Goal: Task Accomplishment & Management: Use online tool/utility

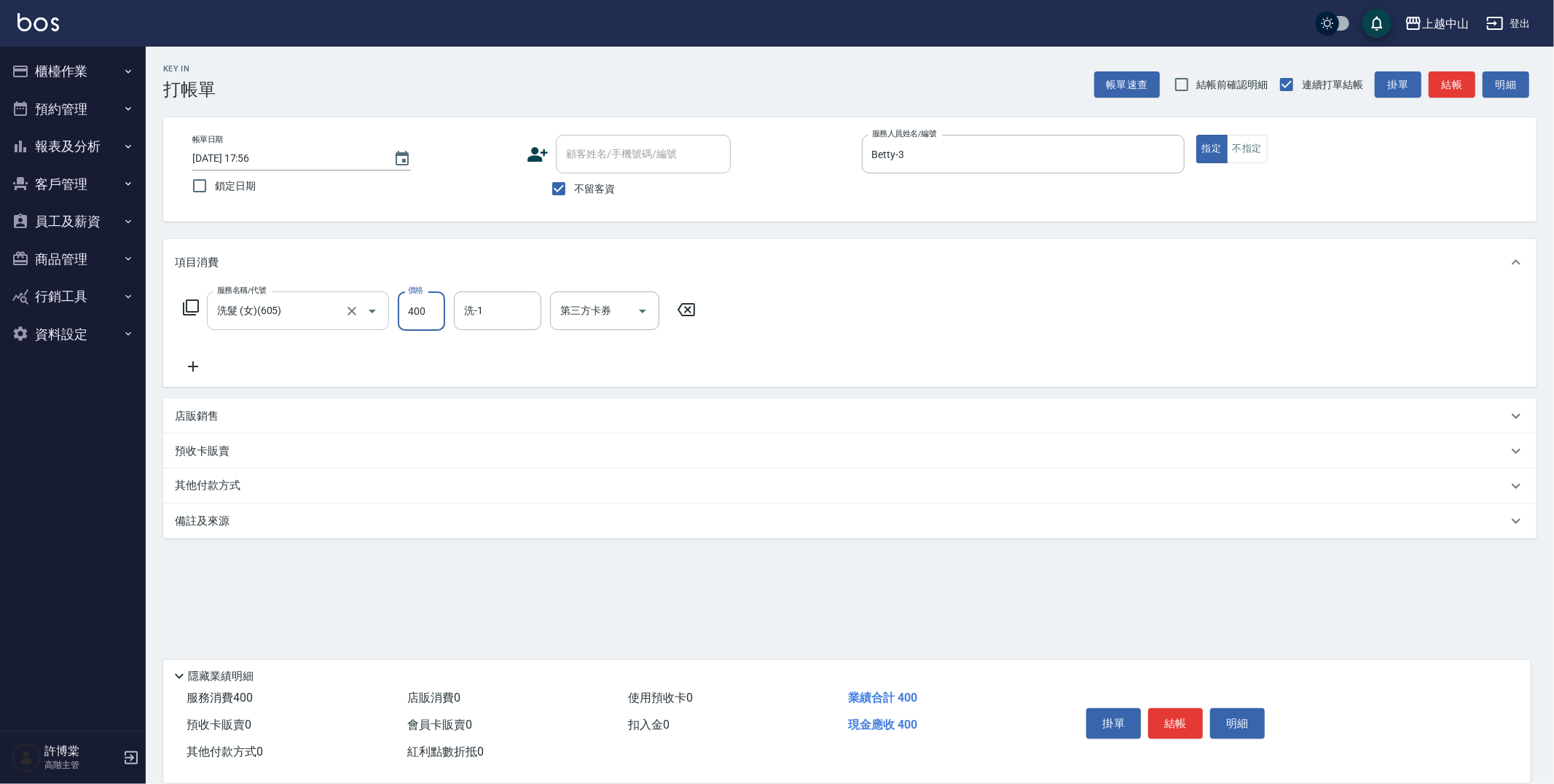
type input "400"
click at [316, 310] on input "洗髮 (女)(605)" at bounding box center [277, 310] width 128 height 26
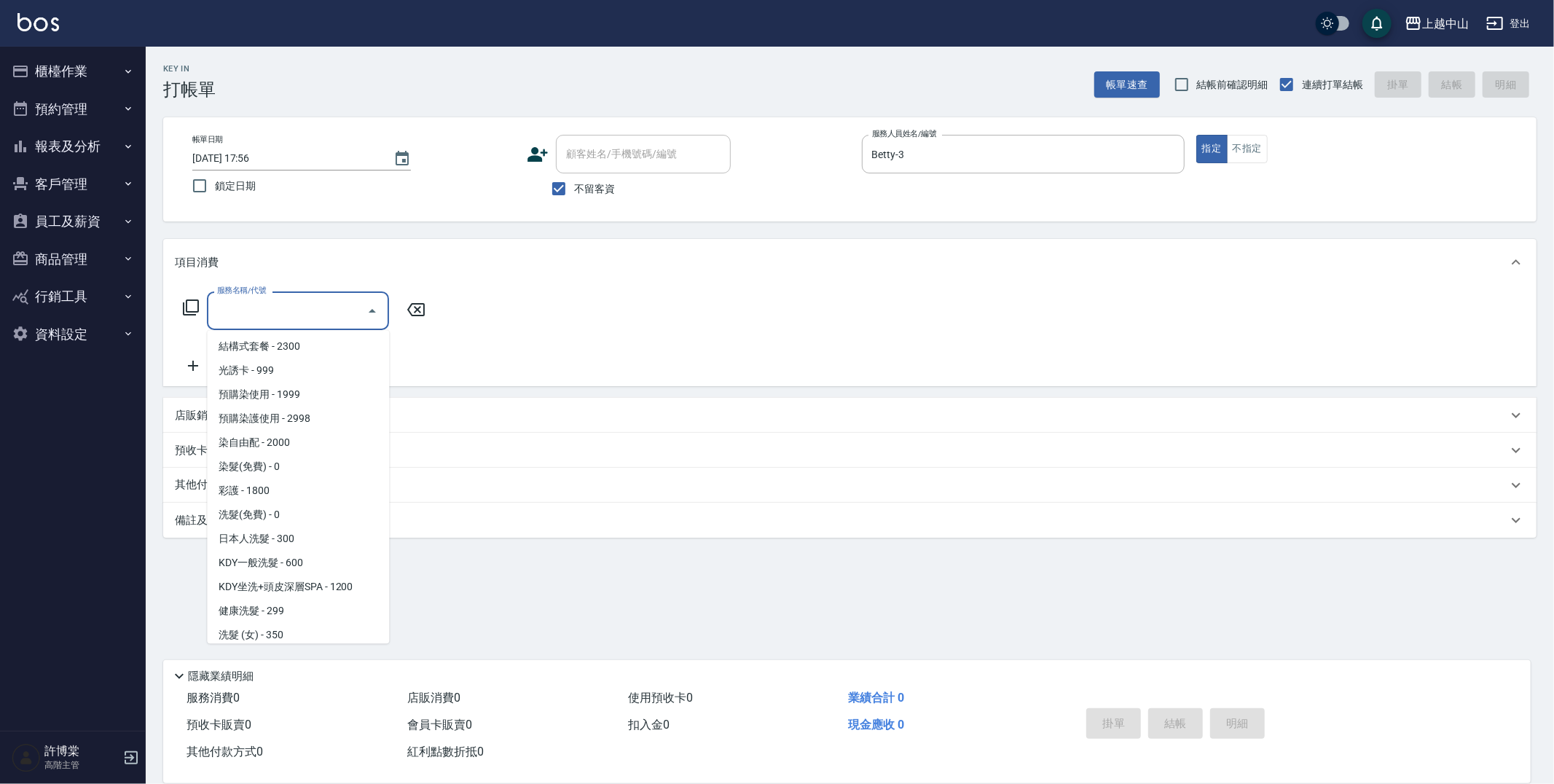
scroll to position [5, 0]
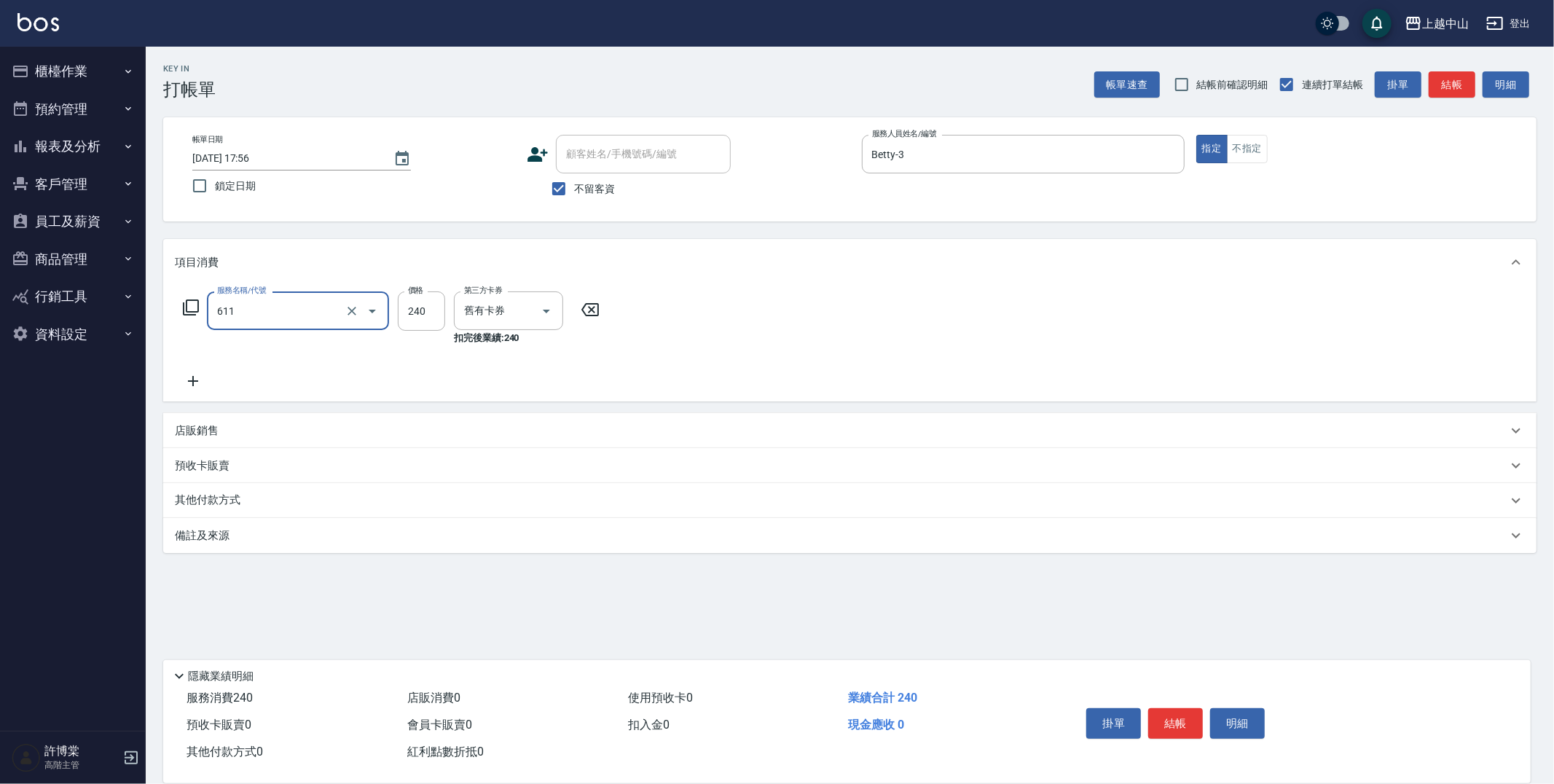
type input "洗髮卷消費(611)"
type input "300"
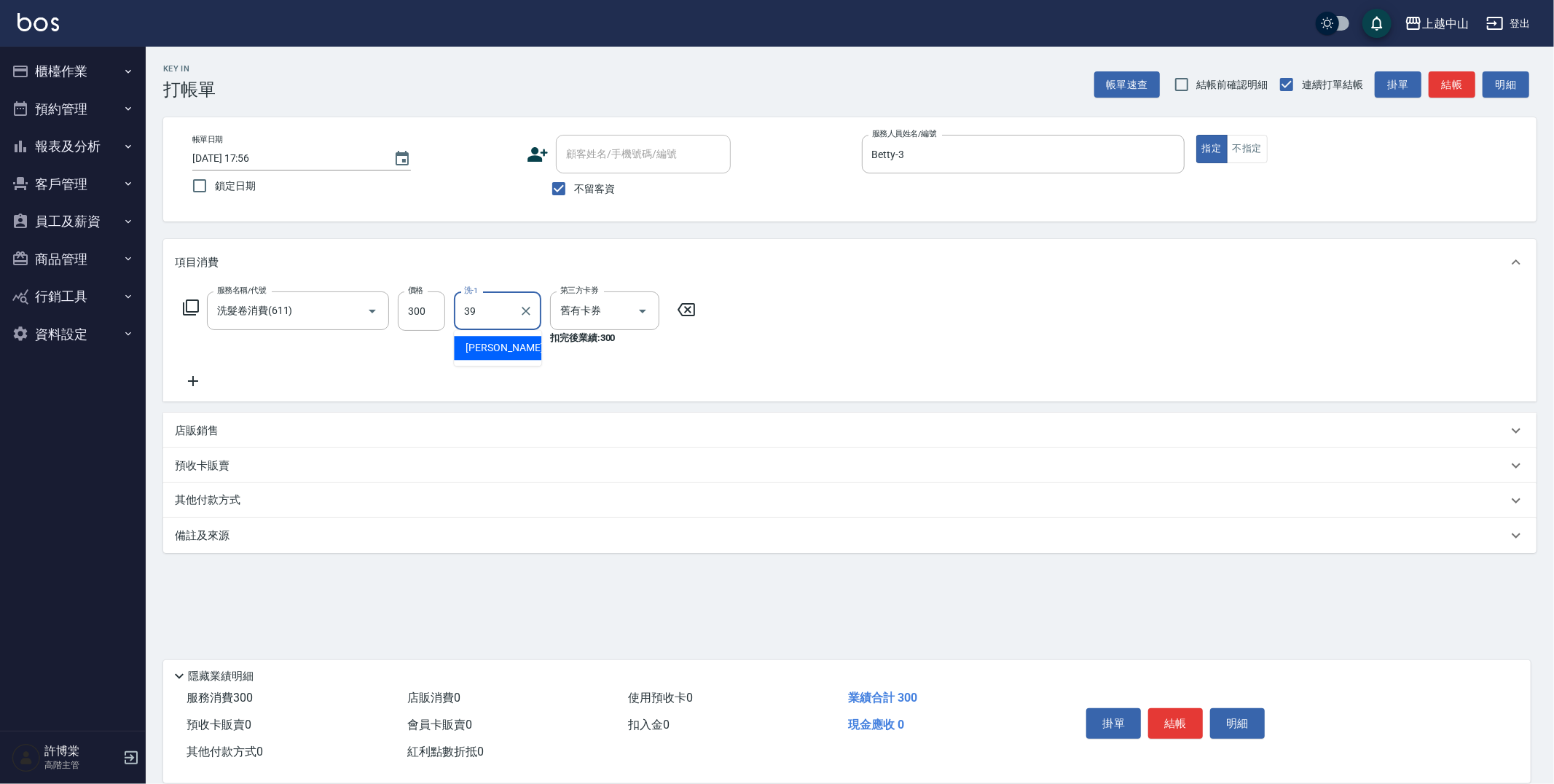
type input "[PERSON_NAME]-39"
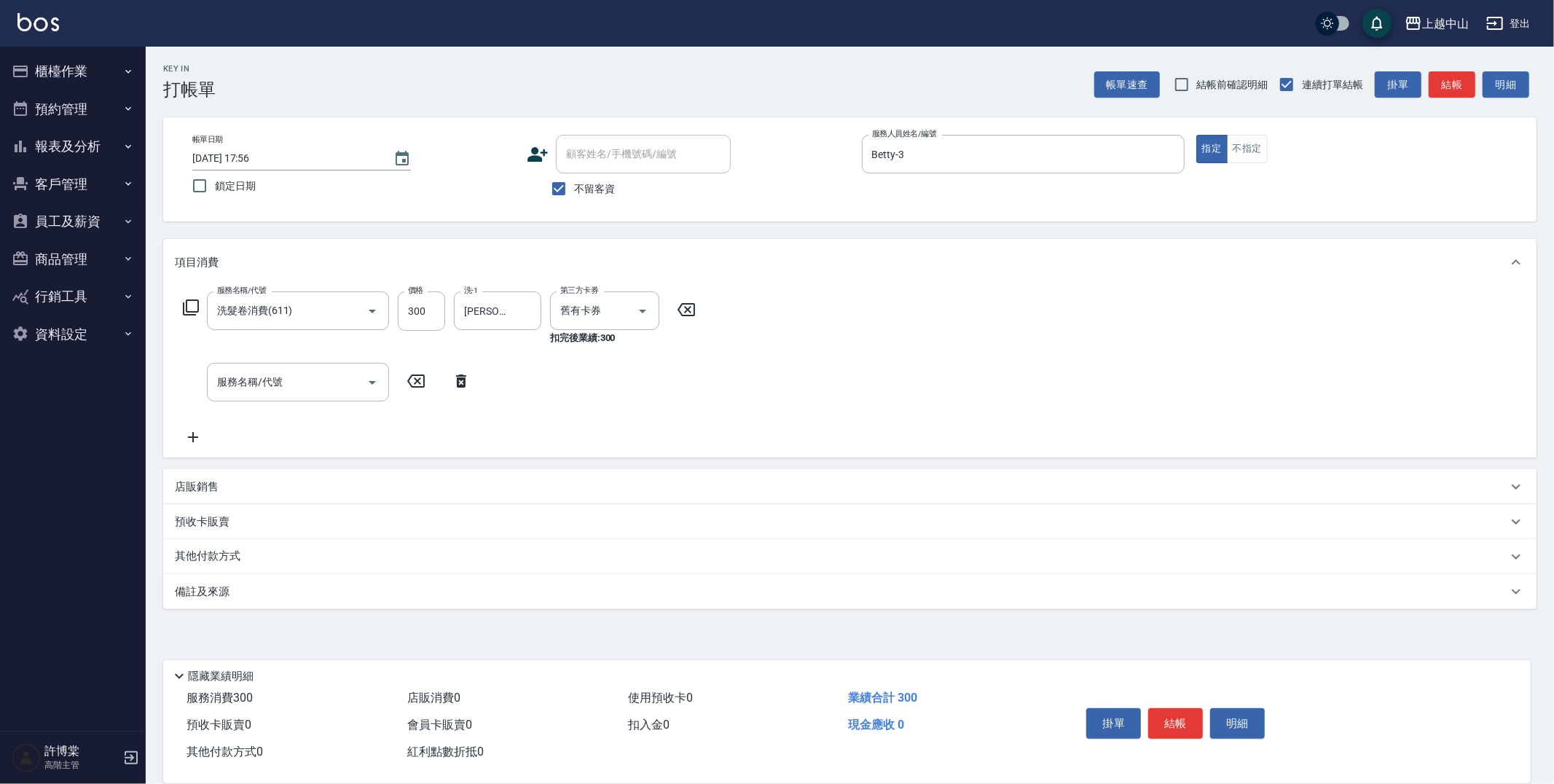
drag, startPoint x: 1553, startPoint y: 391, endPoint x: 1553, endPoint y: 450, distance: 59.0
click at [1553, 450] on div "Key In 打帳單 帳單速查 結帳前確認明細 連續打單結帳 掛單 結帳 明細 帳單日期 [DATE] 17:56 鎖定日期 顧客姓名/手機號碼/編號 顧客姓…" at bounding box center [849, 397] width 1409 height 701
click at [236, 554] on p "其他付款方式" at bounding box center [211, 557] width 73 height 16
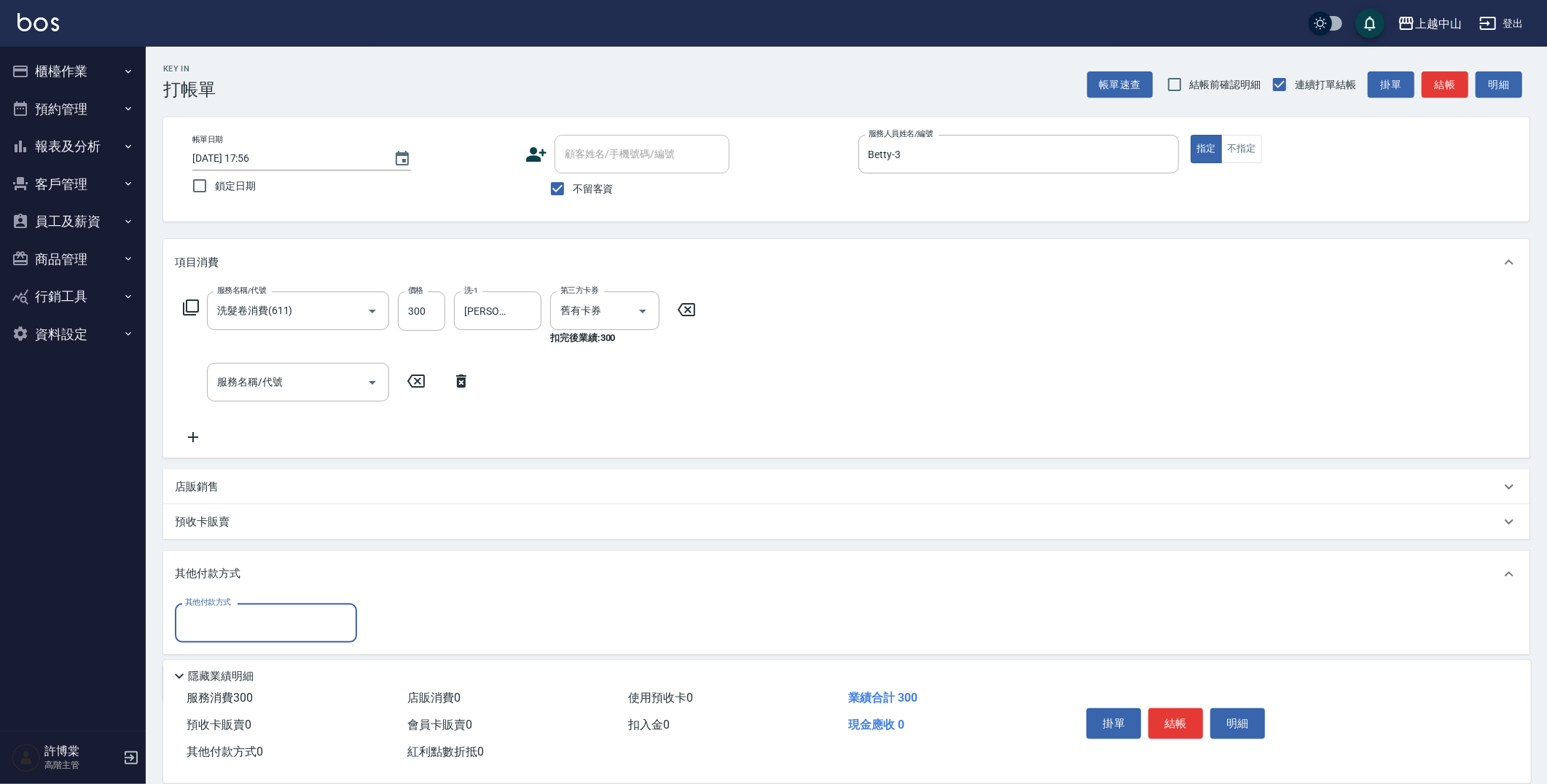
scroll to position [54, 0]
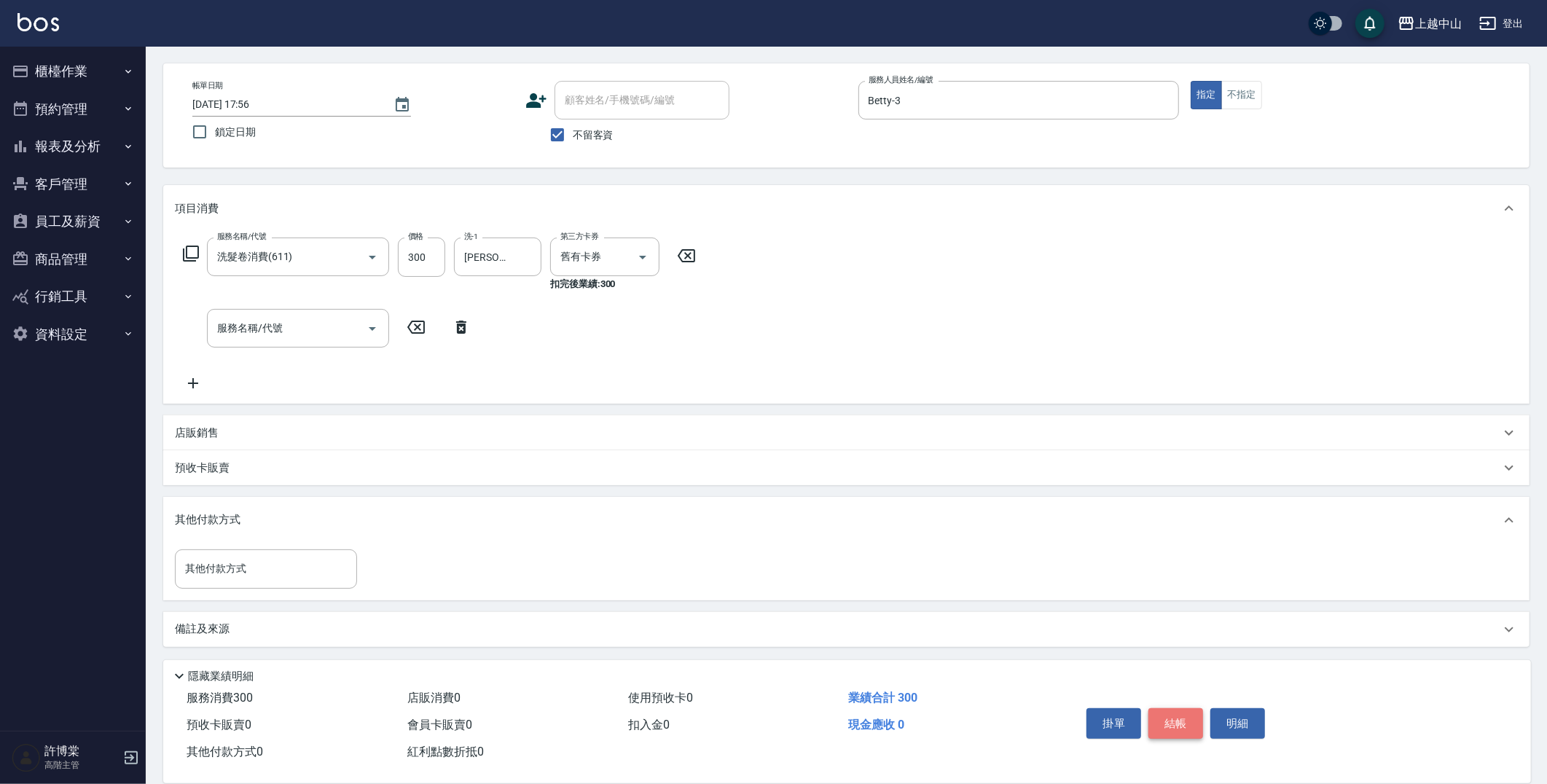
click at [1178, 722] on button "結帳" at bounding box center [1175, 723] width 54 height 30
type input "[DATE] 18:55"
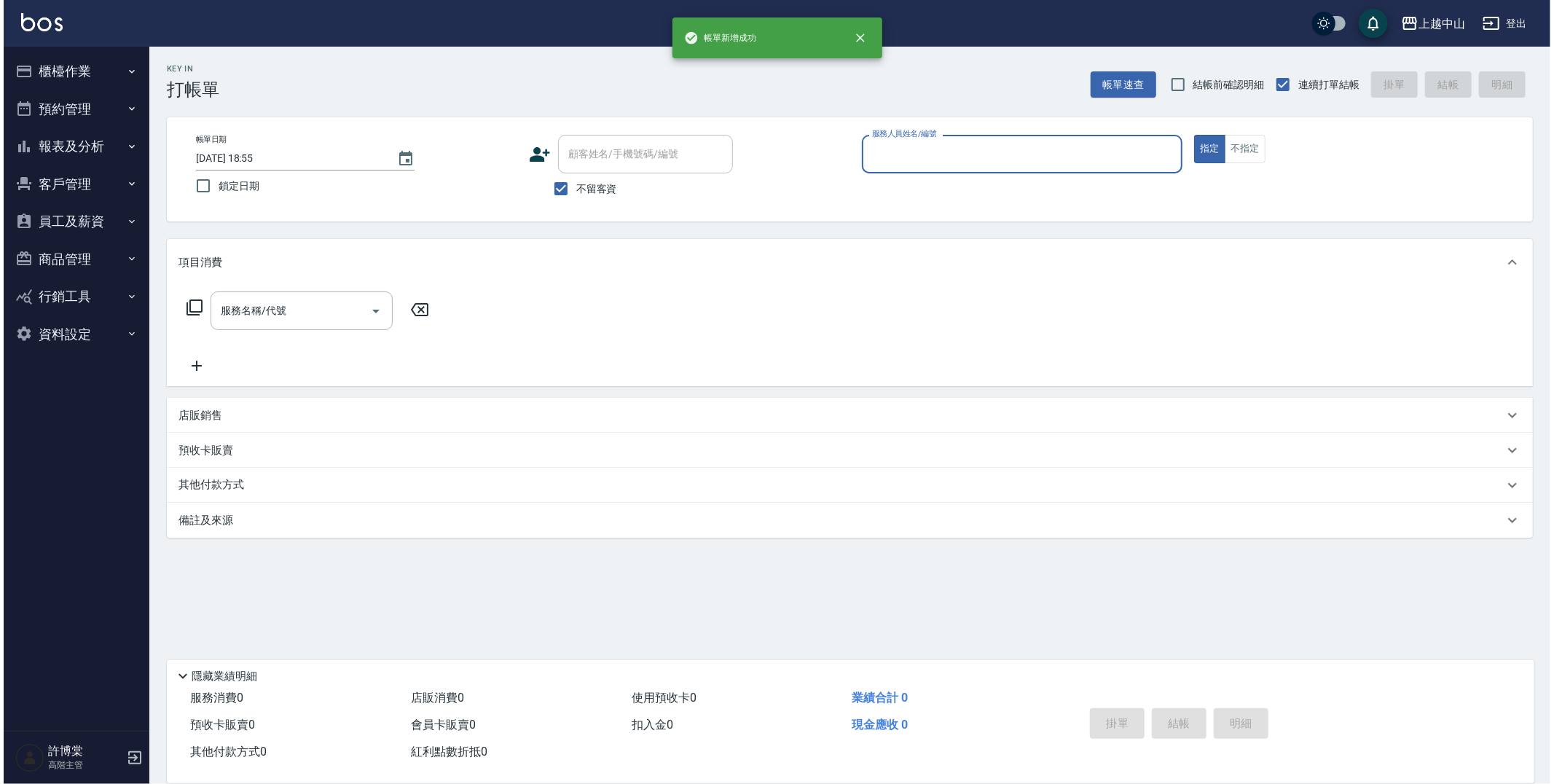
scroll to position [0, 0]
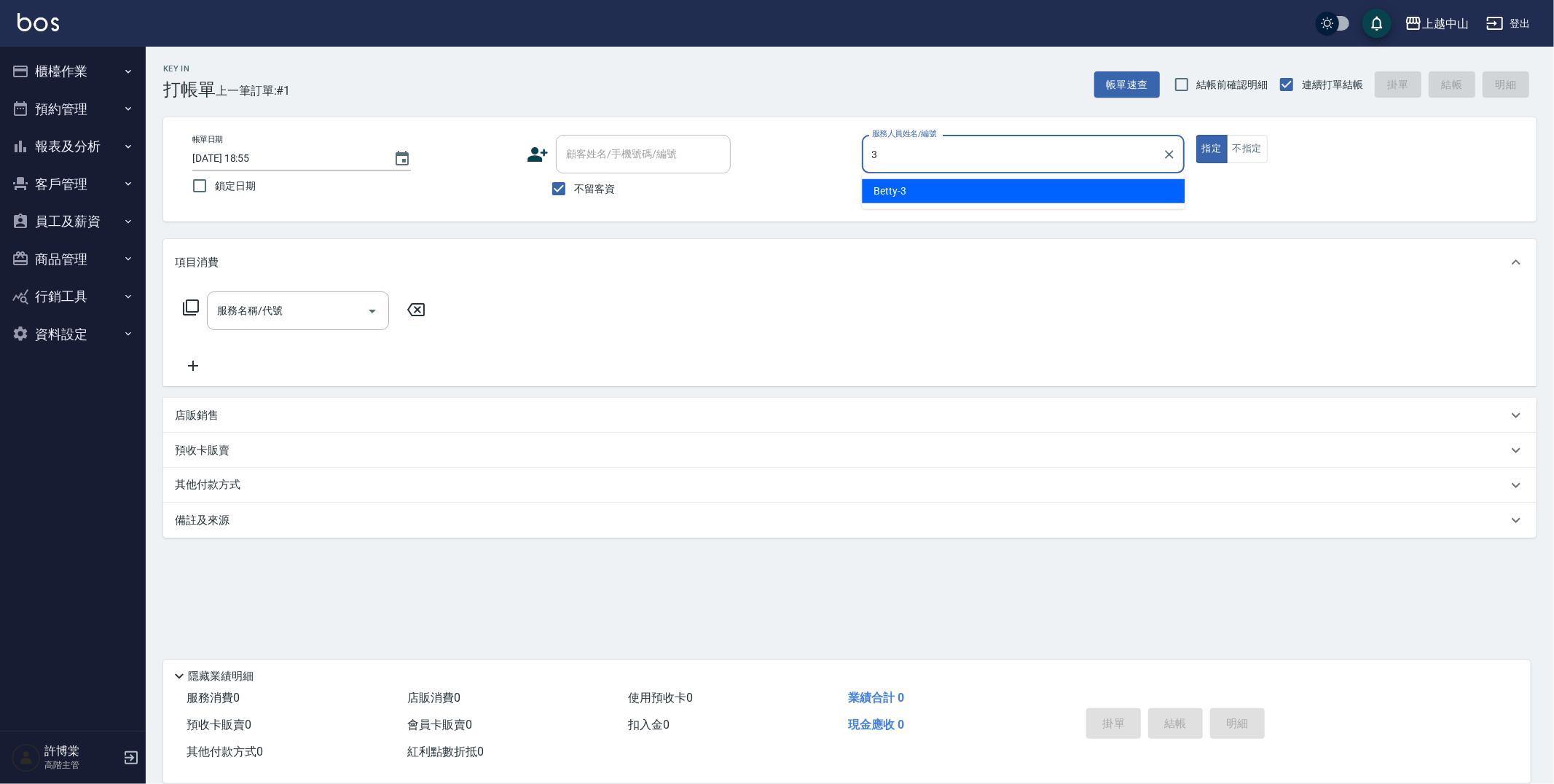
type input "Betty-3"
type button "true"
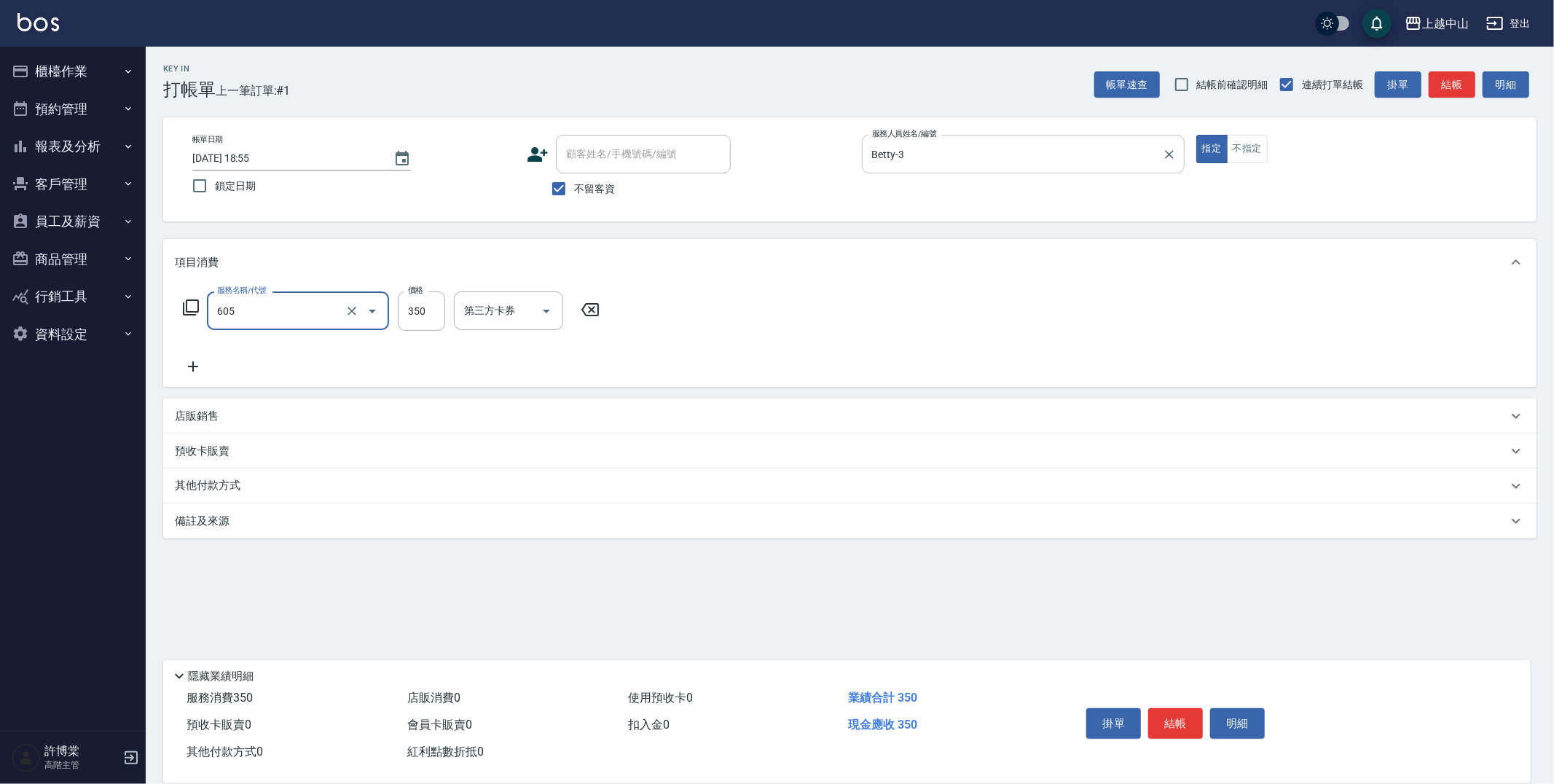
type input "洗髮 (女)(605)"
type input "400"
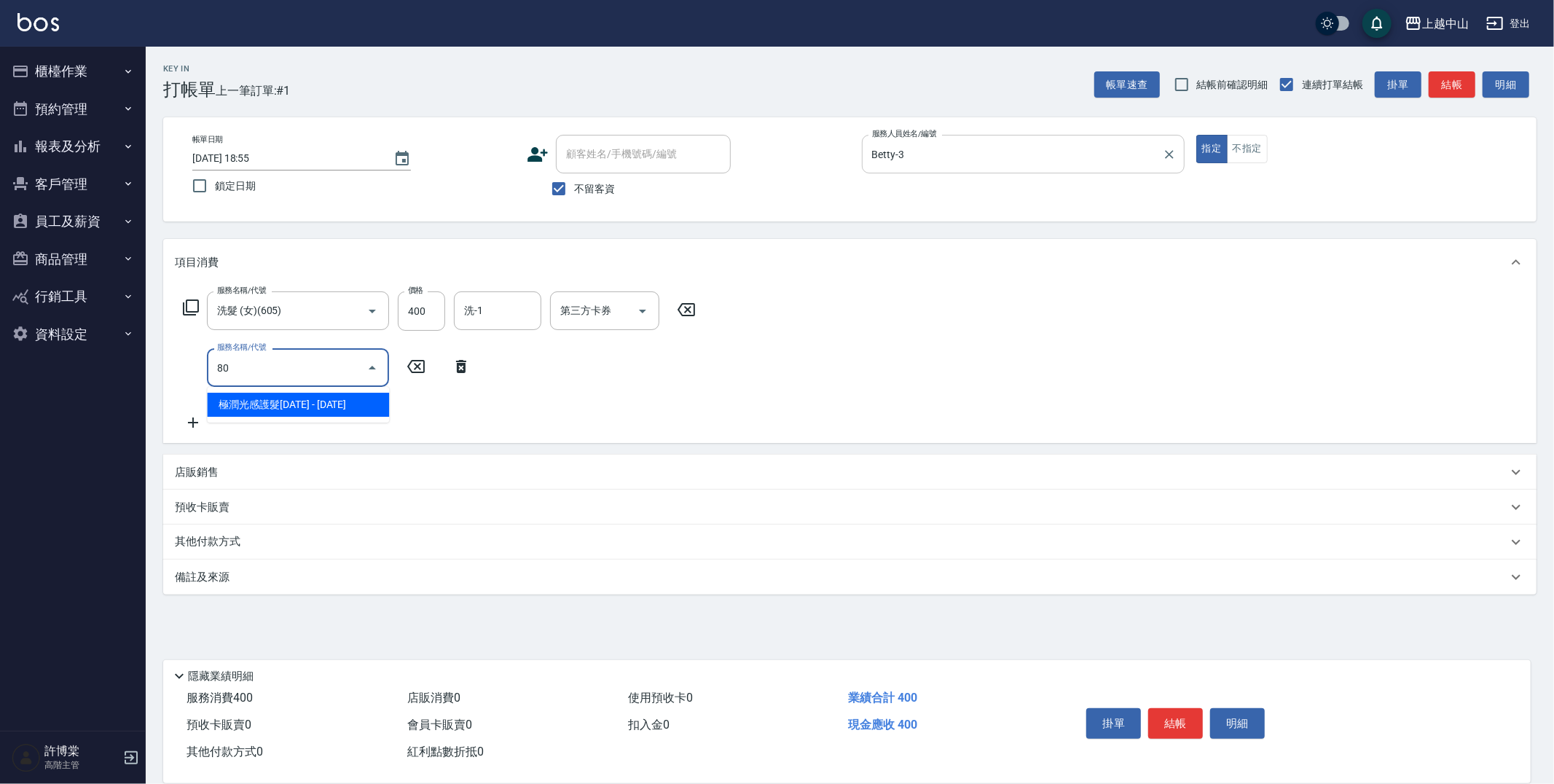
type input "800"
type input "梳髮(800)"
type input "100"
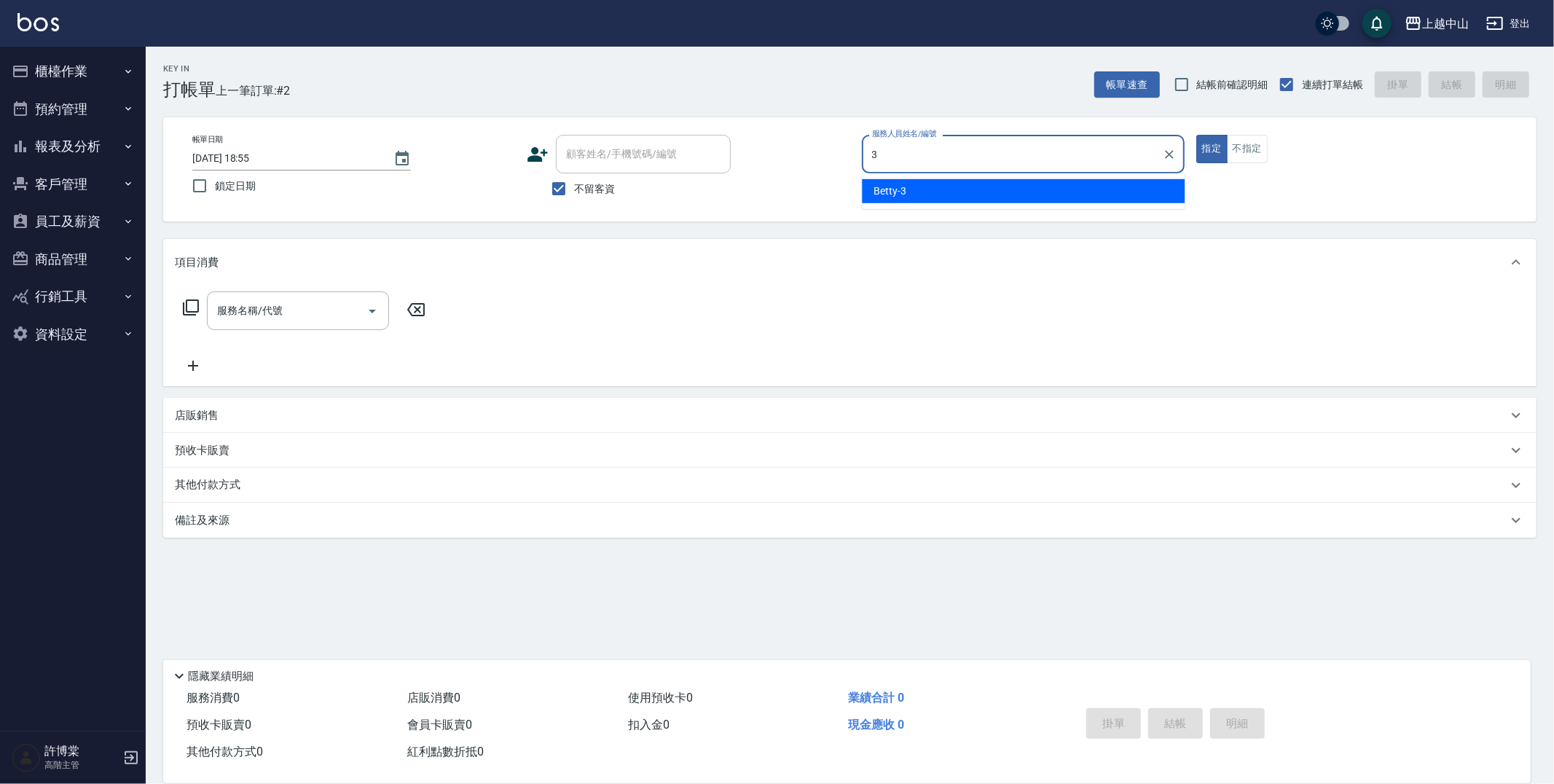
type input "Betty-3"
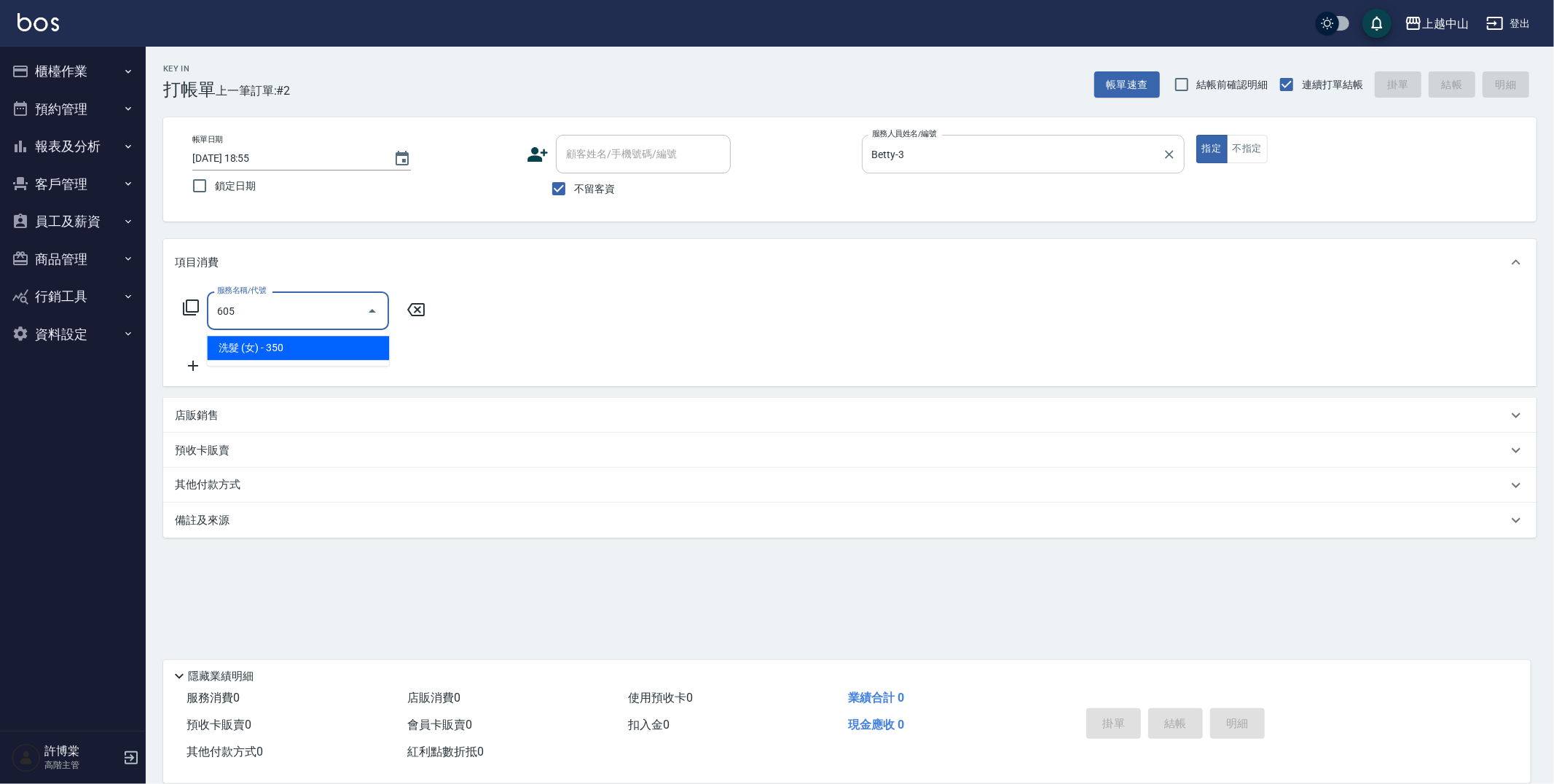
type input "洗髮 (女)(605)"
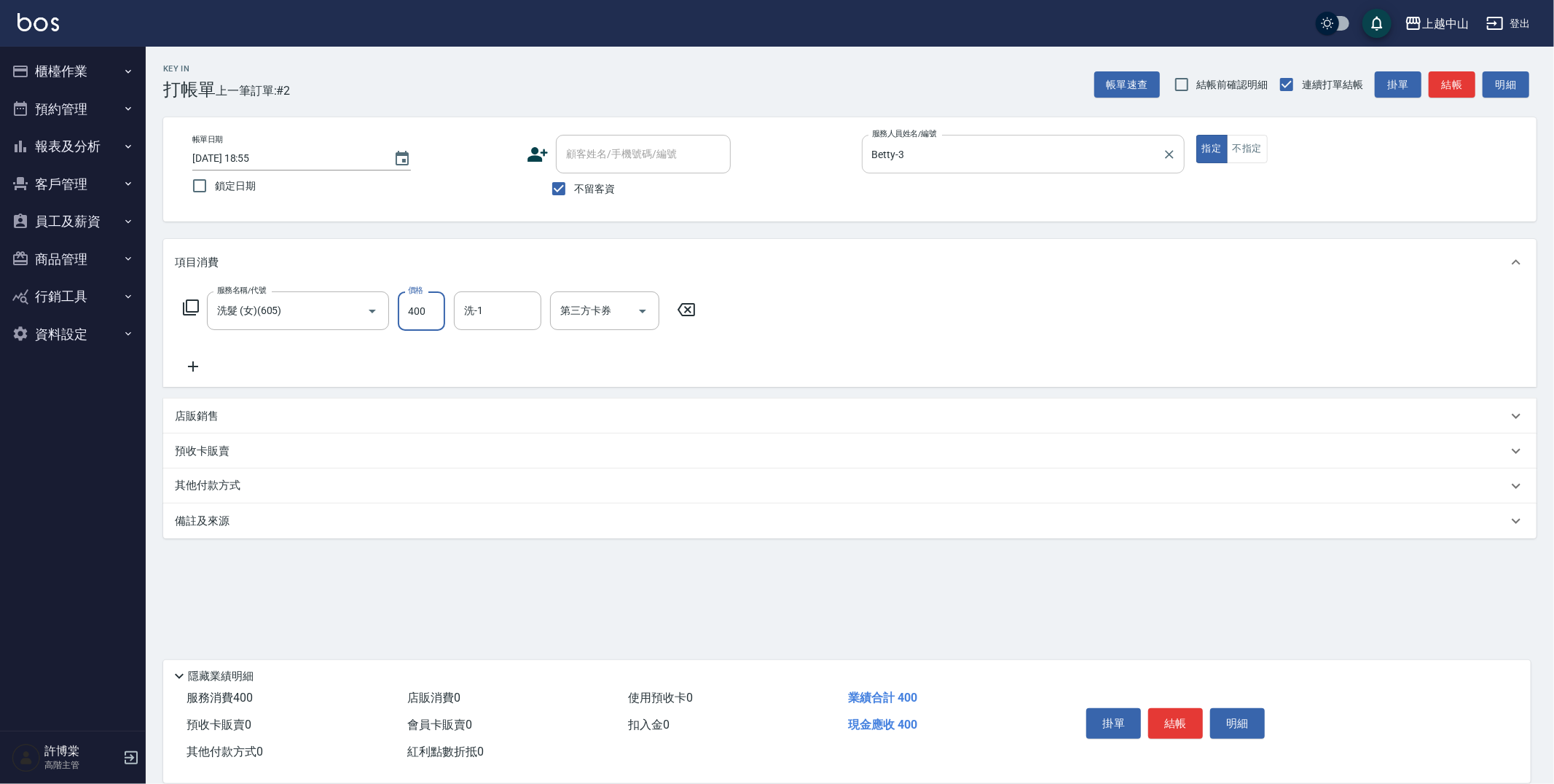
type input "400"
type input "[PERSON_NAME]-39"
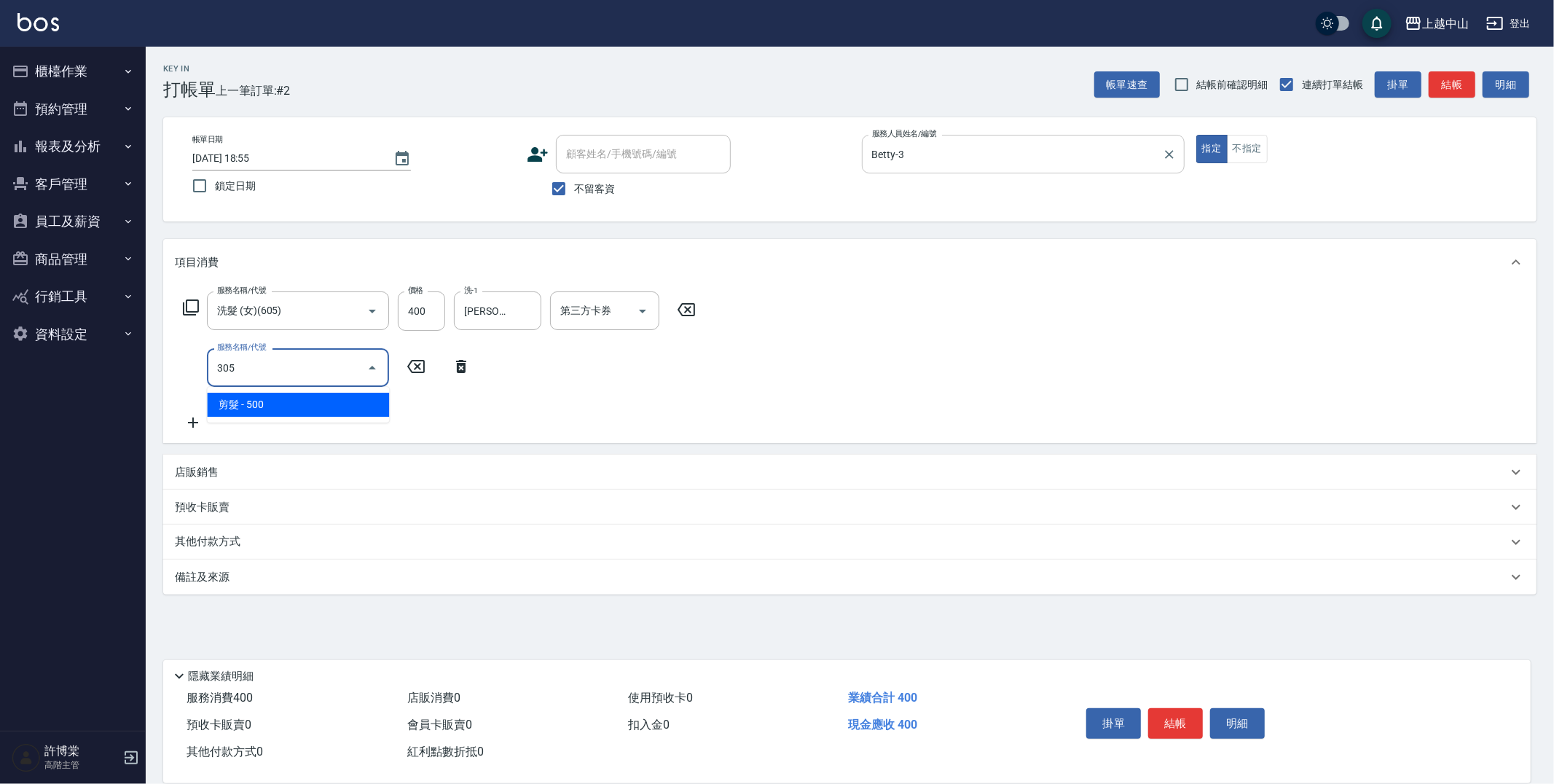
type input "剪髮(305)"
type input "500"
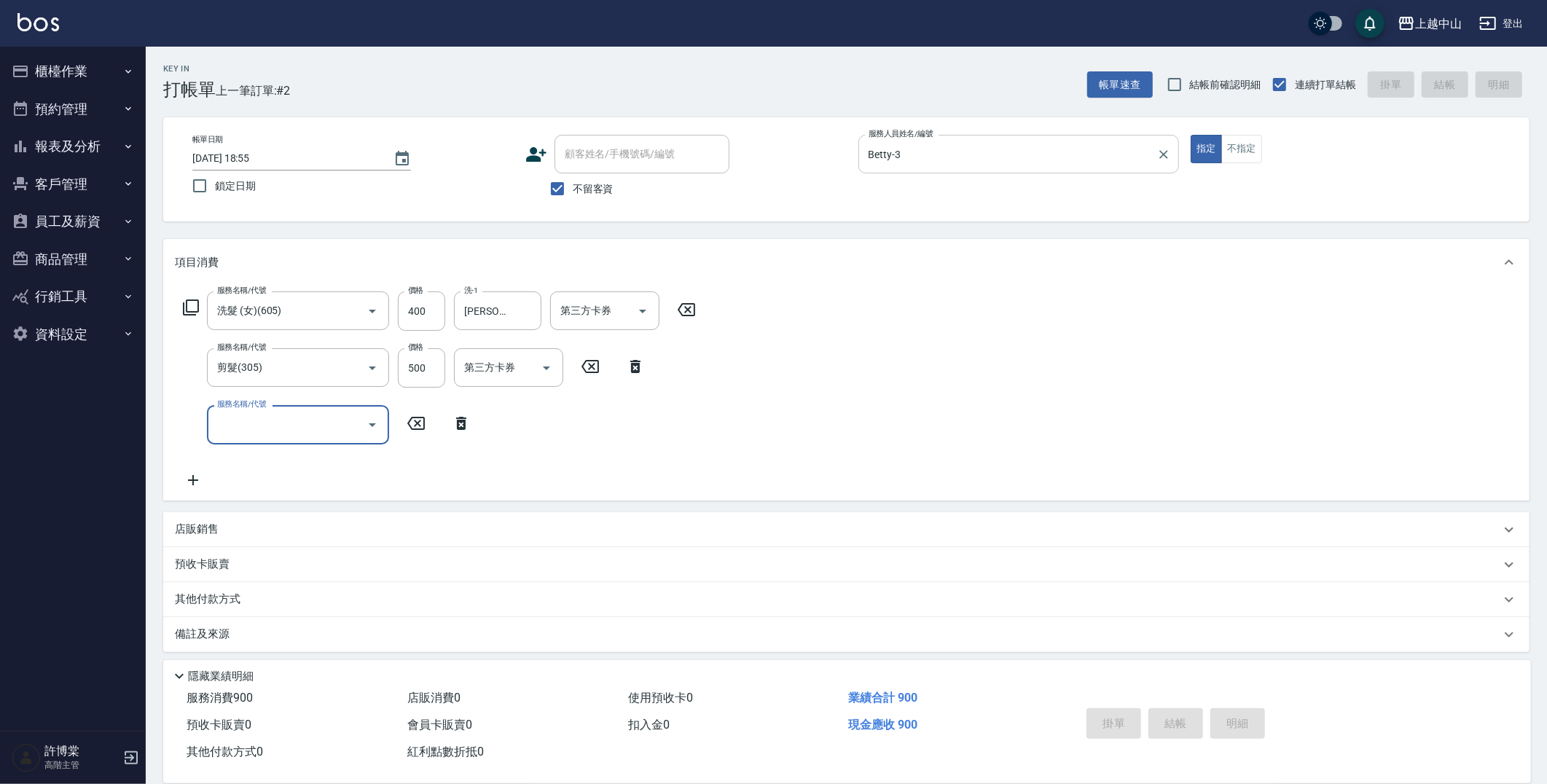
type input "[DATE] 18:56"
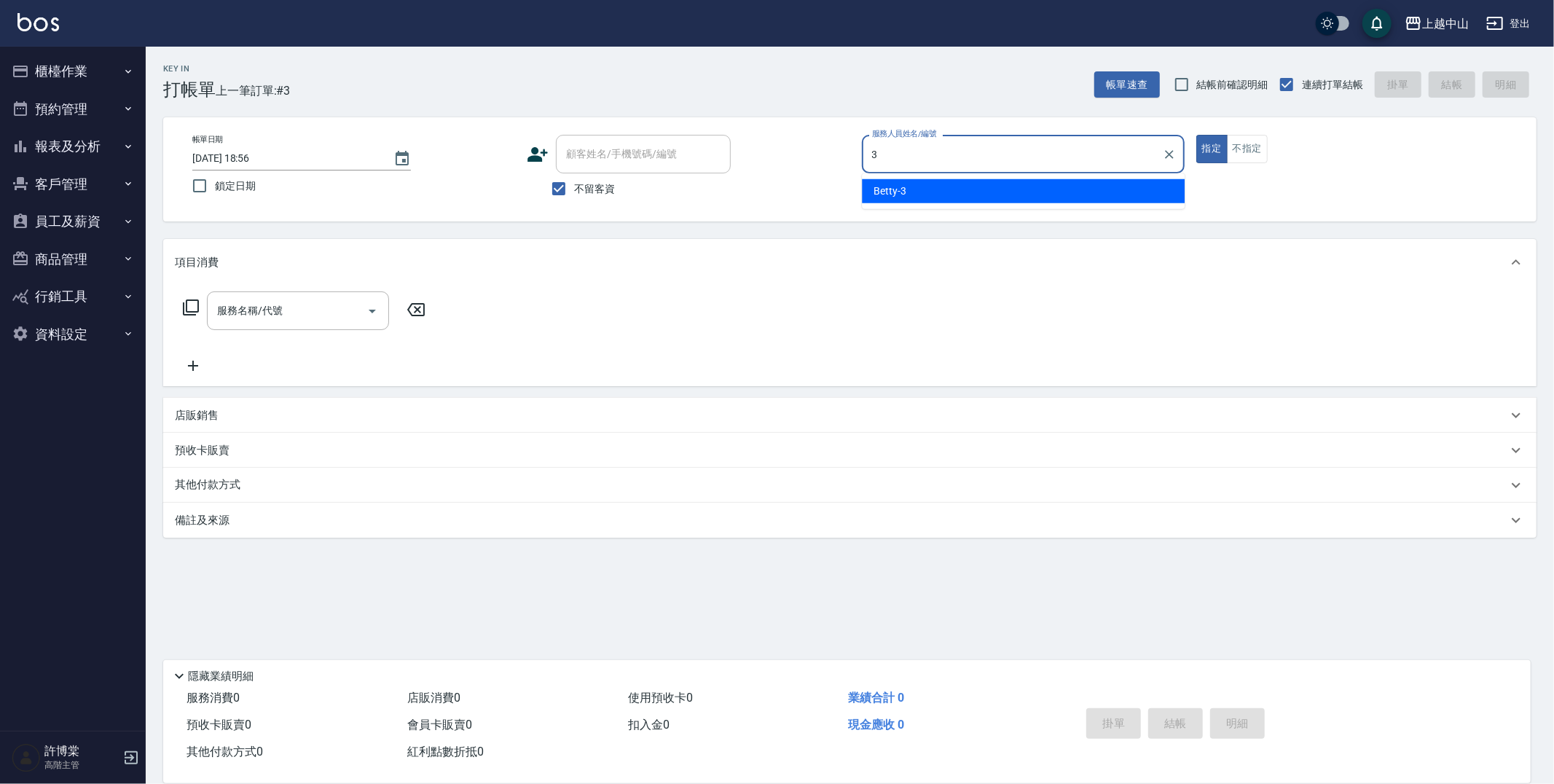
type input "Betty-3"
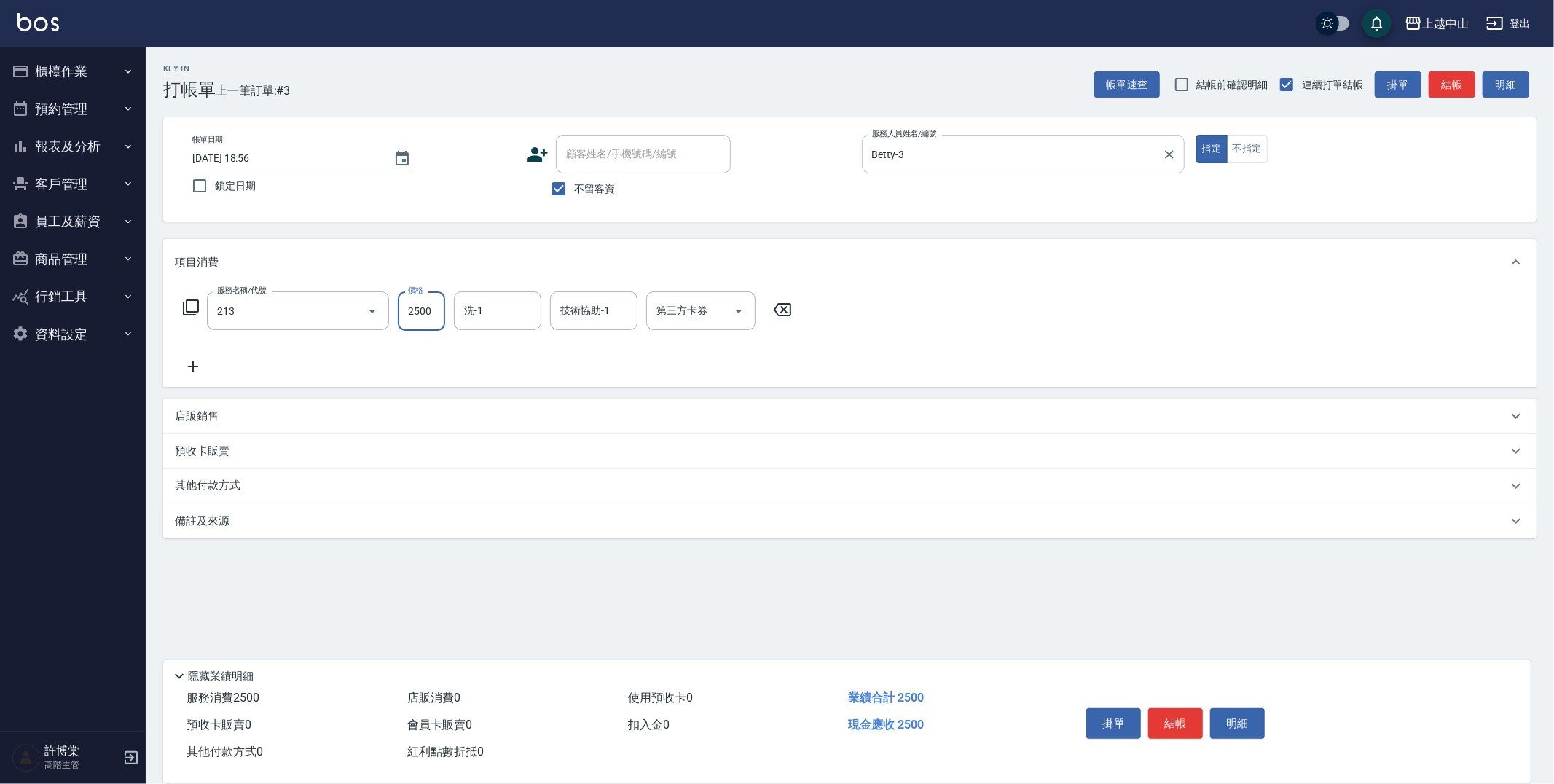
type input "溫朔燙髮2500(213)"
type input "2498"
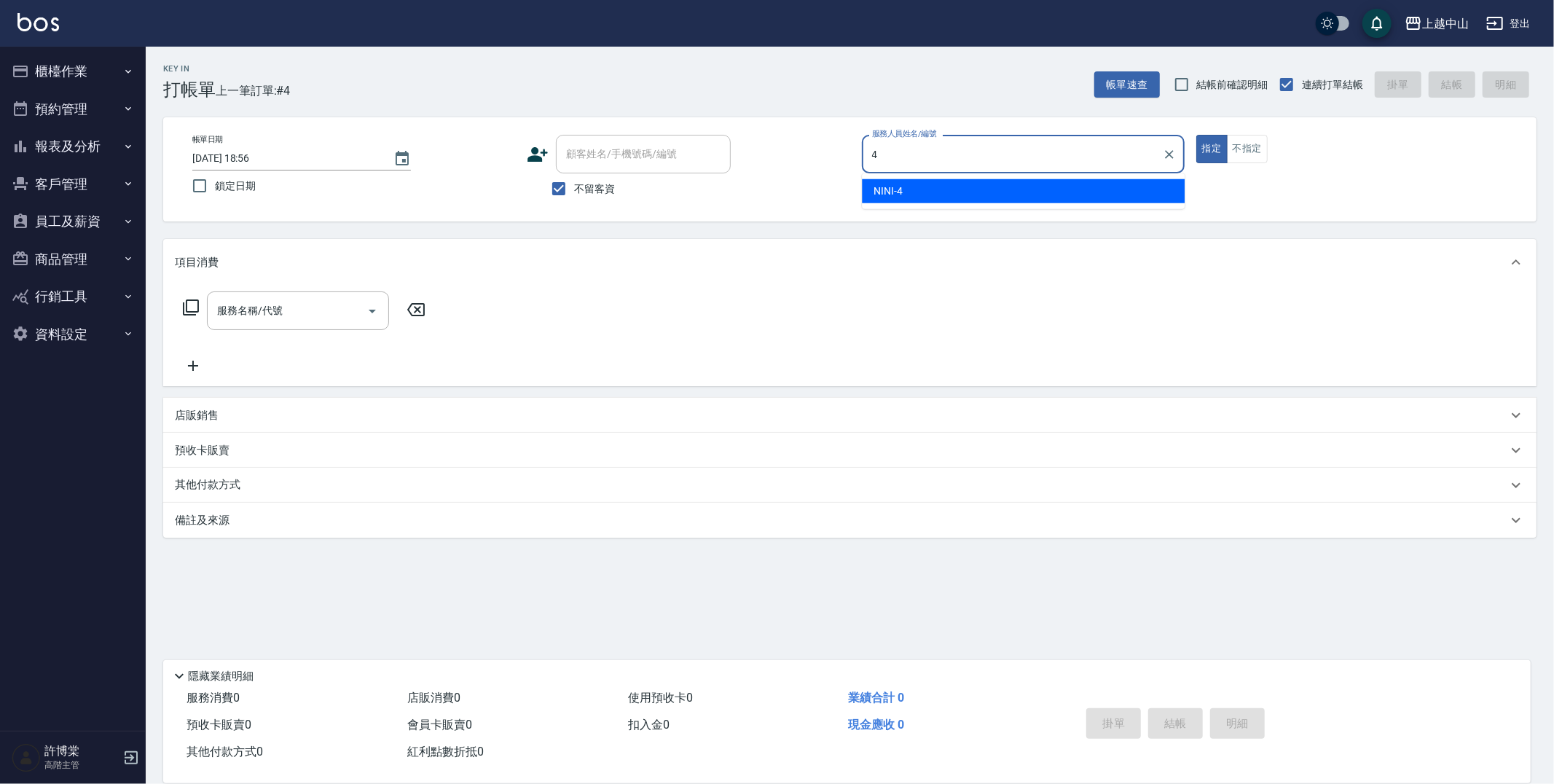
type input "NINI-4"
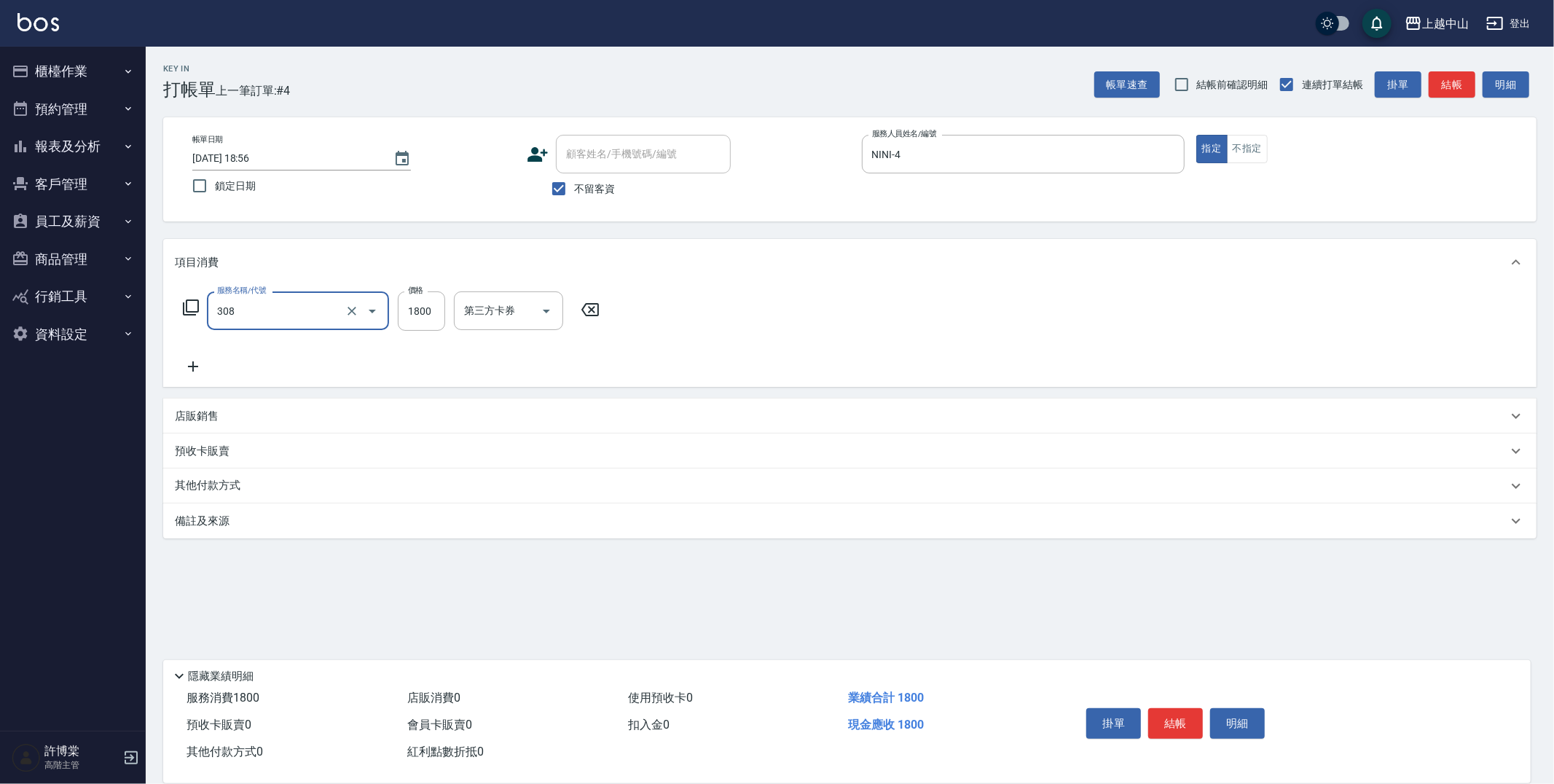
type input "森精萃深度頭皮養護(308)"
click at [1186, 718] on button "結帳" at bounding box center [1175, 723] width 54 height 30
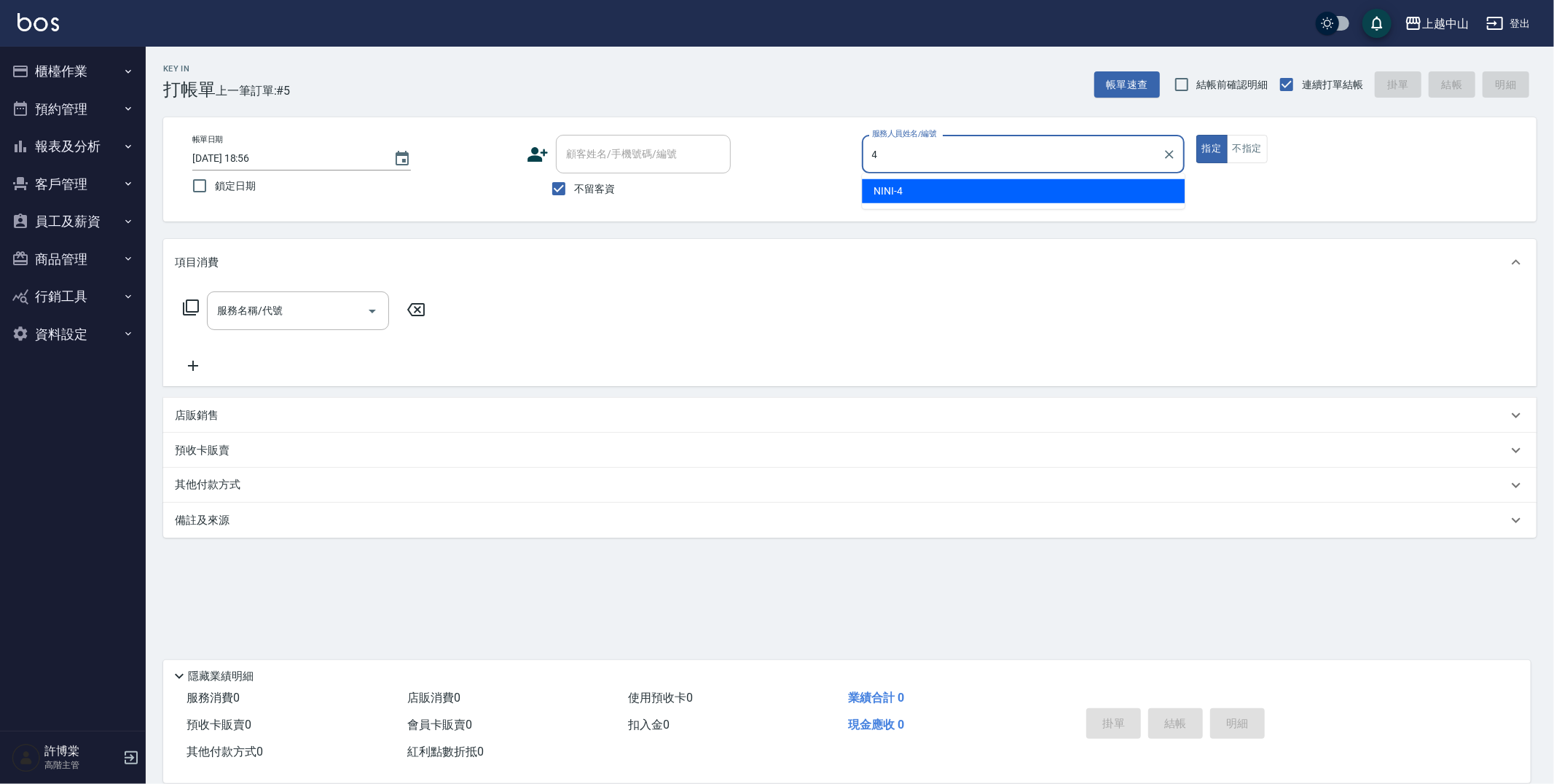
type input "NINI-4"
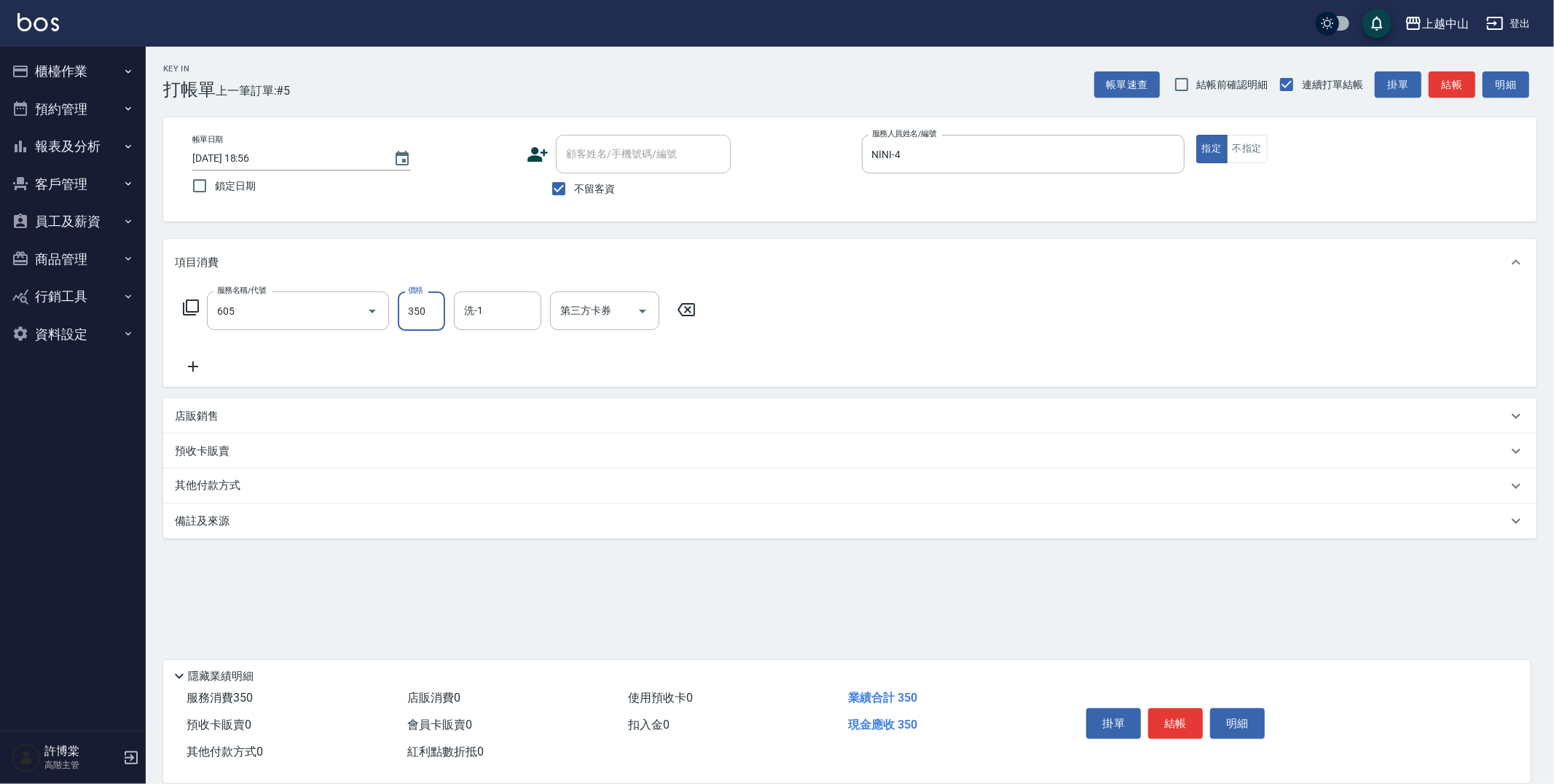
type input "洗髮 (女)(605)"
click at [558, 193] on input "不留客資" at bounding box center [558, 188] width 30 height 30
checkbox input "false"
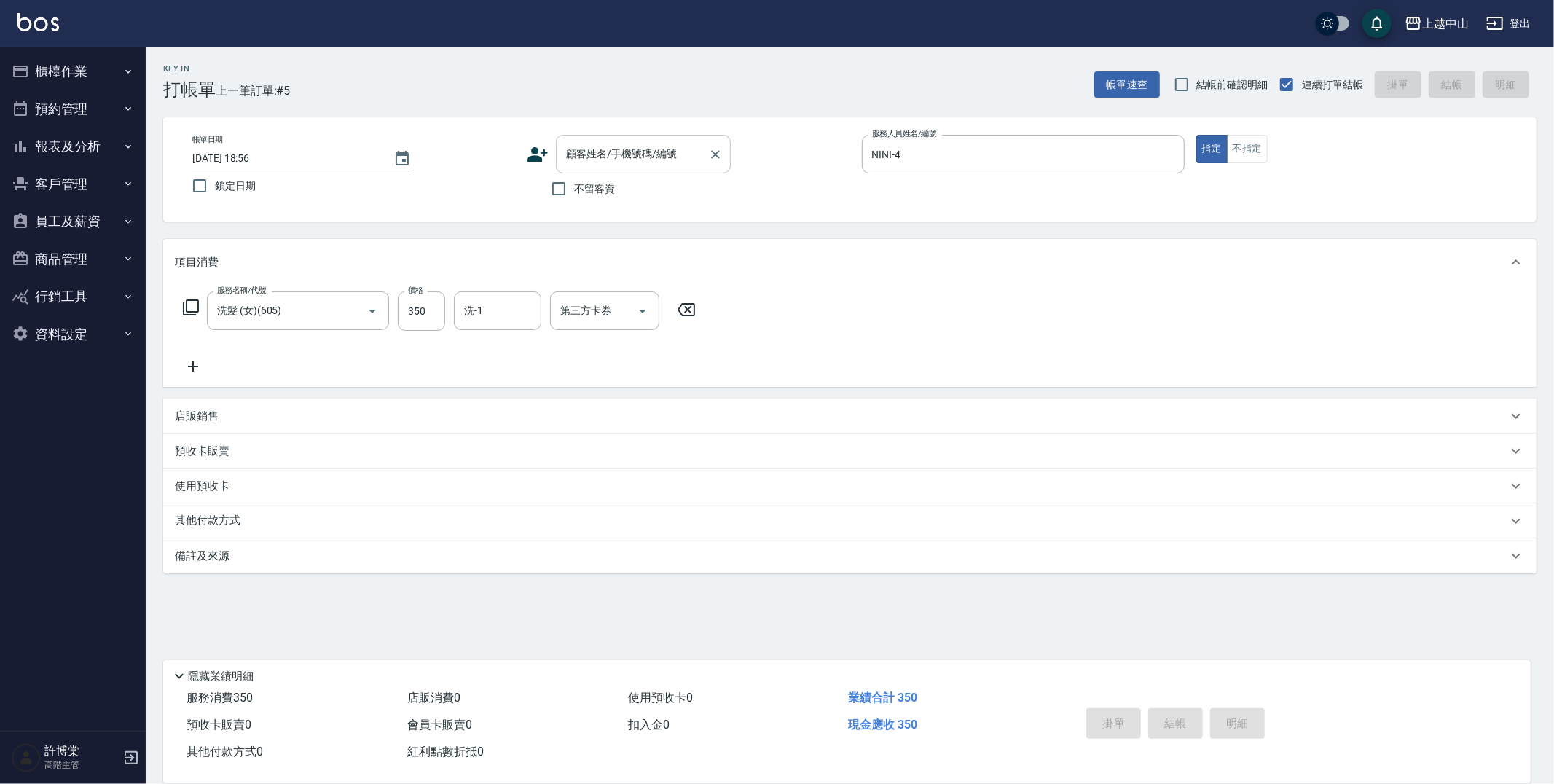
click at [589, 149] on div "顧客姓名/手機號碼/編號 顧客姓名/手機號碼/編號" at bounding box center [643, 153] width 175 height 38
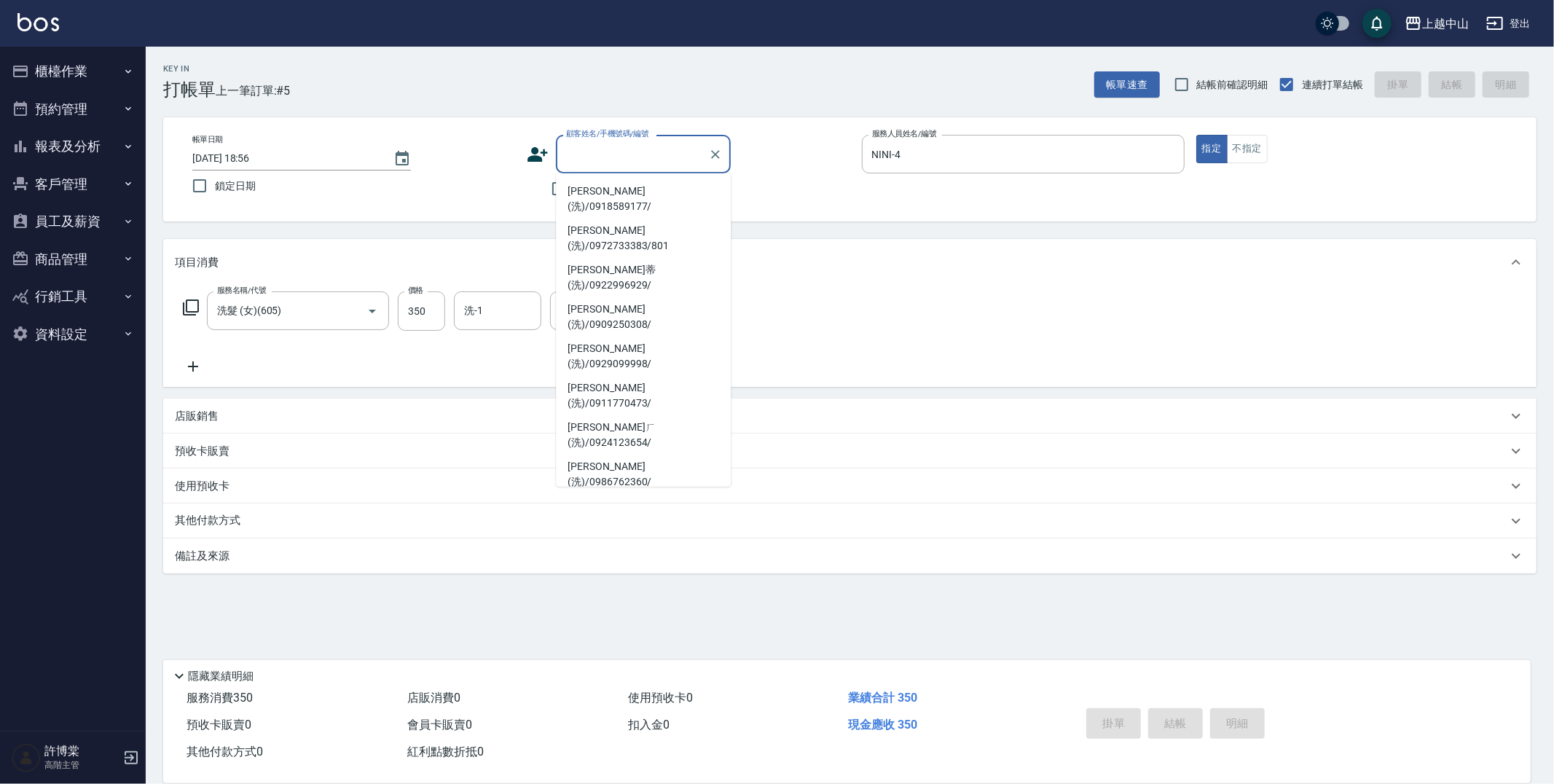
click at [646, 573] on li "[PERSON_NAME](洗)/0935989355/" at bounding box center [643, 592] width 175 height 39
type input "[PERSON_NAME](洗)/0935989355/"
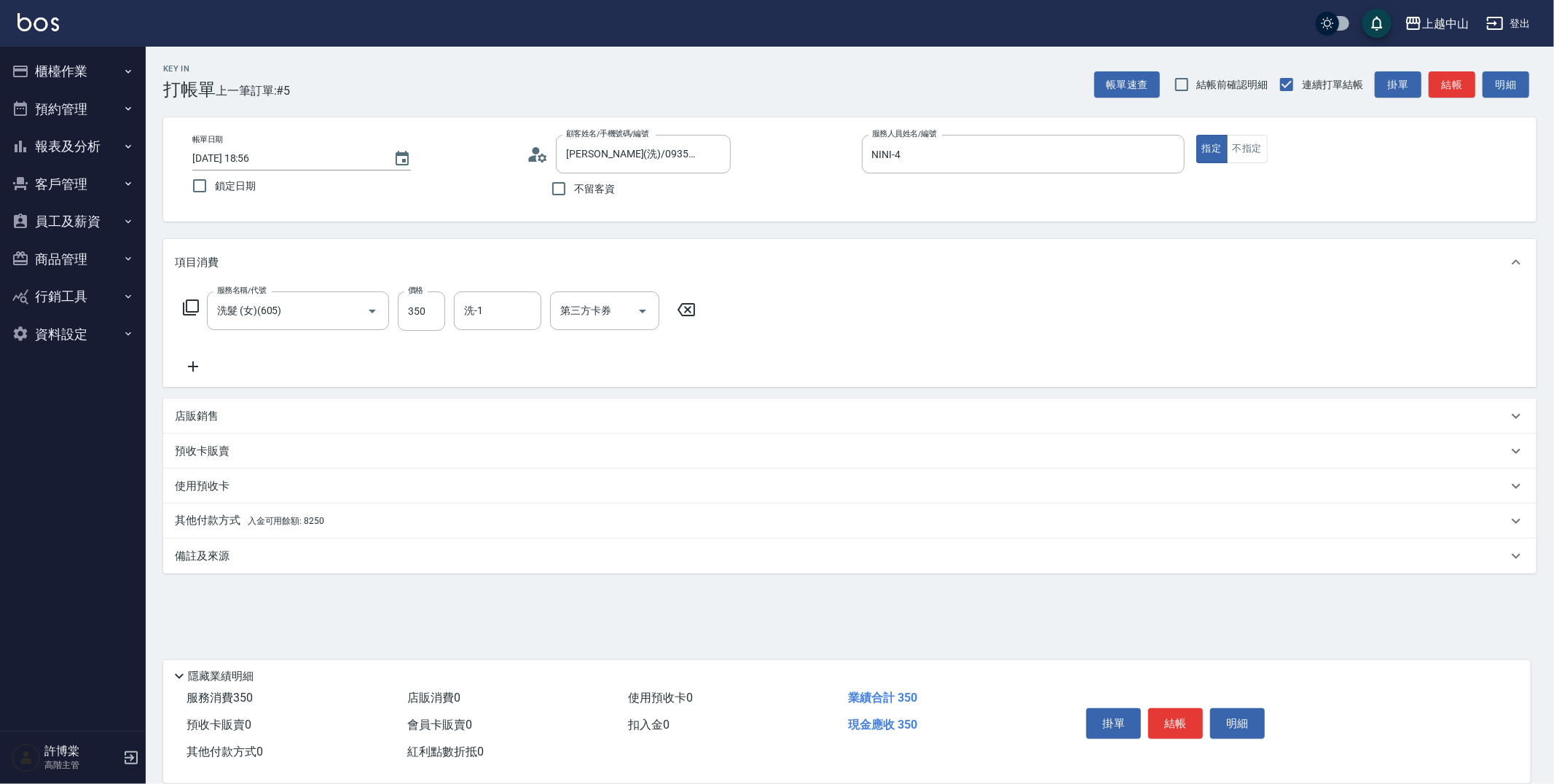
drag, startPoint x: 1553, startPoint y: 373, endPoint x: 1553, endPoint y: 499, distance: 126.0
click at [1553, 499] on div "Key In 打帳單 上一筆訂單:#5 帳單速查 結帳前確認明細 連續打單結帳 掛單 結帳 明細 帳單日期 [DATE] 18:56 鎖定日期 顧客姓名/手機…" at bounding box center [849, 379] width 1409 height 665
click at [313, 513] on p "其他付款方式 入金可用餘額: 8250" at bounding box center [249, 521] width 149 height 16
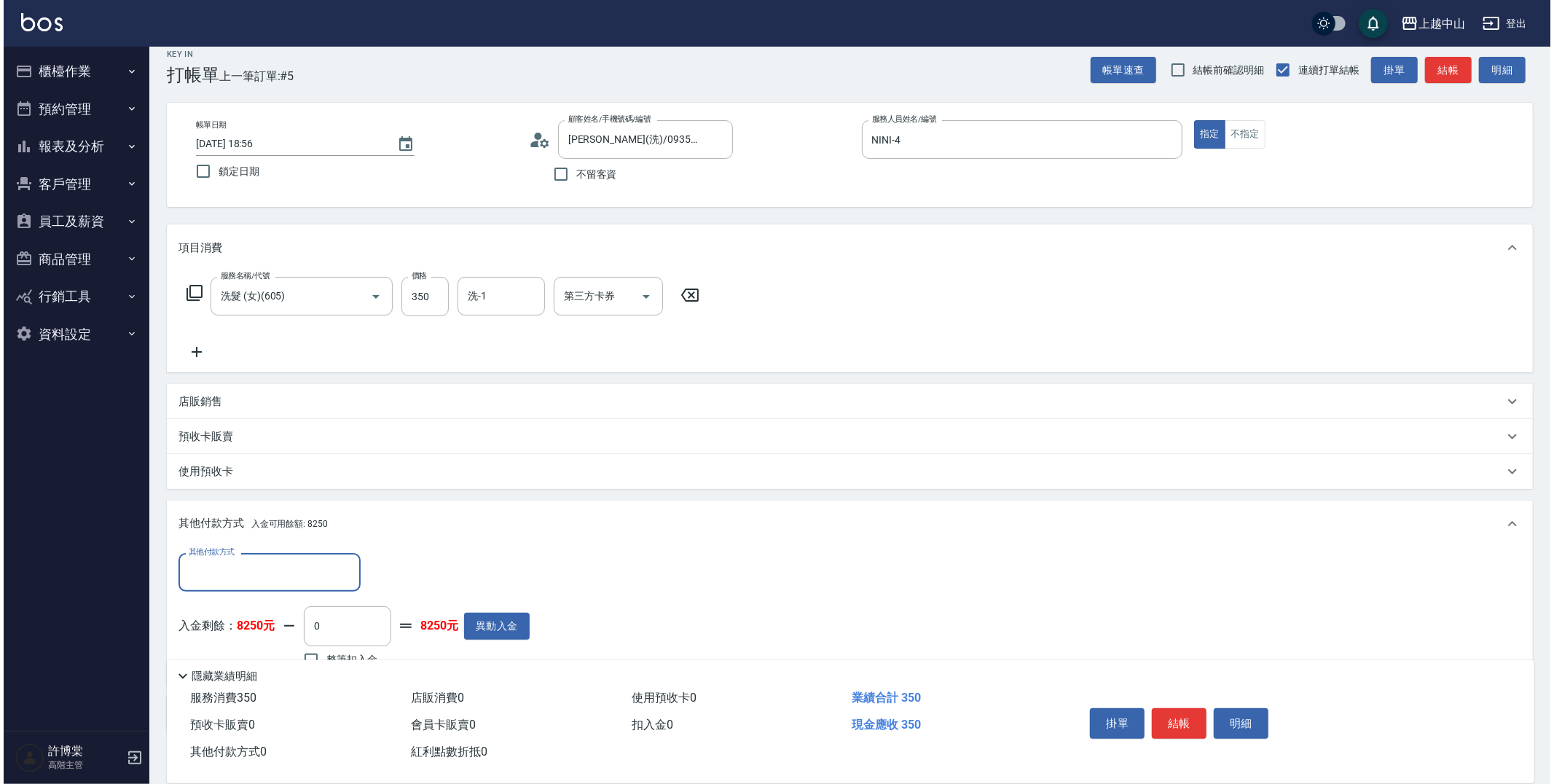
scroll to position [98, 0]
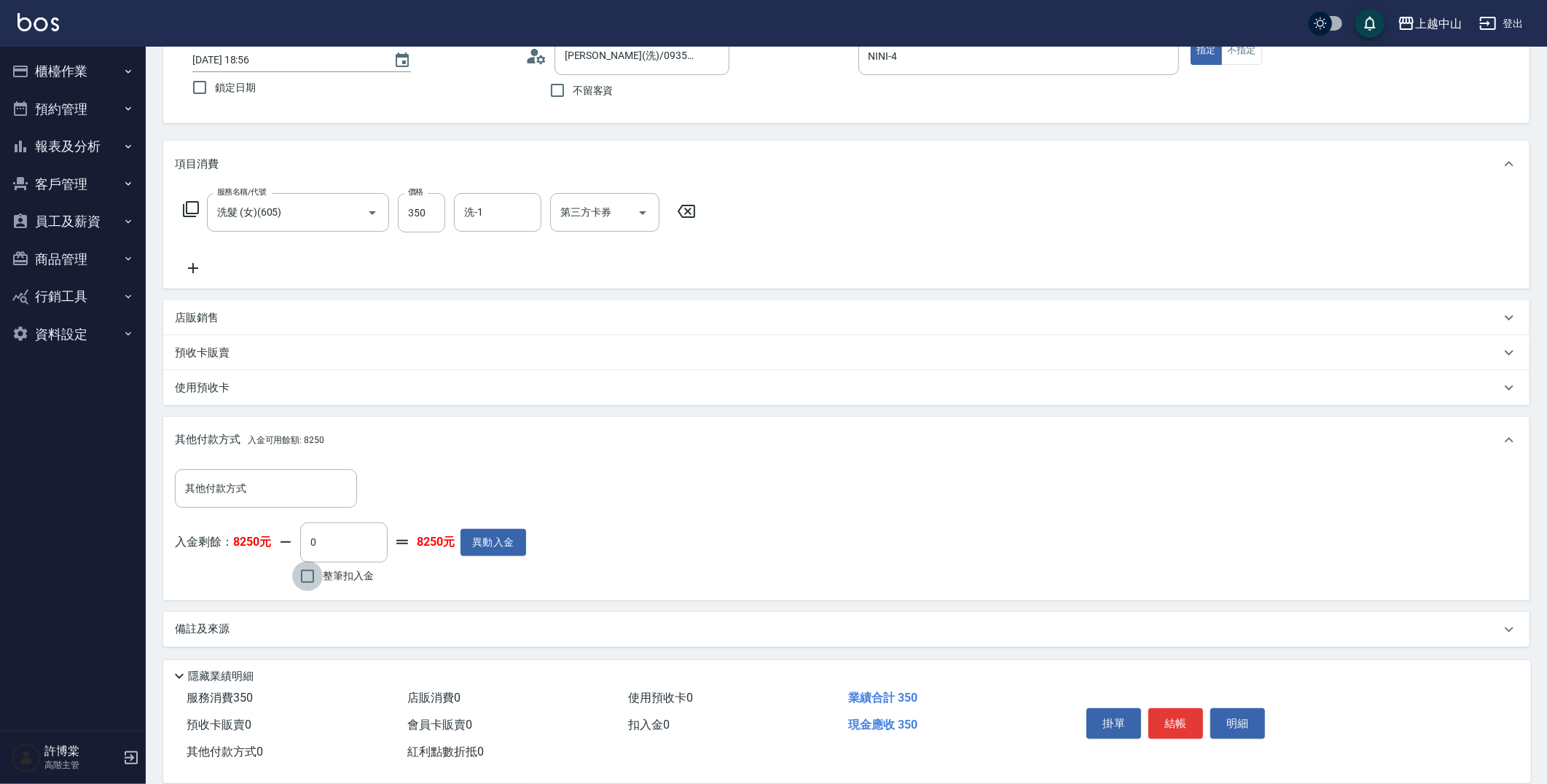
click at [294, 570] on input "整筆扣入金" at bounding box center [307, 576] width 30 height 30
checkbox input "true"
type input "350"
click at [1228, 719] on button "明細" at bounding box center [1237, 723] width 54 height 30
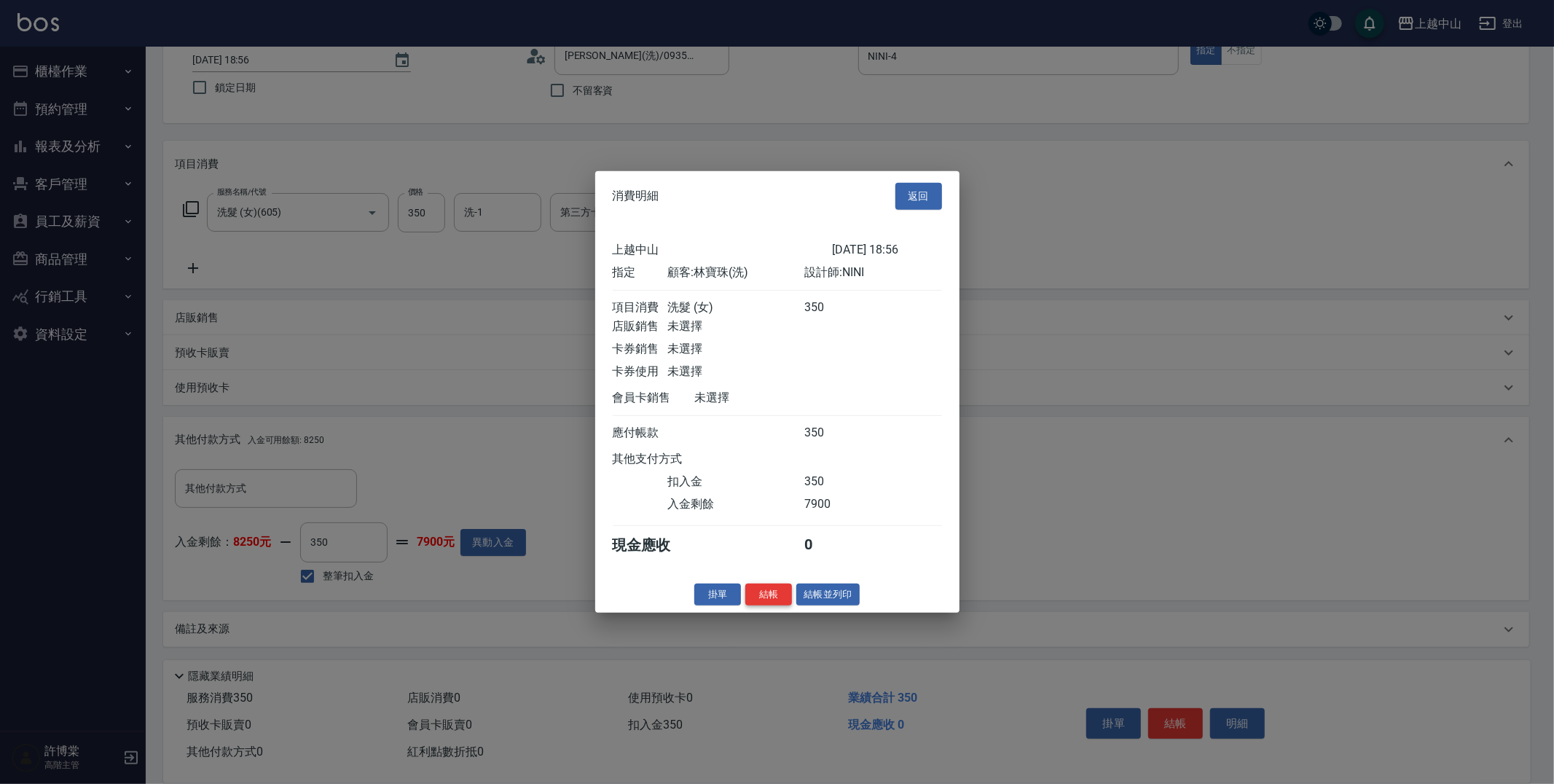
click at [764, 600] on button "結帳" at bounding box center [768, 593] width 46 height 22
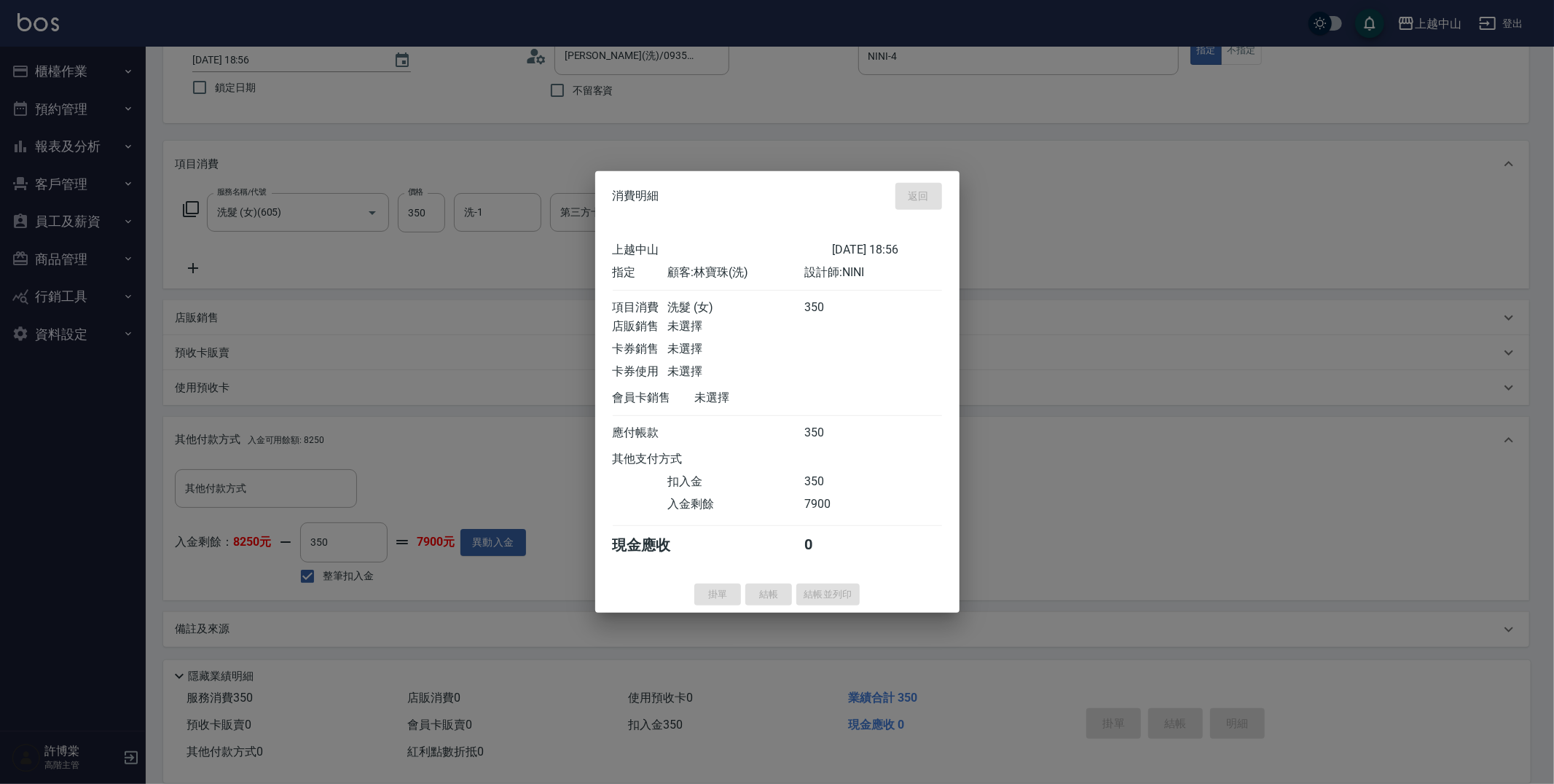
type input "[DATE] 18:57"
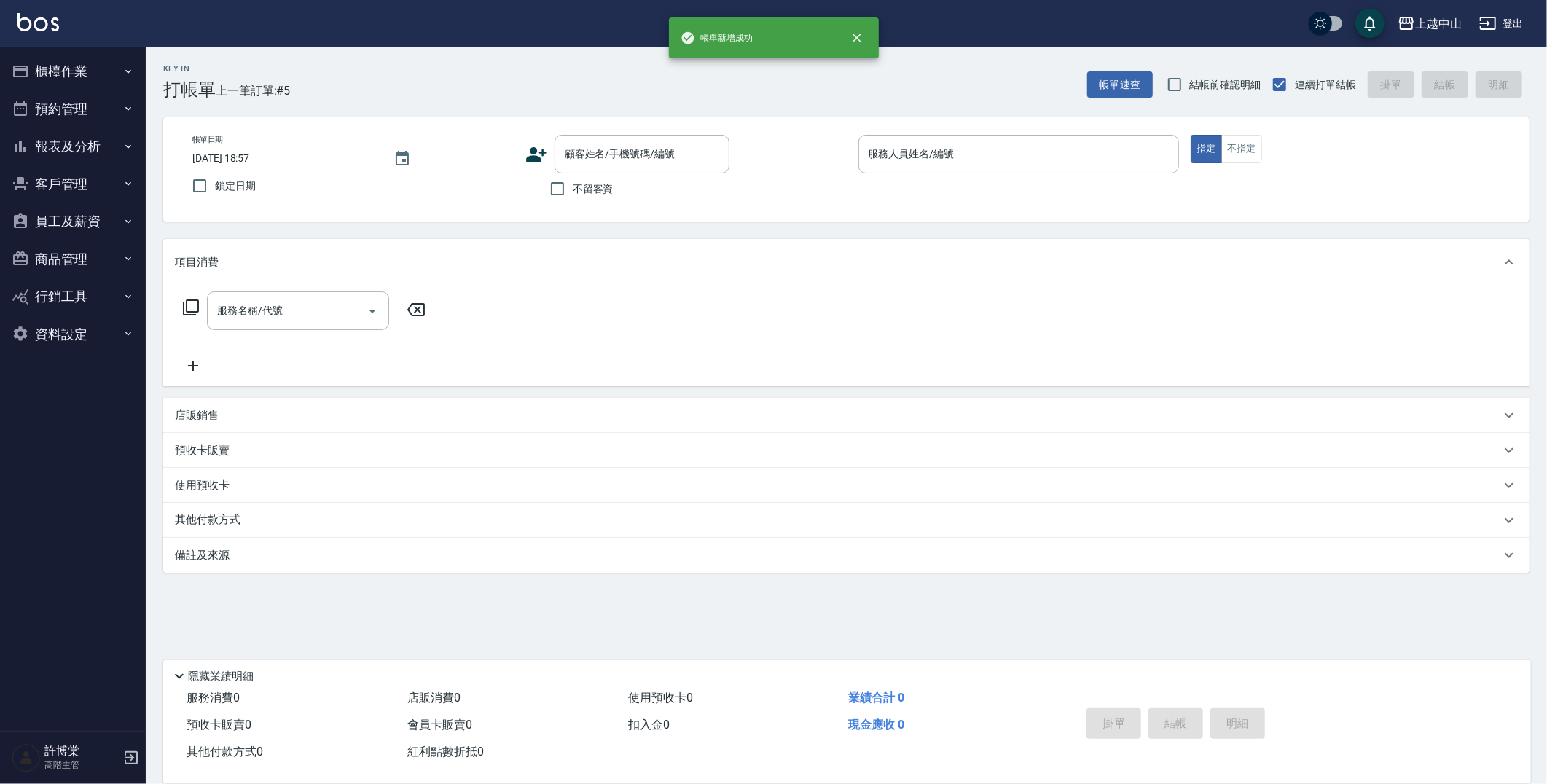
scroll to position [0, 0]
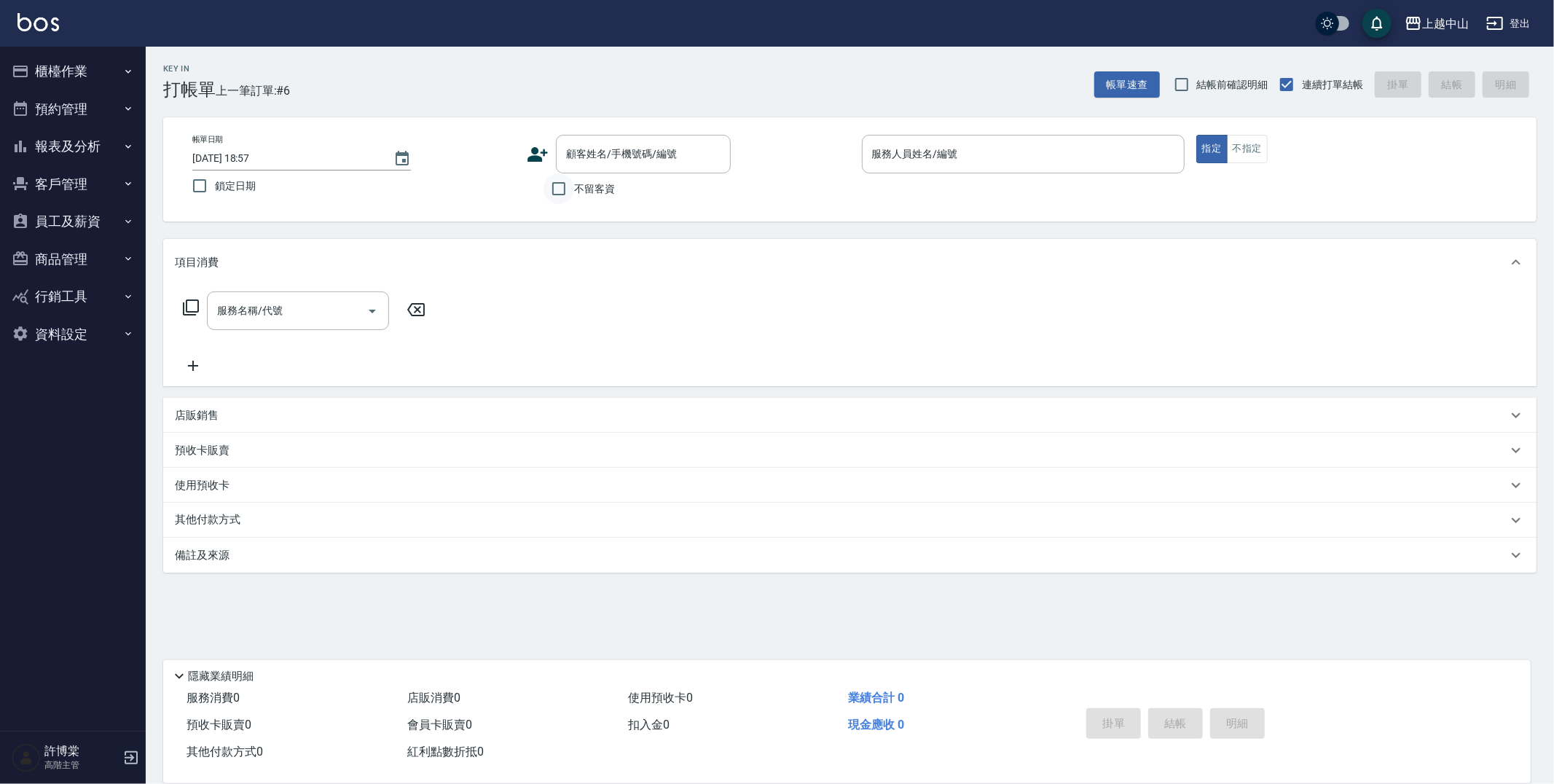
click at [559, 186] on input "不留客資" at bounding box center [558, 188] width 30 height 30
checkbox input "true"
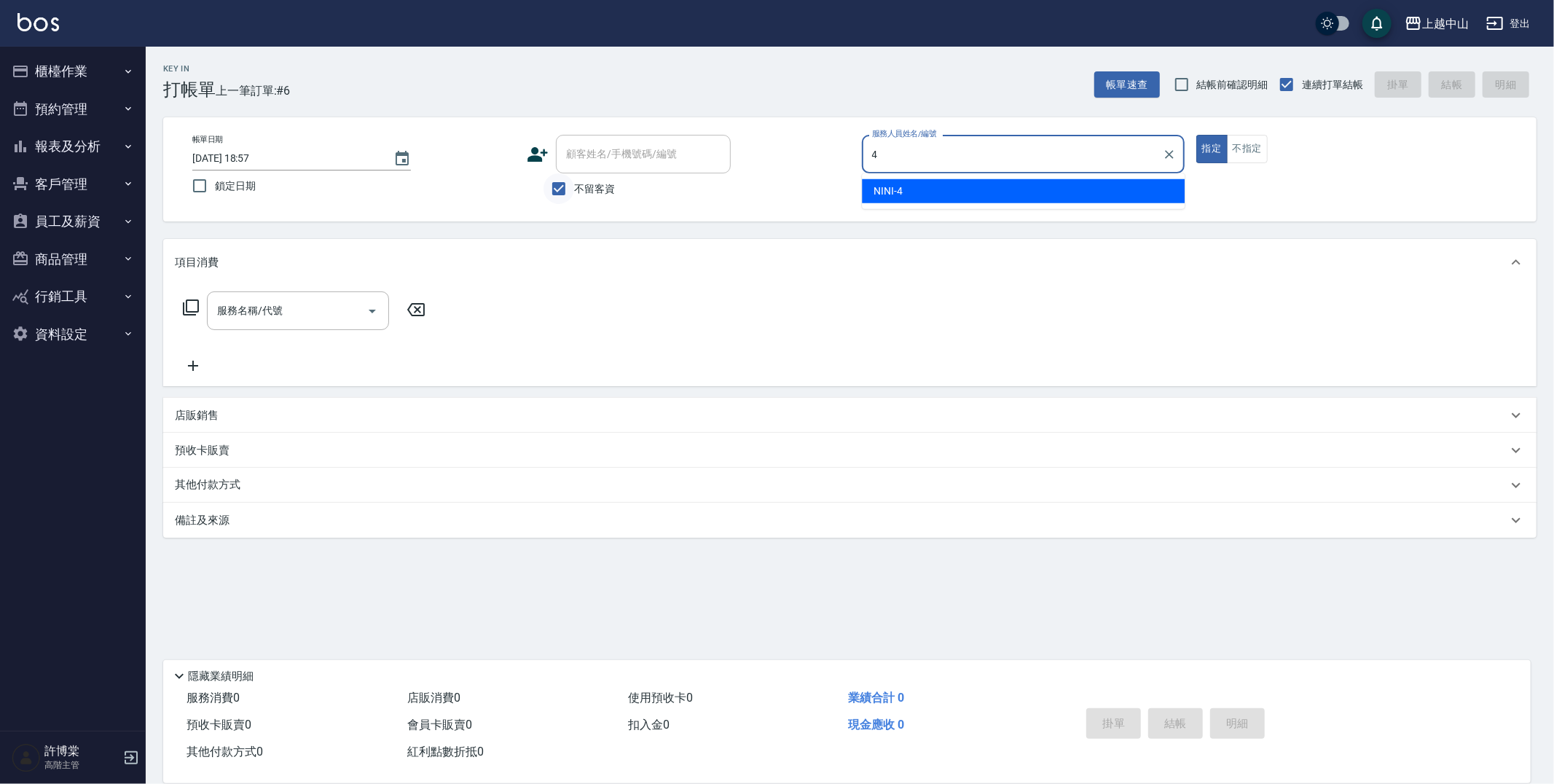
type input "NINI-4"
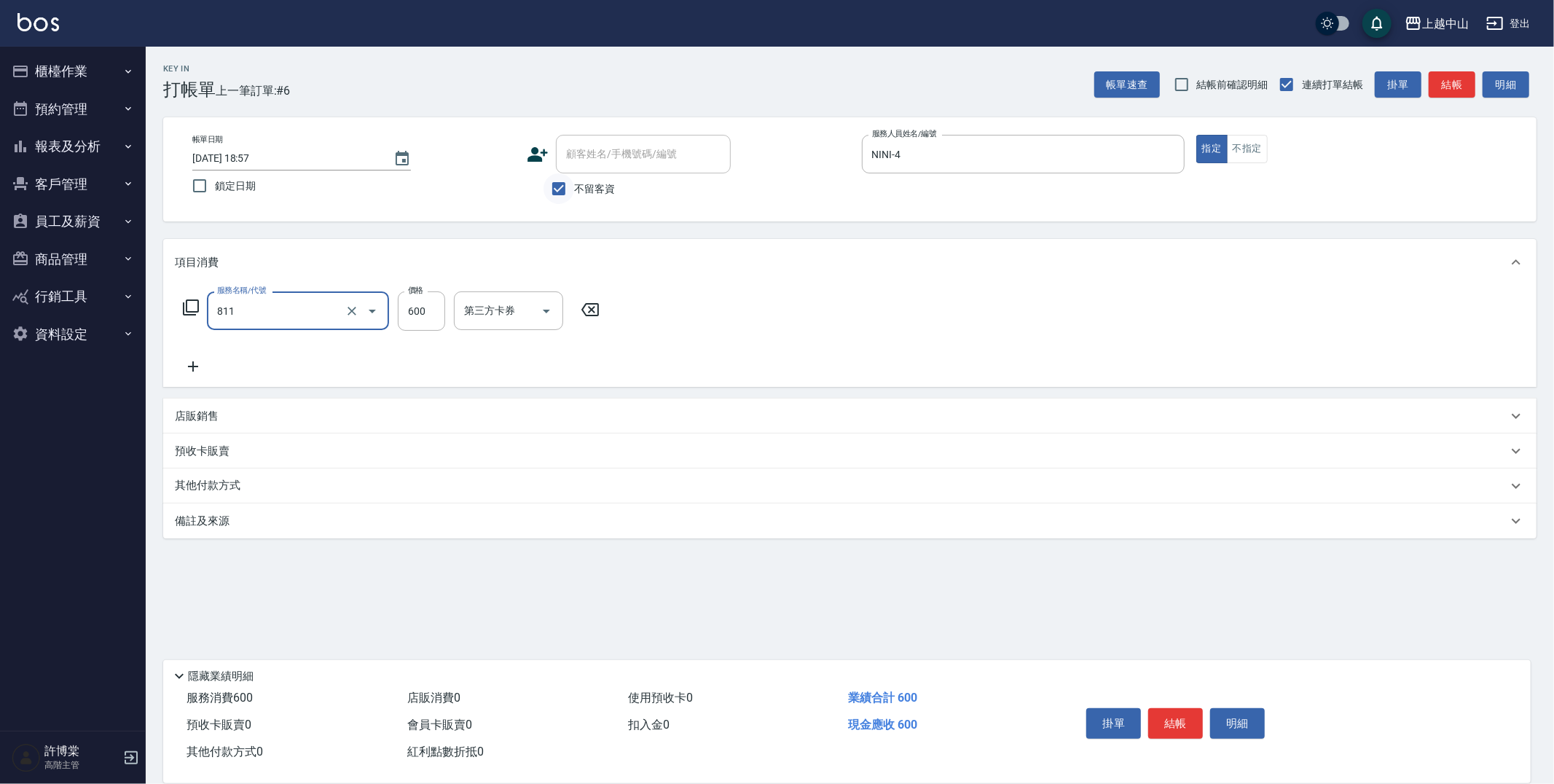
type input "洗+剪(811)"
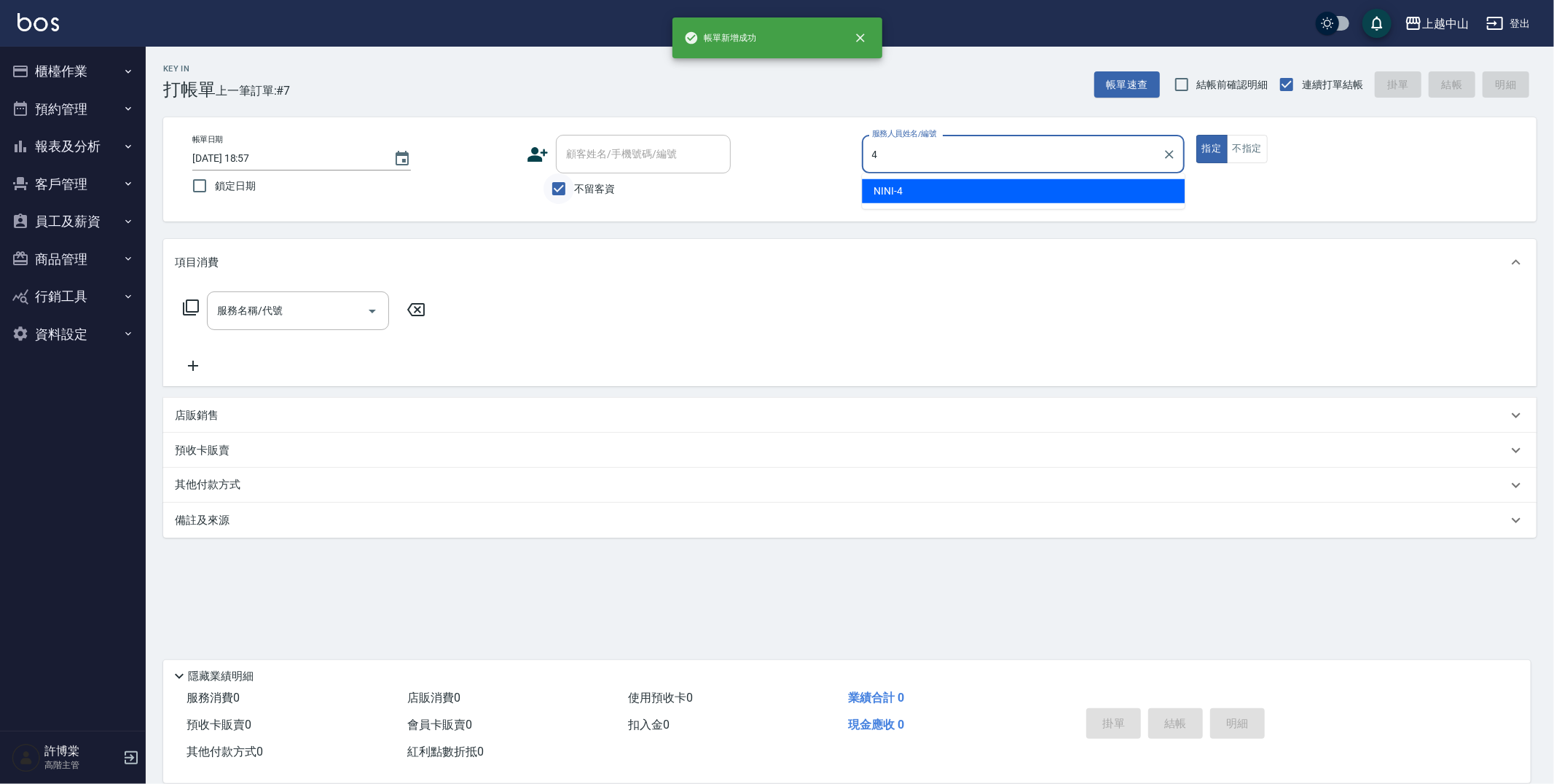
type input "NINI-4"
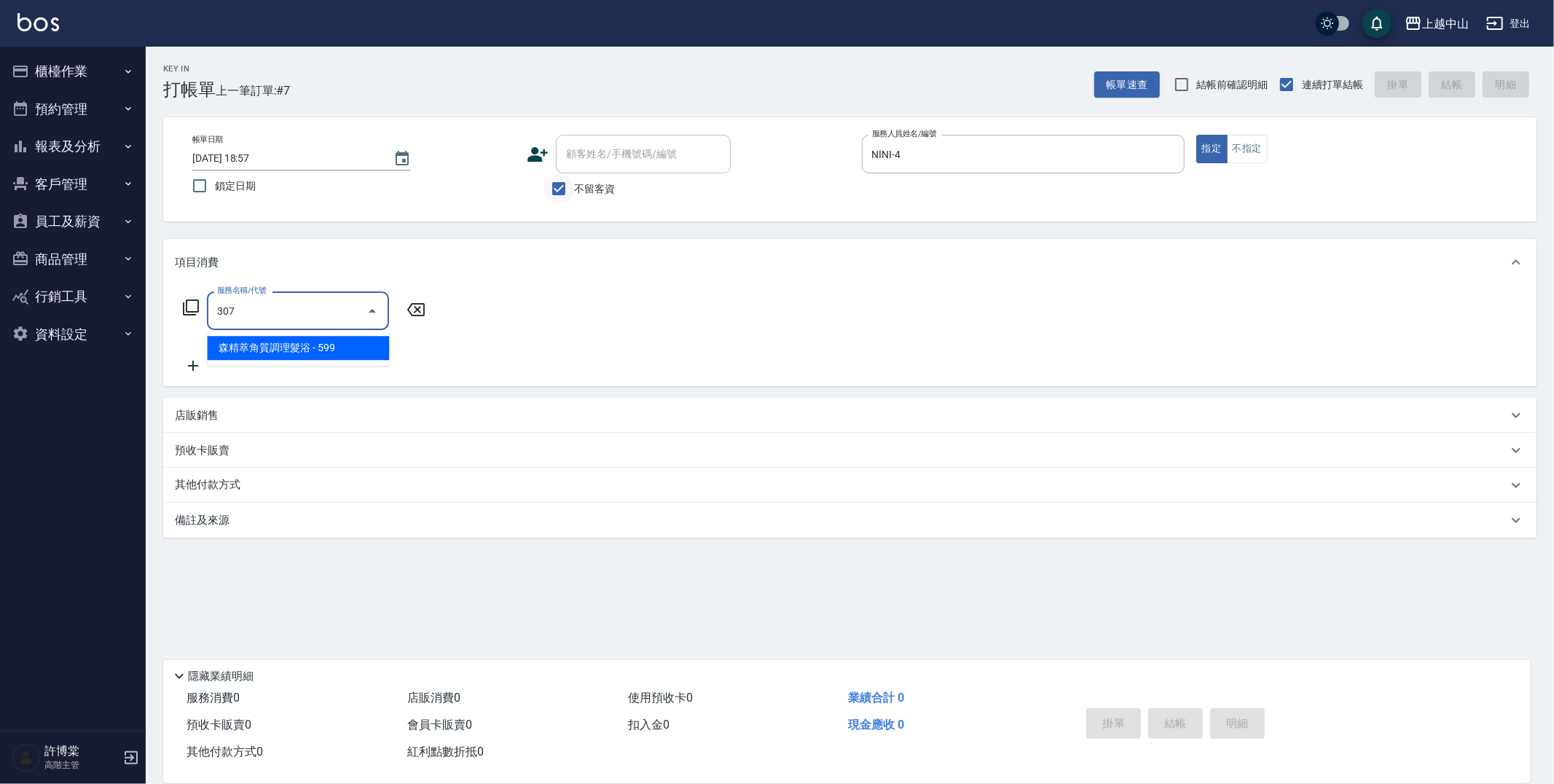
type input "森精萃角質調理髮浴(307)"
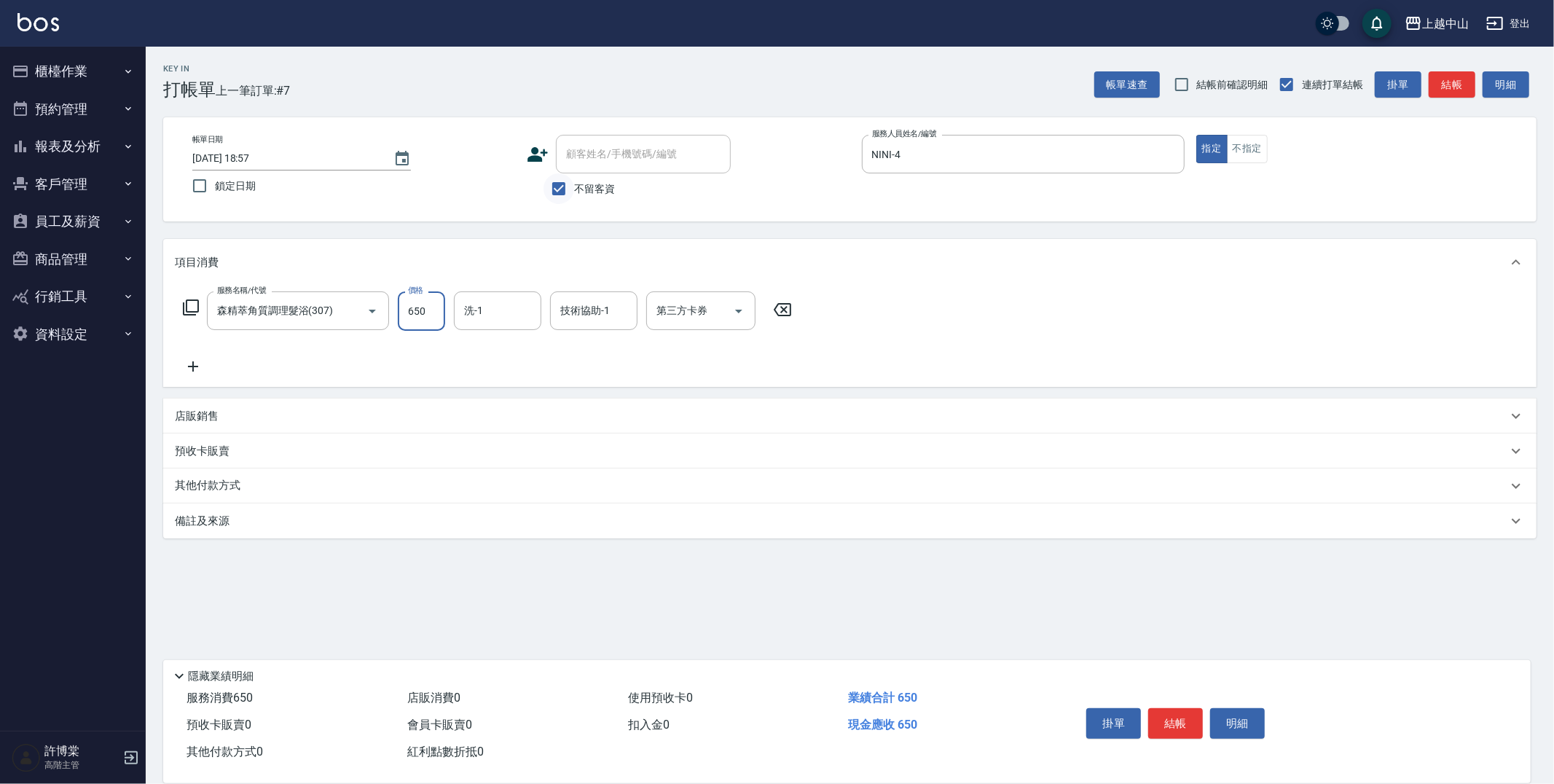
type input "650"
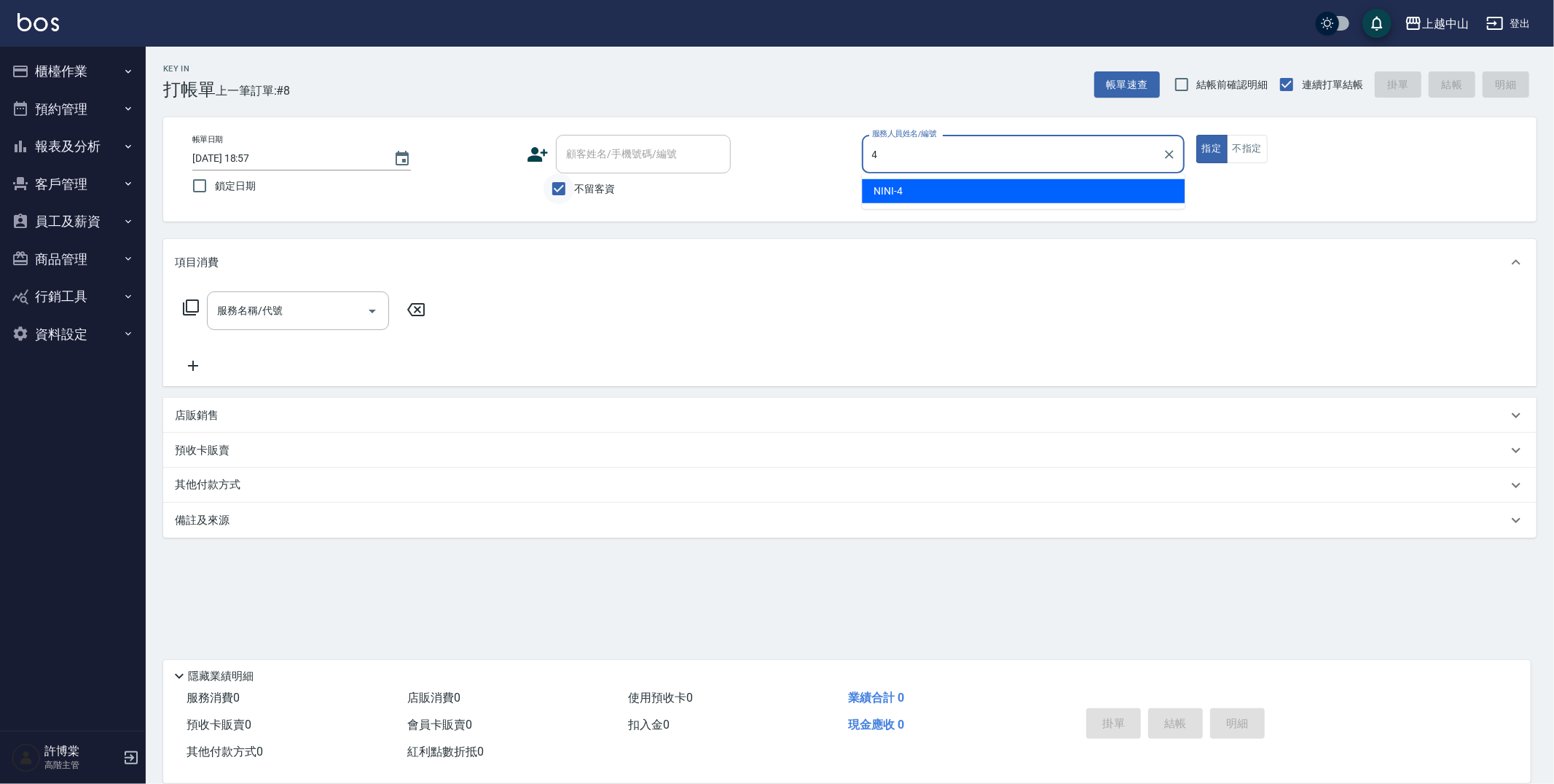
type input "NINI-4"
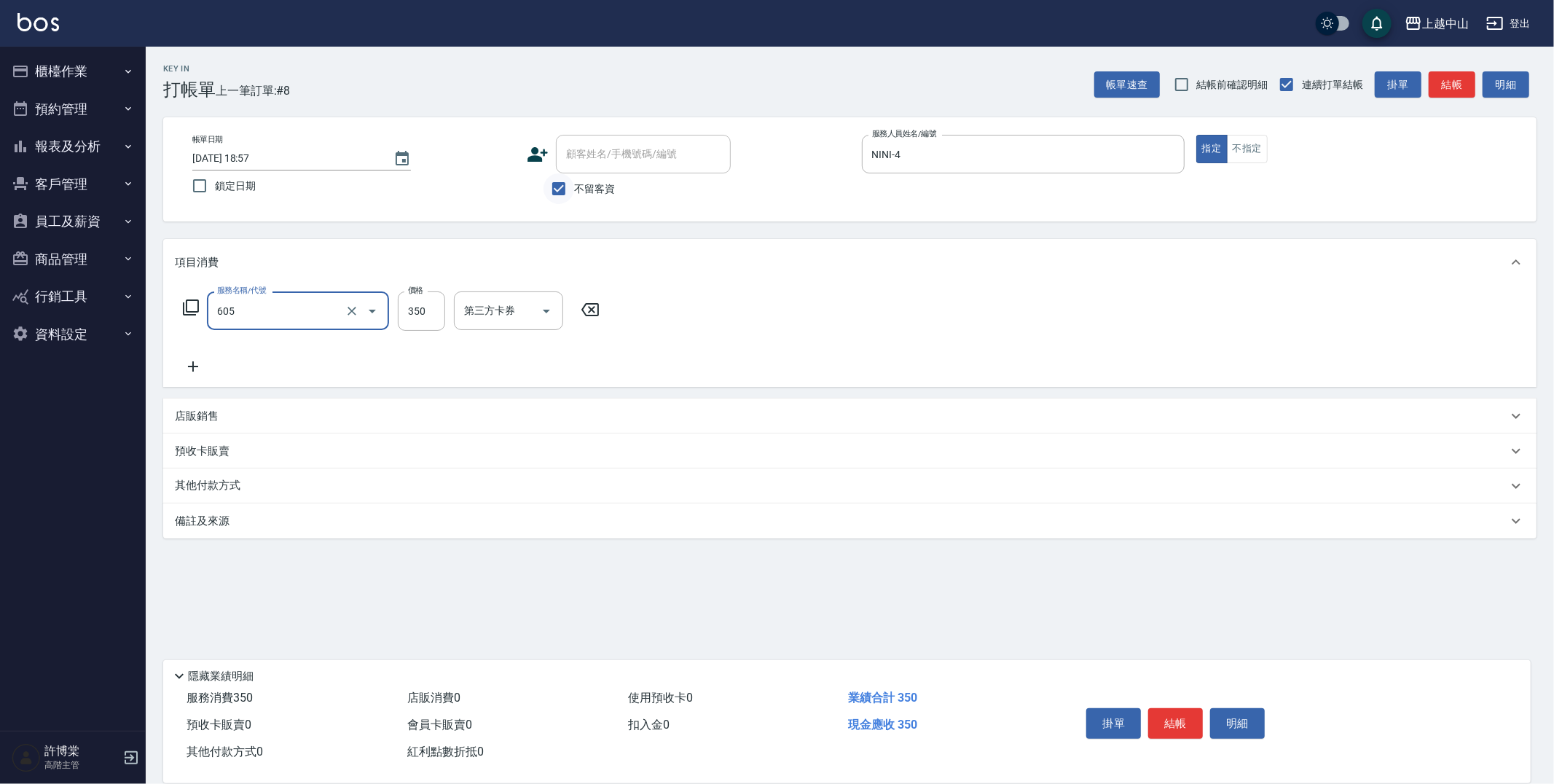
type input "洗髮 (女)(605)"
type input "500"
type input "薇慈-36"
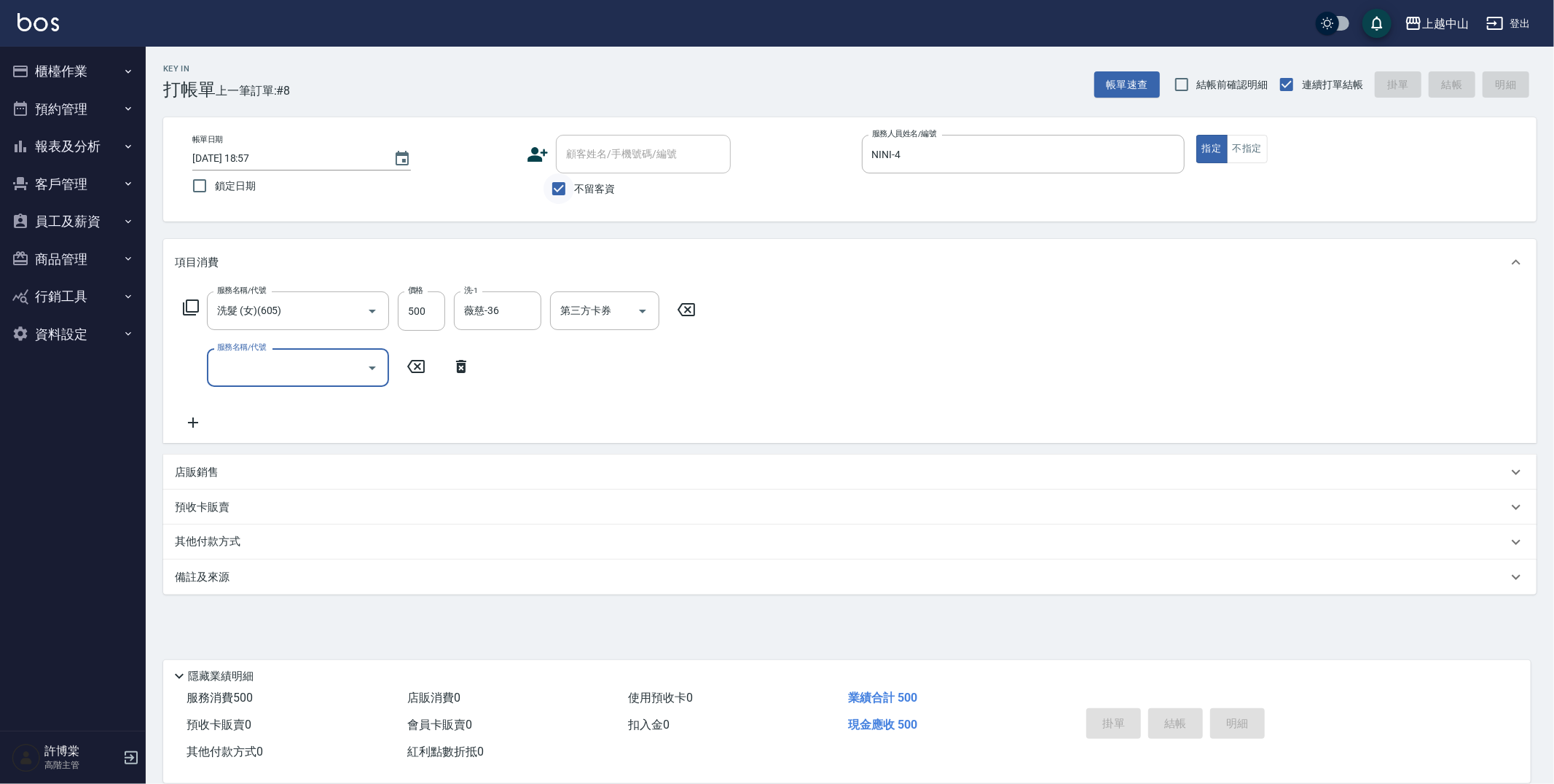
type input "[DATE] 18:58"
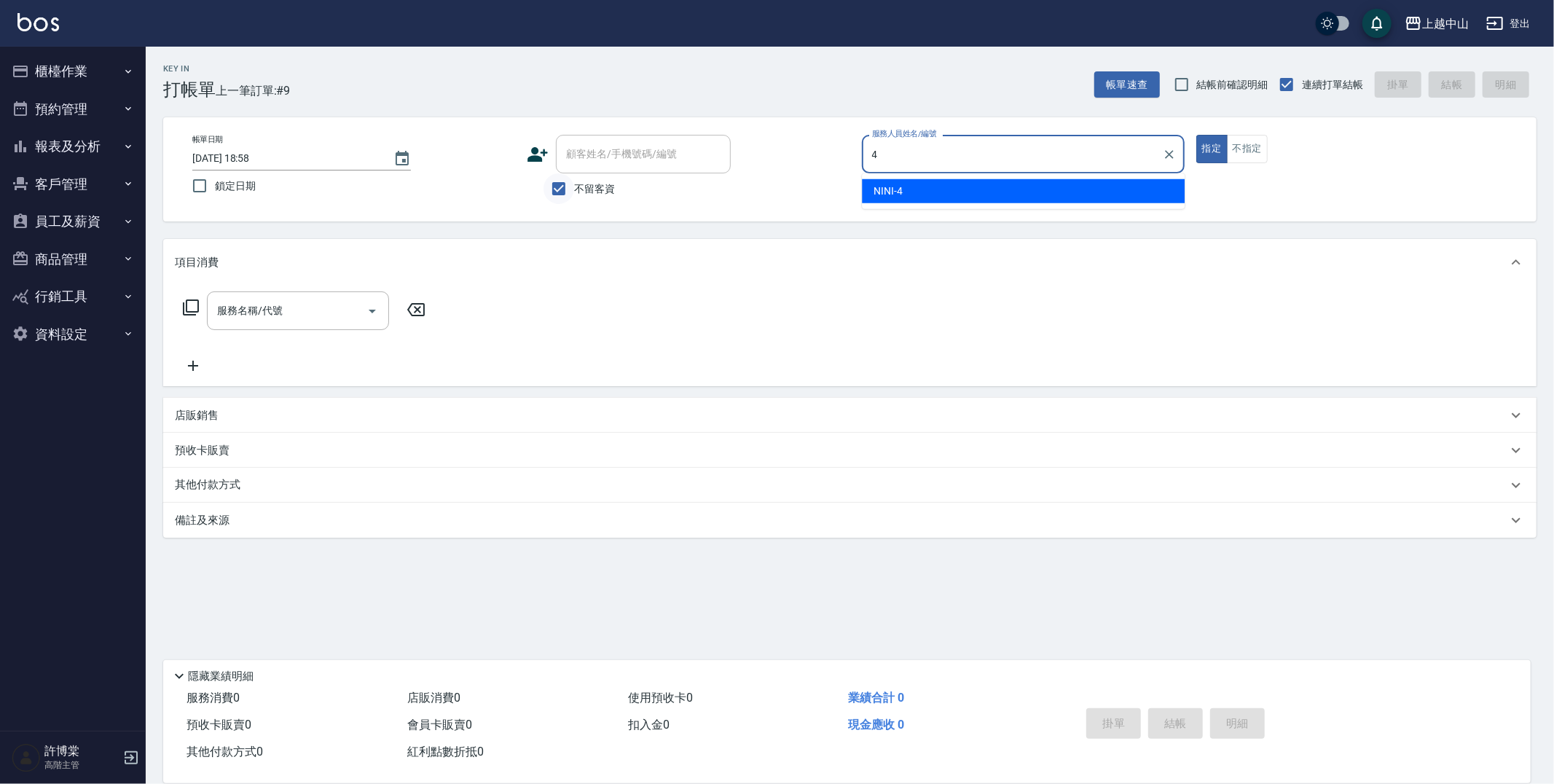
type input "NINI-4"
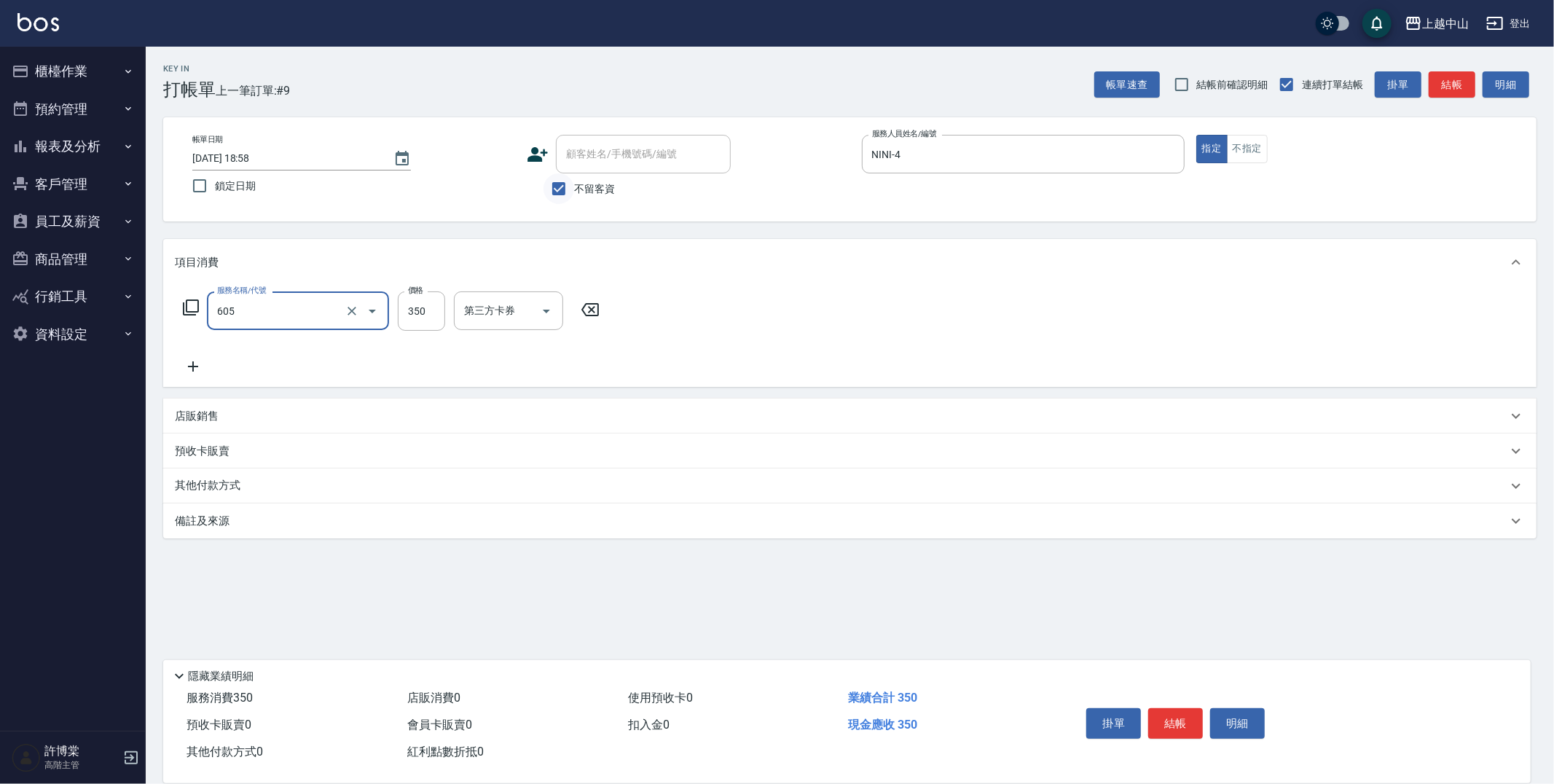
type input "洗髮 (女)(605)"
type input "400"
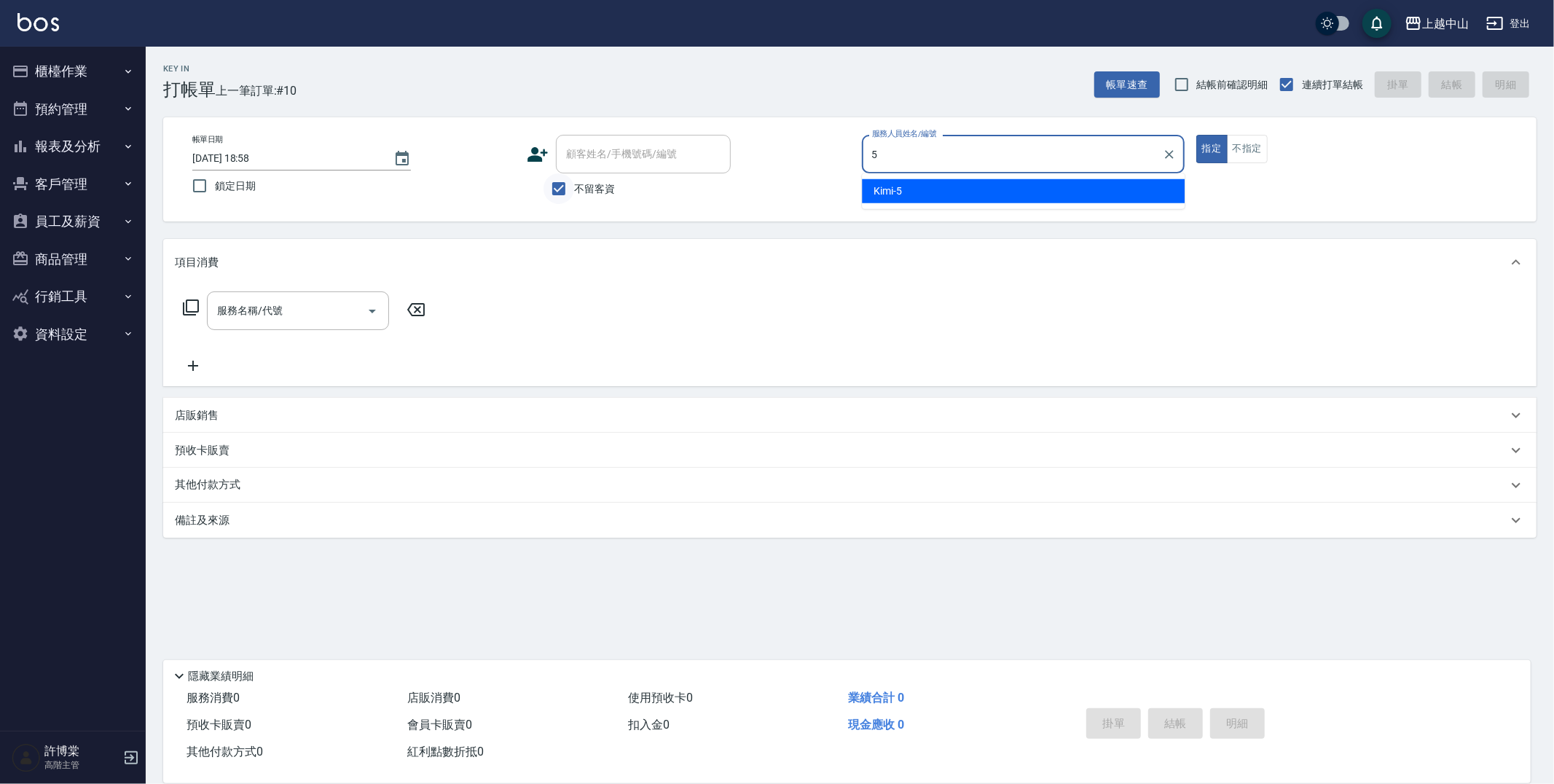
type input "Kimi-5"
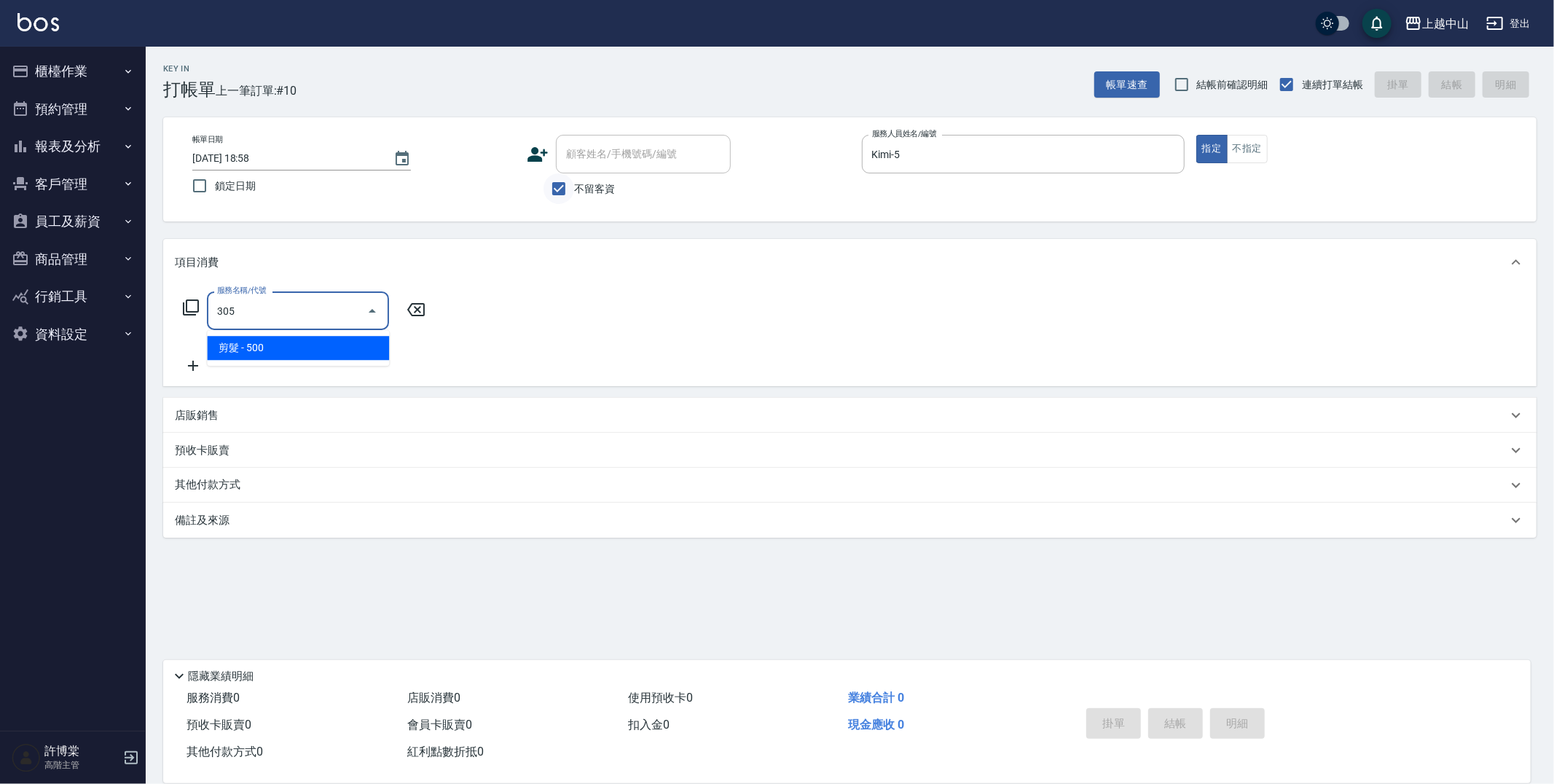
type input "剪髮(305)"
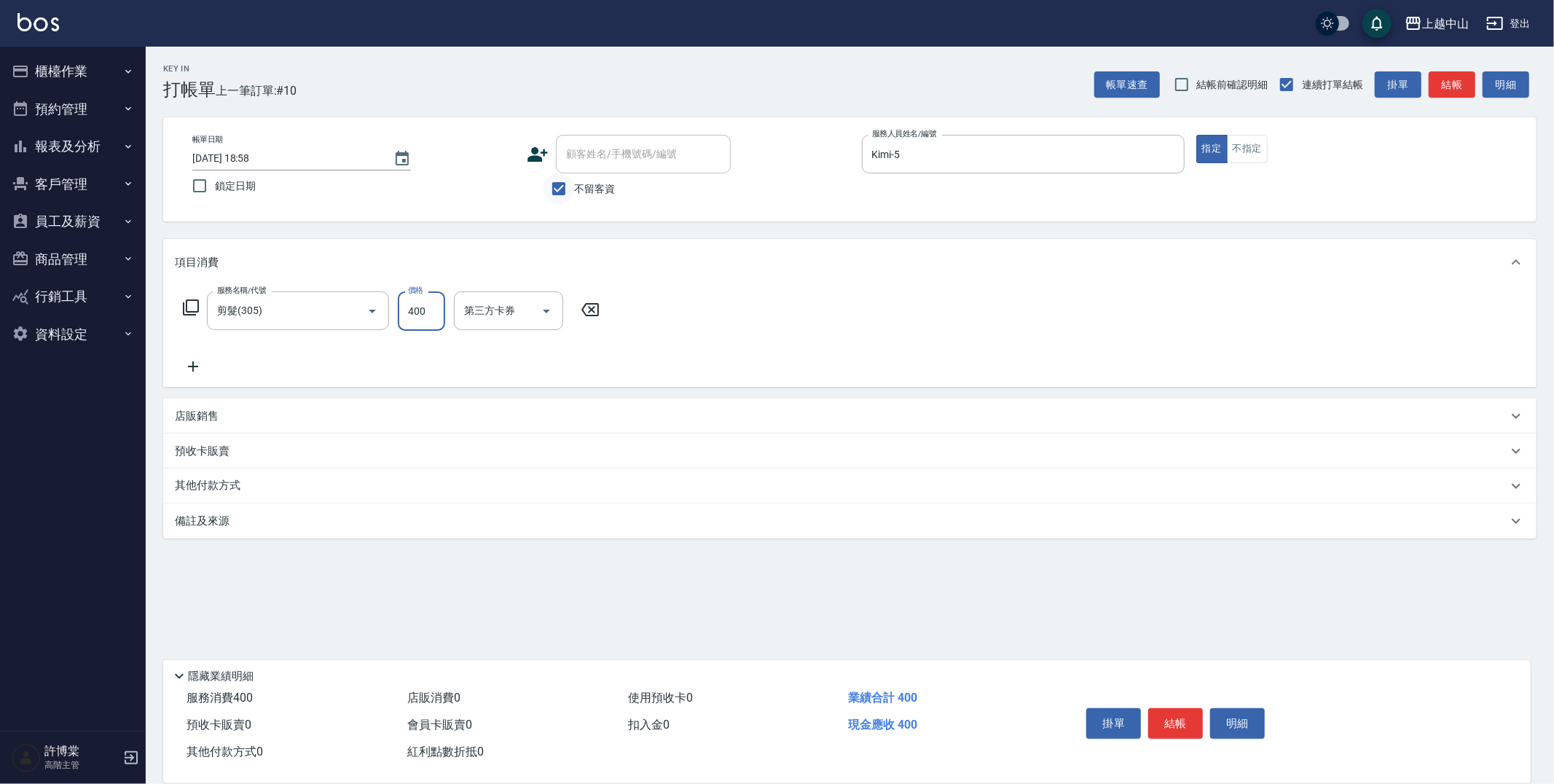
type input "400"
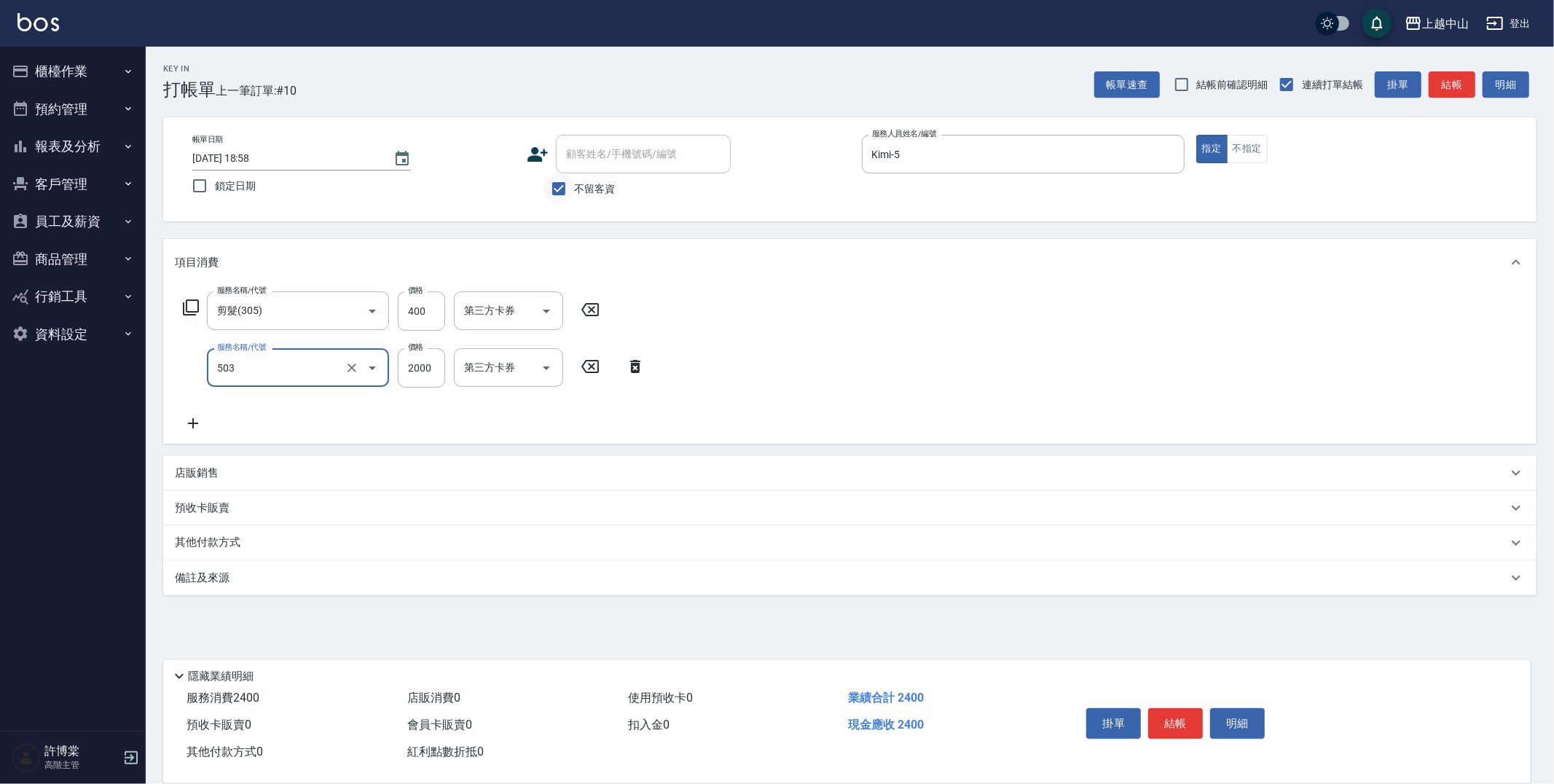
type input "染髮2000以下(503)"
type input "1300"
type input "Levia-6"
type input "[PERSON_NAME]-33"
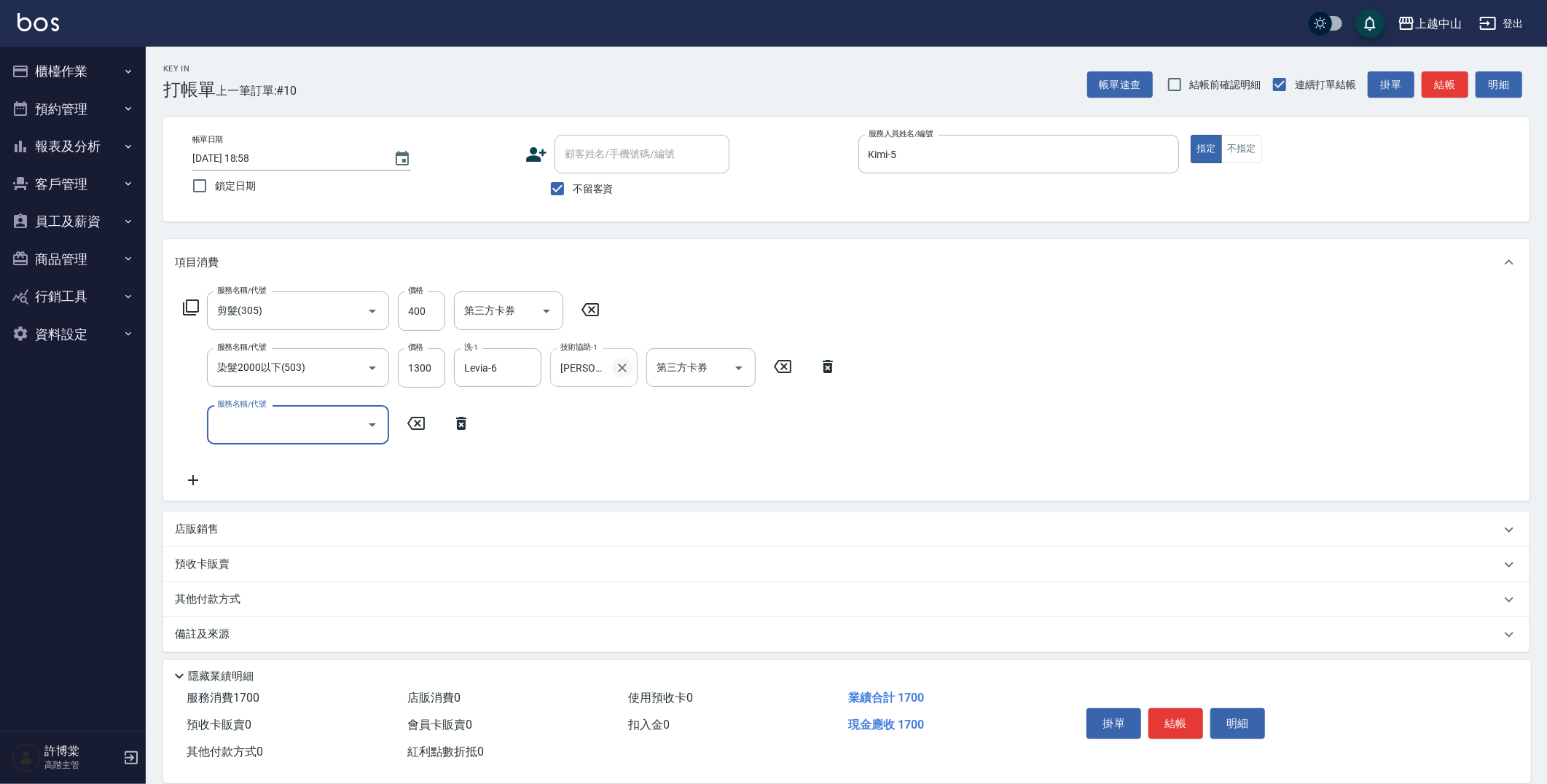
click at [623, 367] on icon "Clear" at bounding box center [622, 367] width 14 height 14
type input "洗髮(免費)(600)"
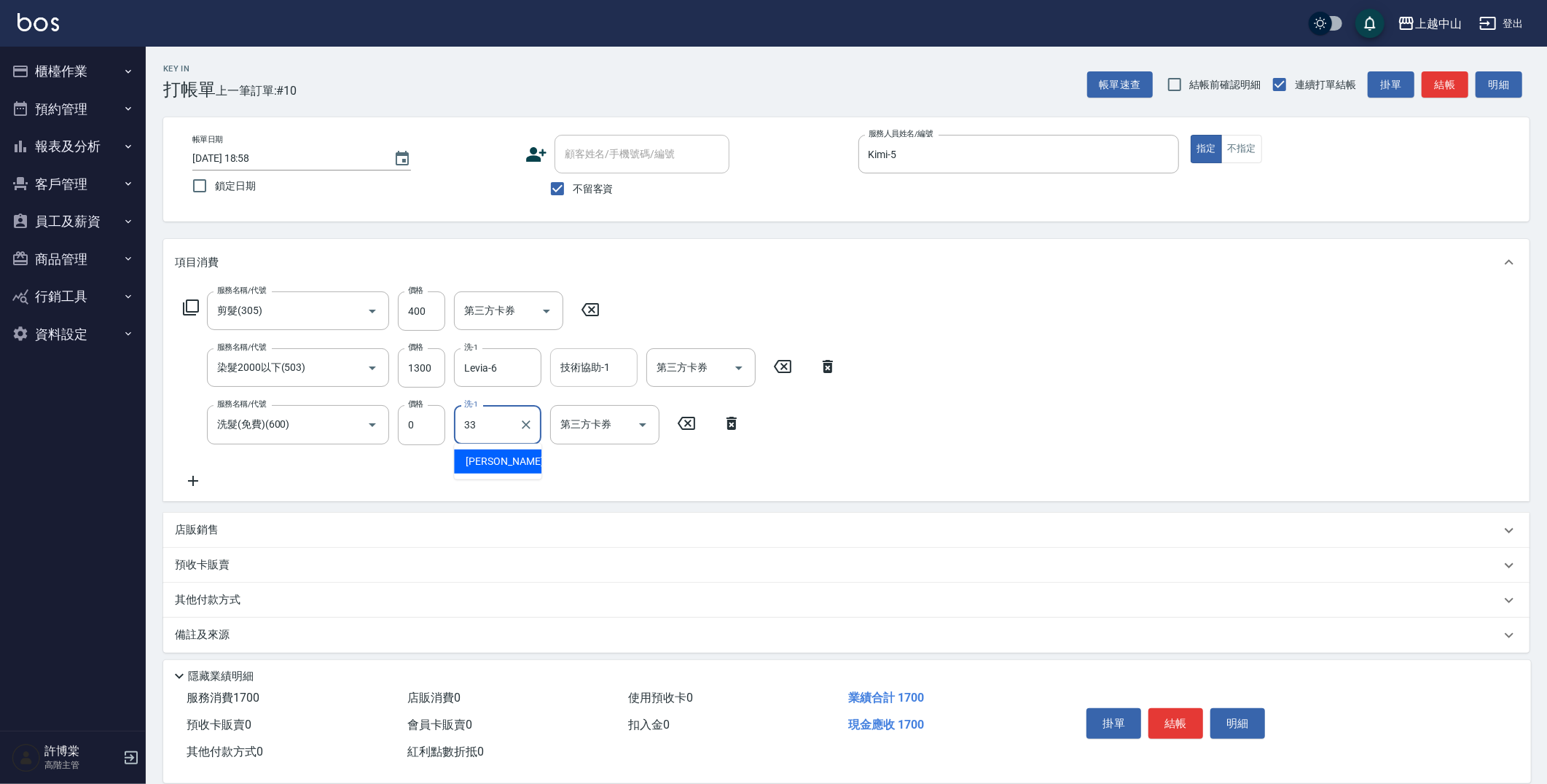
type input "[PERSON_NAME]-33"
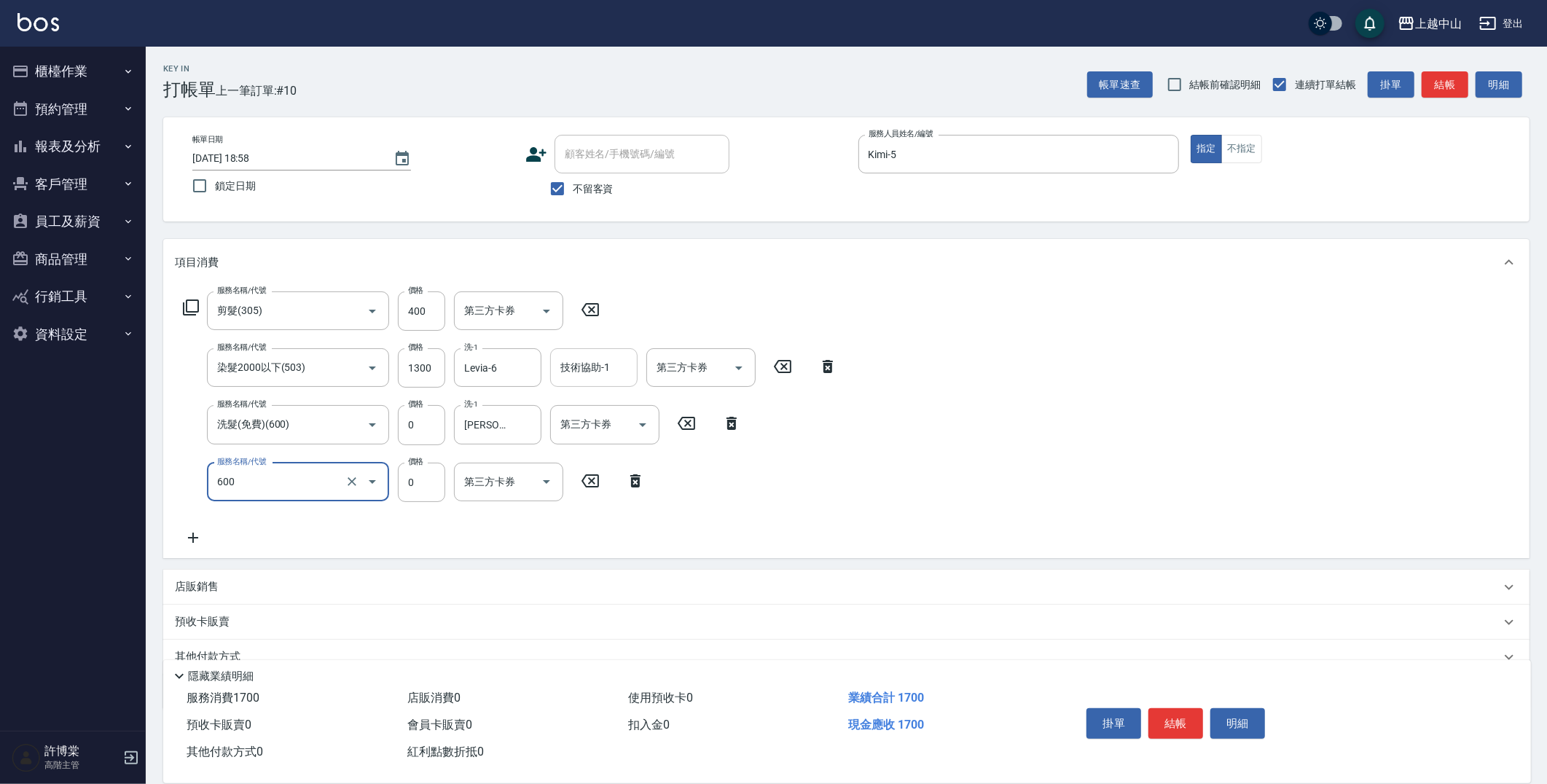
type input "洗髮(免費)(600)"
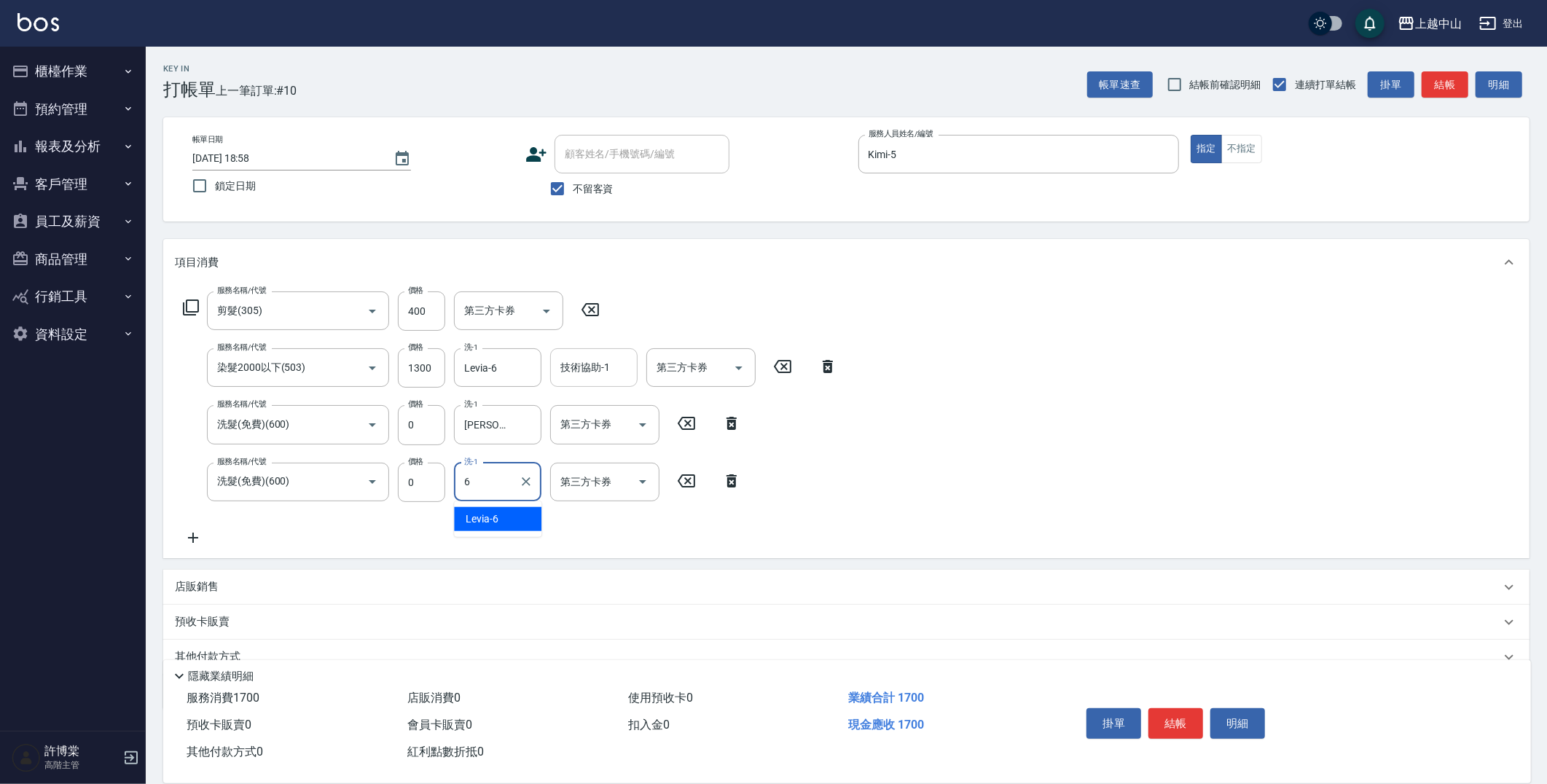
type input "Levia-6"
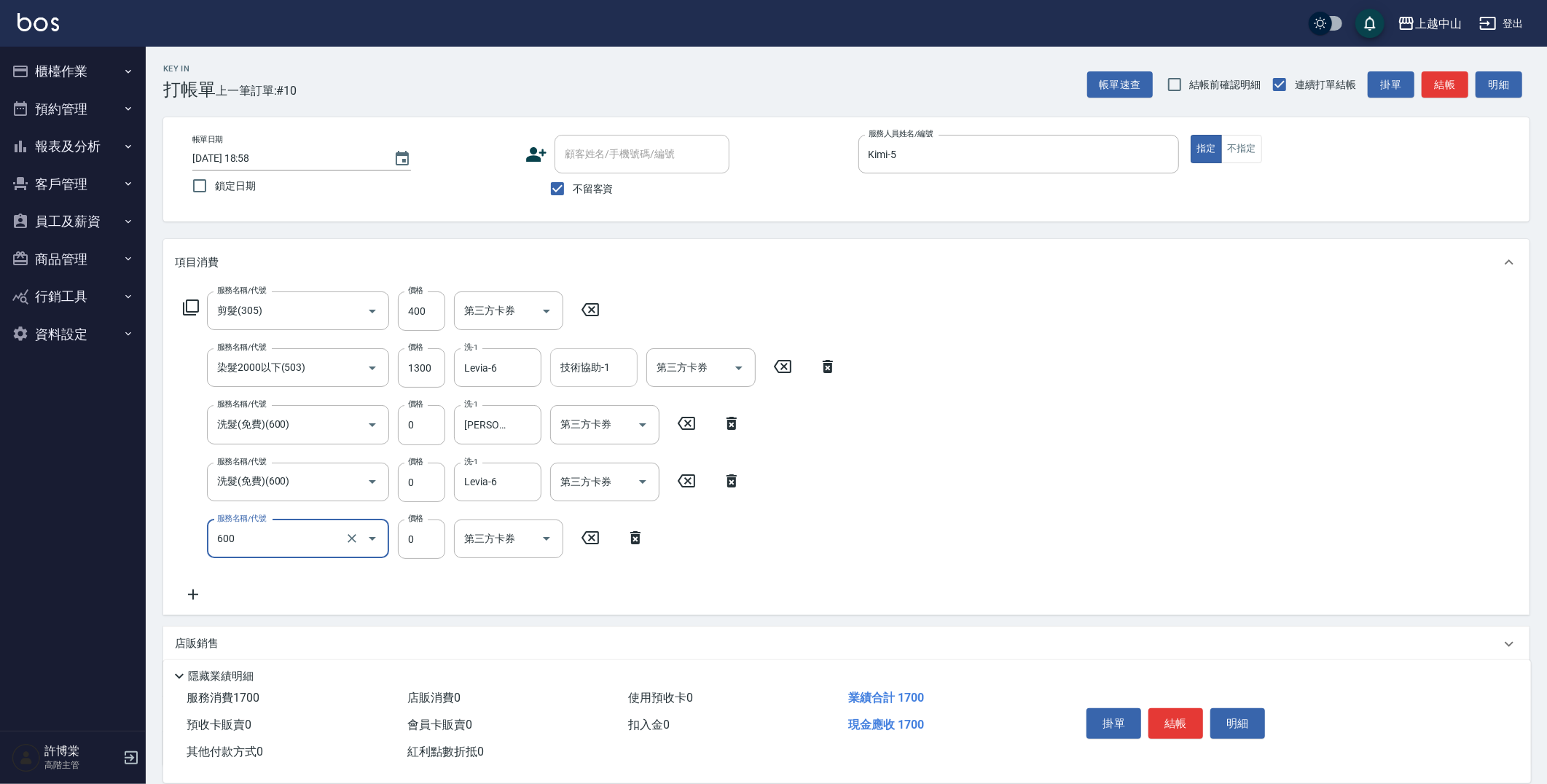
type input "洗髮(免費)(600)"
type input "[PERSON_NAME]-33"
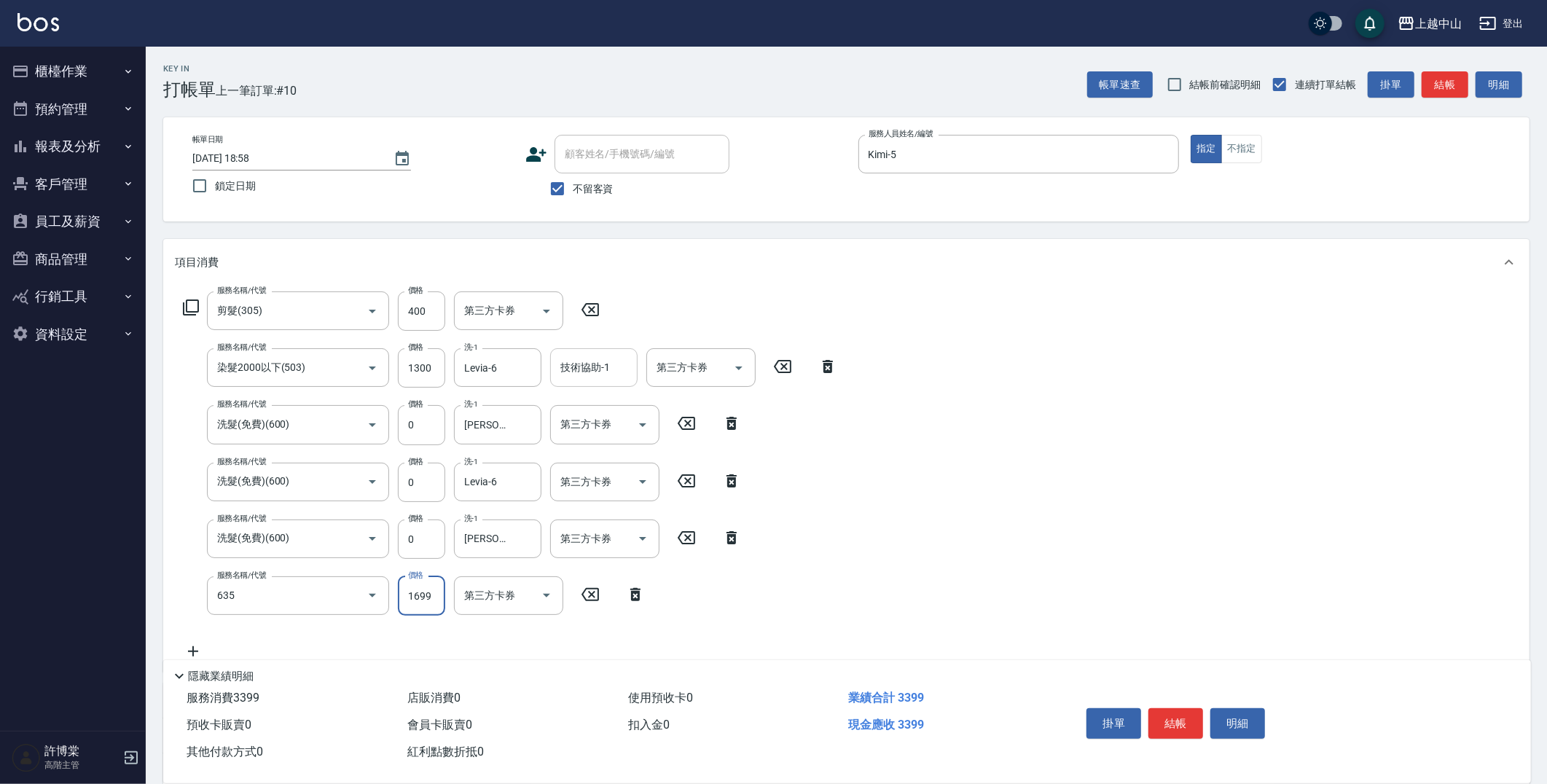
type input "兩段自備單次(635)"
type input "999"
type input "[PERSON_NAME]-39"
click at [523, 594] on icon "Clear" at bounding box center [525, 595] width 14 height 14
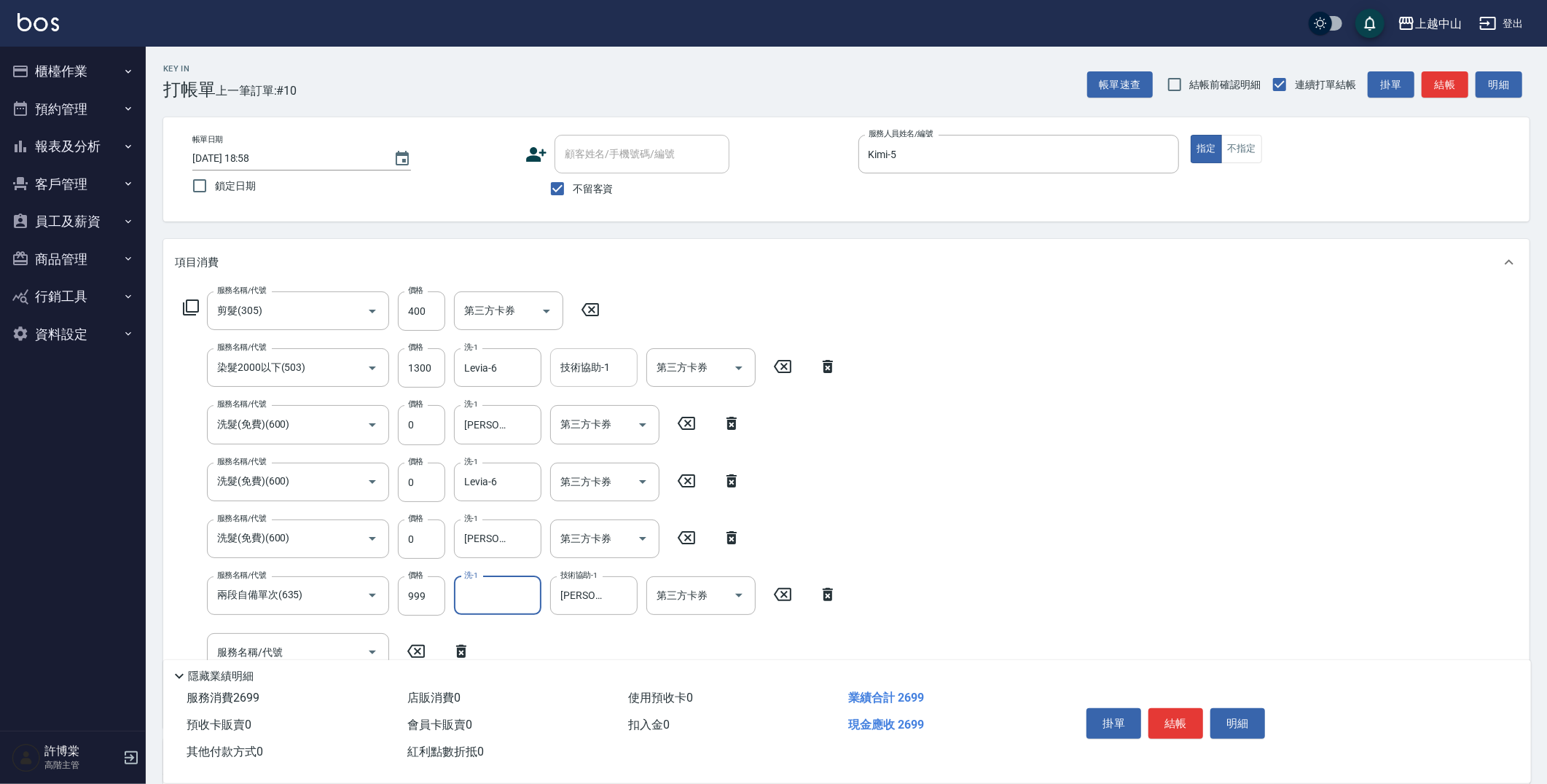
scroll to position [193, 0]
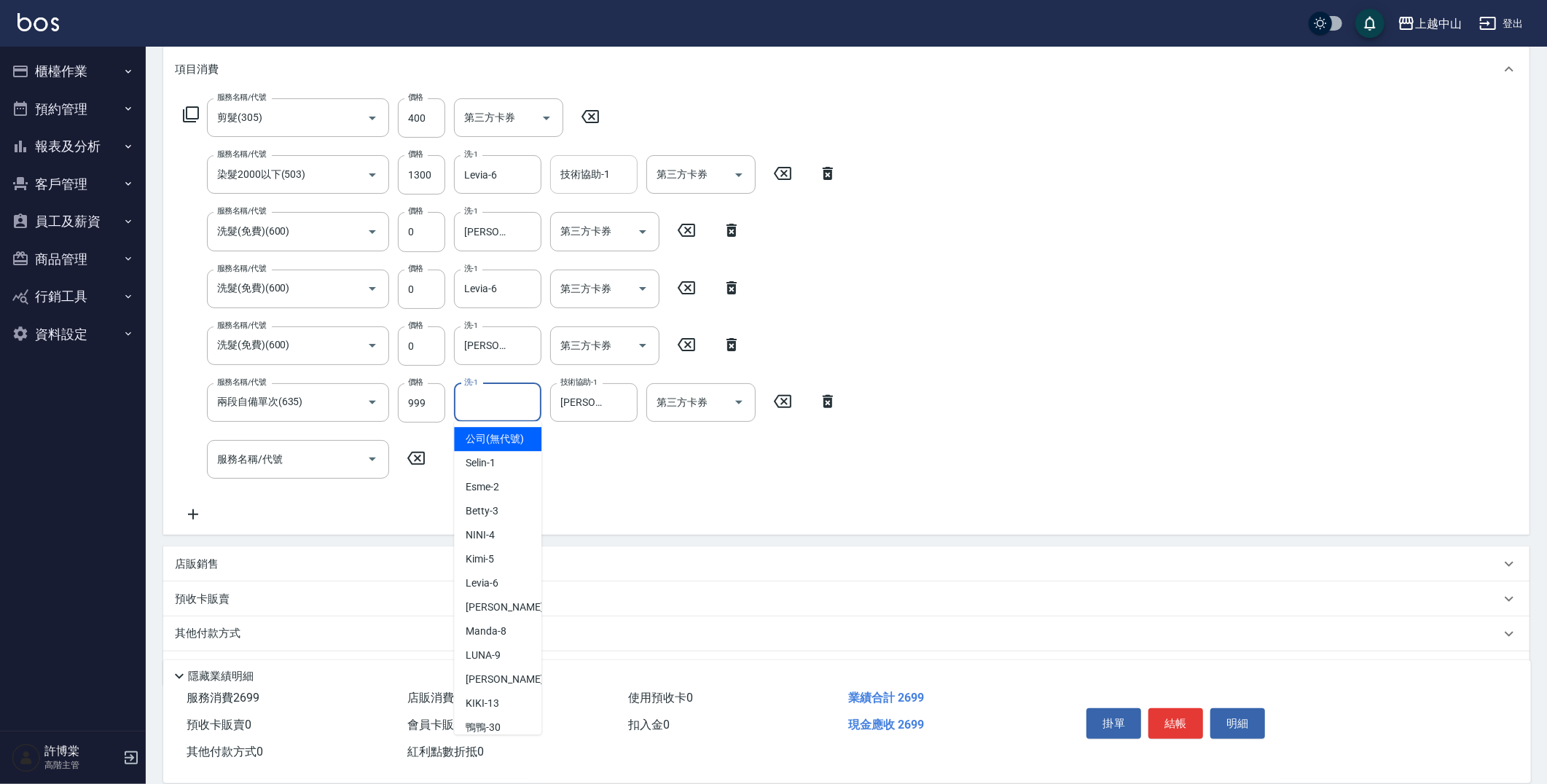
click at [512, 399] on input "洗-1" at bounding box center [497, 402] width 74 height 26
type input "薇慈-36"
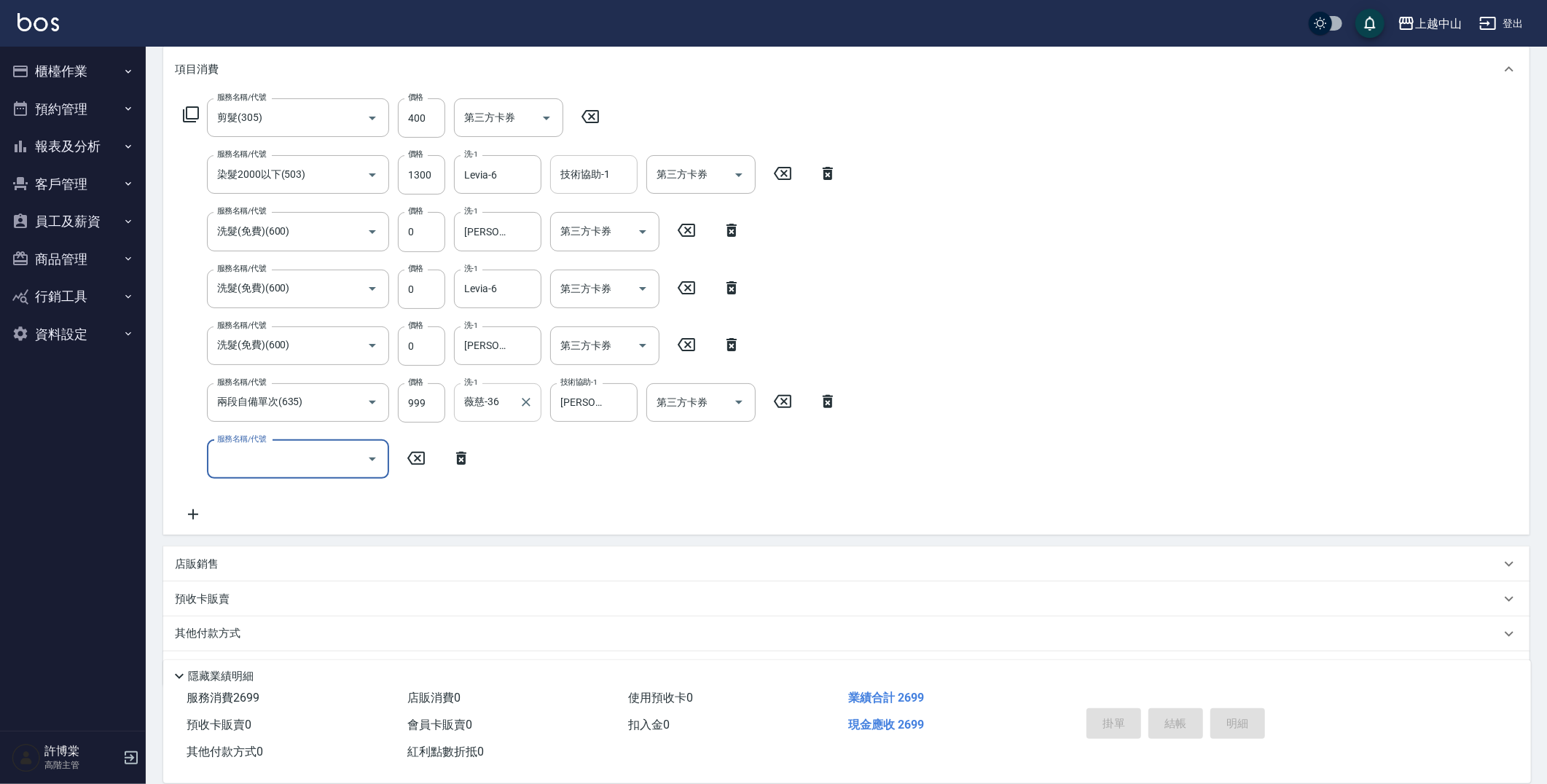
type input "[DATE] 18:59"
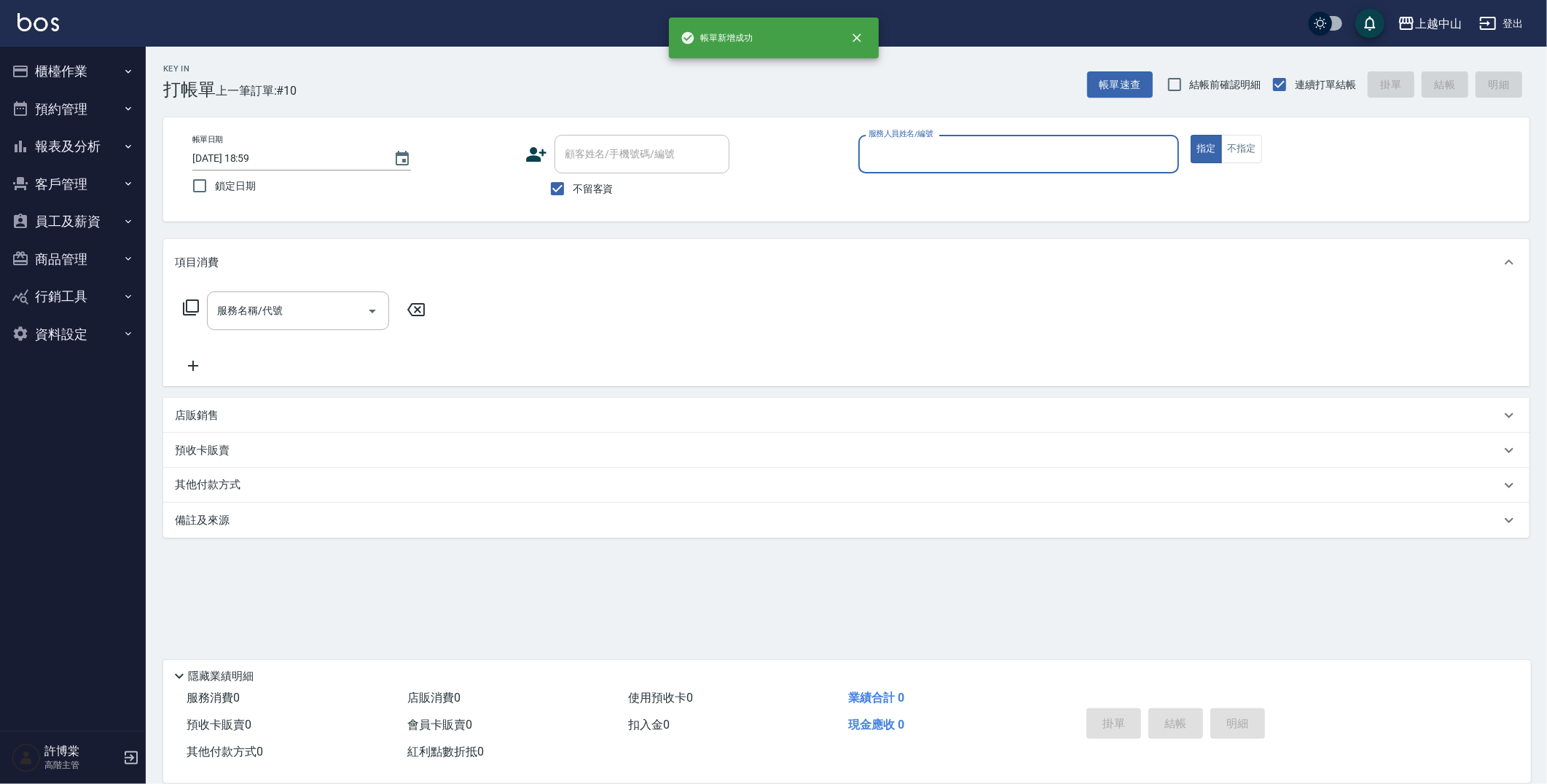
scroll to position [0, 0]
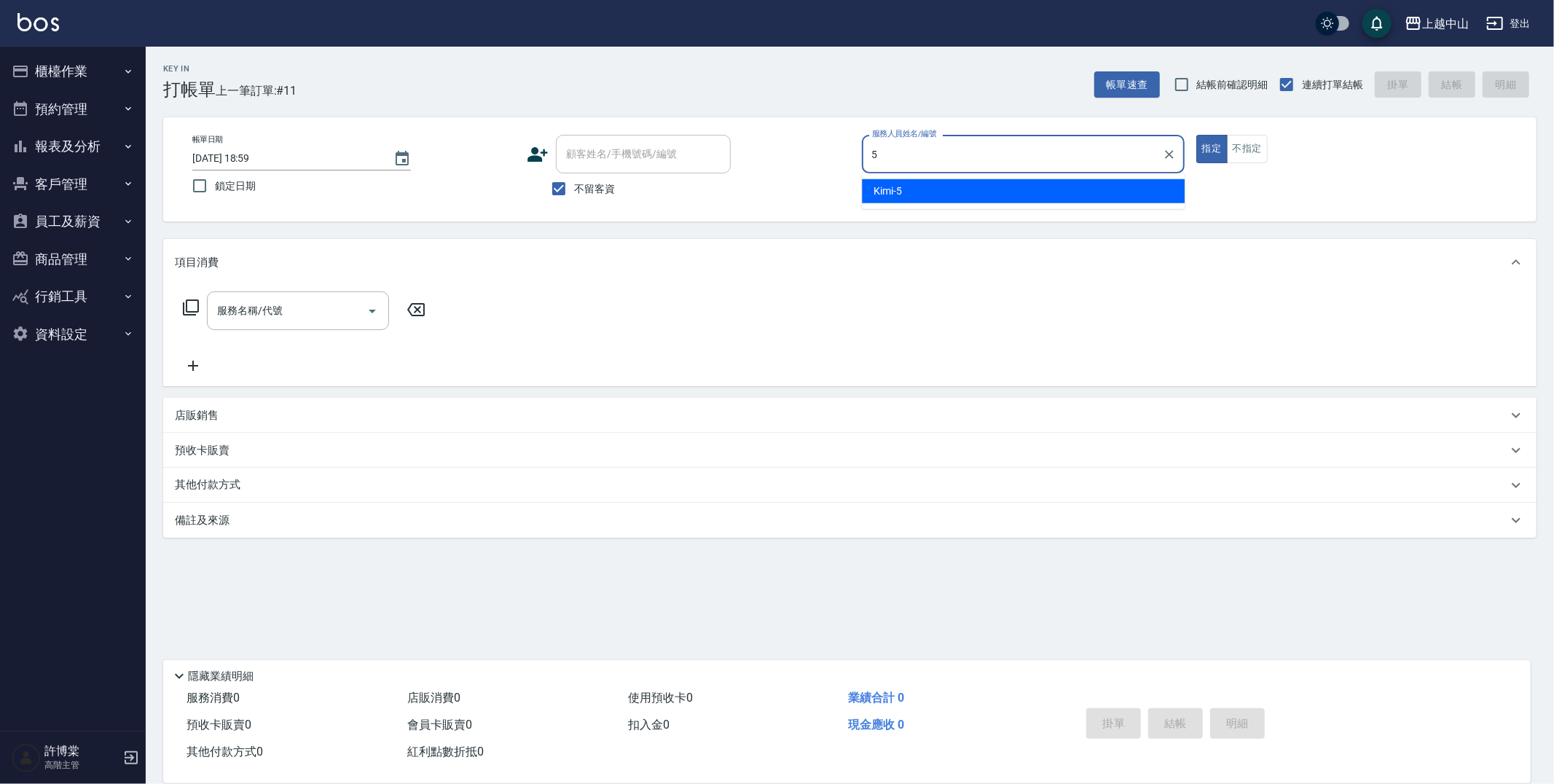
type input "Kimi-5"
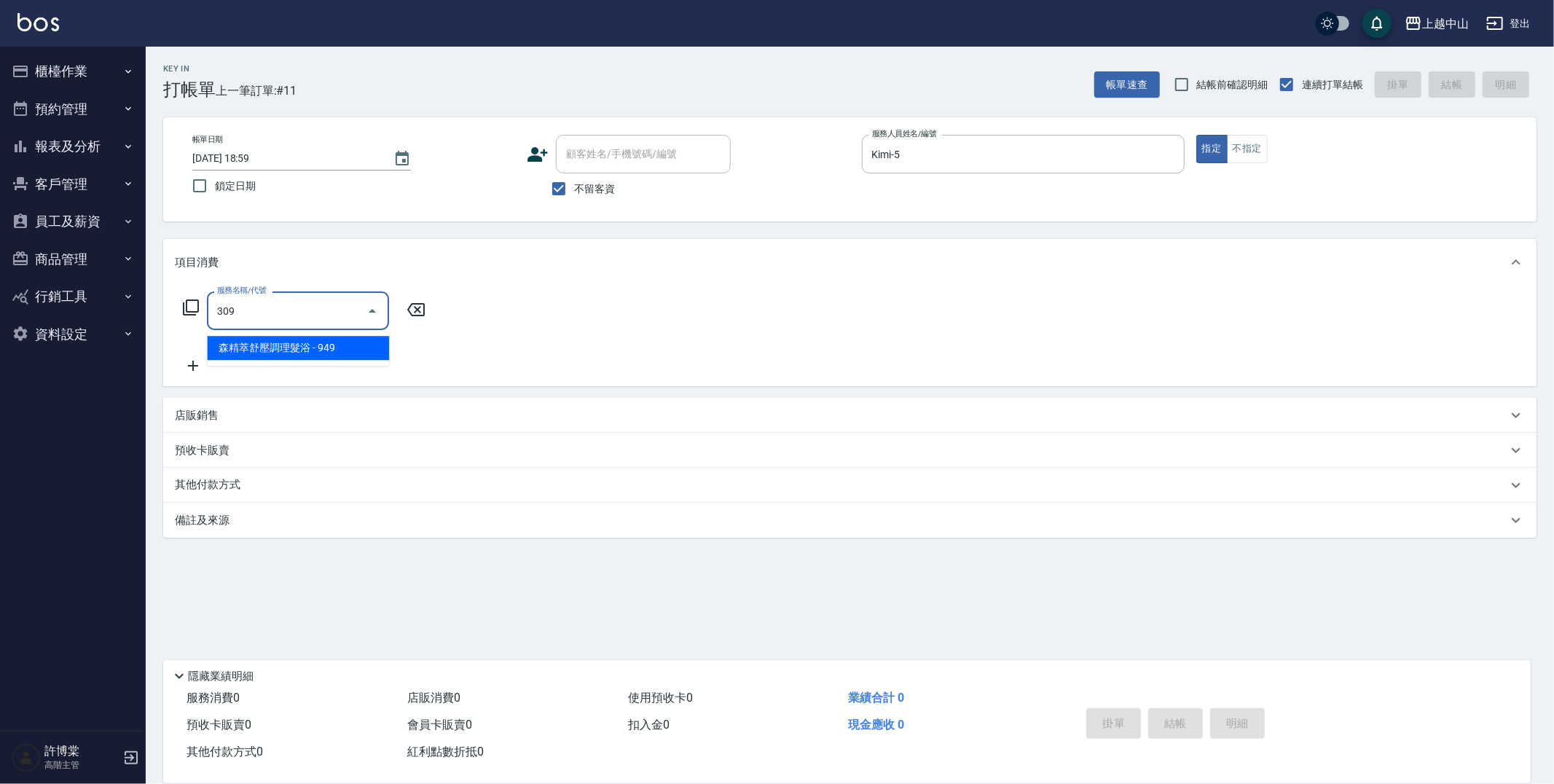
type input "森精萃舒壓調理髮浴(309)"
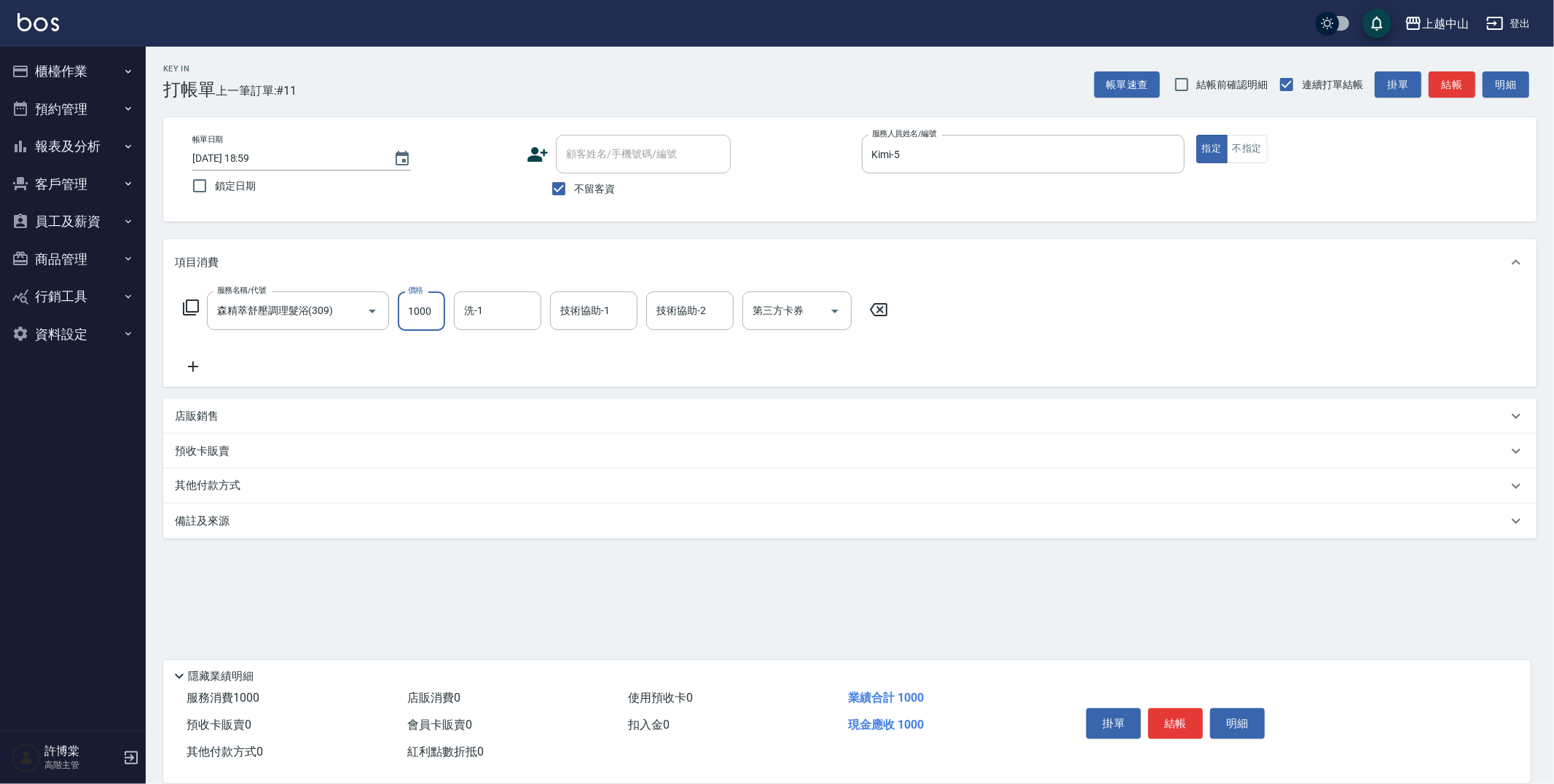
type input "1000"
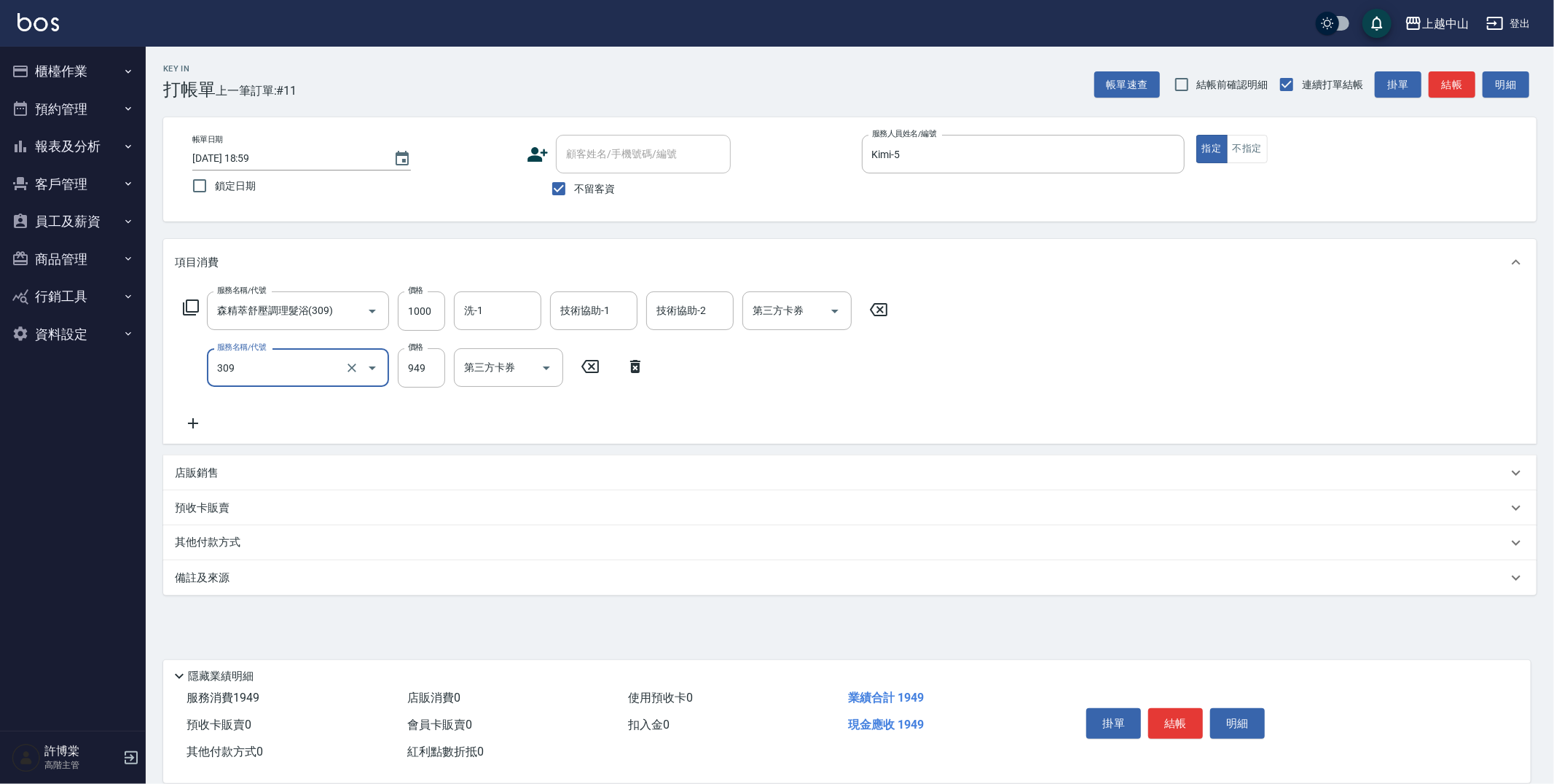
type input "森精萃舒壓調理髮浴(309)"
type input "1000"
type input "30"
click at [718, 367] on icon "Clear" at bounding box center [718, 368] width 9 height 9
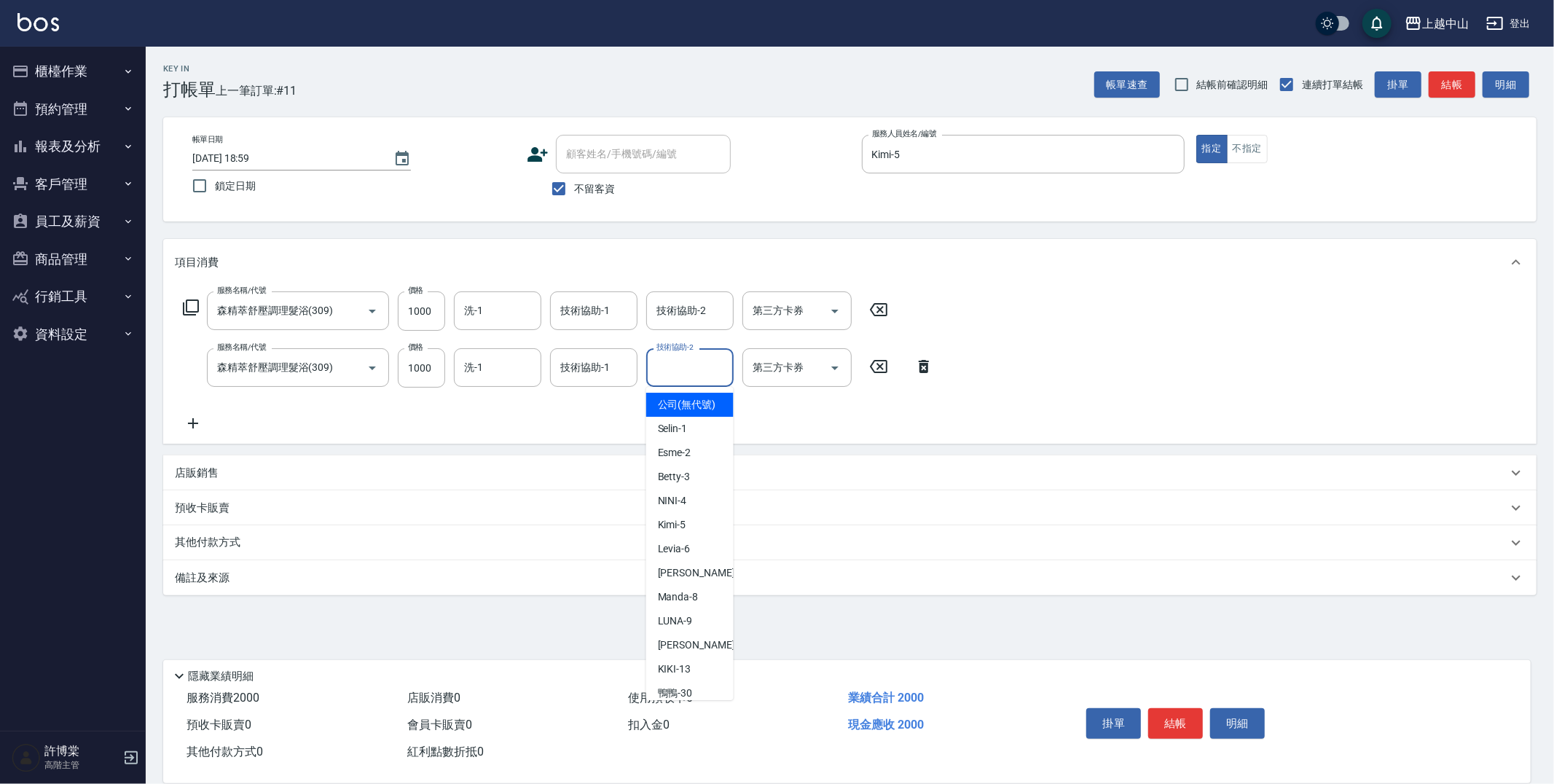
type input "公司 (無代號)"
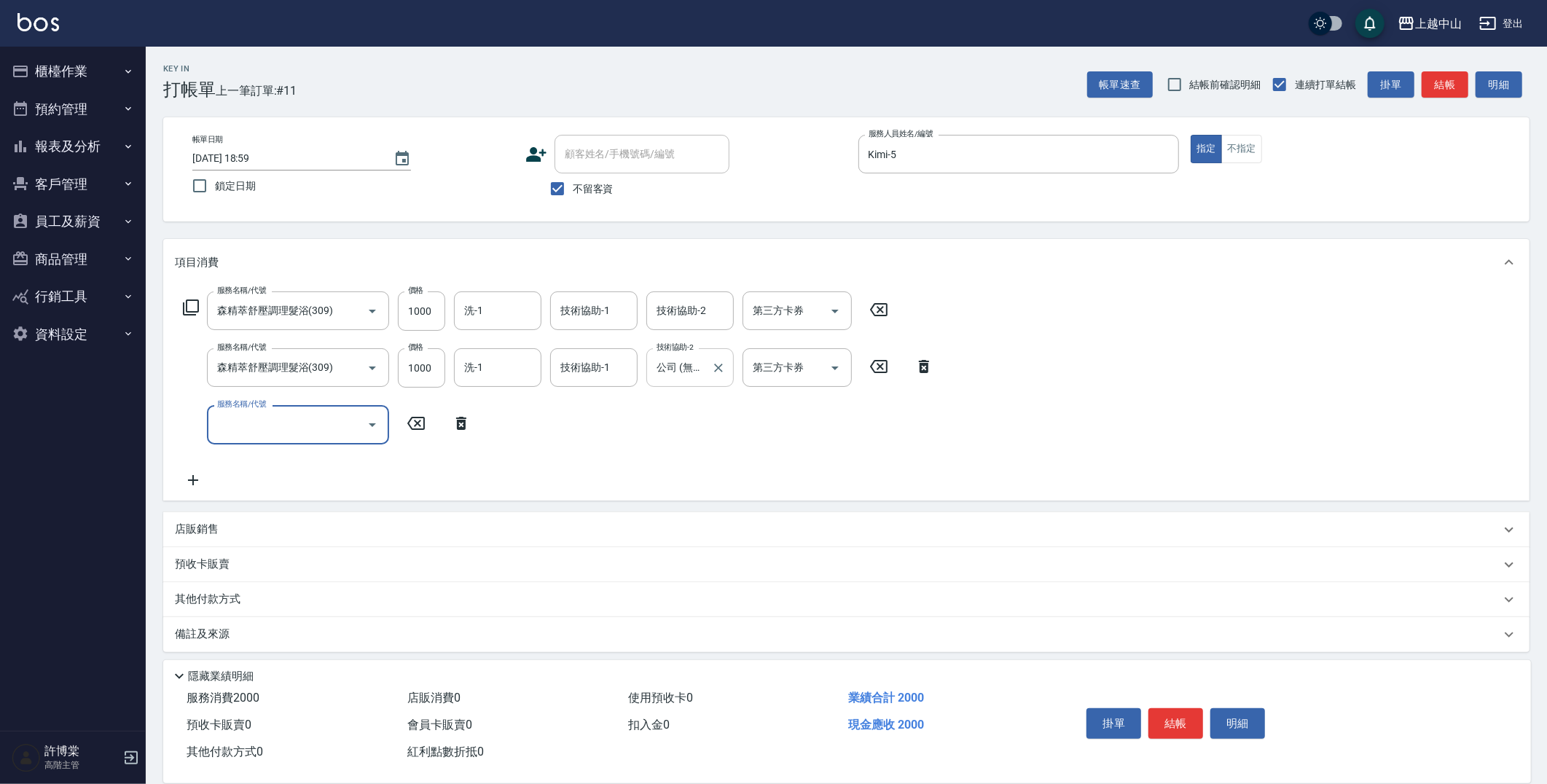
click at [718, 367] on icon "Clear" at bounding box center [718, 368] width 9 height 9
click at [285, 418] on input "服務名稱/代號" at bounding box center [286, 424] width 147 height 26
type input "森精萃舒壓調理髮浴(309)"
type input "1000"
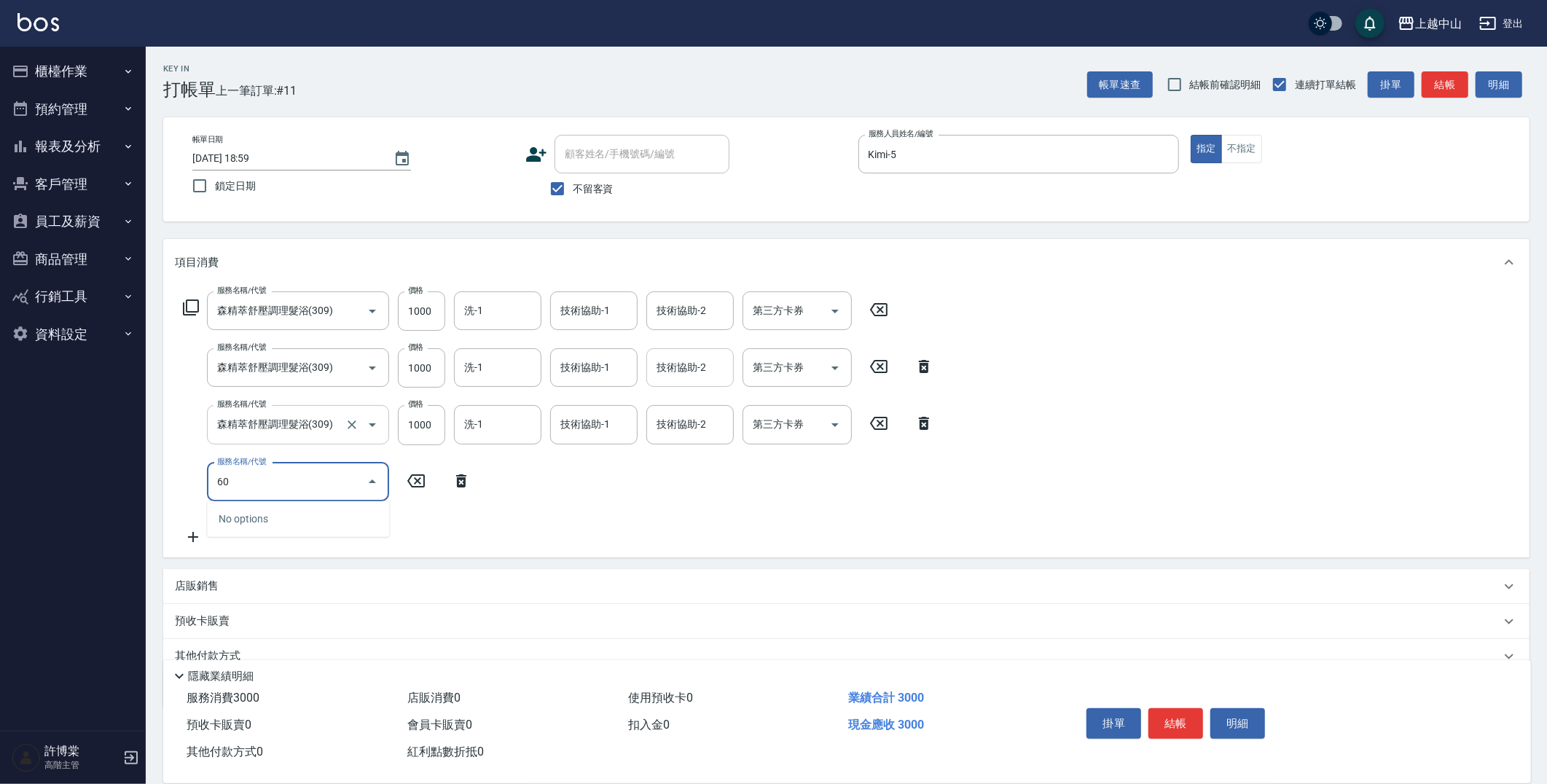
type input "6"
type input "剪髮(305)"
type input "400"
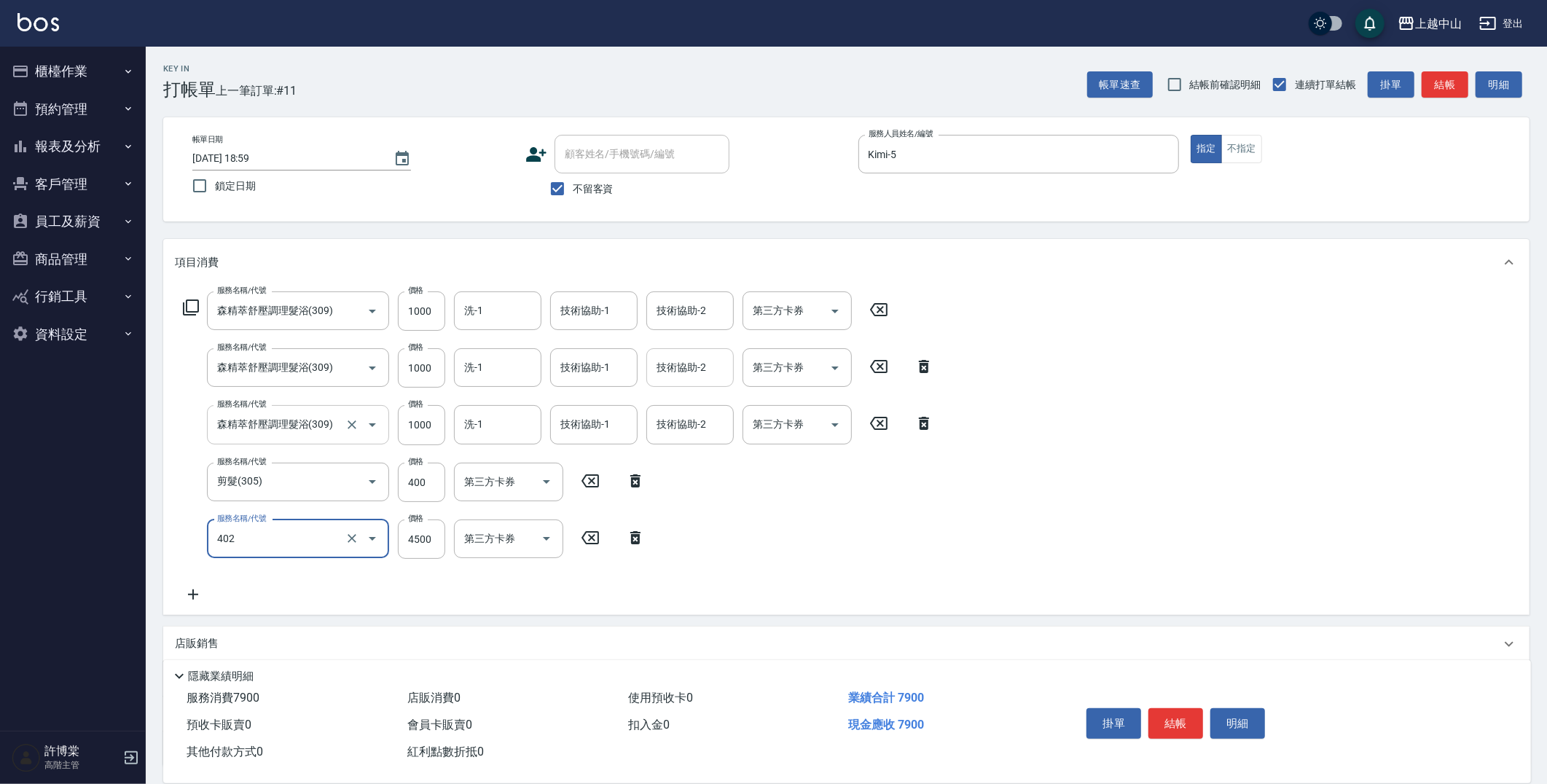
type input "2段式結構自備卡(402)"
type input "4500"
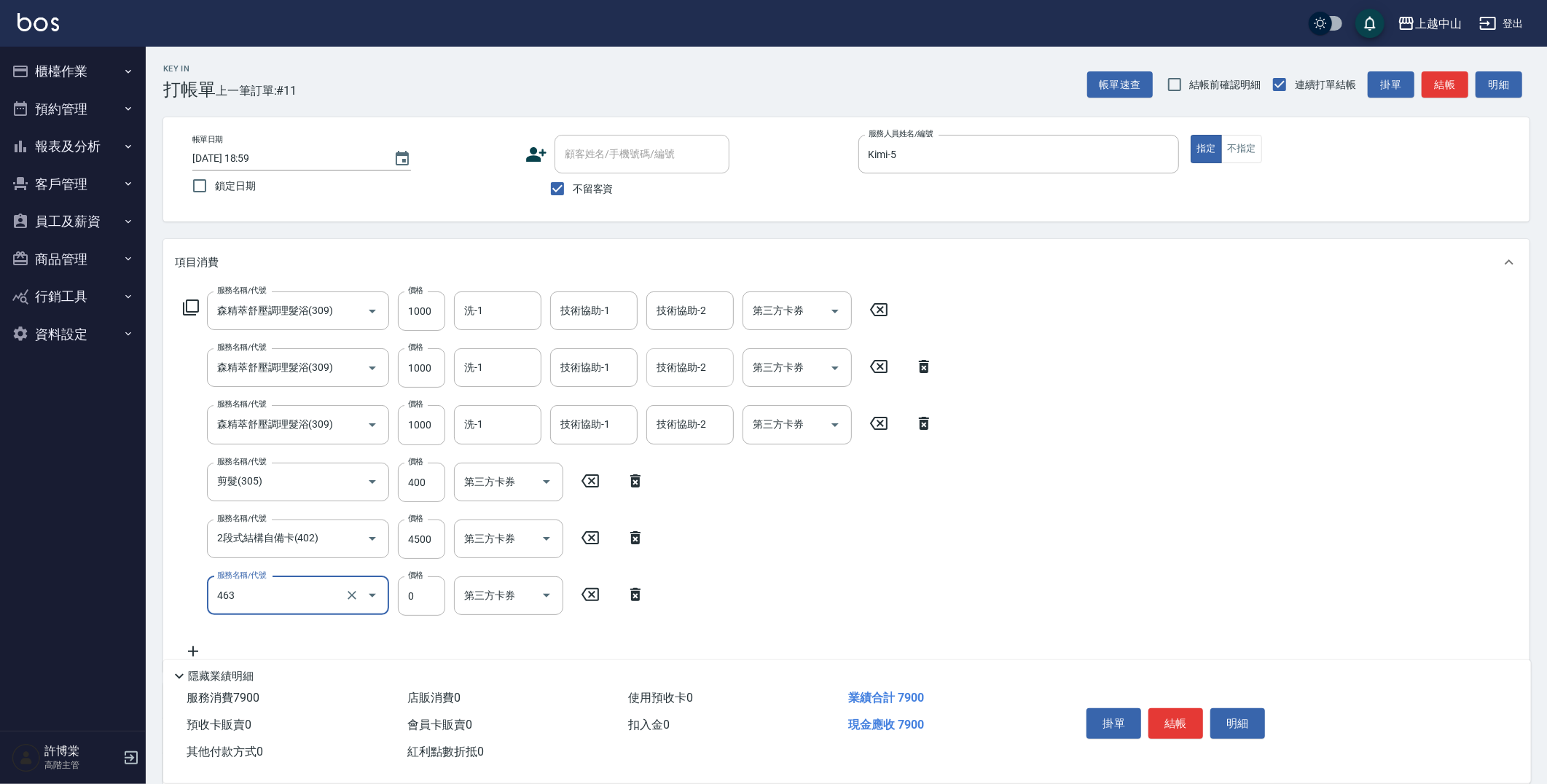
type input "護髮卡使用(463)"
type input "[PERSON_NAME]-33"
type input "洗髮(免費)(600)"
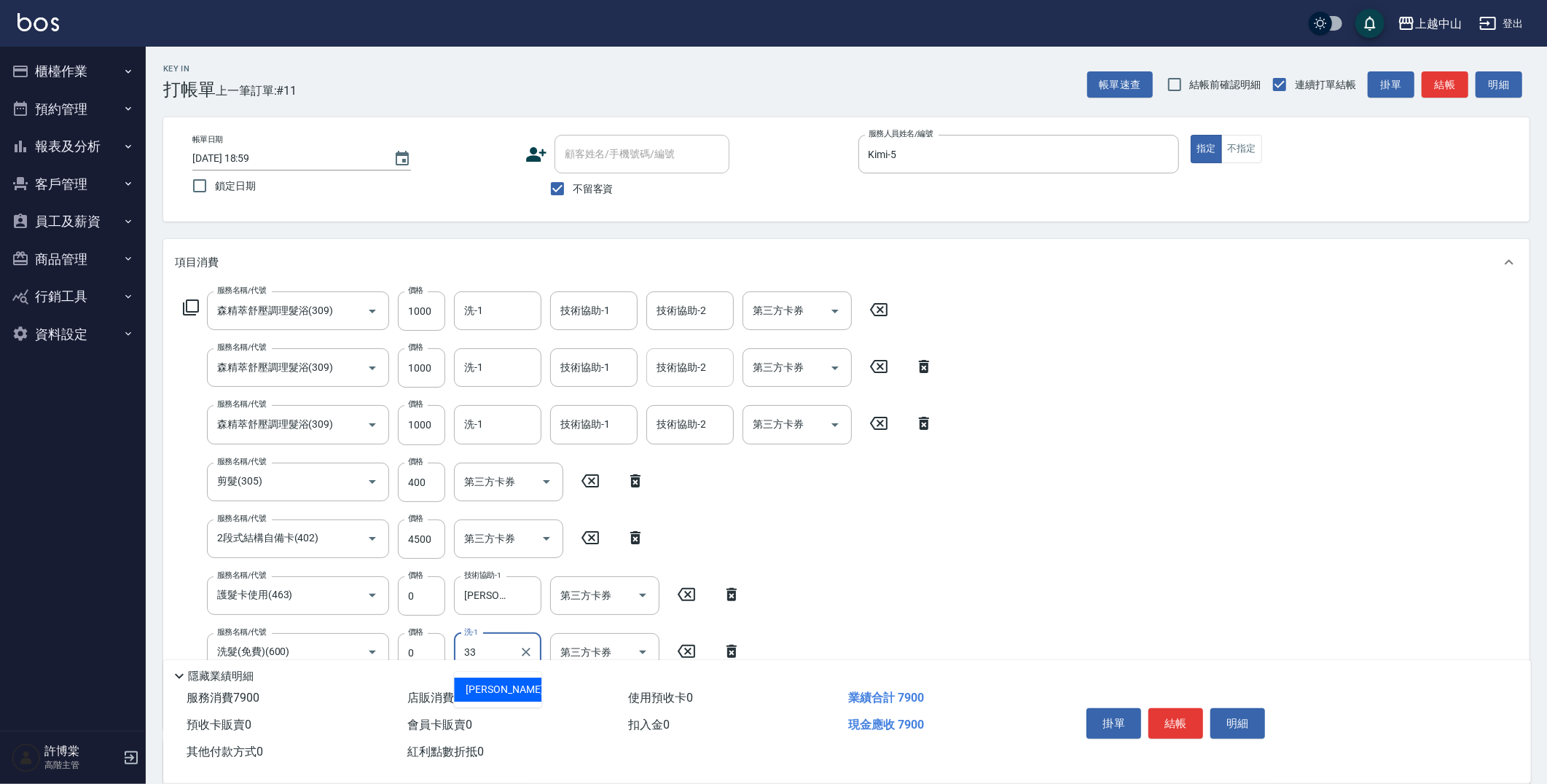
type input "[PERSON_NAME]-33"
drag, startPoint x: 1523, startPoint y: 375, endPoint x: 1553, endPoint y: 643, distance: 269.7
click at [1547, 674] on html "上越中山 登出 櫃檯作業 打帳單 帳單列表 掛單列表 座位開單 營業儀表板 現金收支登錄 高階收支登錄 材料自購登錄 每日結帳 排班表 現場電腦打卡 掃碼打卡…" at bounding box center [774, 537] width 1547 height 1075
click at [1509, 528] on div "服務名稱/代號 森精萃舒壓調理髮浴(309) 服務名稱/代號 價格 1000 價格 洗-1 洗-1 技術協助-1 技術協助-1 技術協助-2 技術協助-2 第…" at bounding box center [846, 534] width 1366 height 499
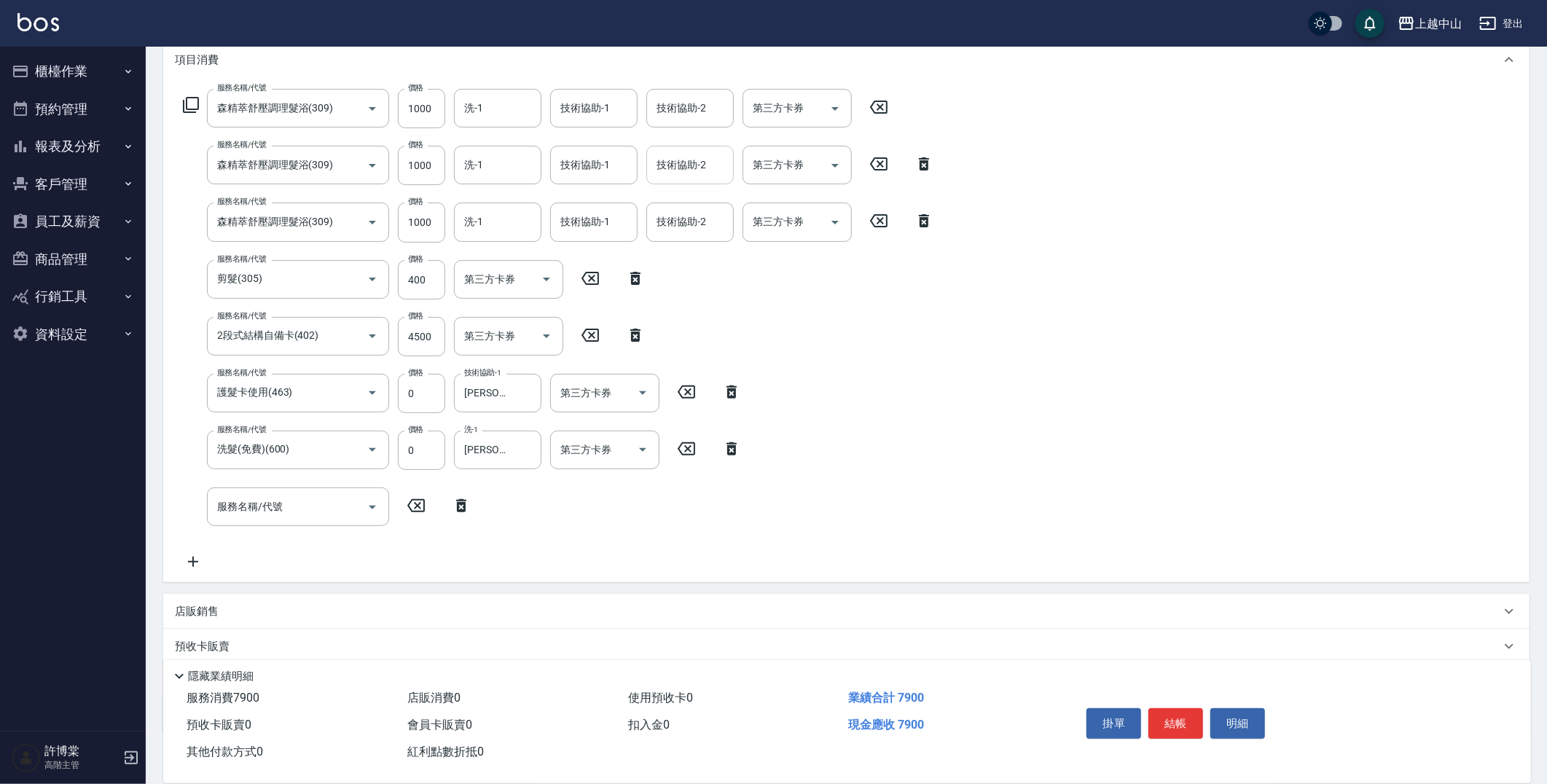
scroll to position [206, 0]
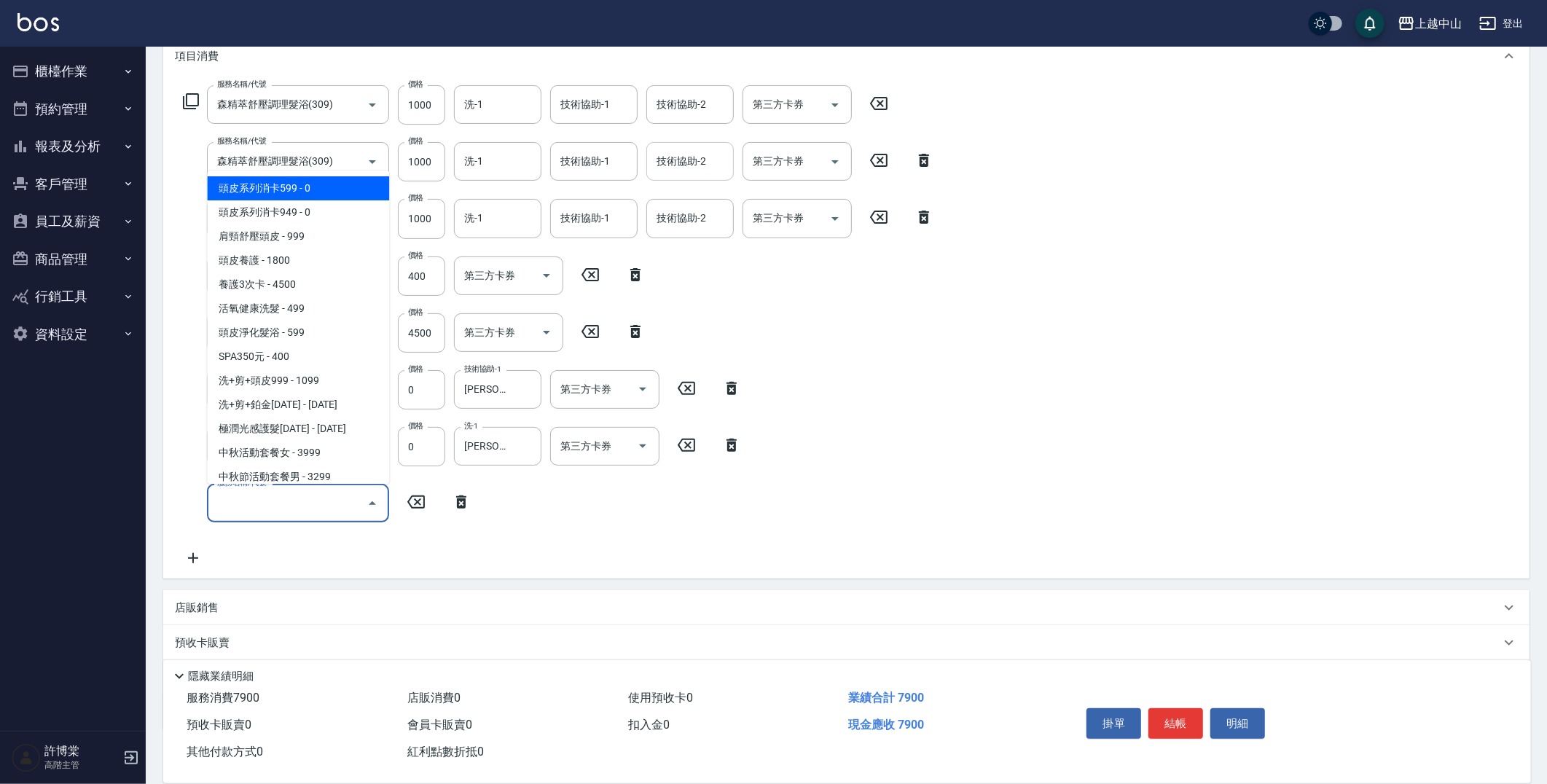
click at [274, 499] on div "服務名稱/代號 服務名稱/代號" at bounding box center [298, 502] width 182 height 38
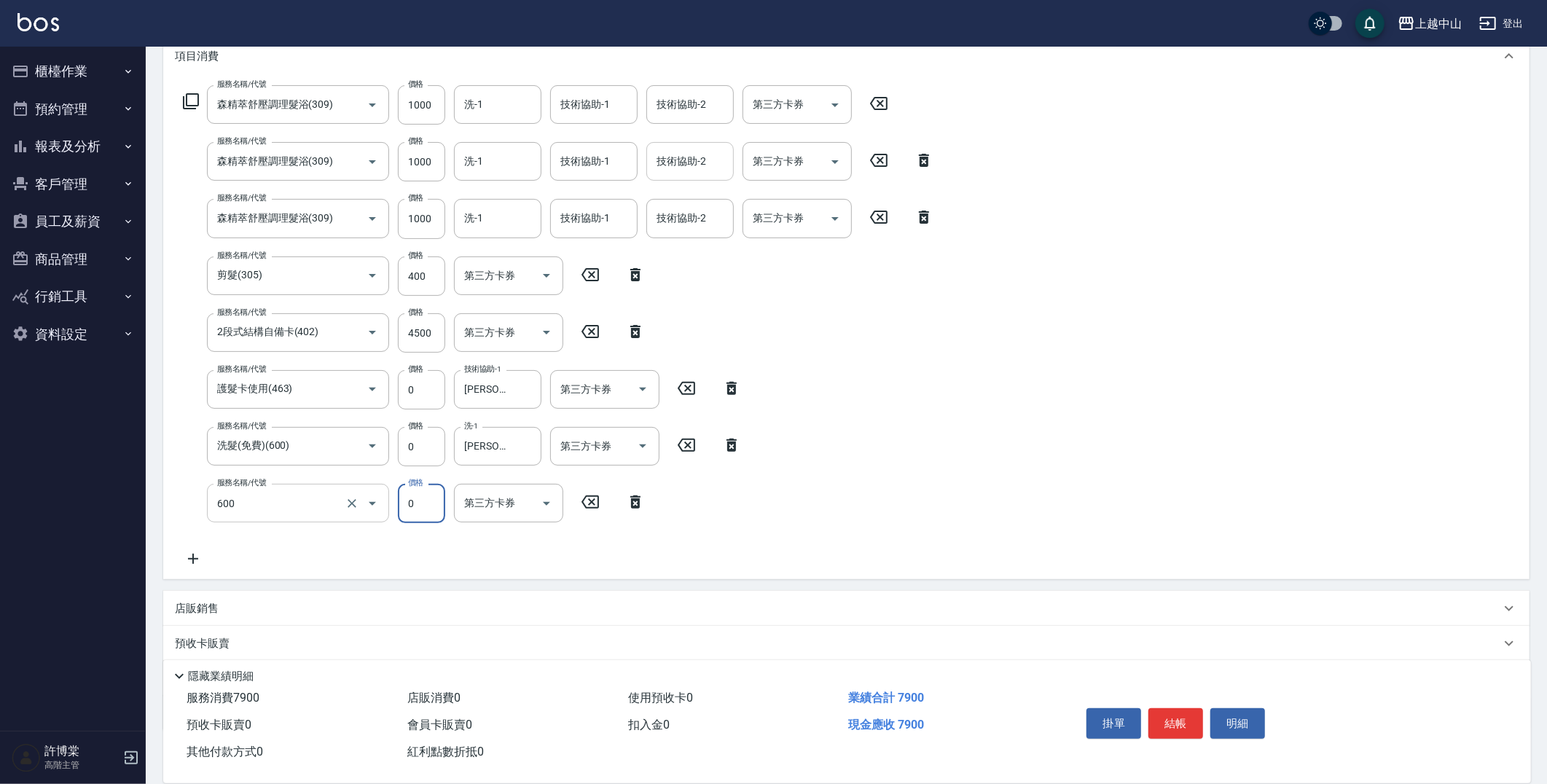
type input "洗髮(免費)(600)"
type input "Levia-6"
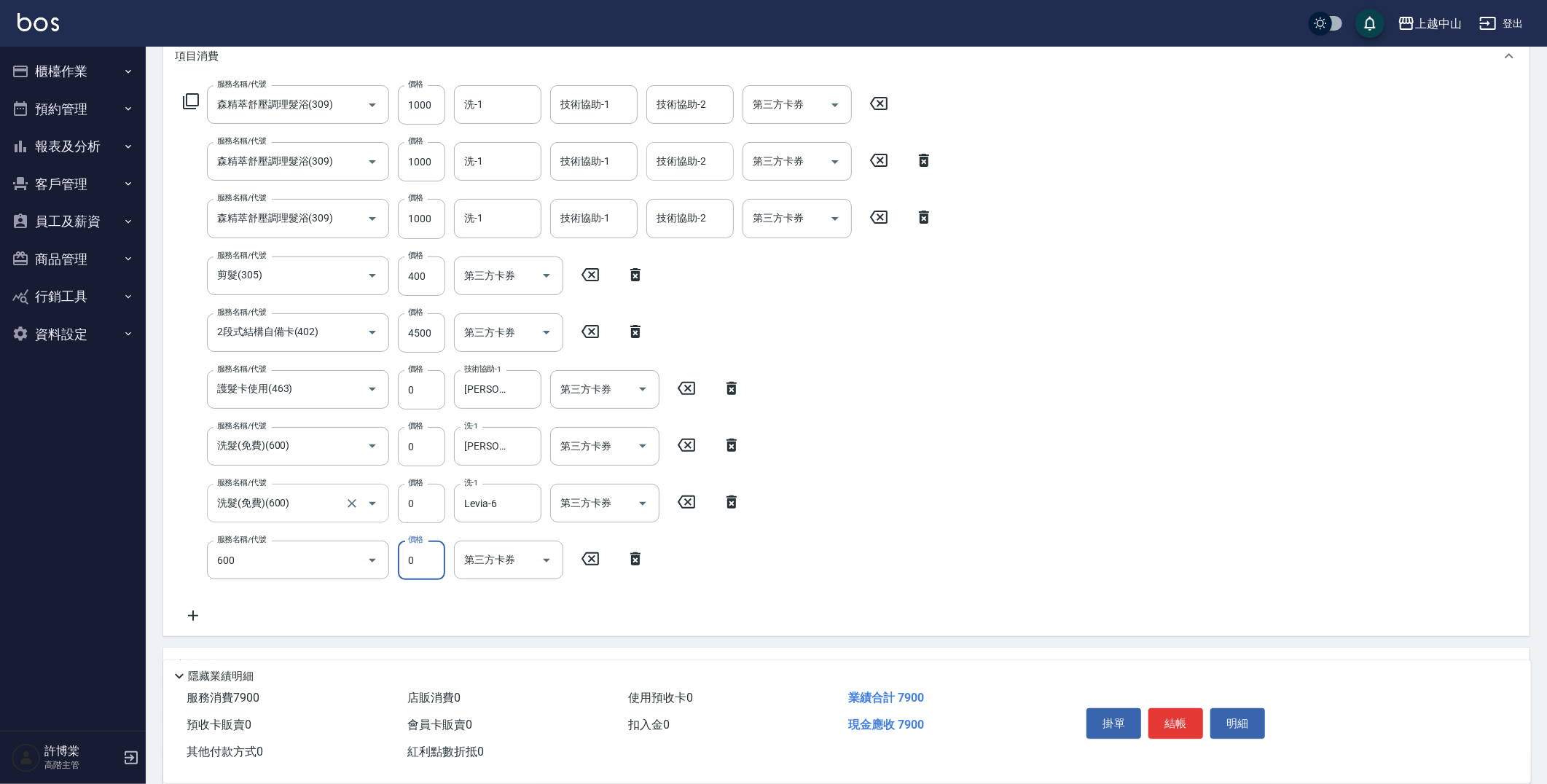
type input "洗髮(免費)(600)"
type input "Levia-6"
type input "洗髮(免費)(600)"
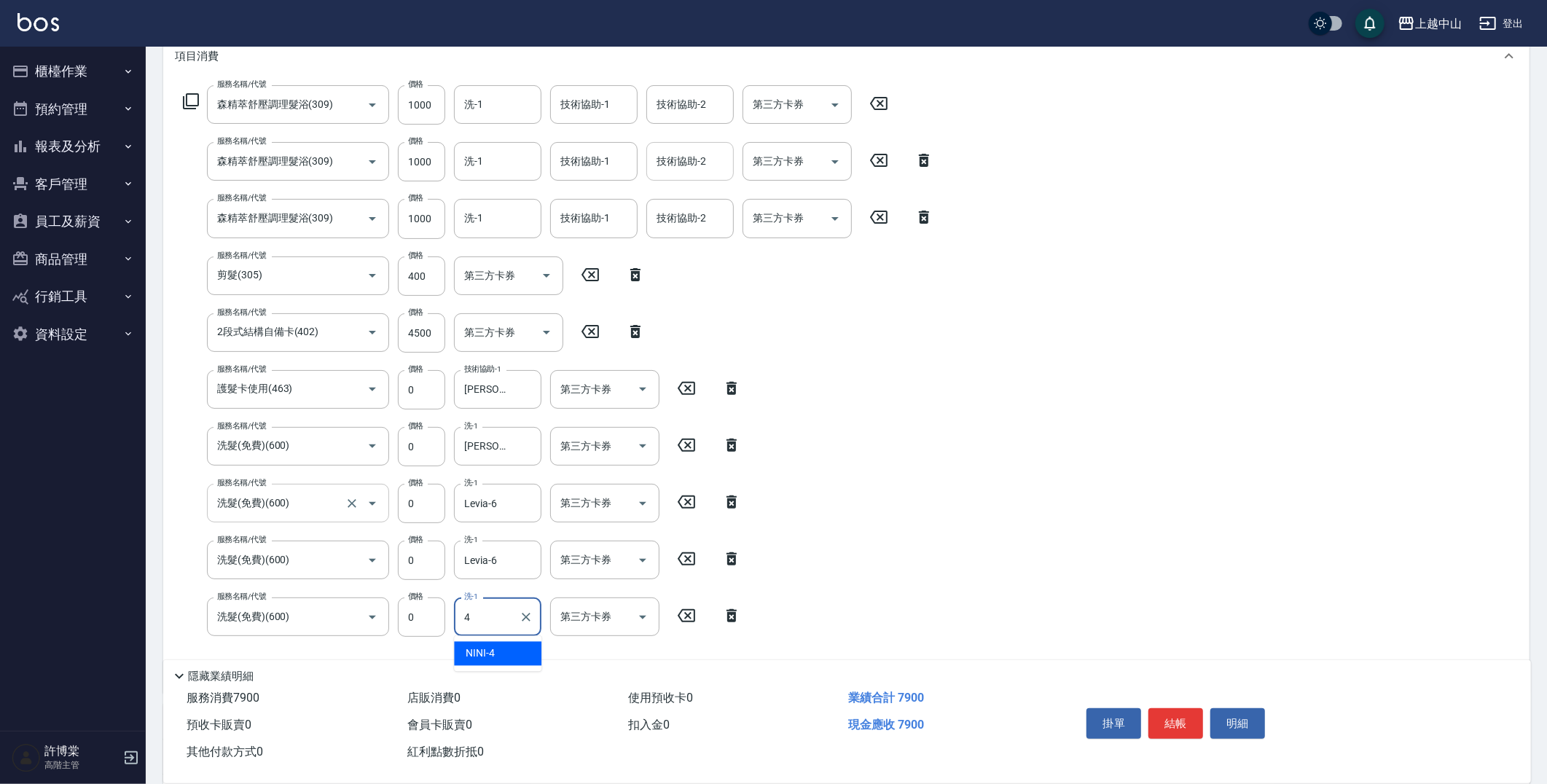
type input "NINI-4"
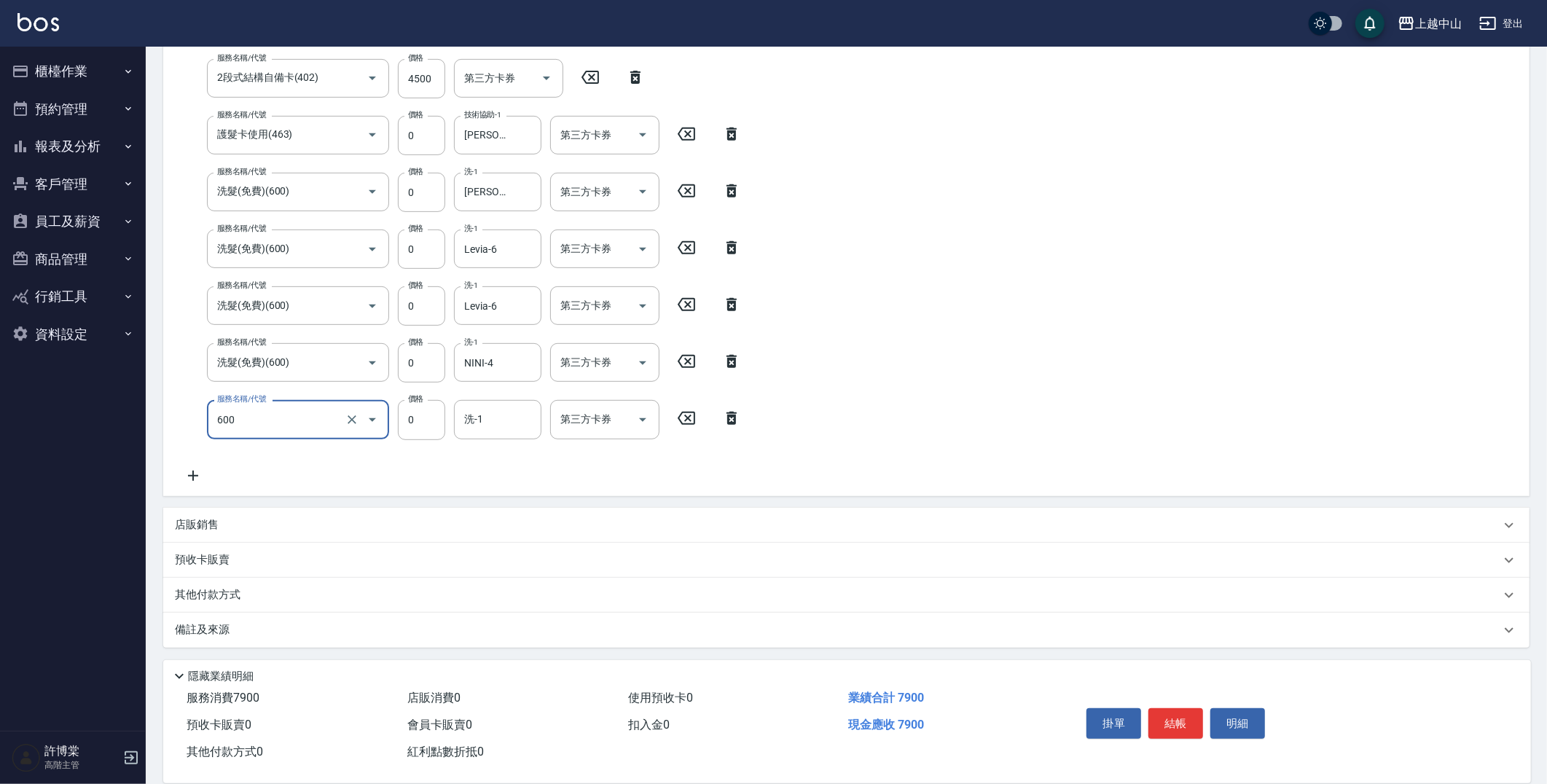
type input "洗髮(免費)(600)"
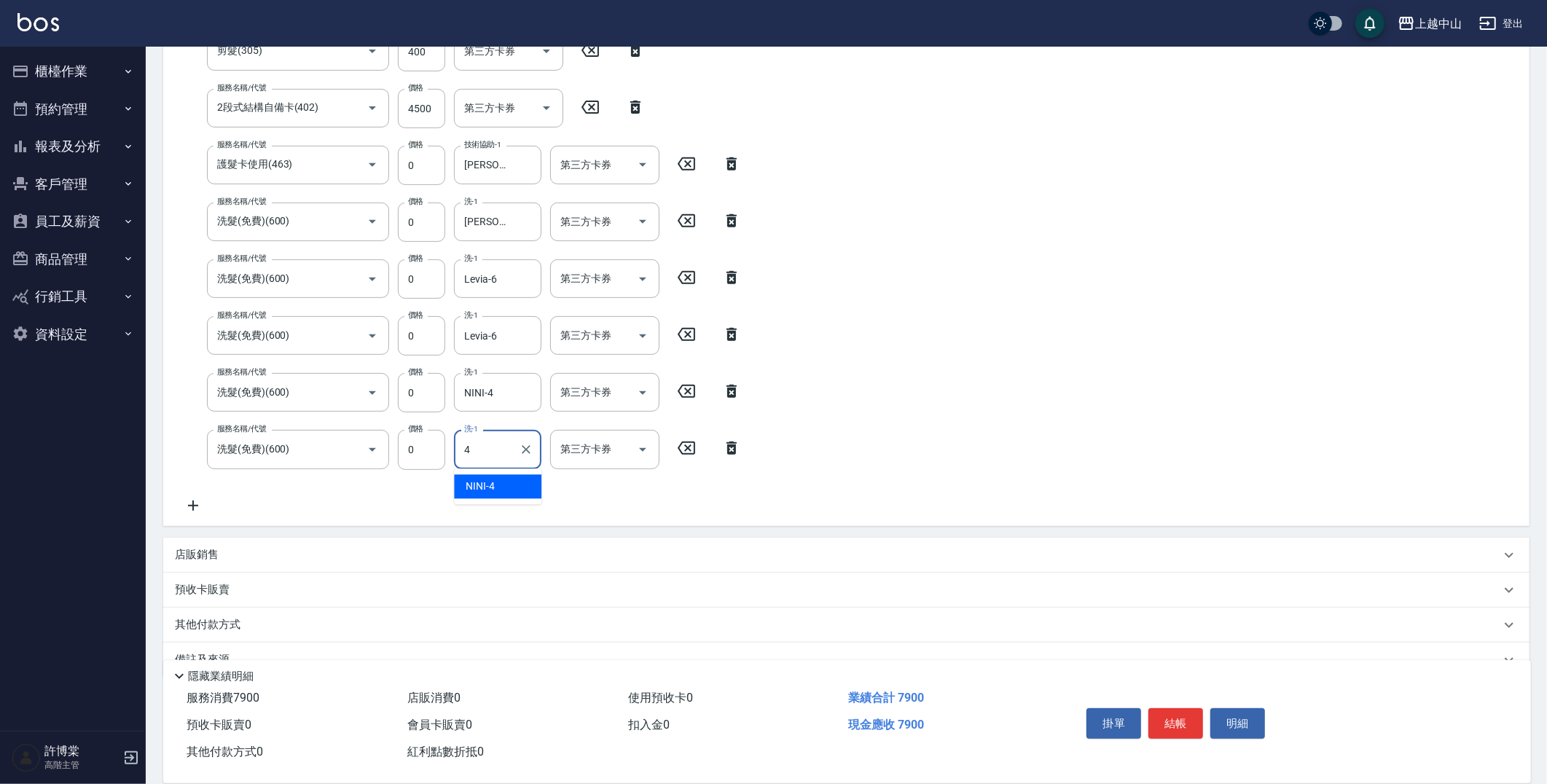
type input "NINI-4"
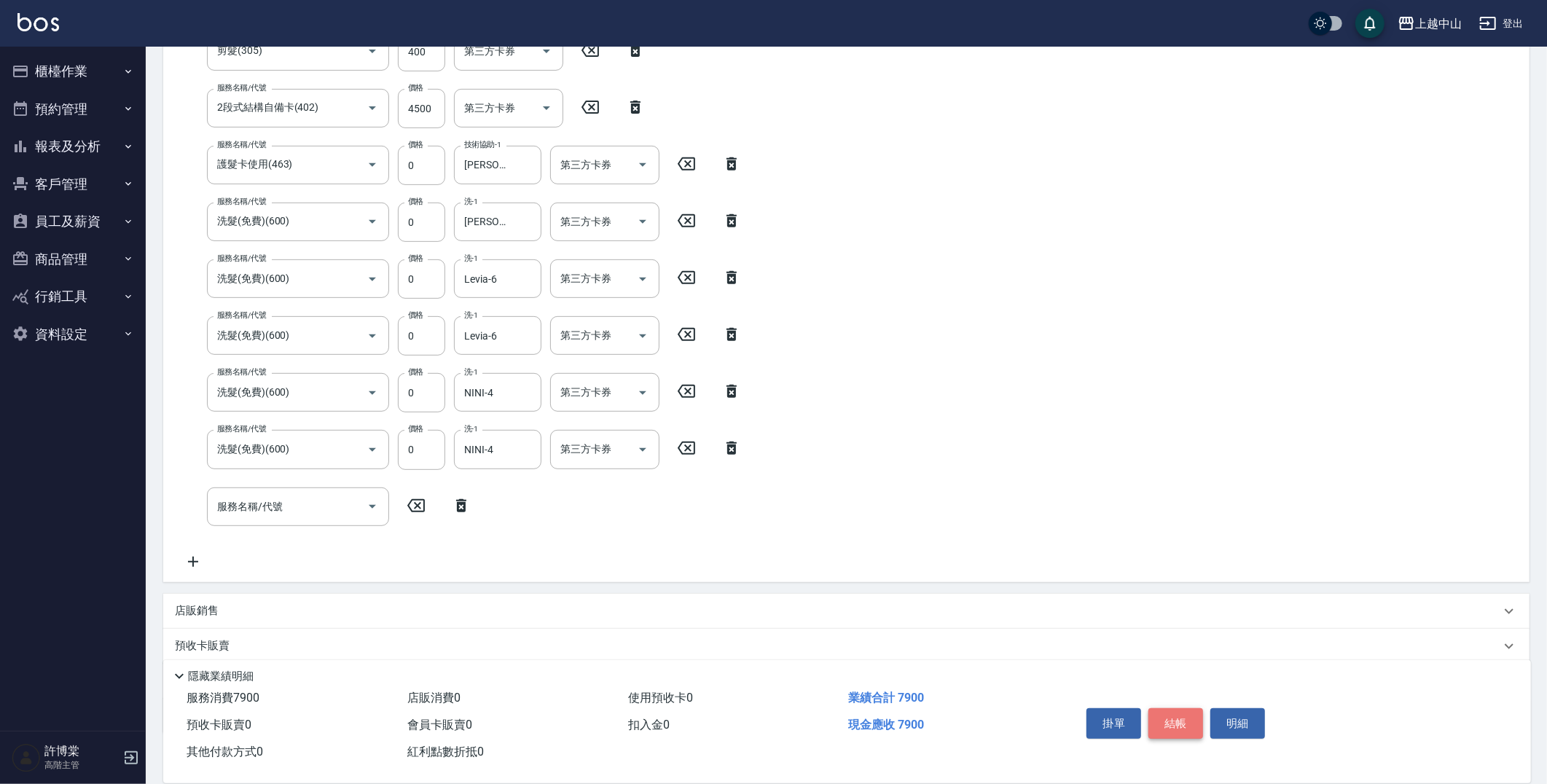
click at [1180, 718] on button "結帳" at bounding box center [1175, 723] width 54 height 30
type input "[DATE] 19:00"
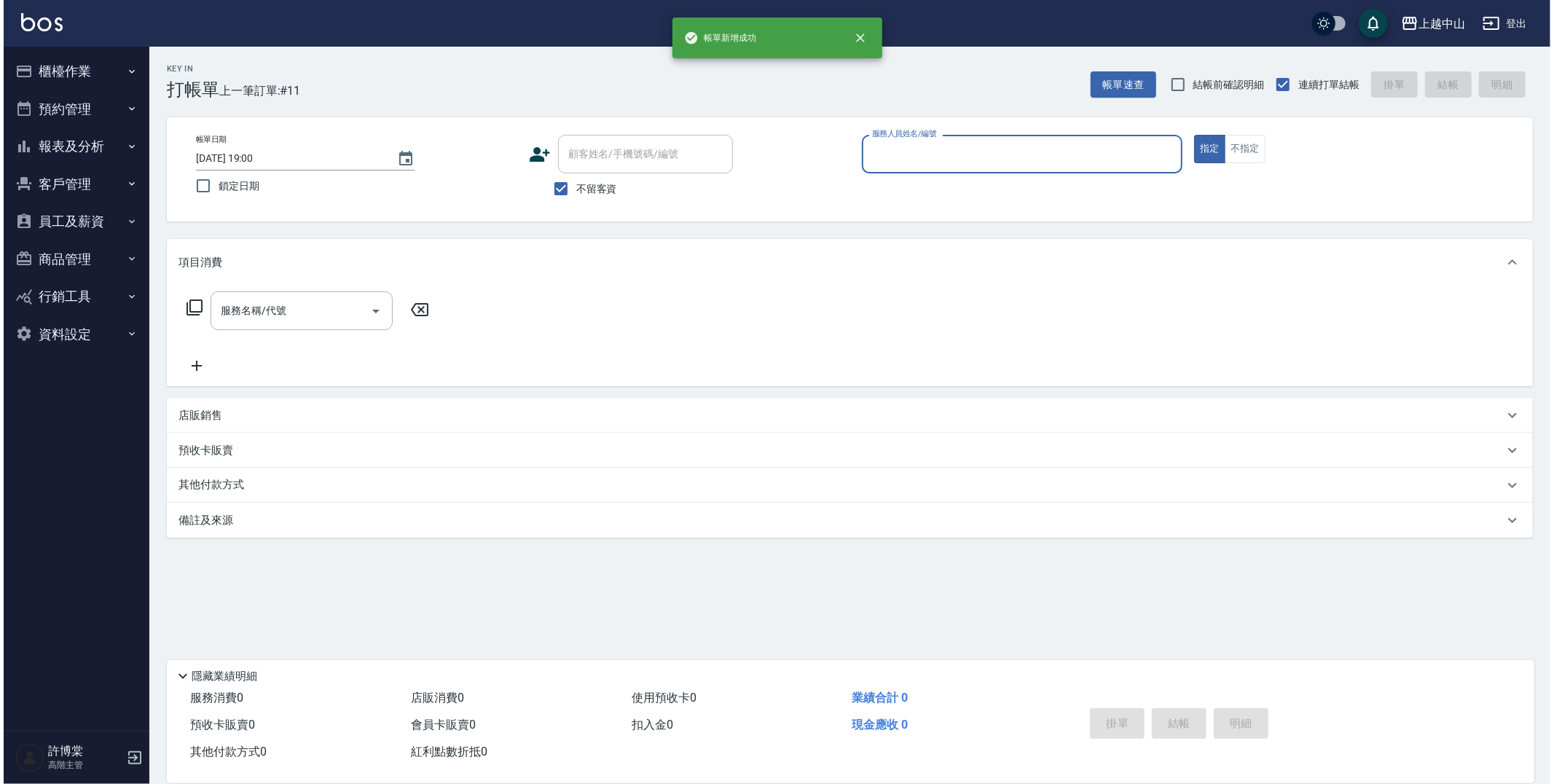
scroll to position [0, 0]
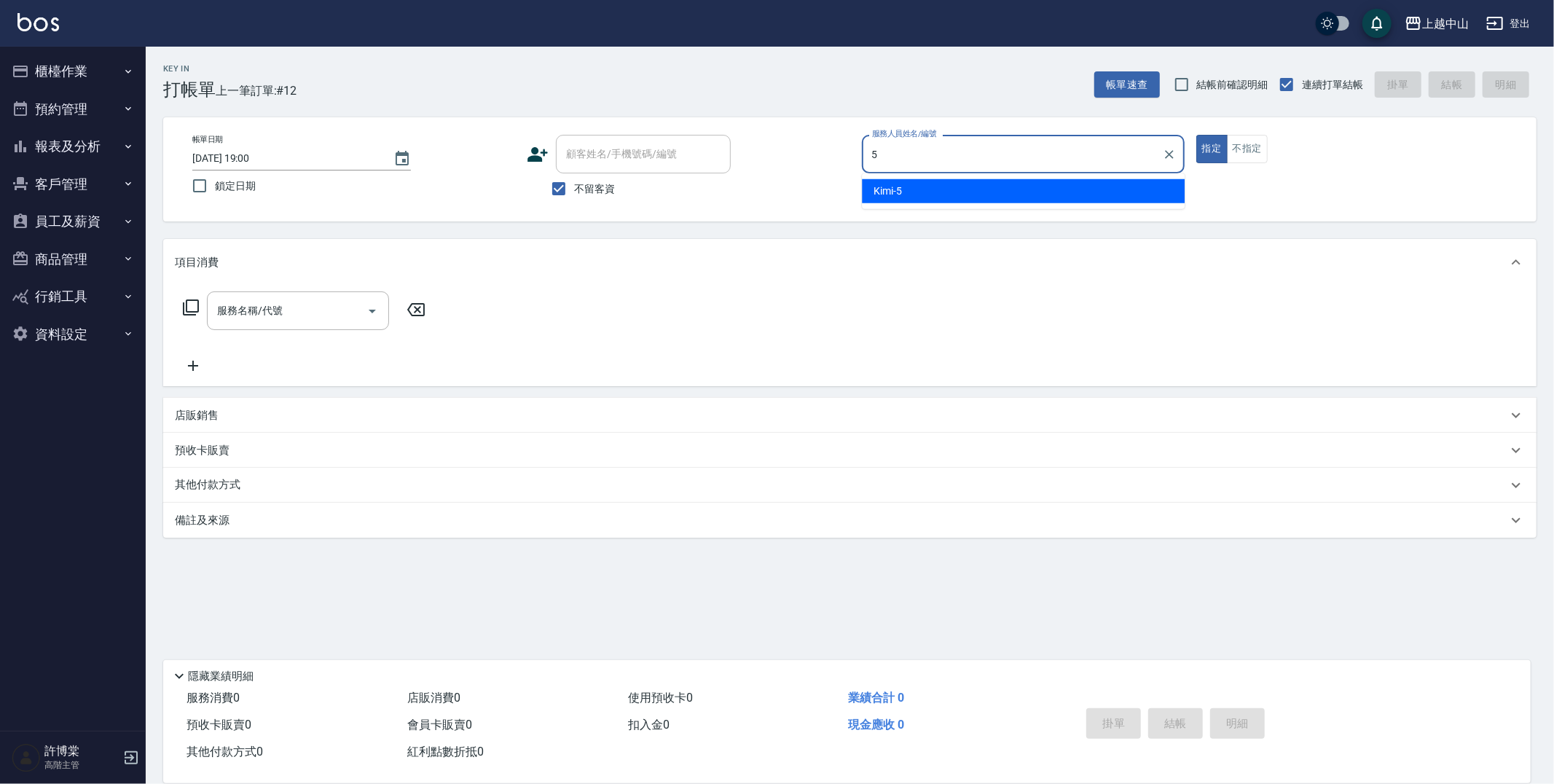
type input "Kimi-5"
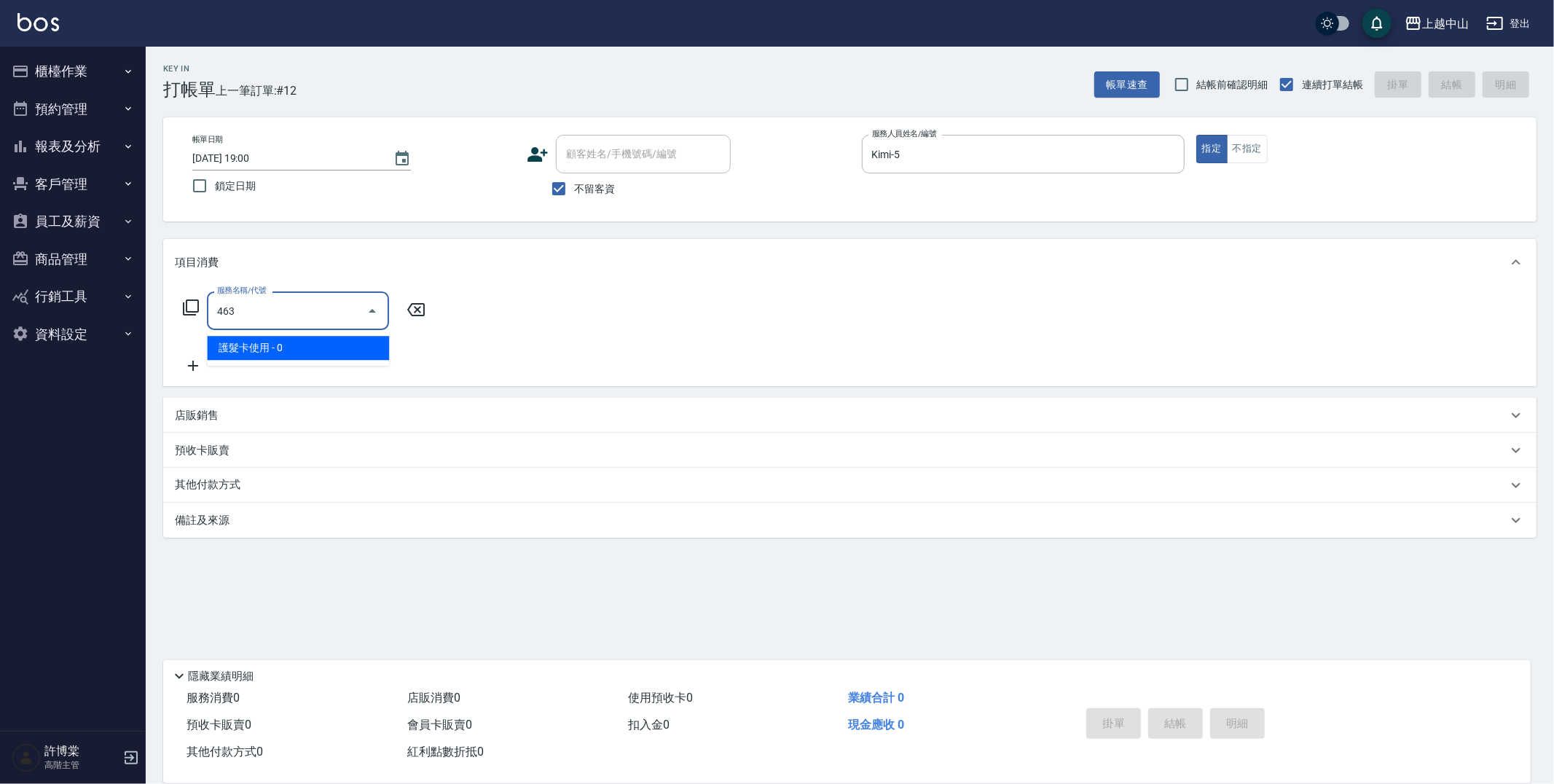
type input "護髮卡使用(463)"
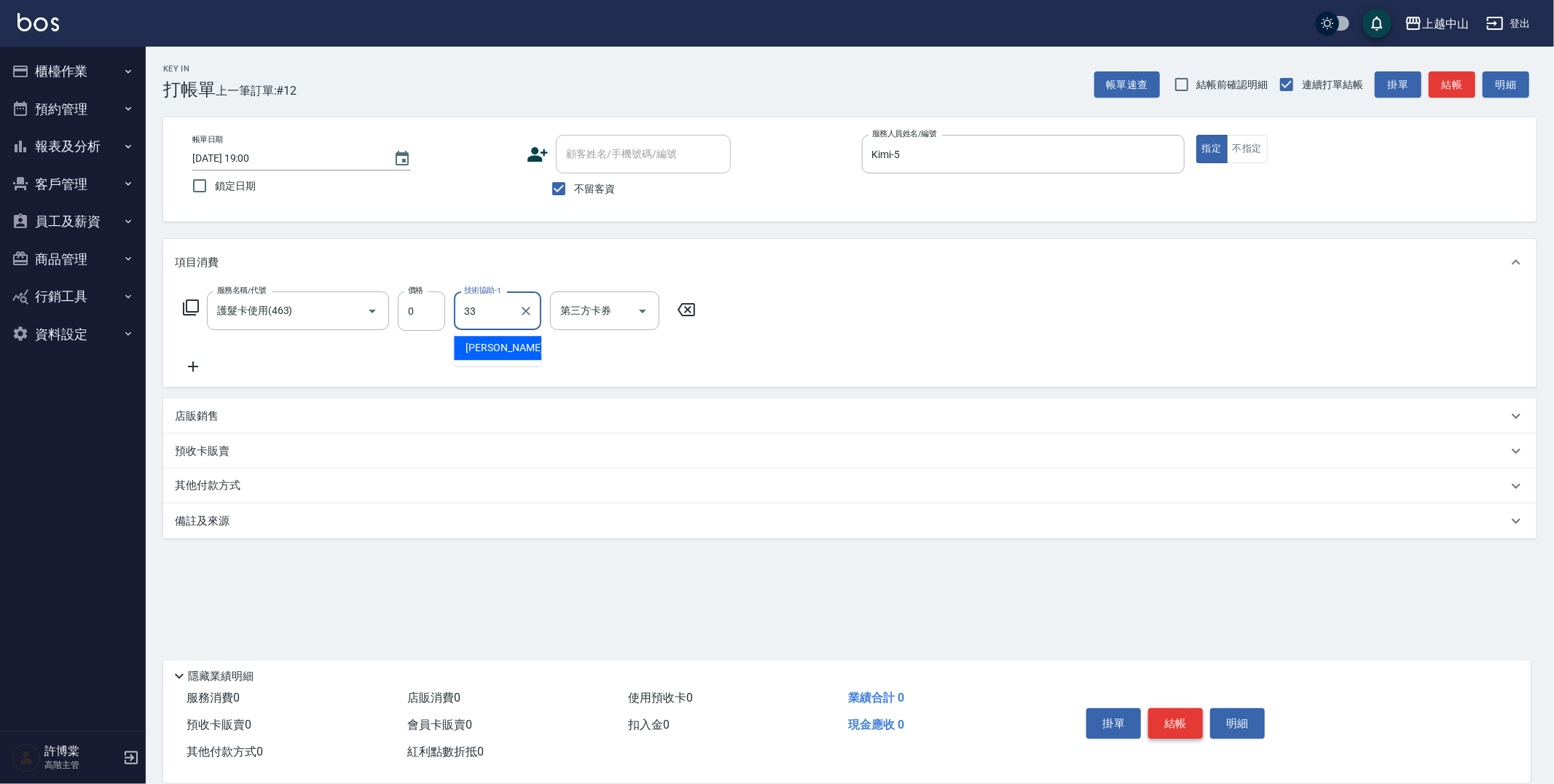
type input "[PERSON_NAME]-33"
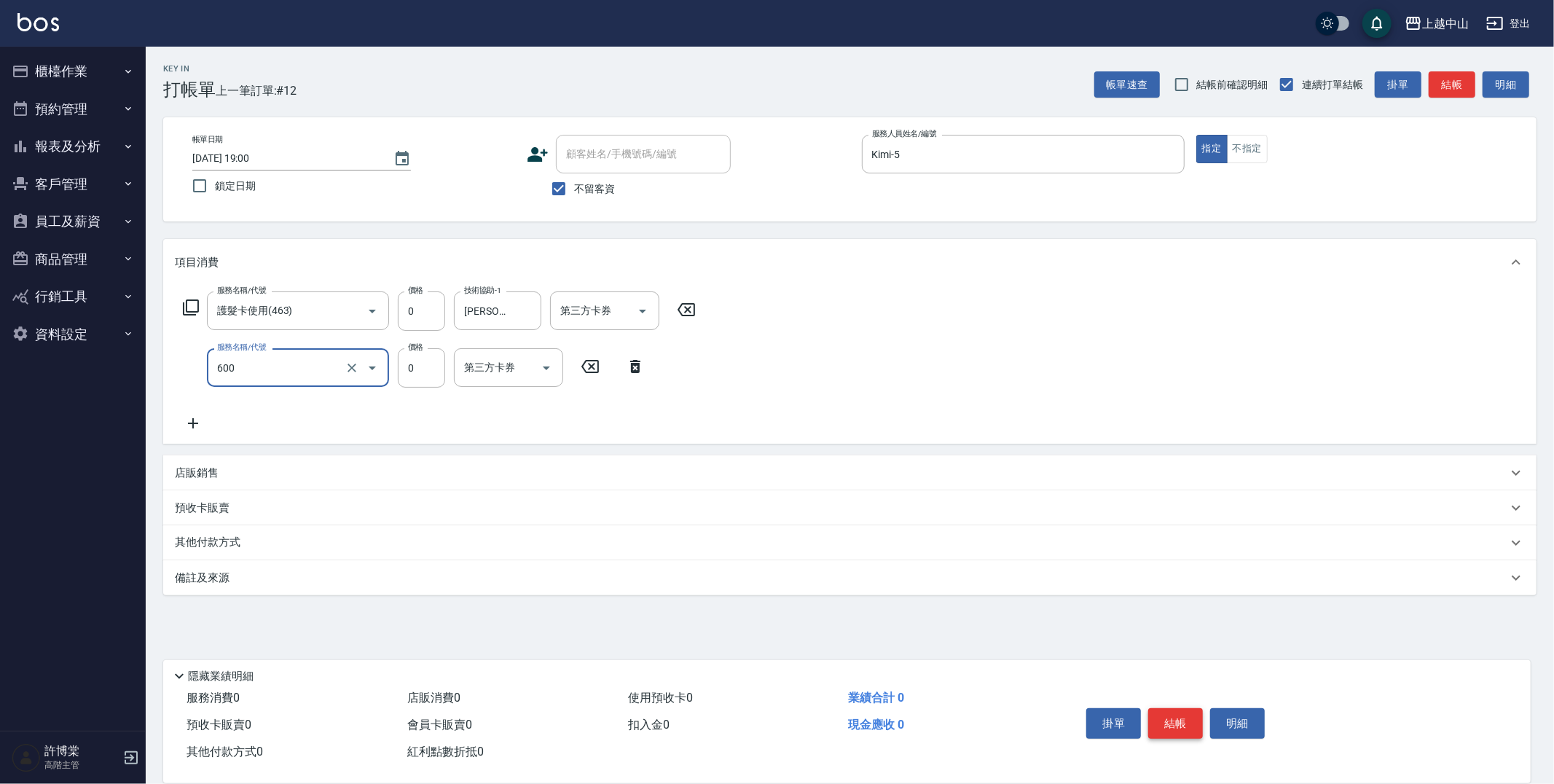
type input "洗髮(免費)(600)"
type input "[PERSON_NAME]-33"
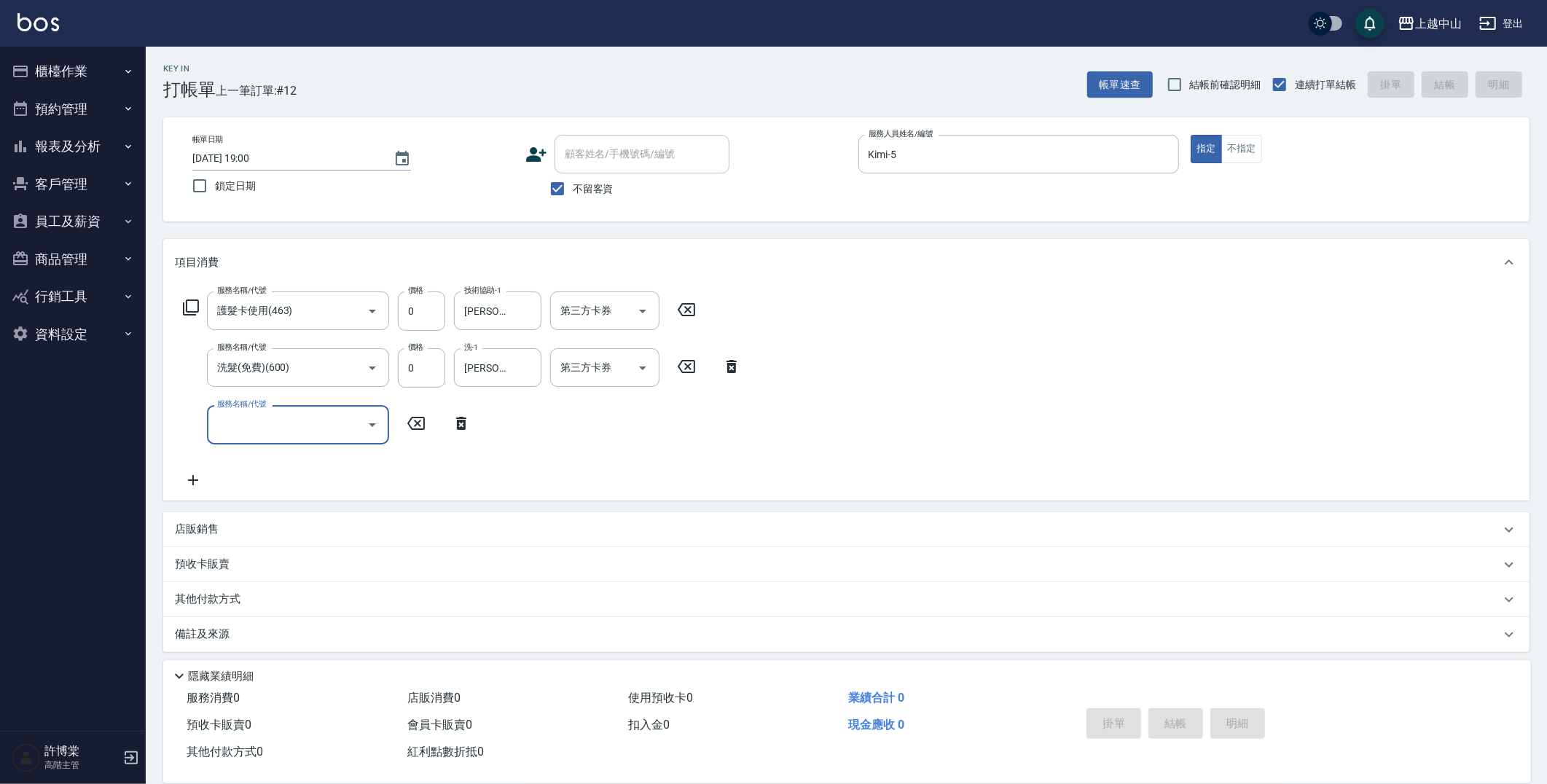
type input "[DATE] 19:01"
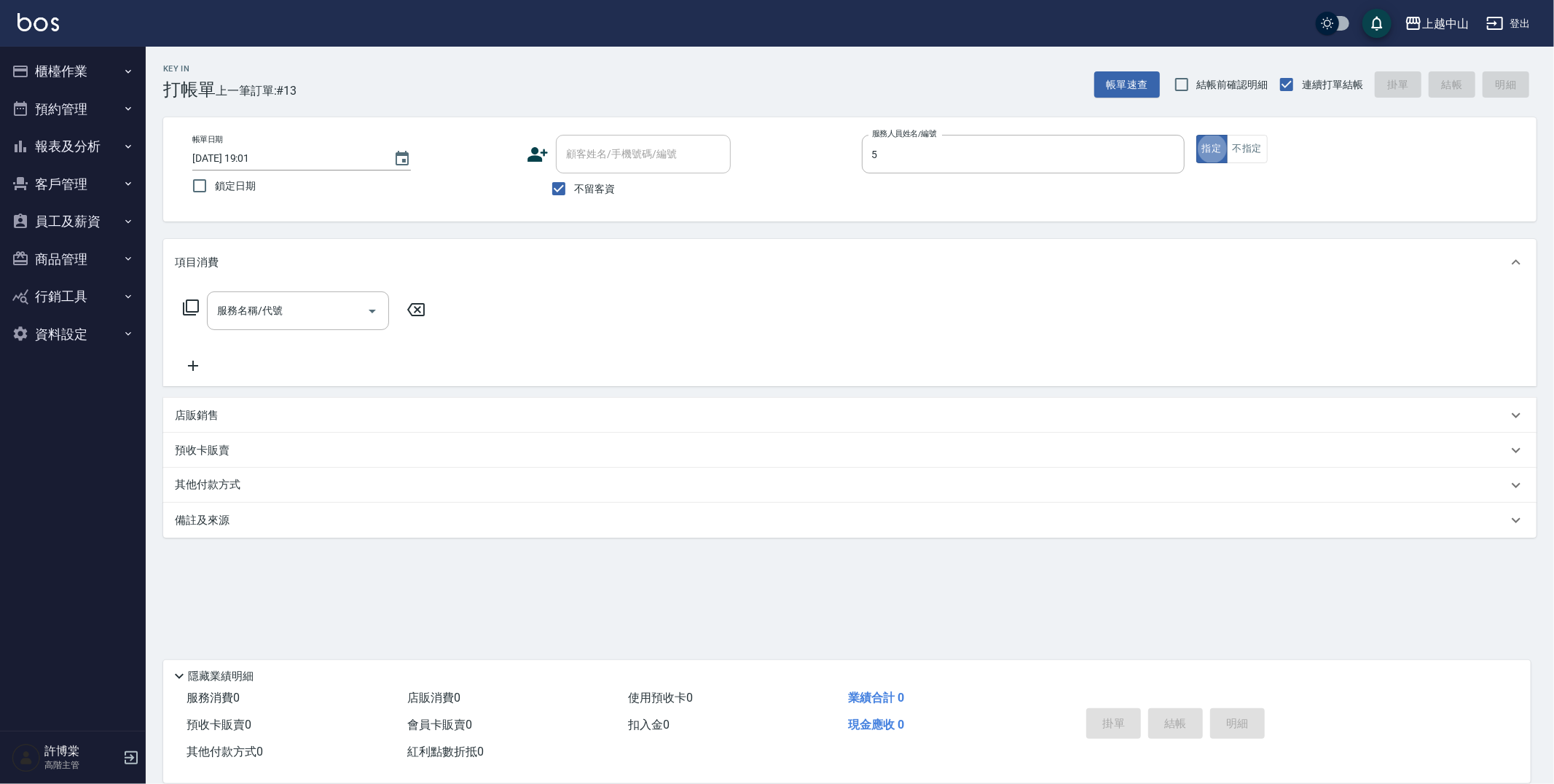
type input "Kimi-5"
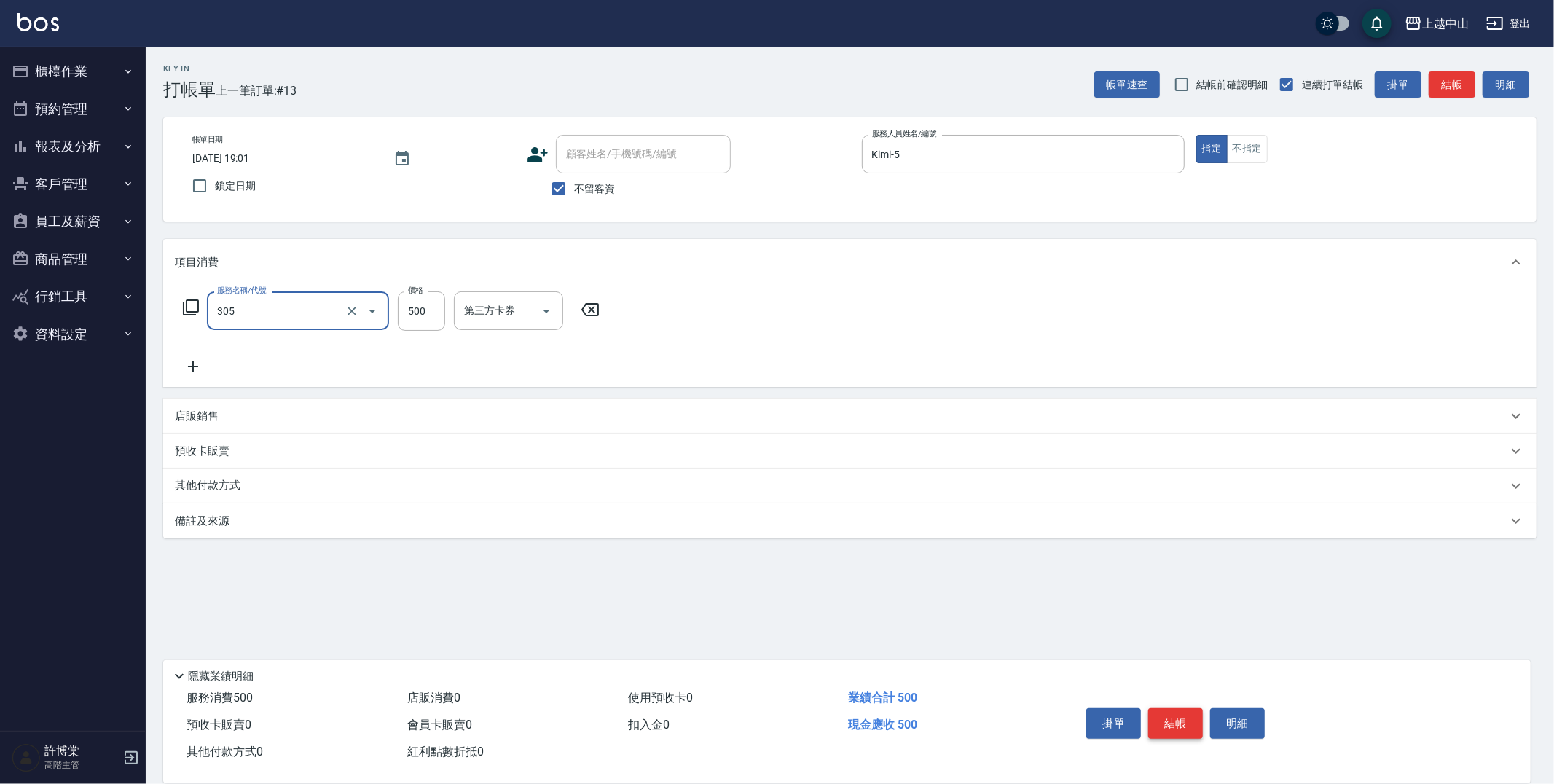
type input "剪髮(305)"
type input "400"
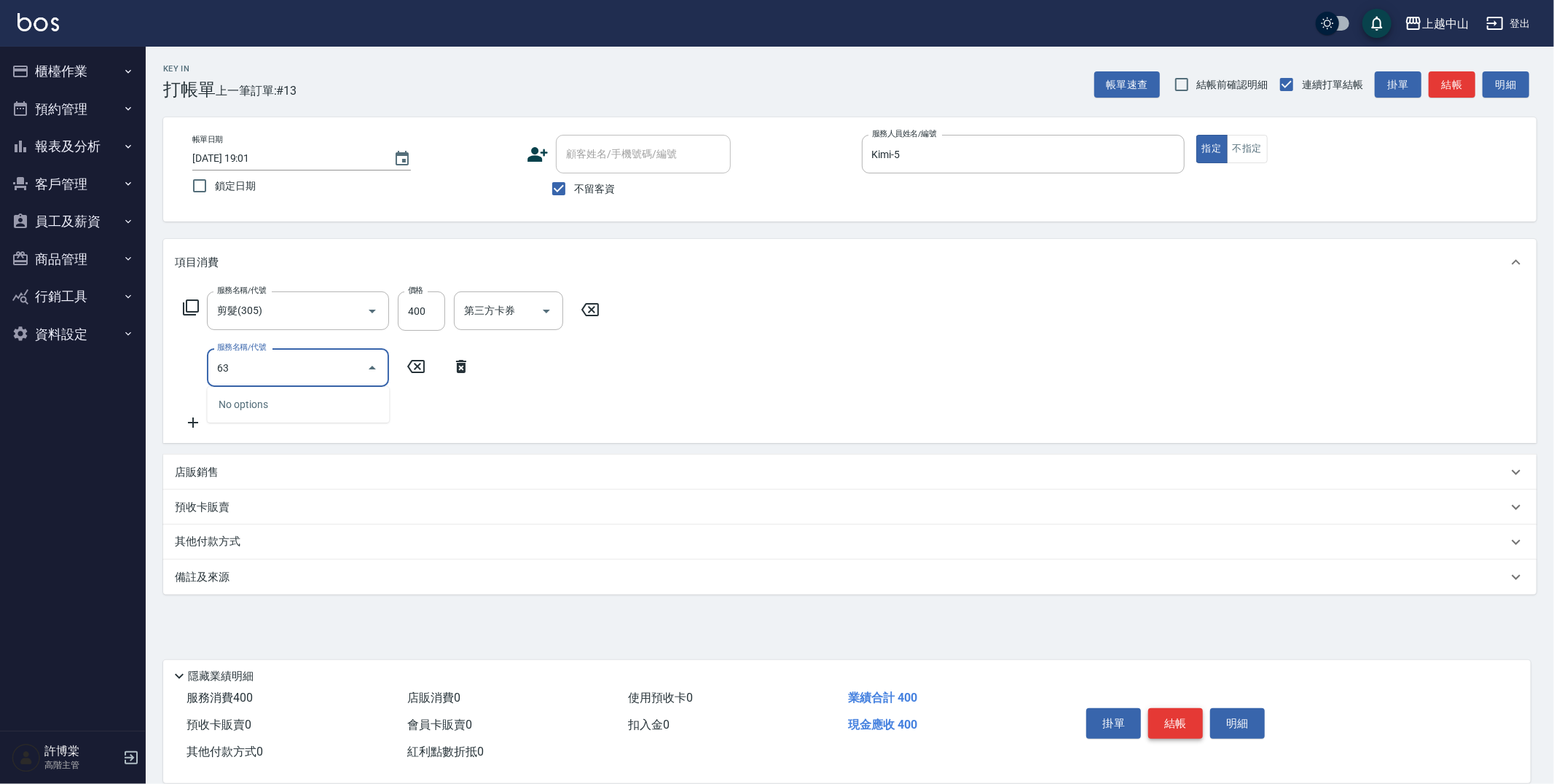
type input "6"
type input "護髮卡使用(463)"
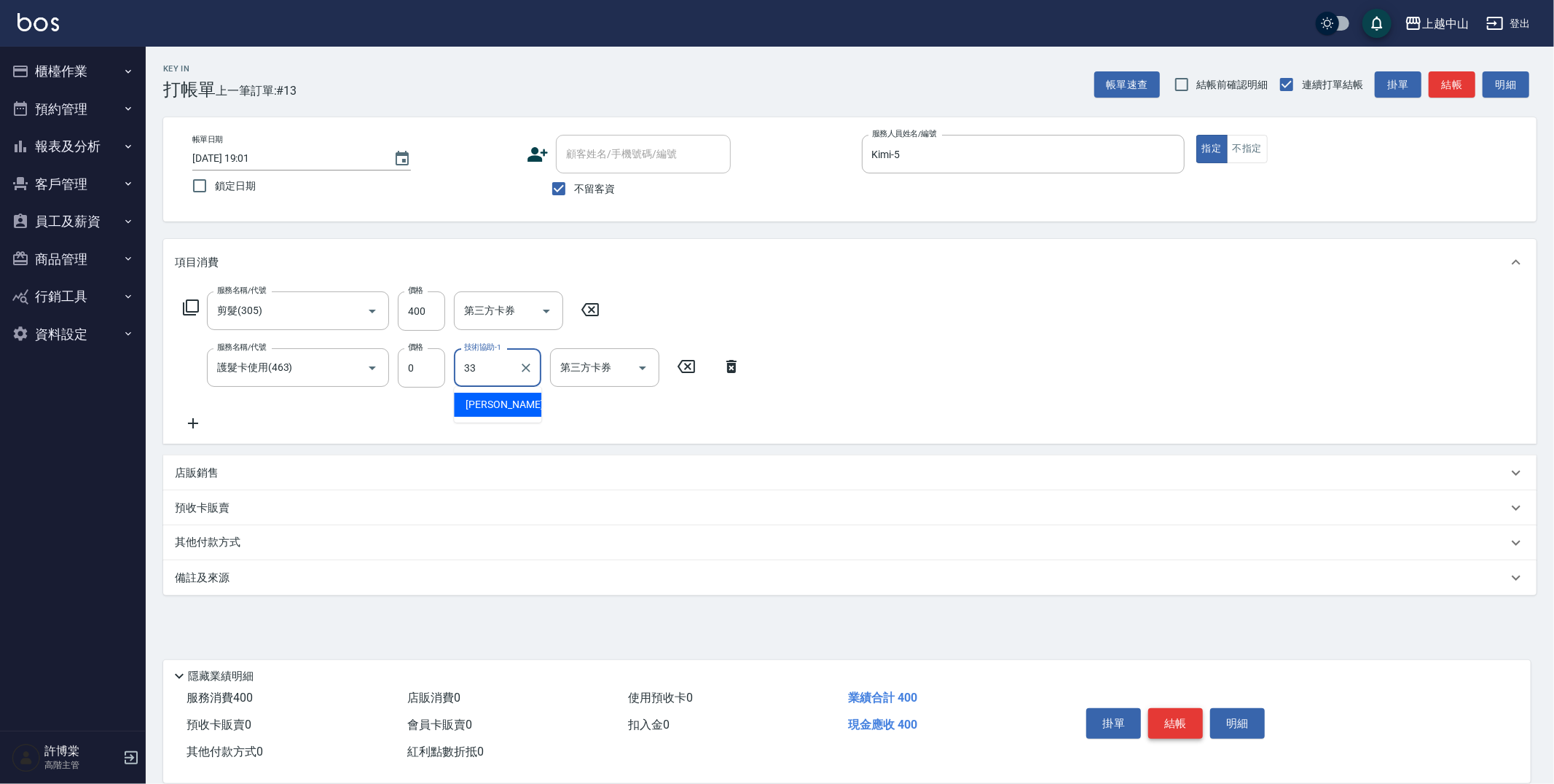
type input "[PERSON_NAME]-33"
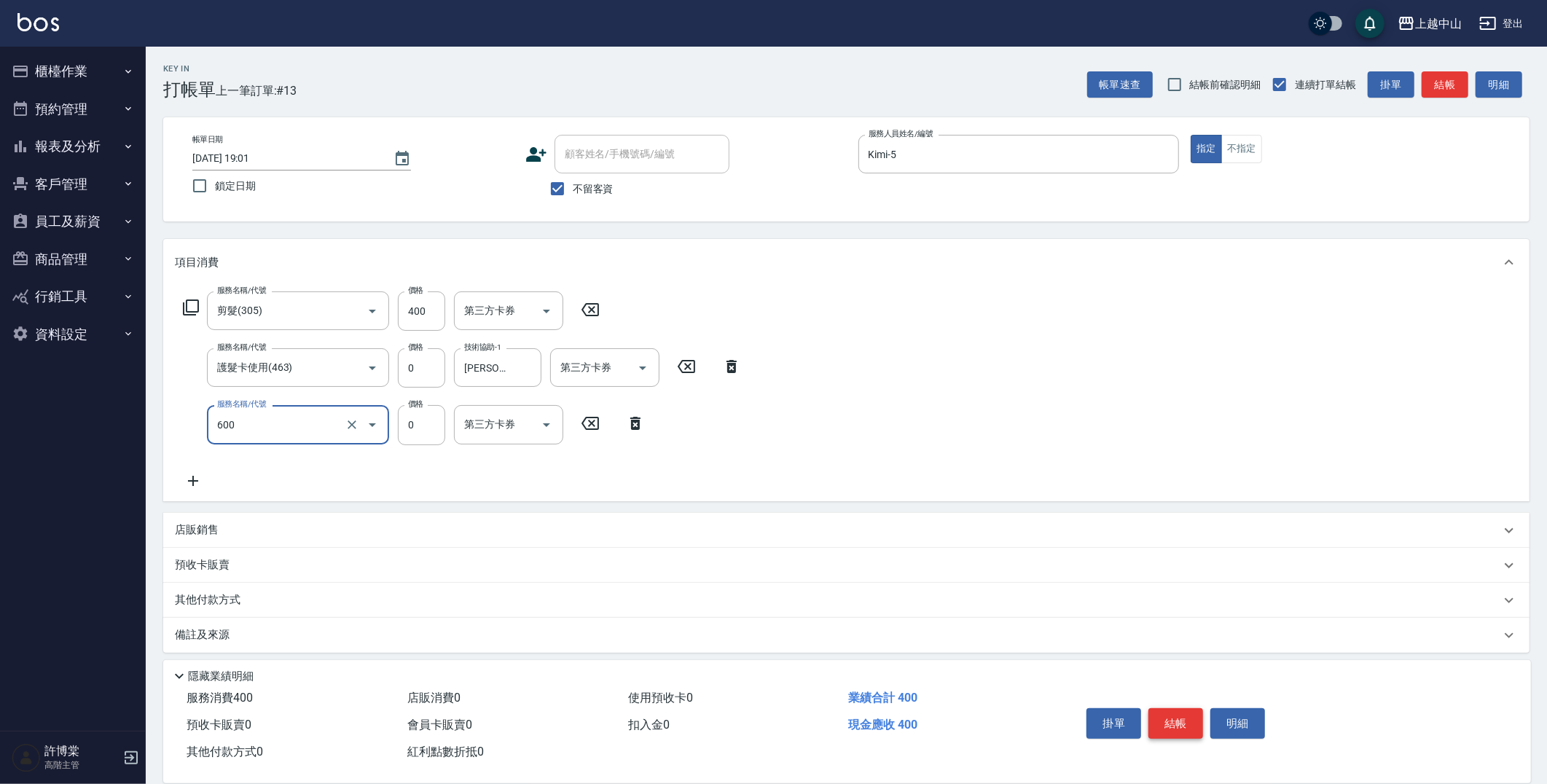
type input "洗髮(免費)(600)"
type input "[PERSON_NAME]-33"
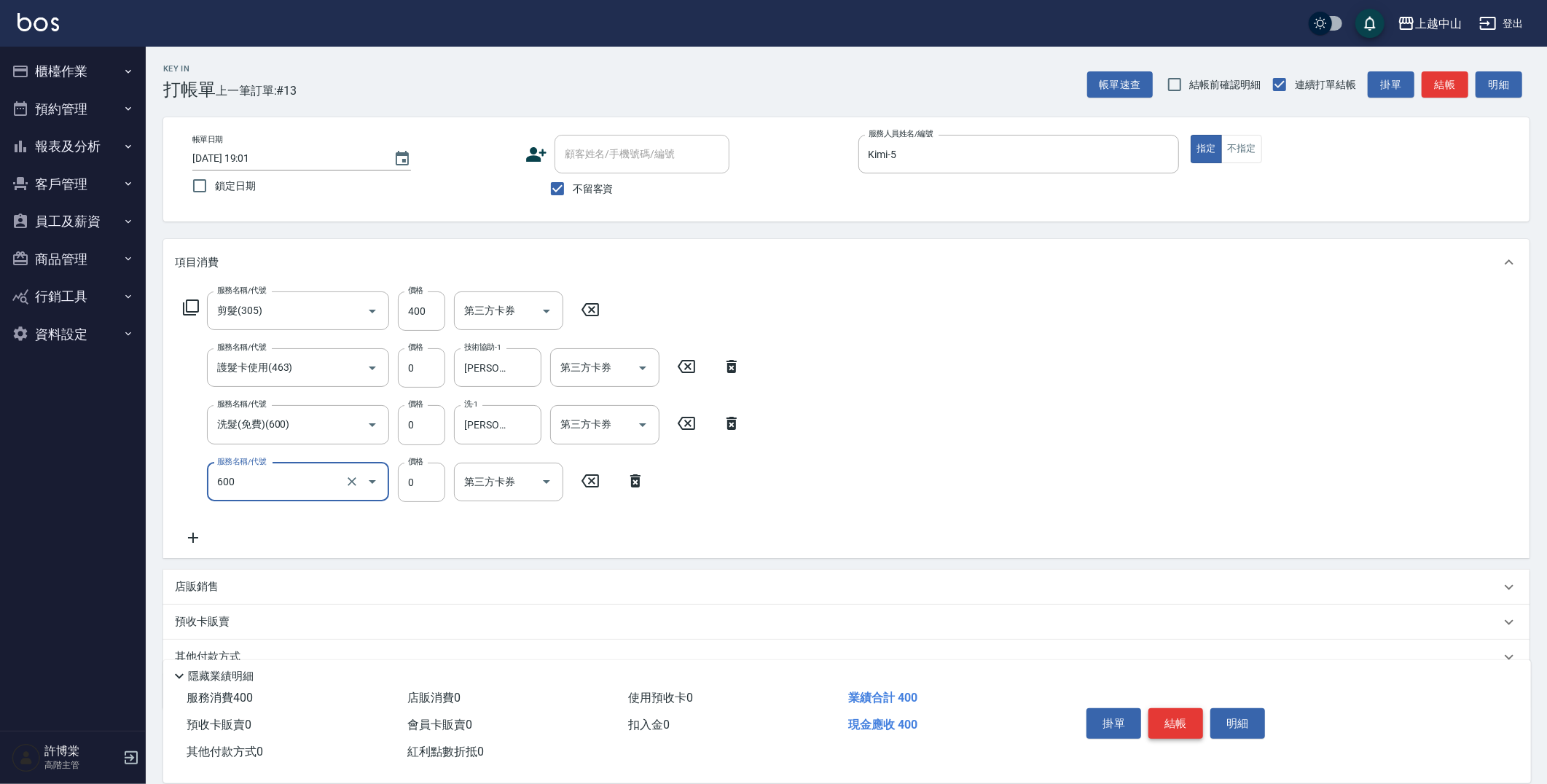
type input "洗髮(免費)(600)"
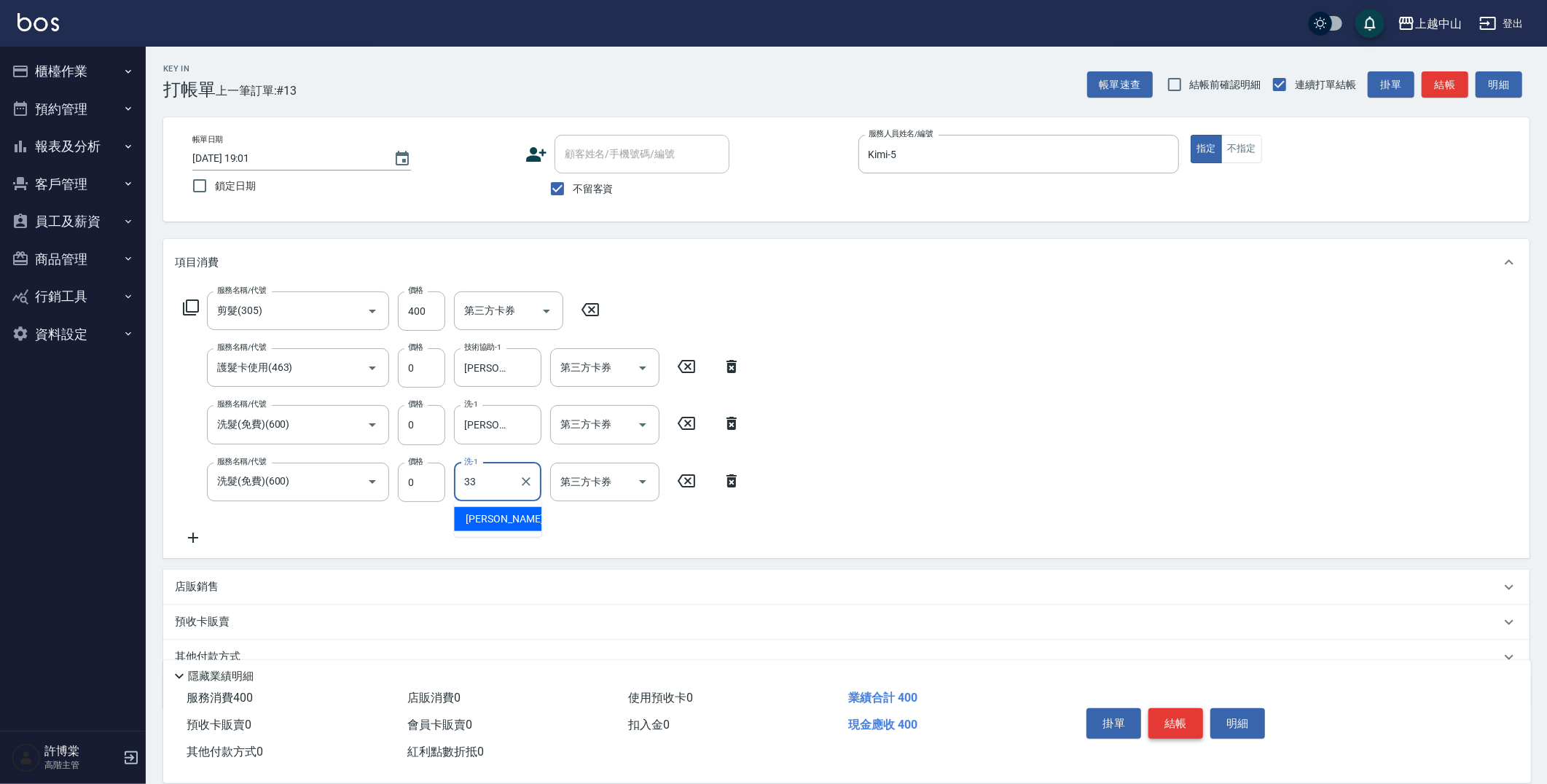
type input "[PERSON_NAME]-33"
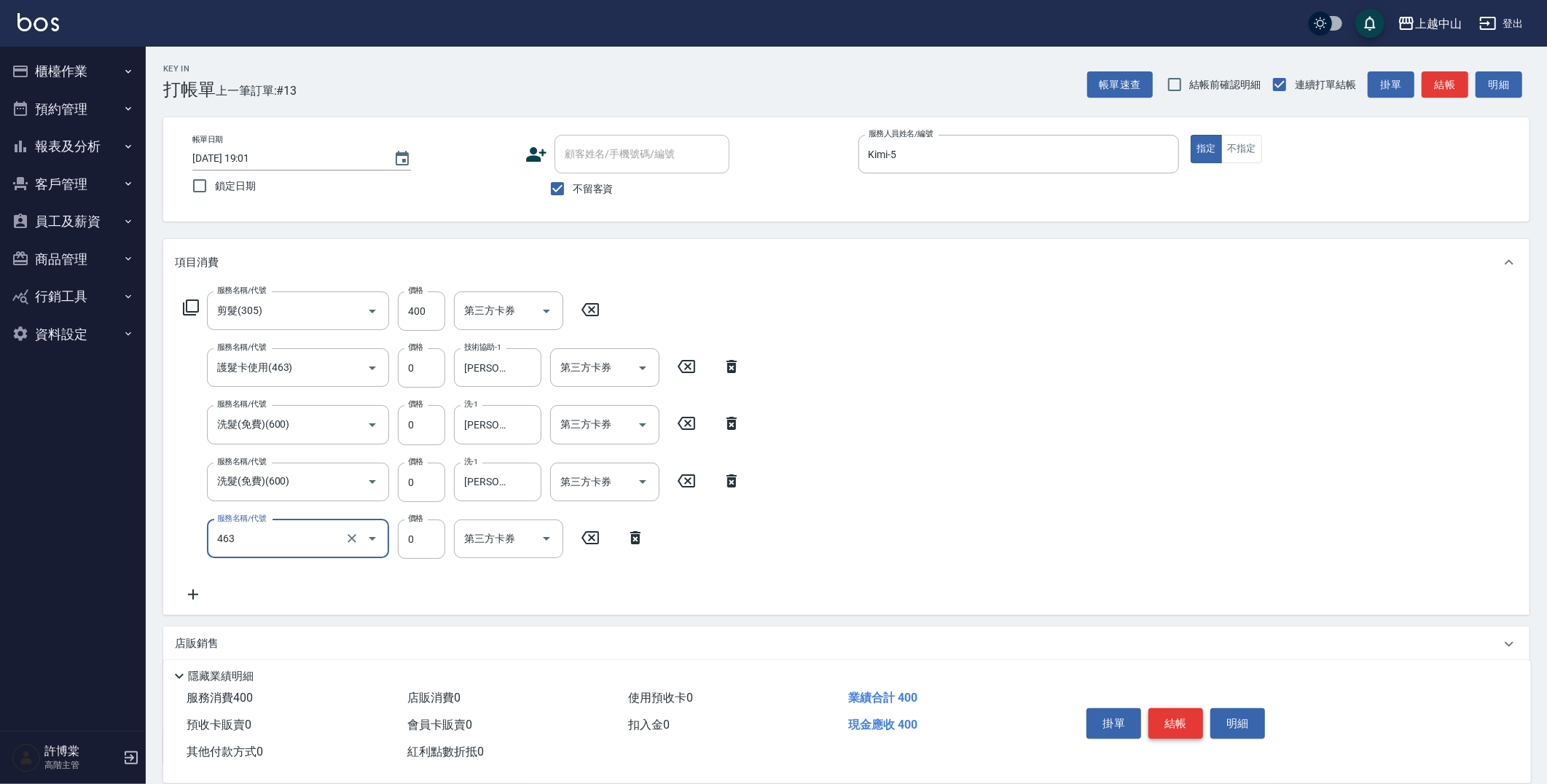
type input "護髮卡使用(463)"
type input "Levia-6"
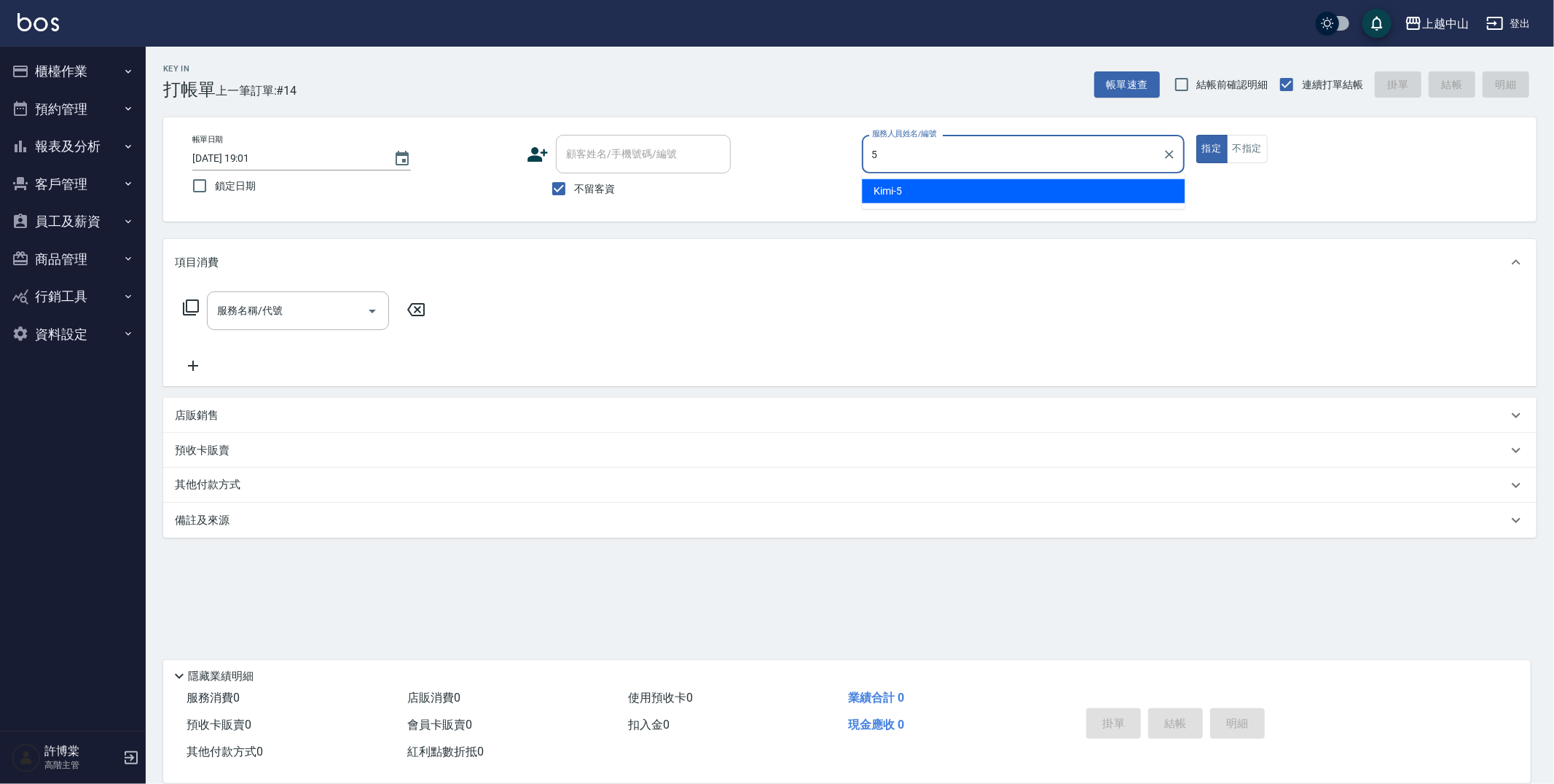
type input "Kimi-5"
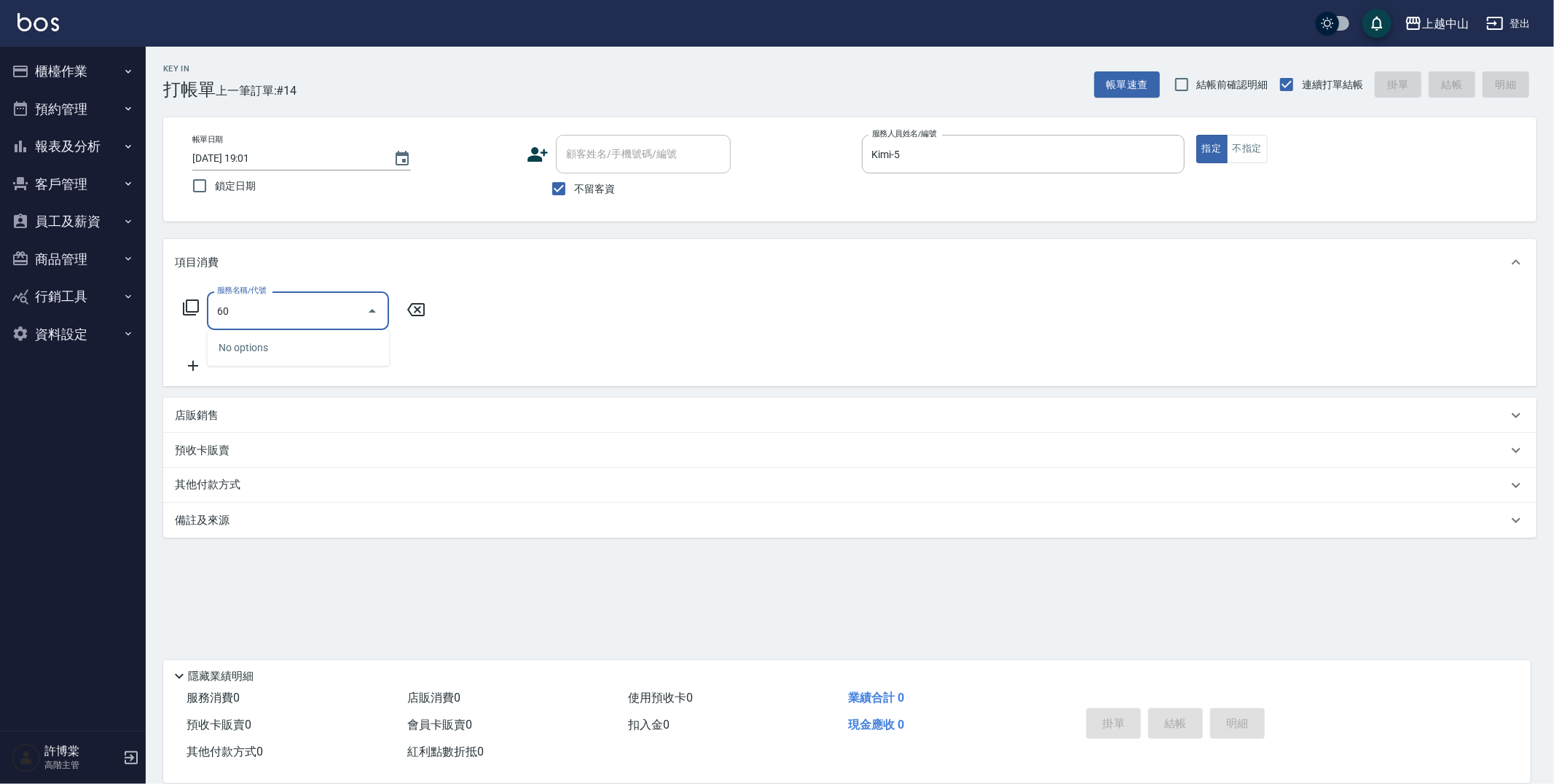
type input "6"
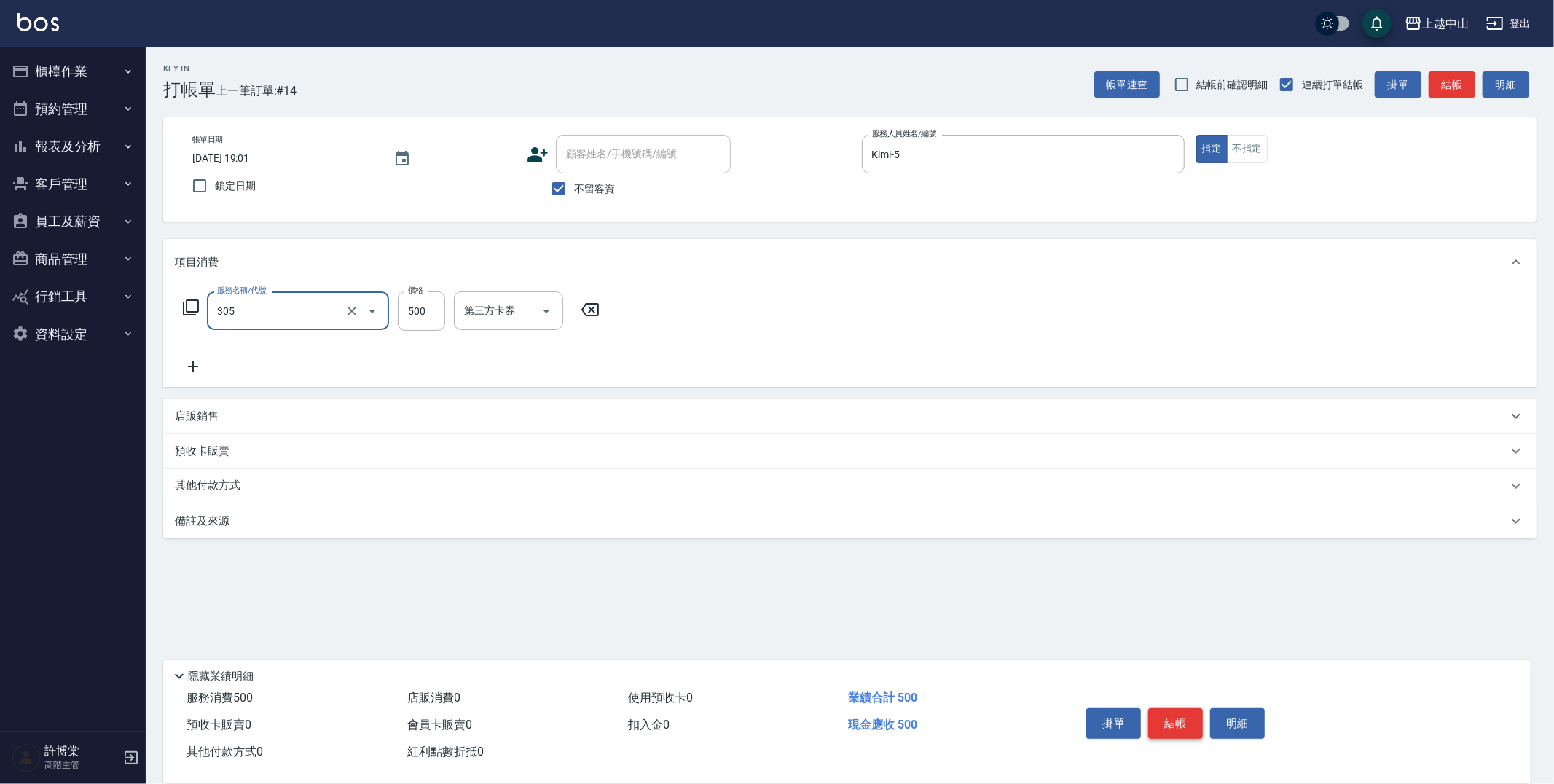
type input "剪髮(305)"
type input "400"
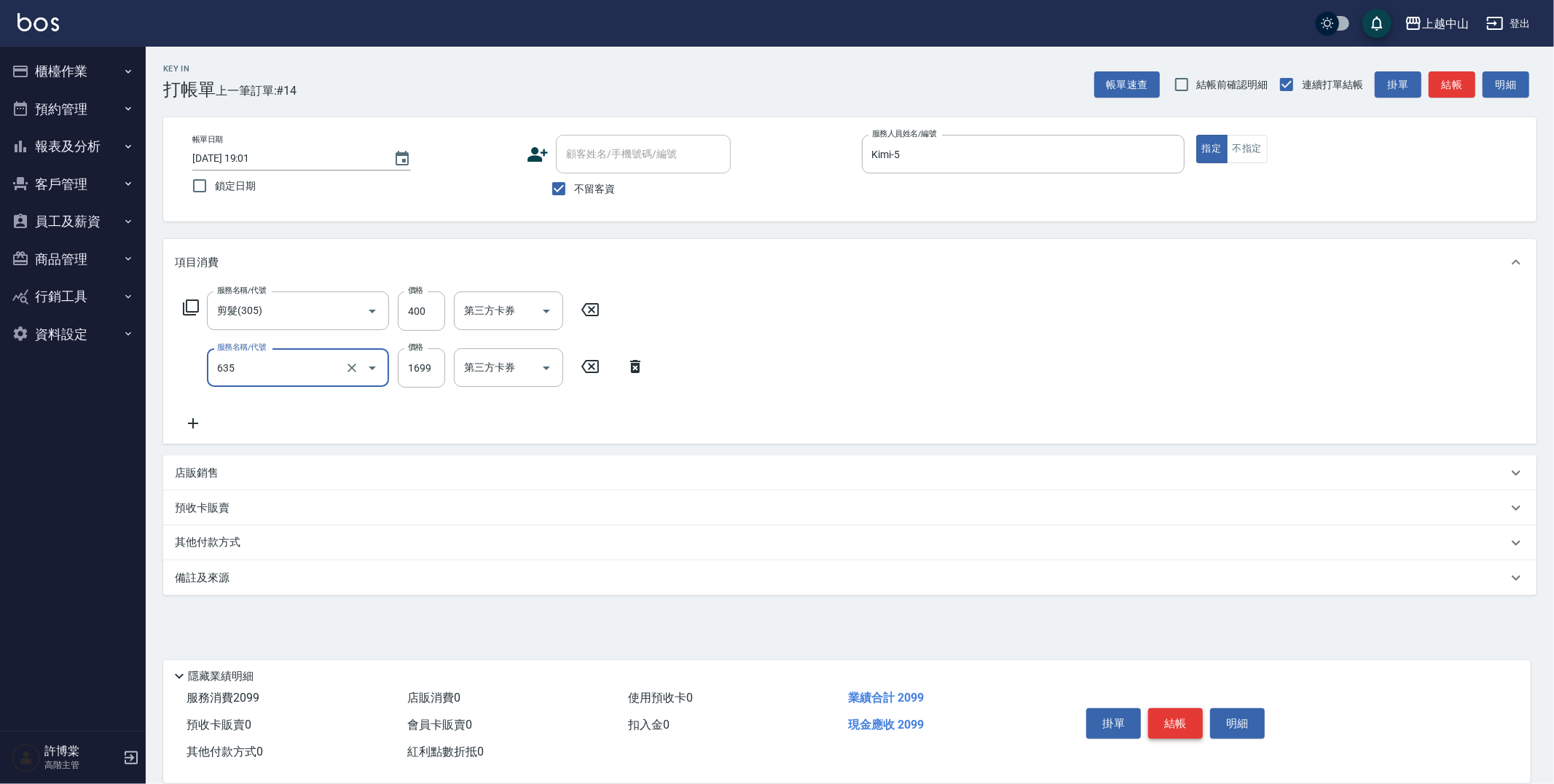
type input "兩段自備單次(635)"
type input "1600"
type input "[PERSON_NAME]-33"
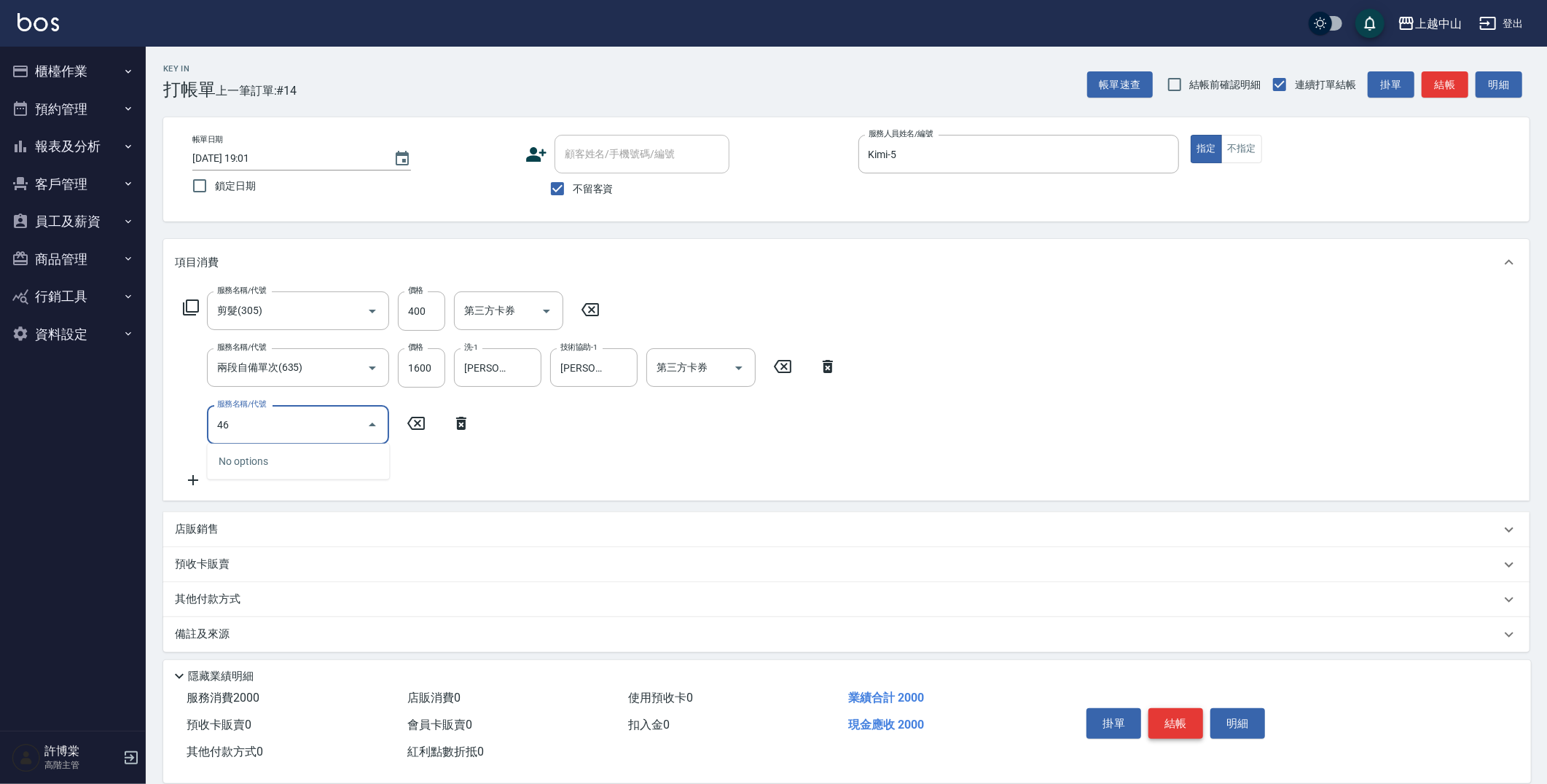
type input "4"
type input "洗髮(免費)(600)"
type input "[PERSON_NAME]-33"
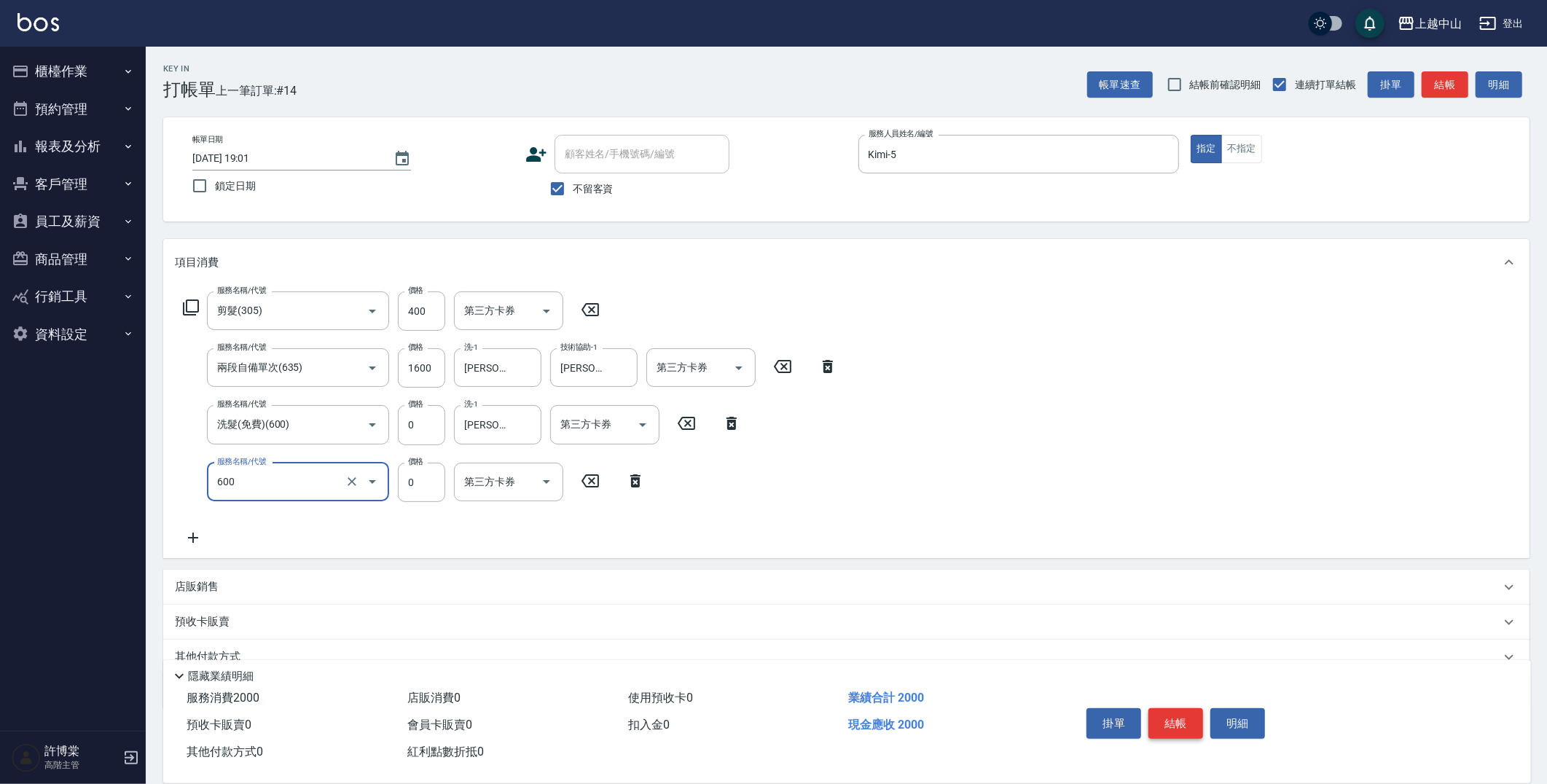
type input "洗髮(免費)(600)"
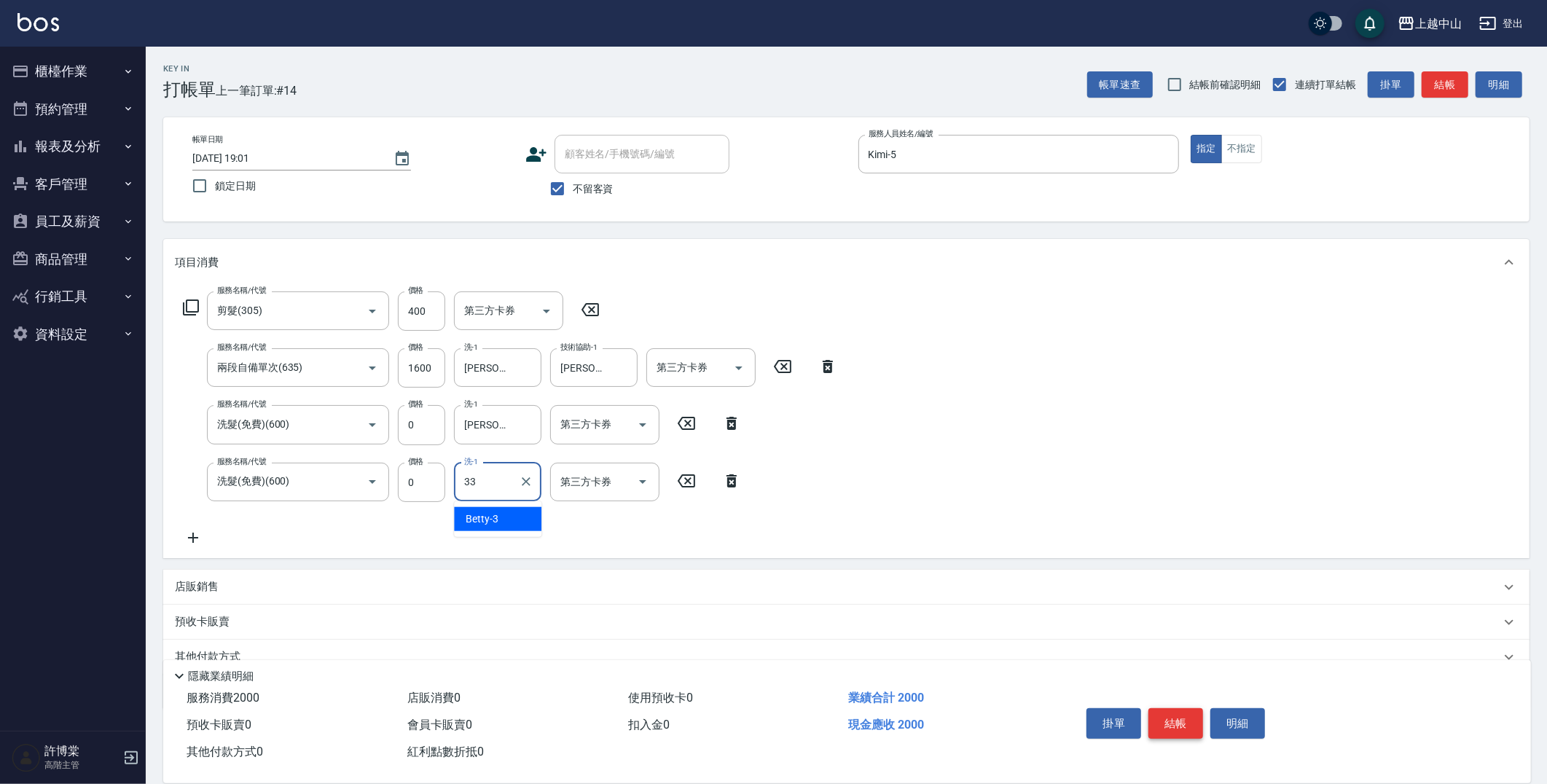
type input "[PERSON_NAME]-33"
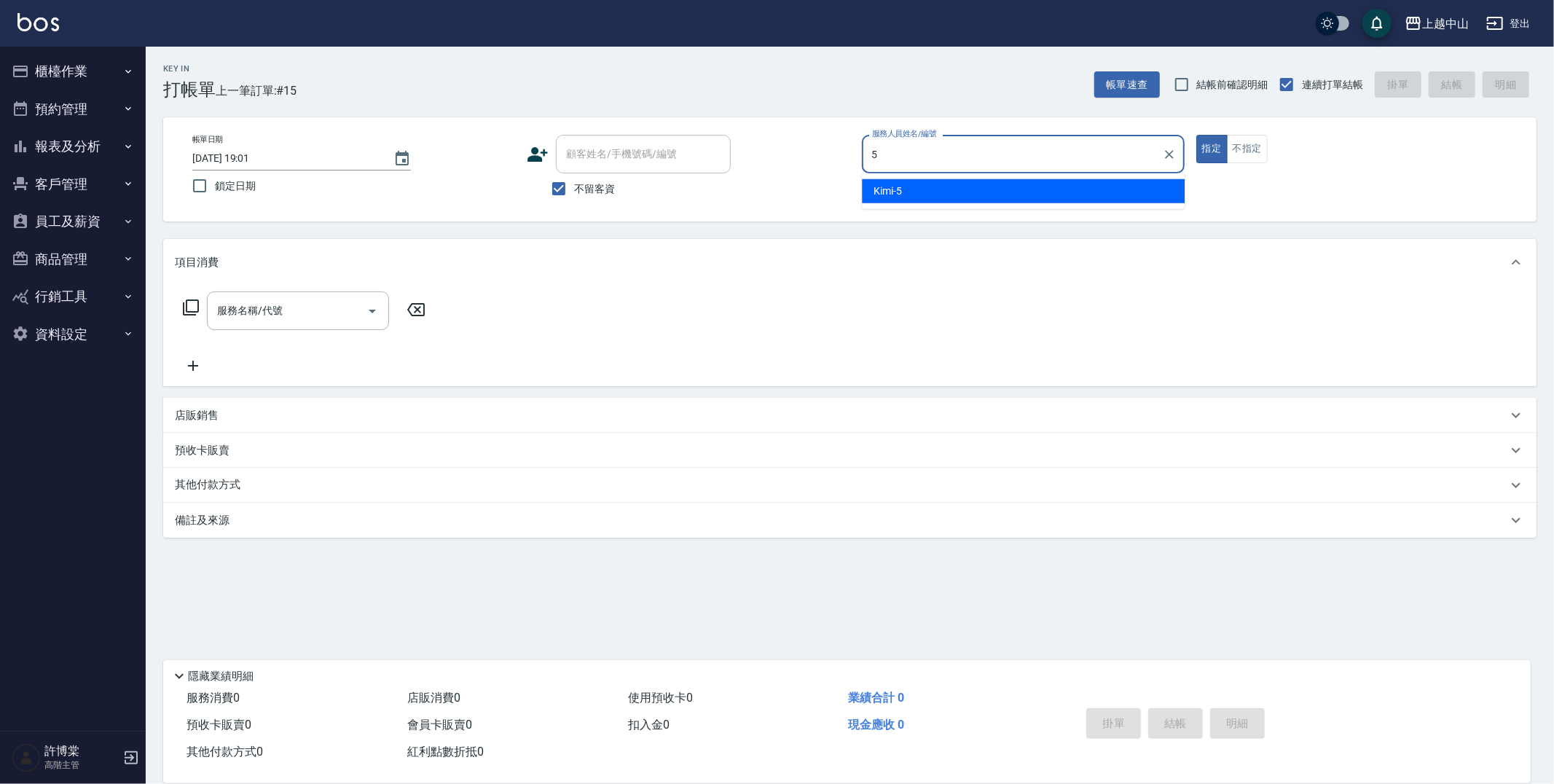
type input "Kimi-5"
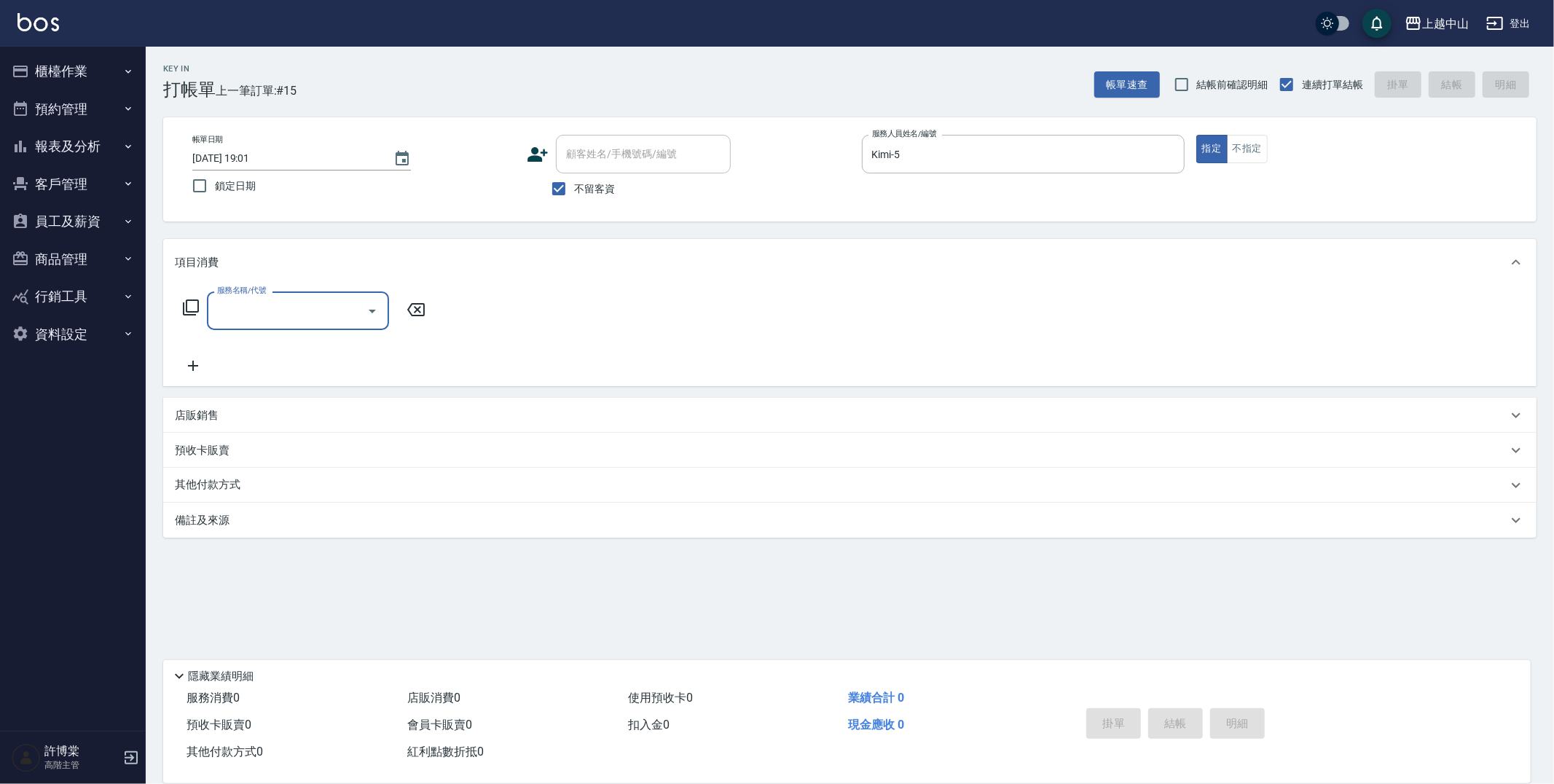
type input "6"
type input "307"
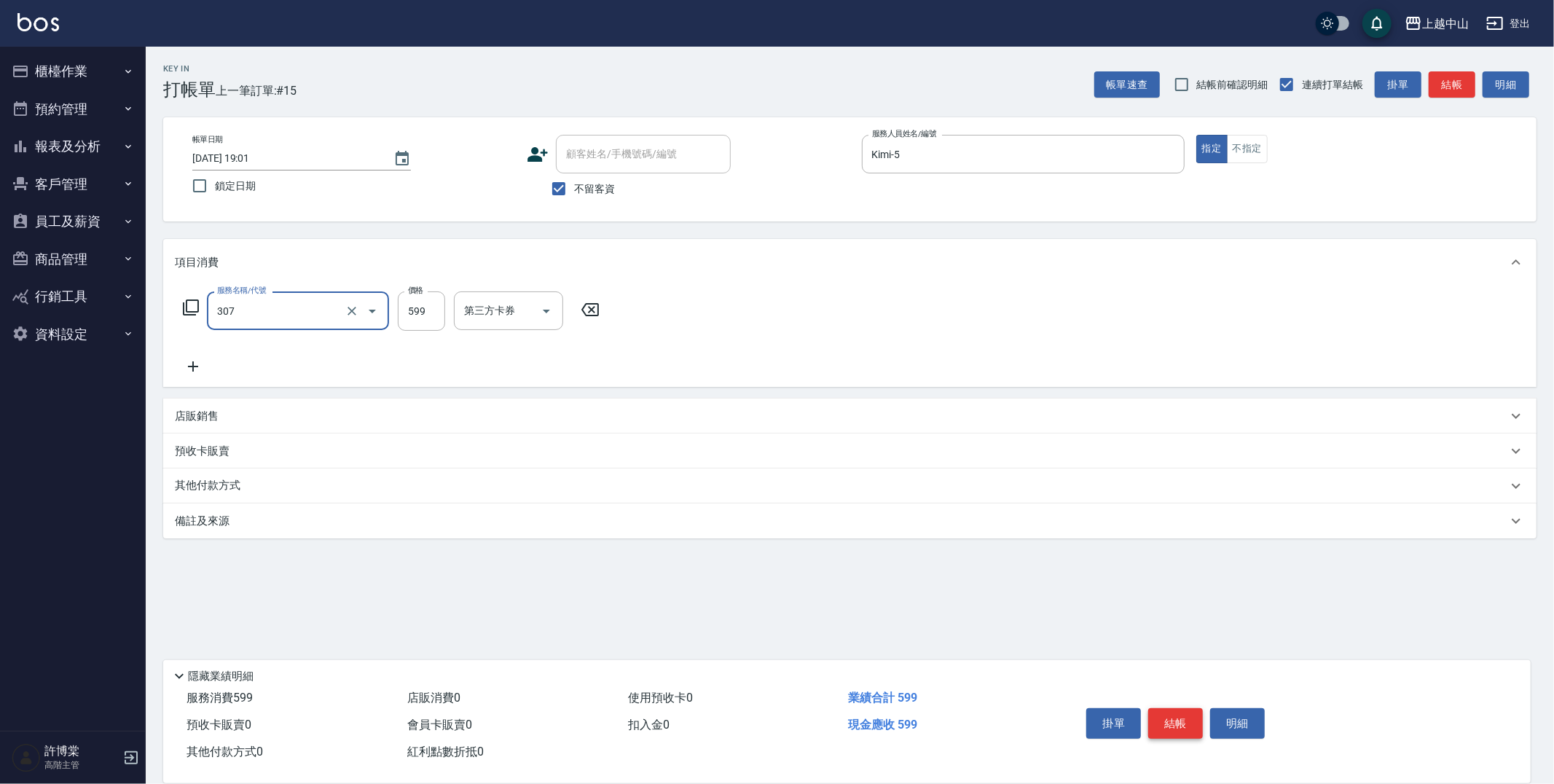
type input "森精萃角質調理髮浴(307)"
type input "650"
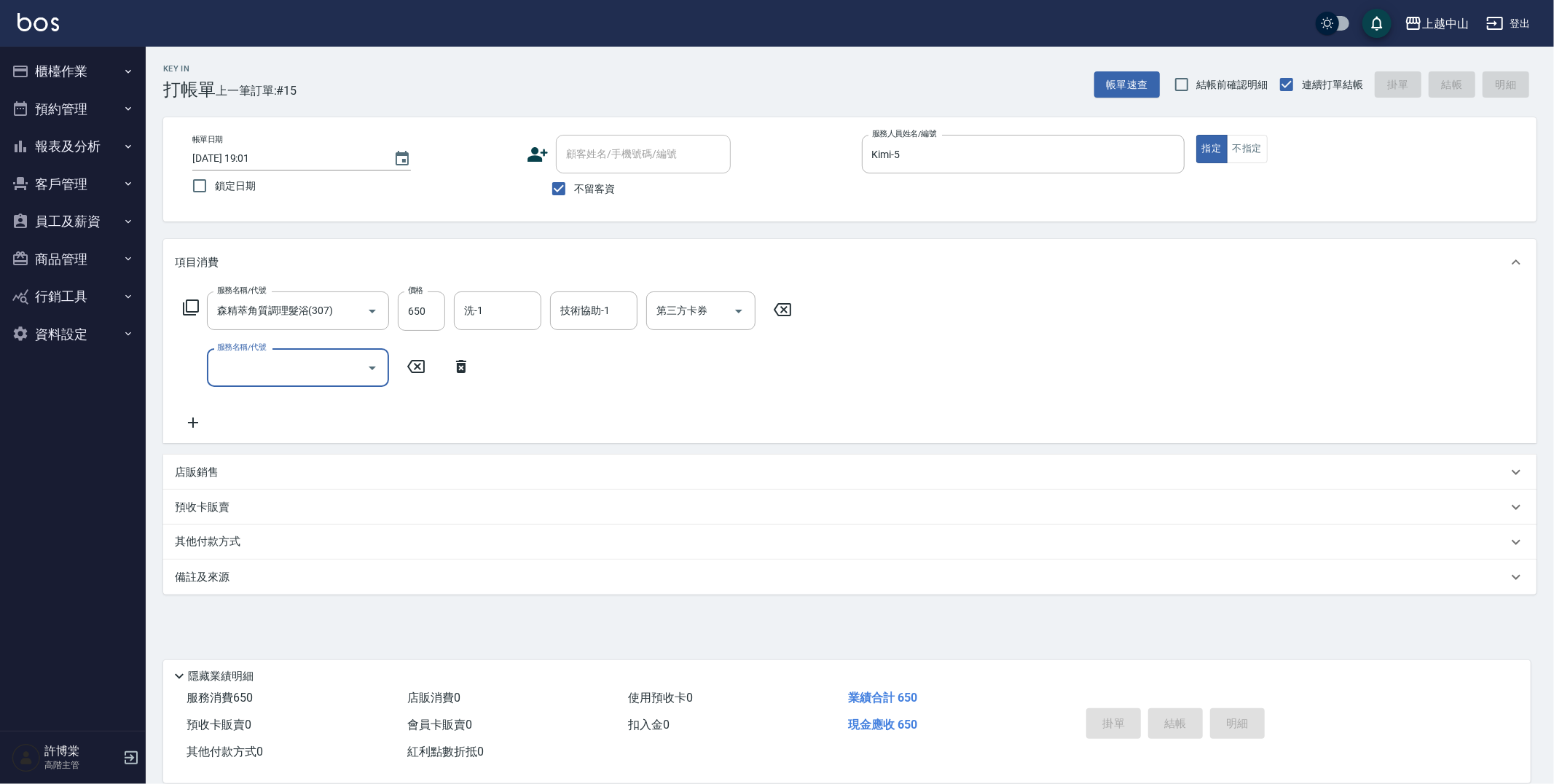
type input "[DATE] 19:02"
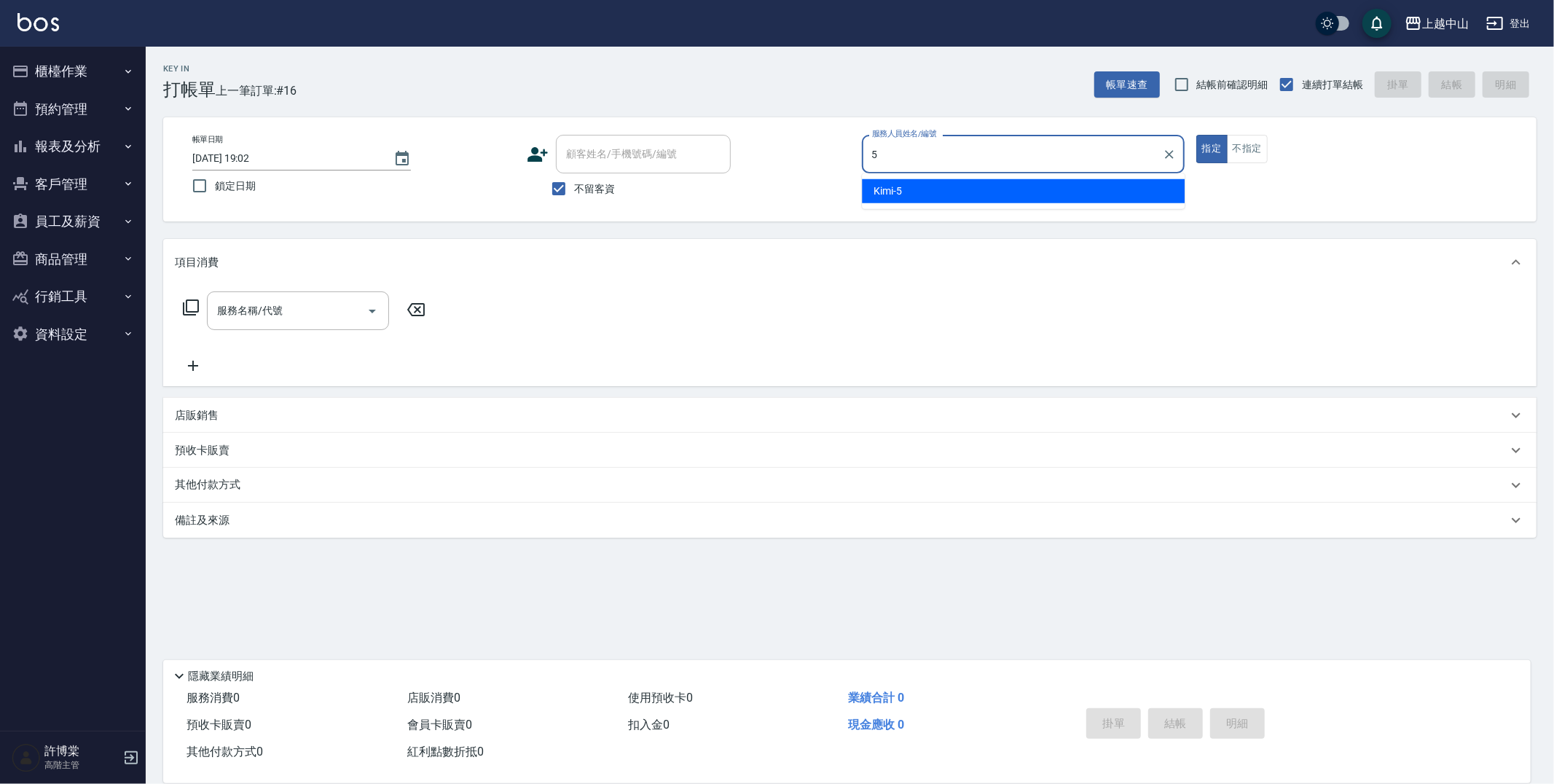
type input "Kimi-5"
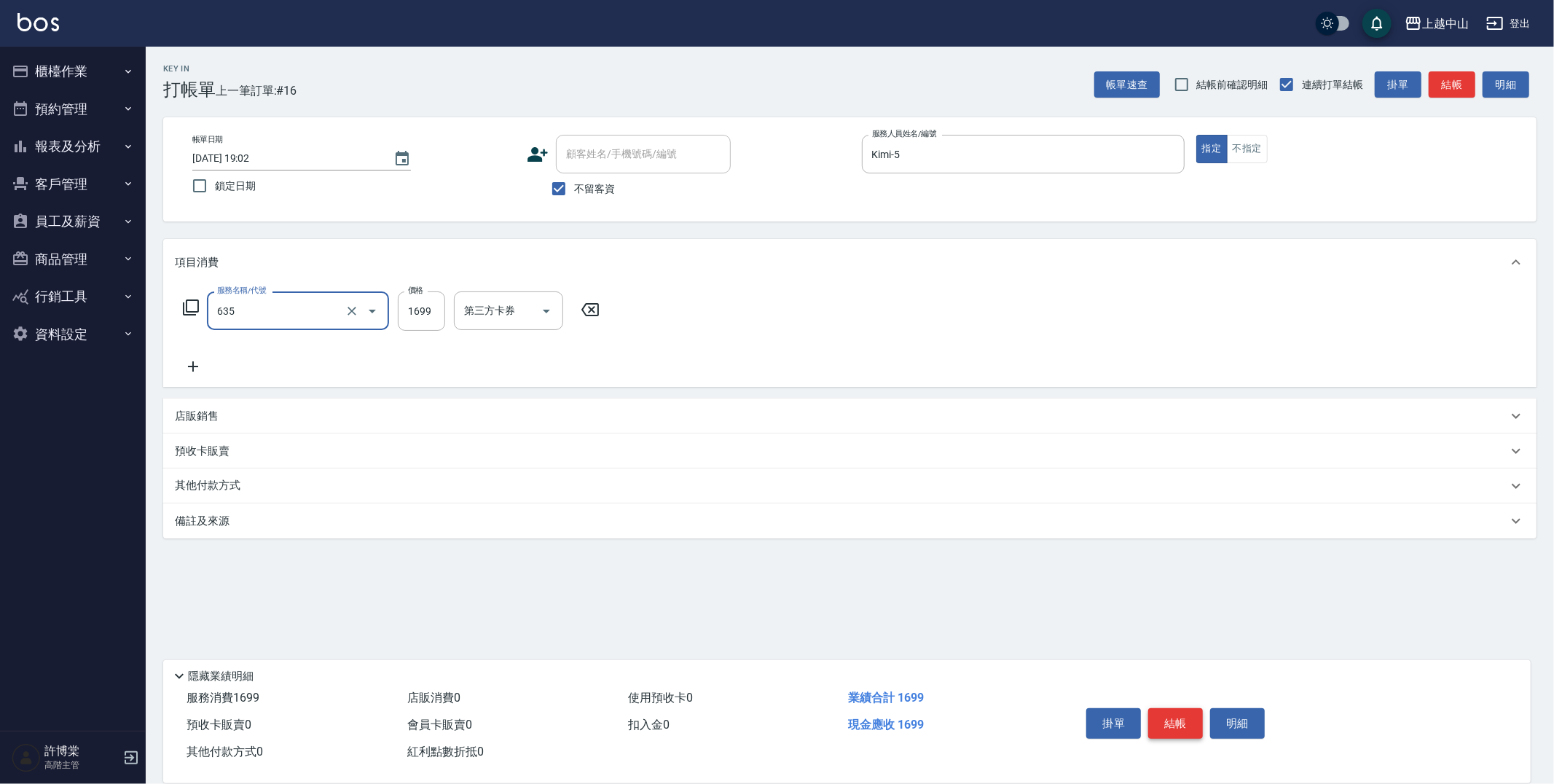
type input "兩段自備單次(635)"
type input "1500"
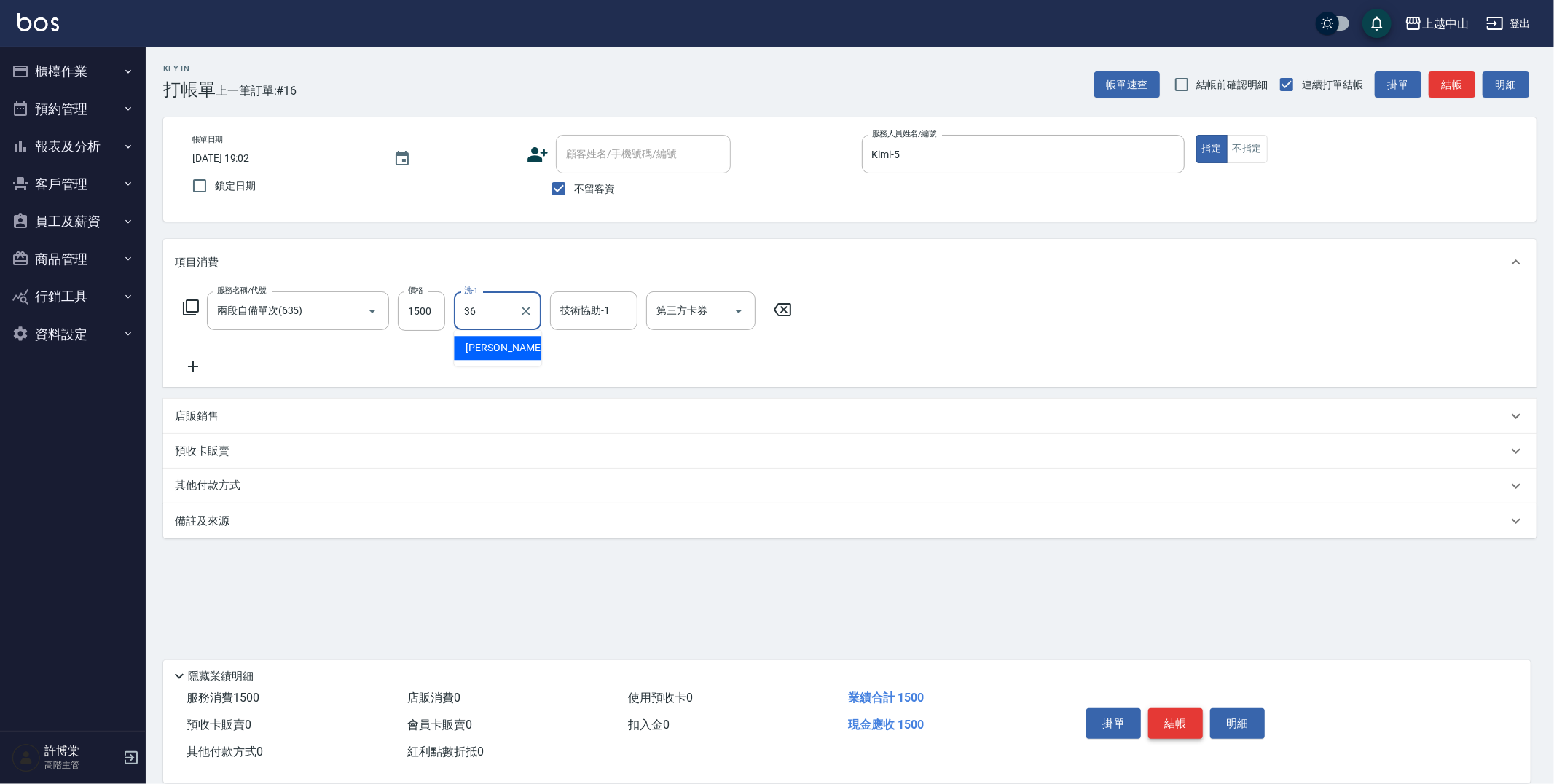
type input "薇慈-36"
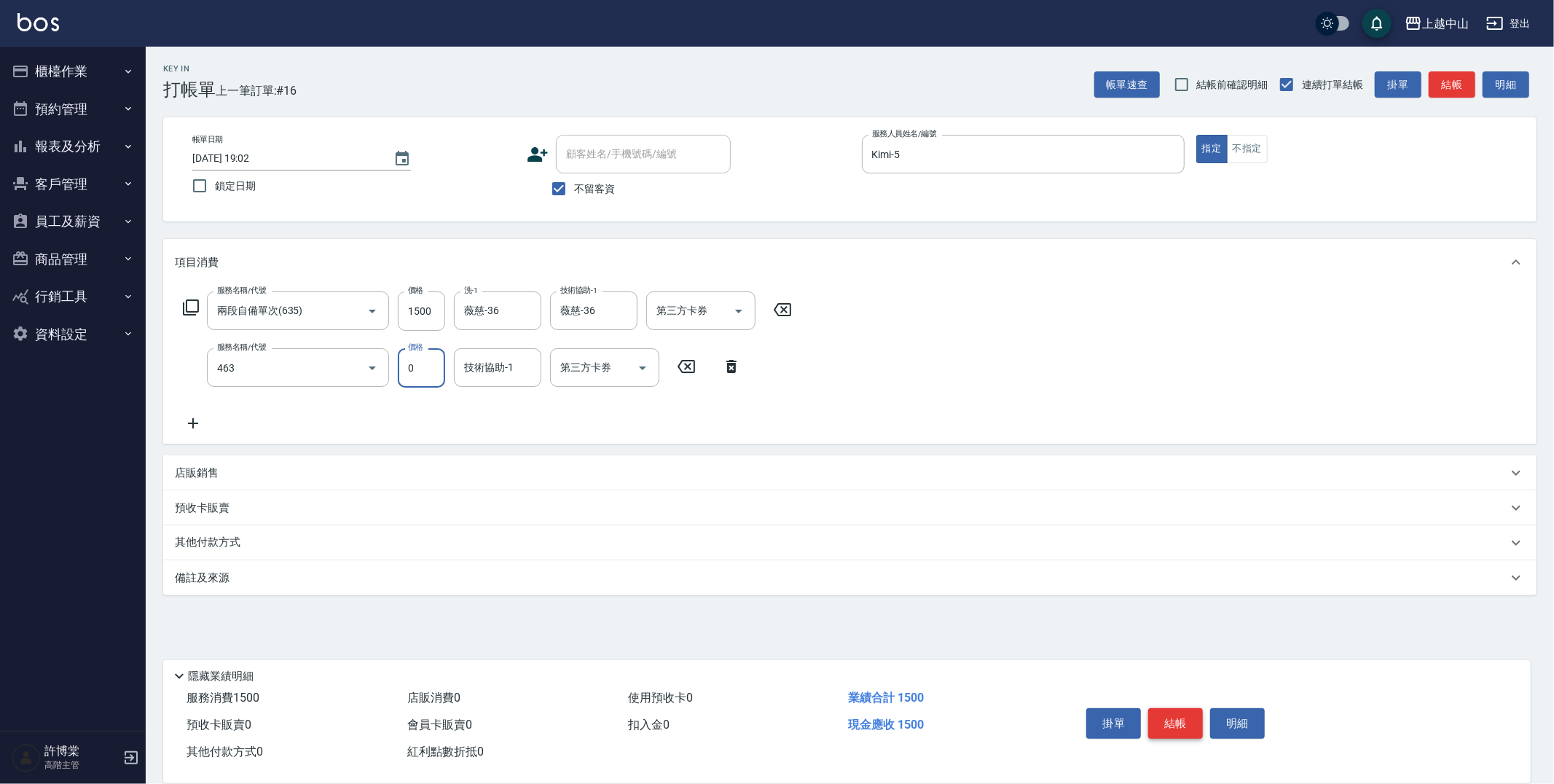
type input "護髮卡使用(463)"
type input "薇慈-36"
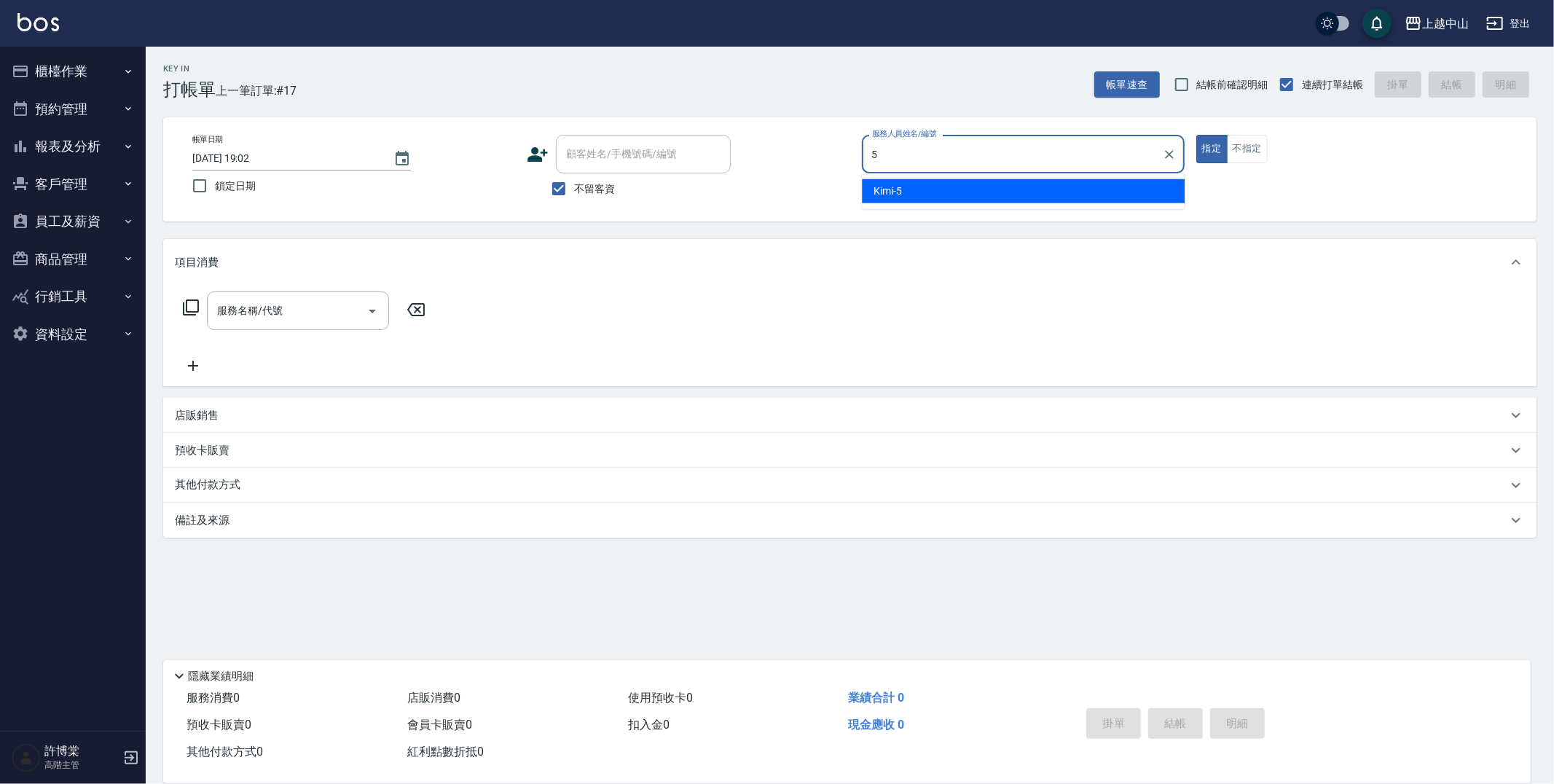
type input "Kimi-5"
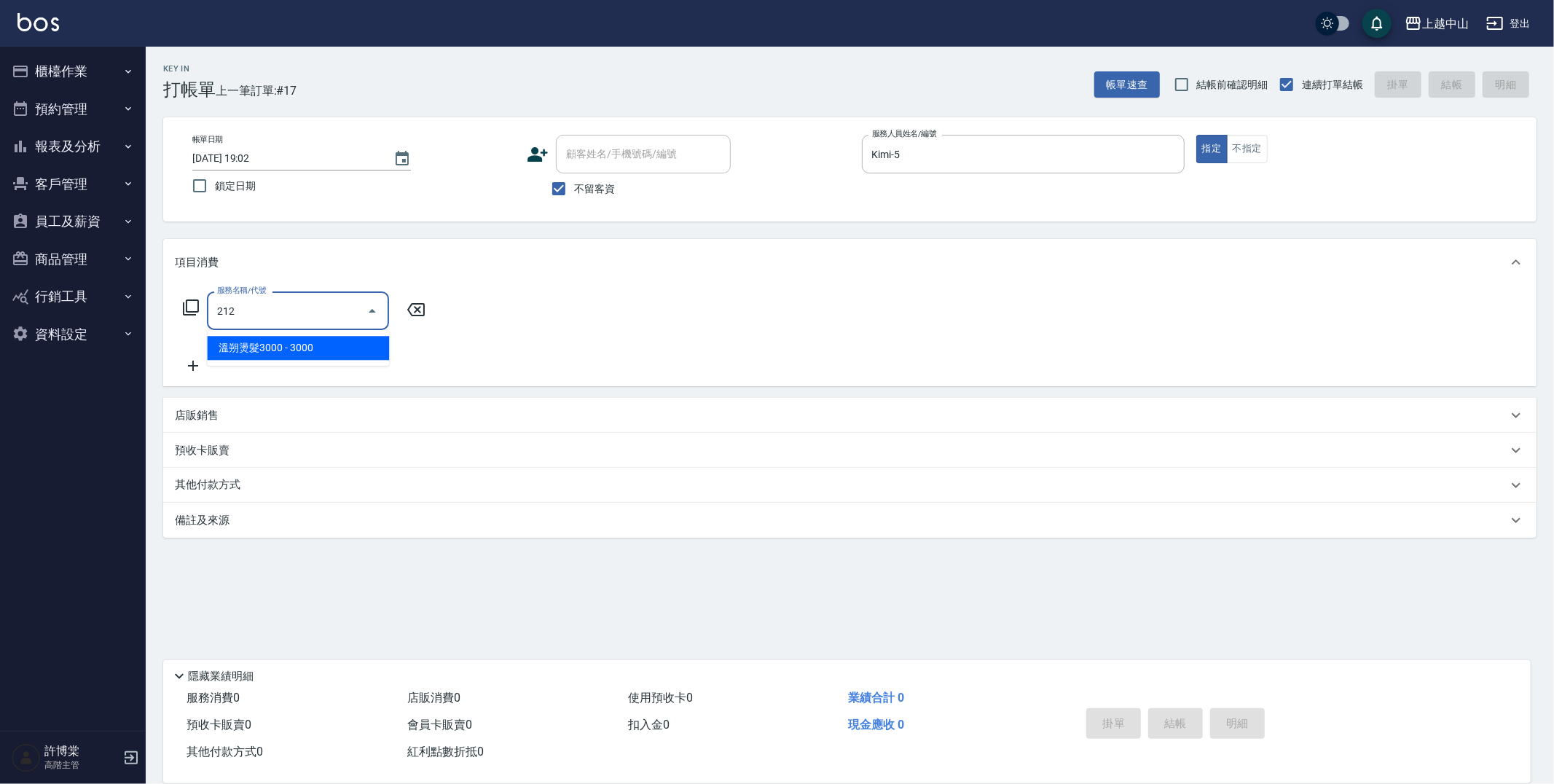
type input "溫朔燙髮3000(212)"
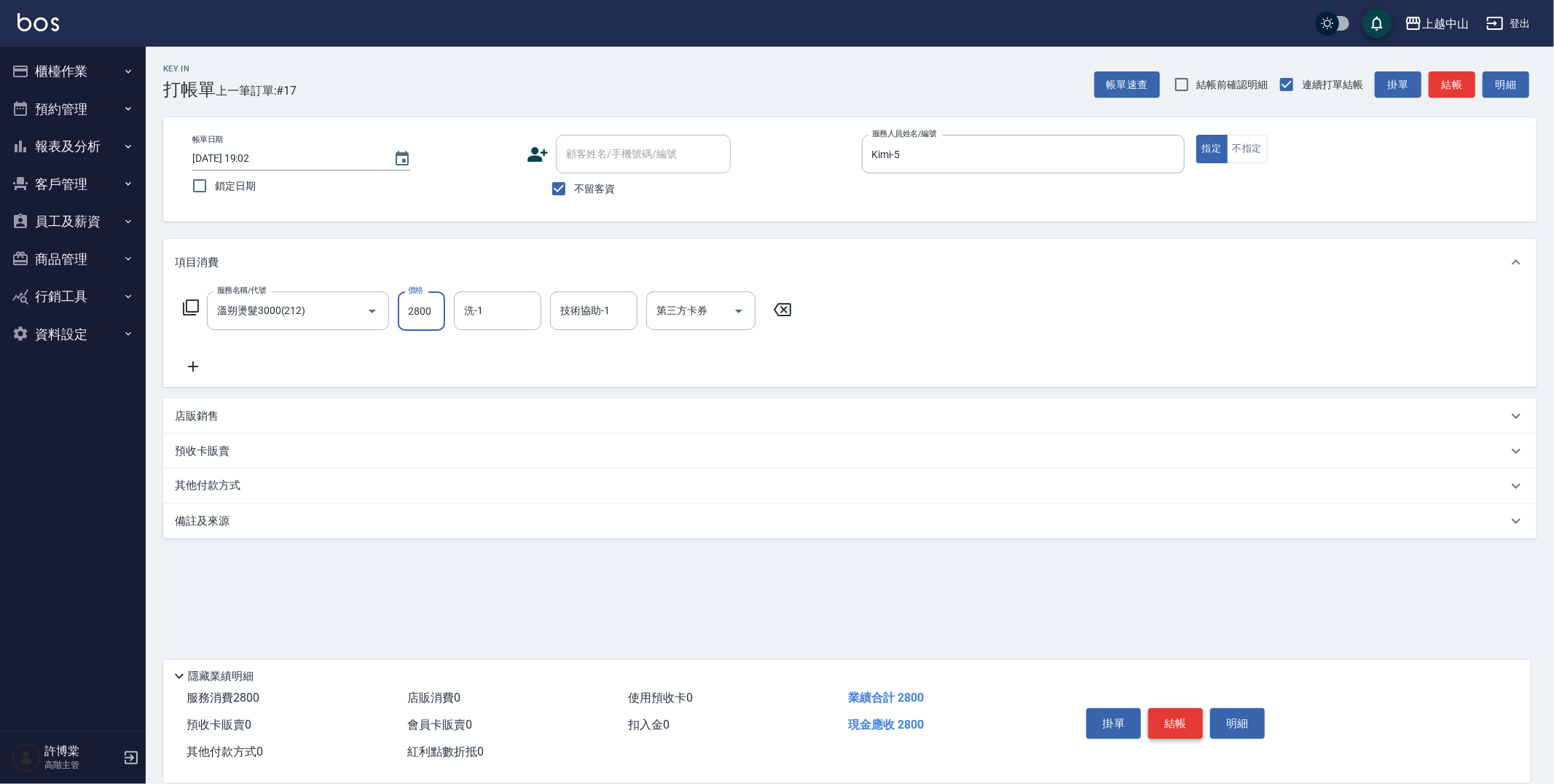
type input "2800"
type input "[PERSON_NAME]-33"
click at [566, 304] on div "技術協助-1 技術協助-1" at bounding box center [594, 310] width 87 height 38
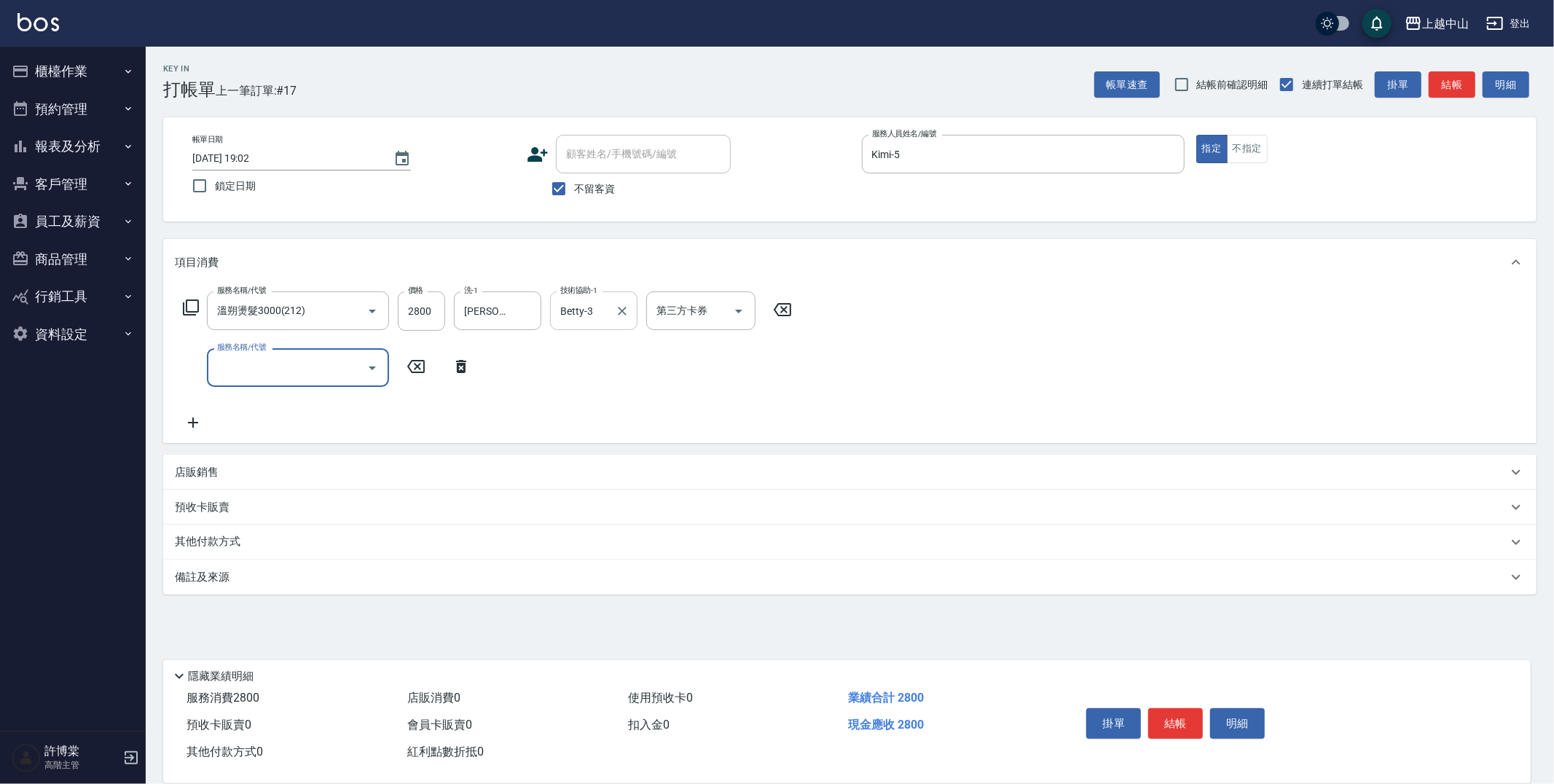
click at [566, 304] on input "Betty-3" at bounding box center [583, 310] width 53 height 26
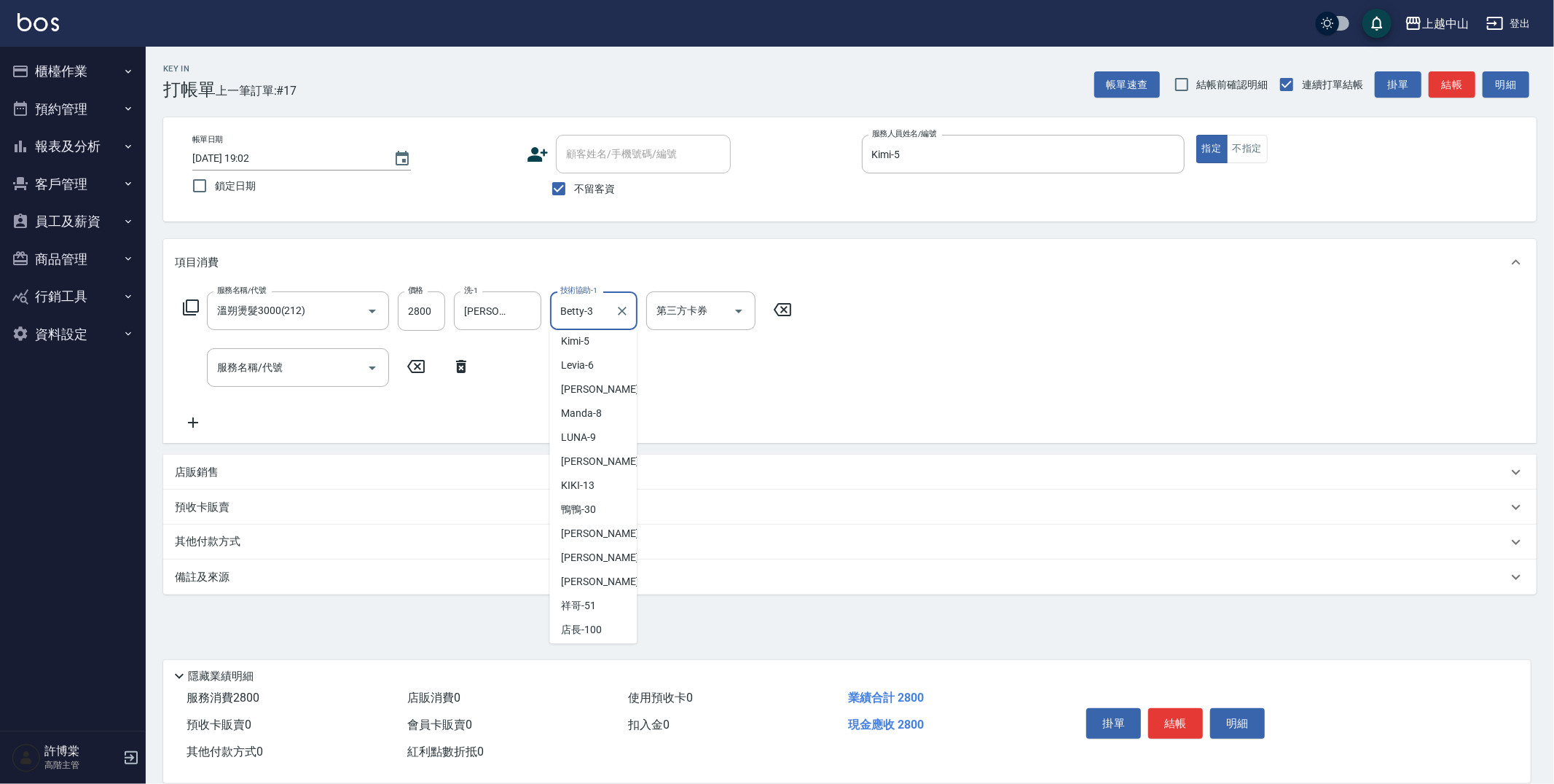
scroll to position [136, 0]
click at [605, 541] on div "[PERSON_NAME] -33" at bounding box center [593, 529] width 87 height 24
type input "[PERSON_NAME]-33"
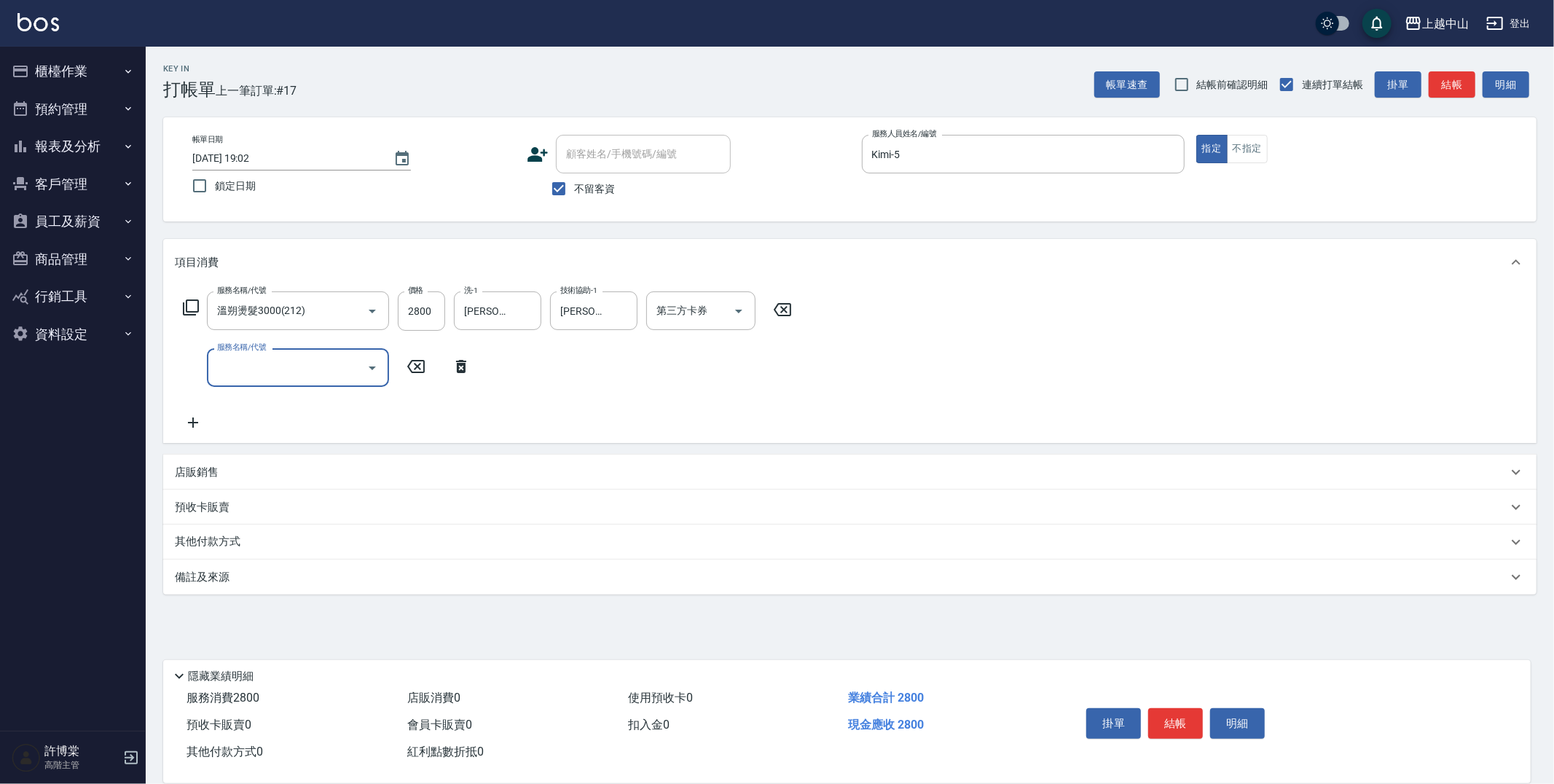
click at [330, 355] on input "服務名稱/代號" at bounding box center [286, 367] width 147 height 26
type input "染髮2000以下(503)"
type input "1500"
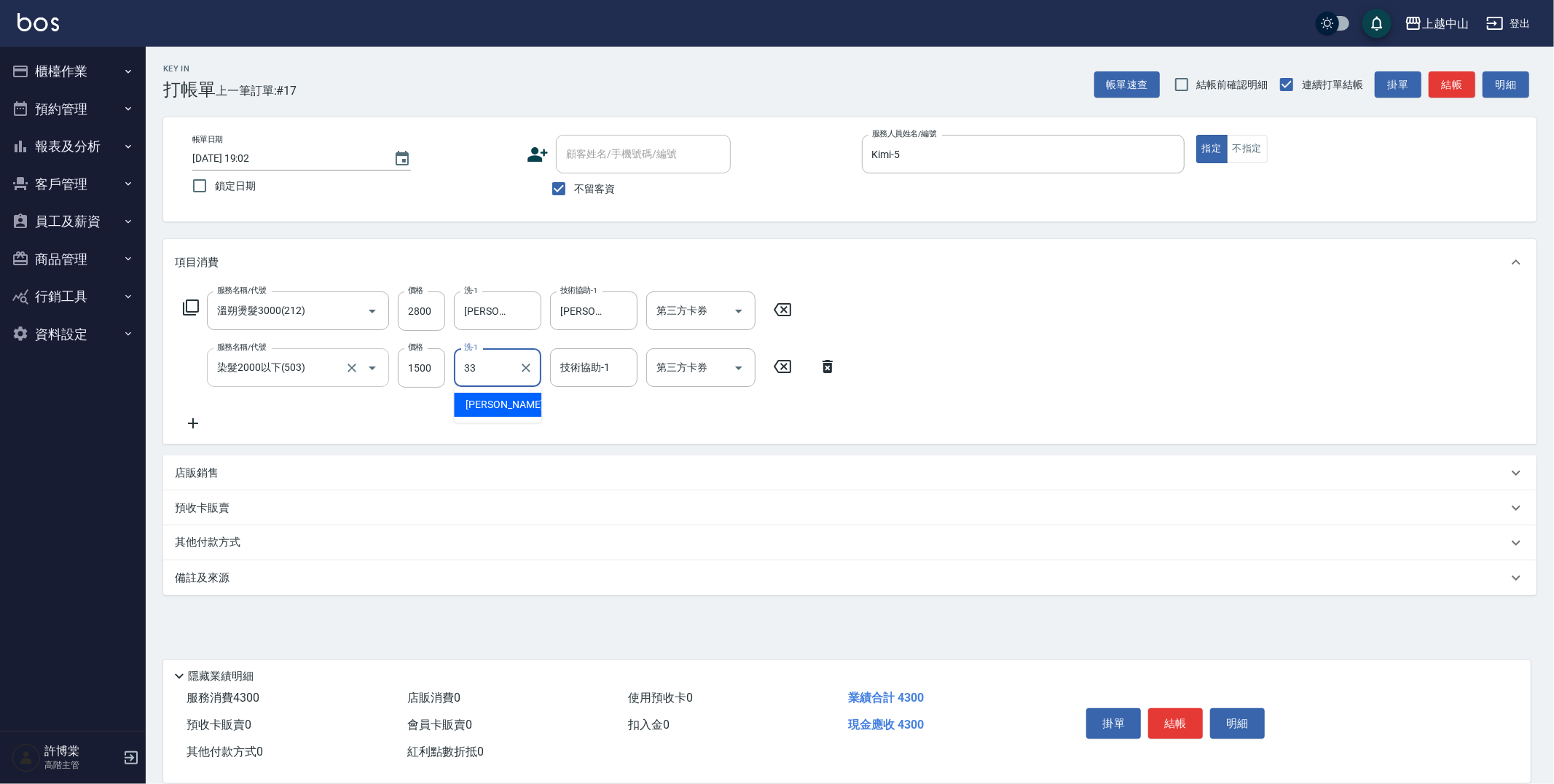
type input "[PERSON_NAME]-33"
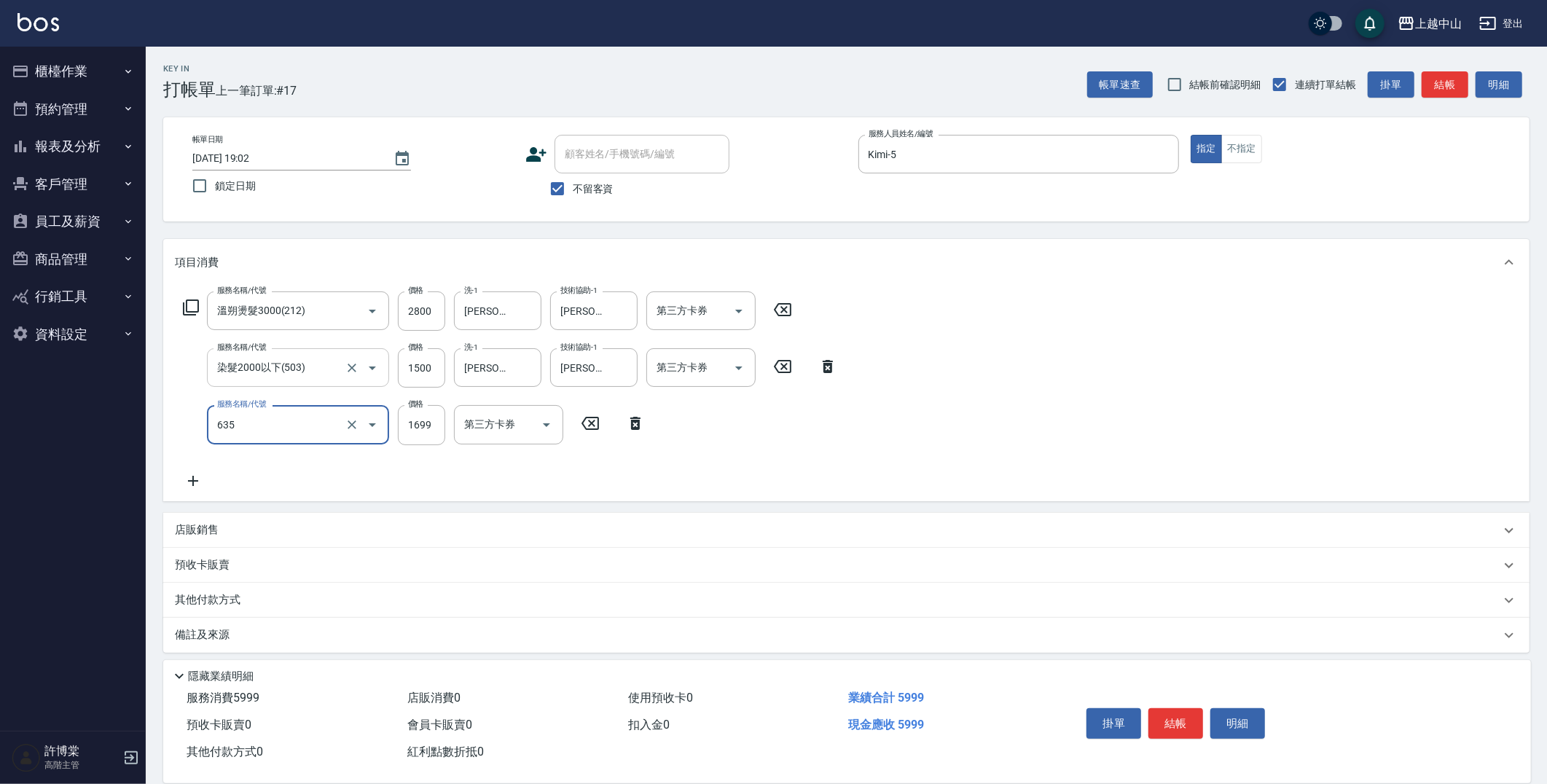
type input "兩段自備單次(635)"
type input "999"
type input "[PERSON_NAME]-33"
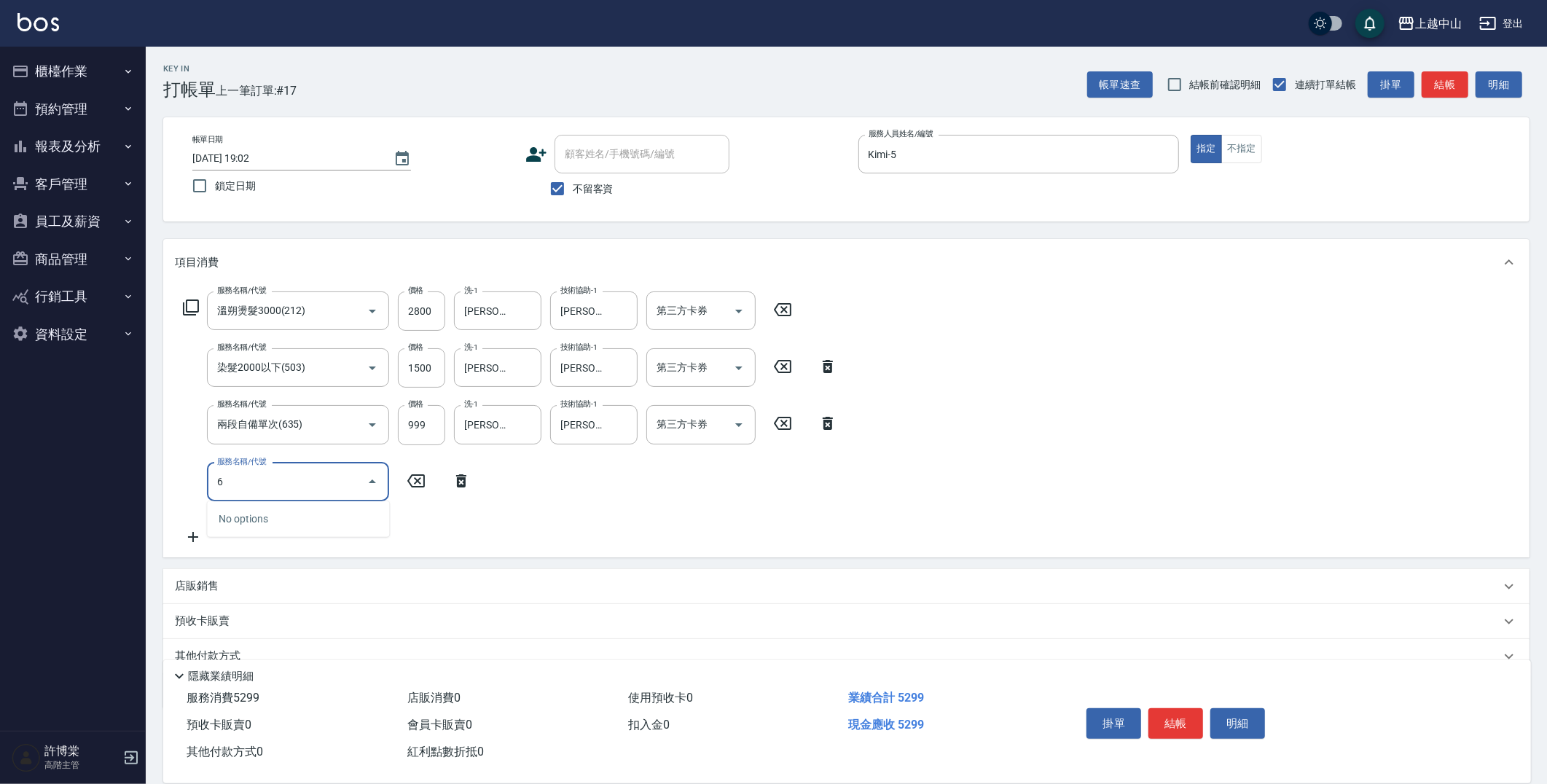
click at [357, 489] on input "6" at bounding box center [286, 482] width 147 height 26
type input "6"
click at [416, 515] on div "服務名稱/代號 溫朔燙髮3000(212) 服務名稱/代號 價格 2800 價格 洗-1 立妍-33 洗-1 技術協助-1 立妍-33 技術協助-1 第三方卡…" at bounding box center [510, 418] width 671 height 254
click at [515, 496] on div "服務名稱/代號 溫朔燙髮3000(212) 服務名稱/代號 價格 2800 價格 洗-1 立妍-33 洗-1 技術協助-1 立妍-33 技術協助-1 第三方卡…" at bounding box center [510, 418] width 671 height 254
click at [454, 479] on icon at bounding box center [461, 481] width 37 height 18
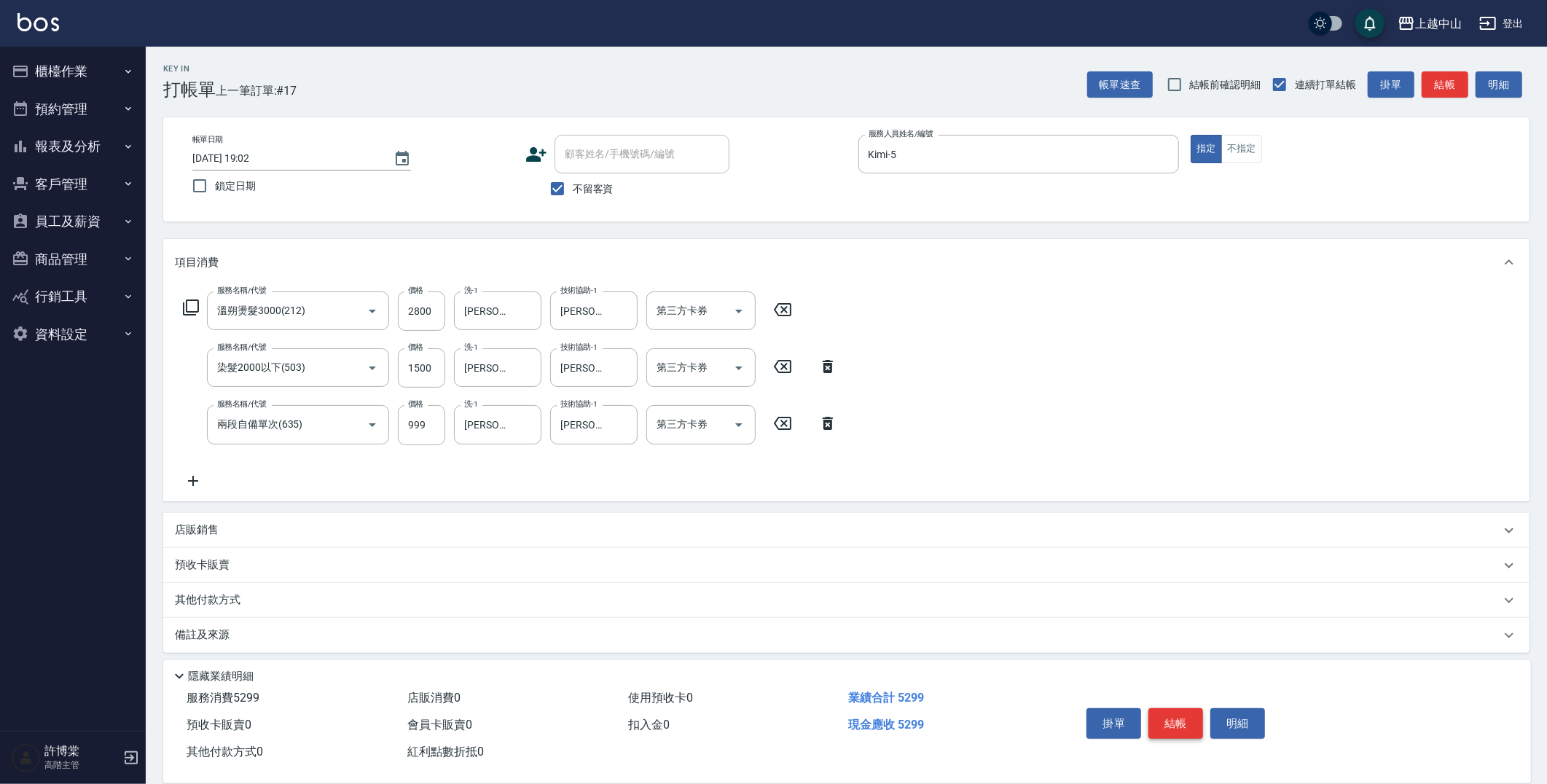
click at [1190, 723] on button "結帳" at bounding box center [1175, 723] width 54 height 30
type input "[DATE] 19:03"
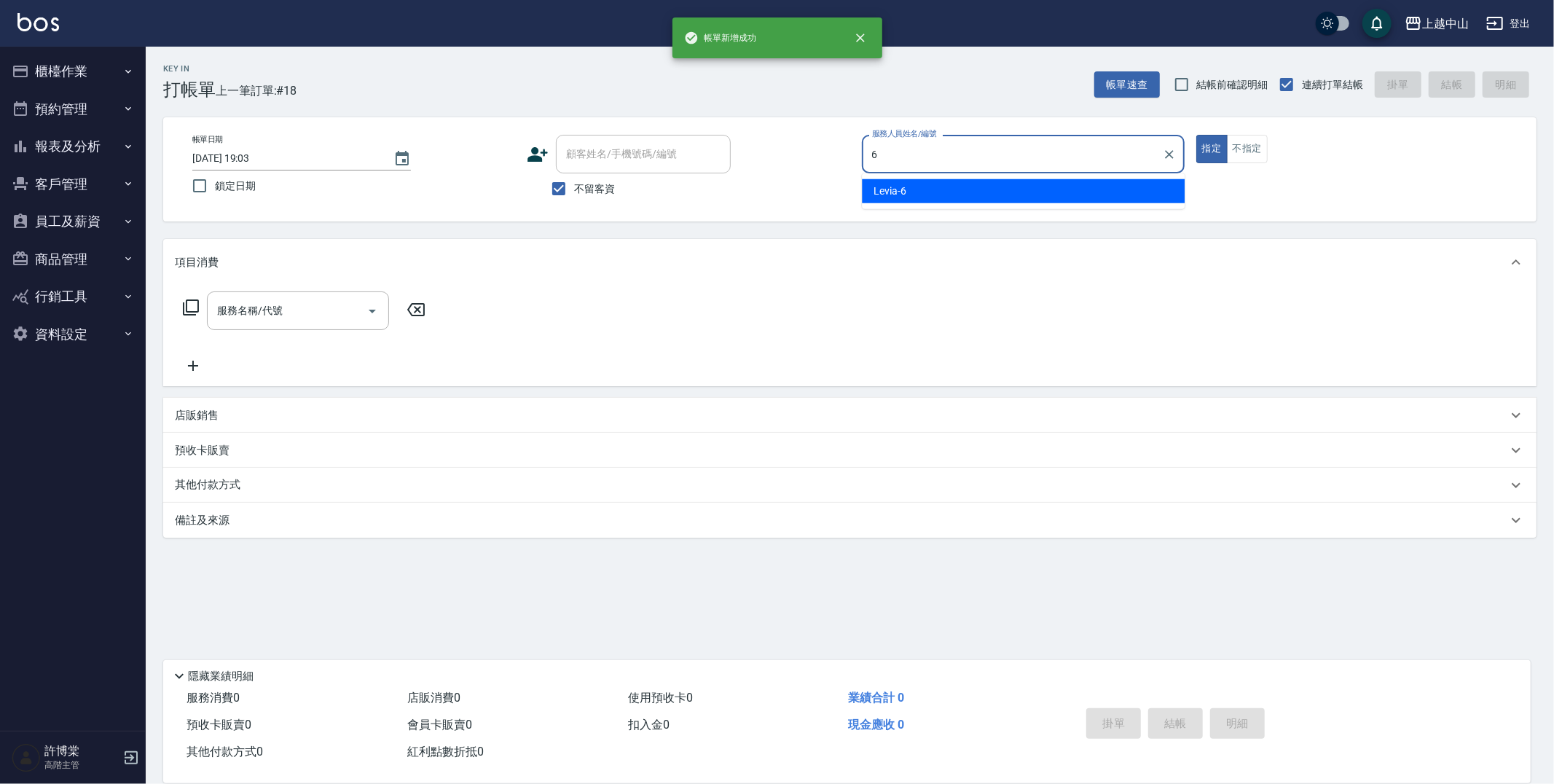
type input "Levia-6"
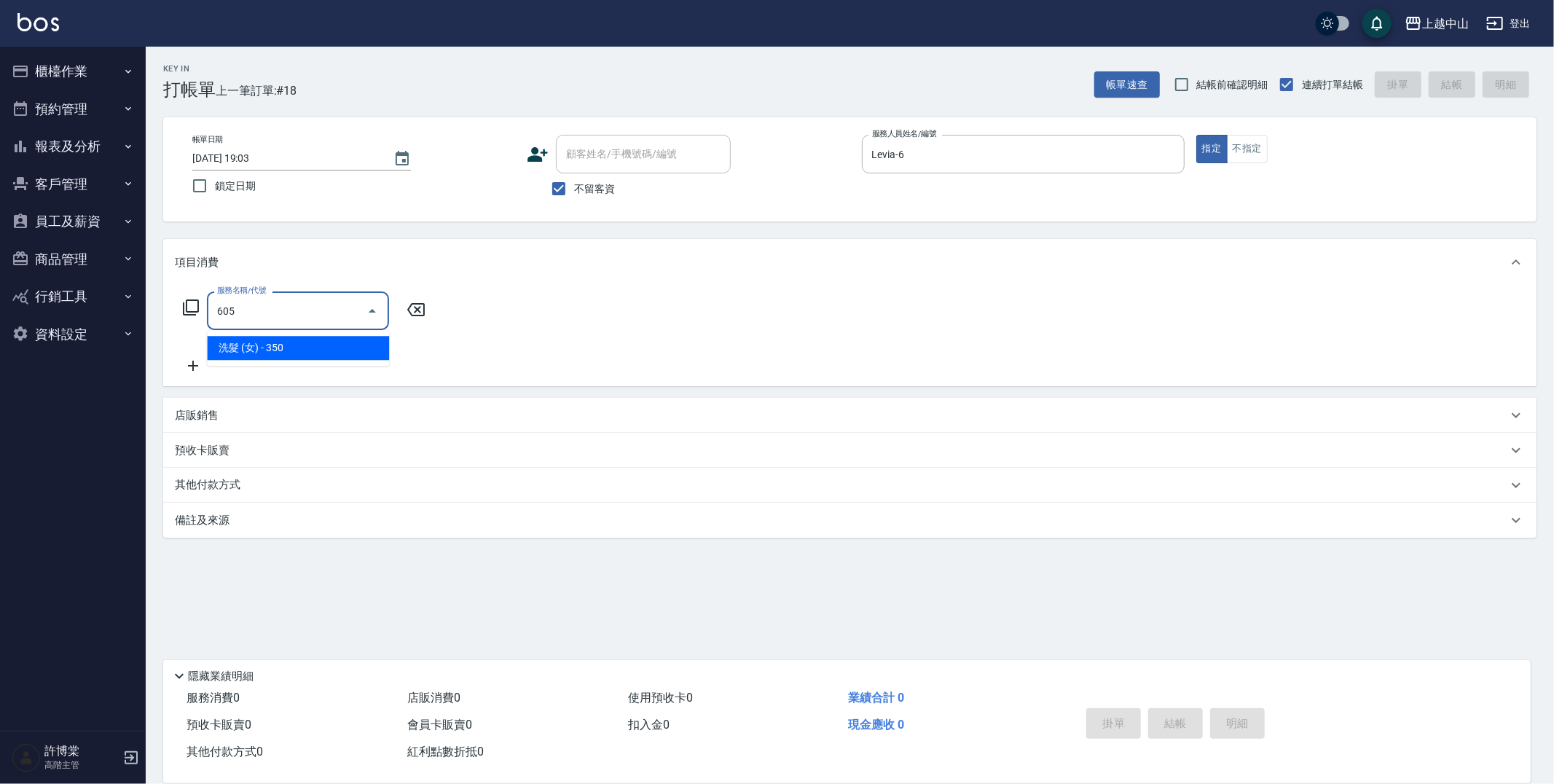
type input "洗髮 (女)(605)"
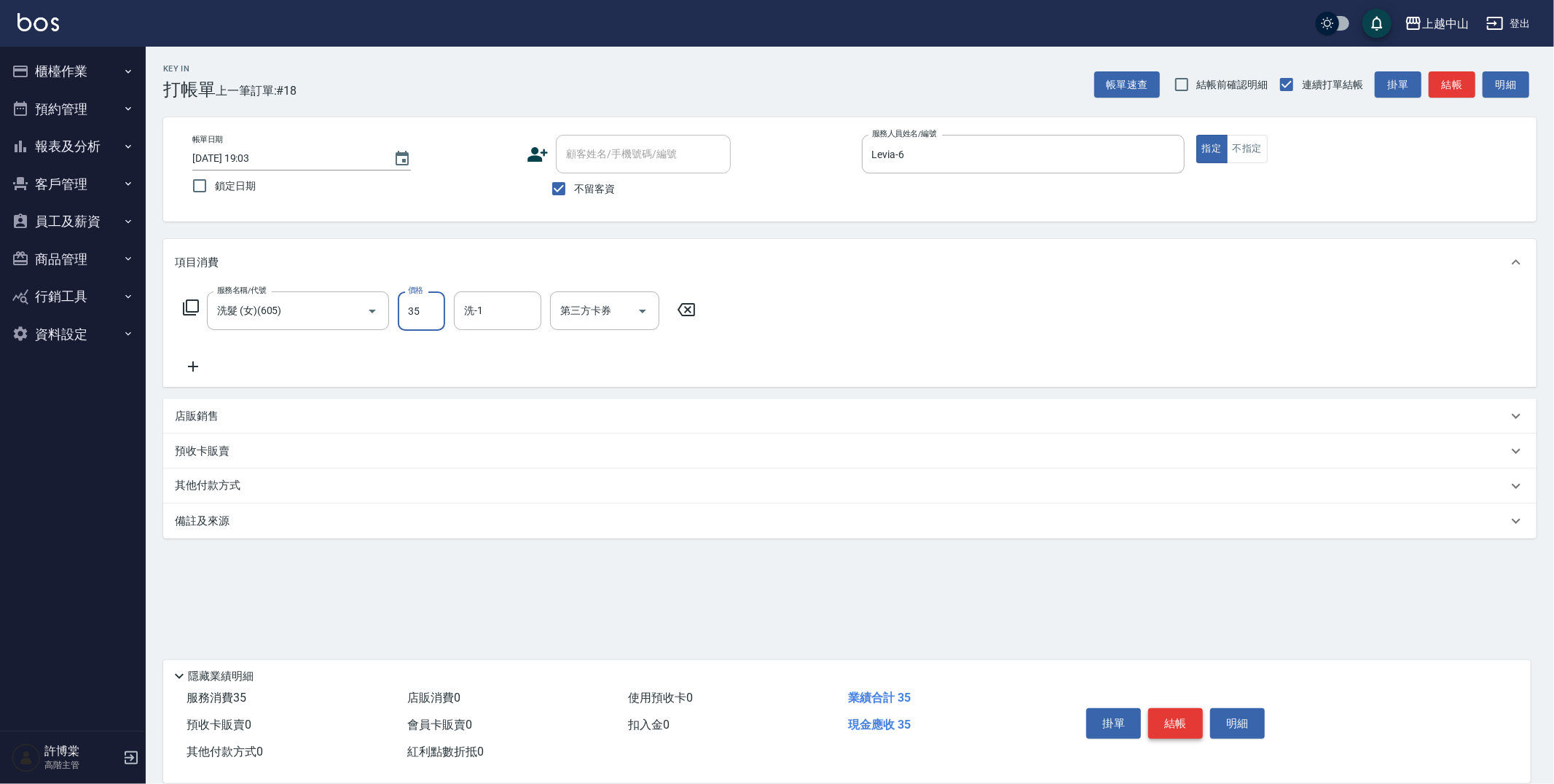
type input "350"
type input "[PERSON_NAME]-39"
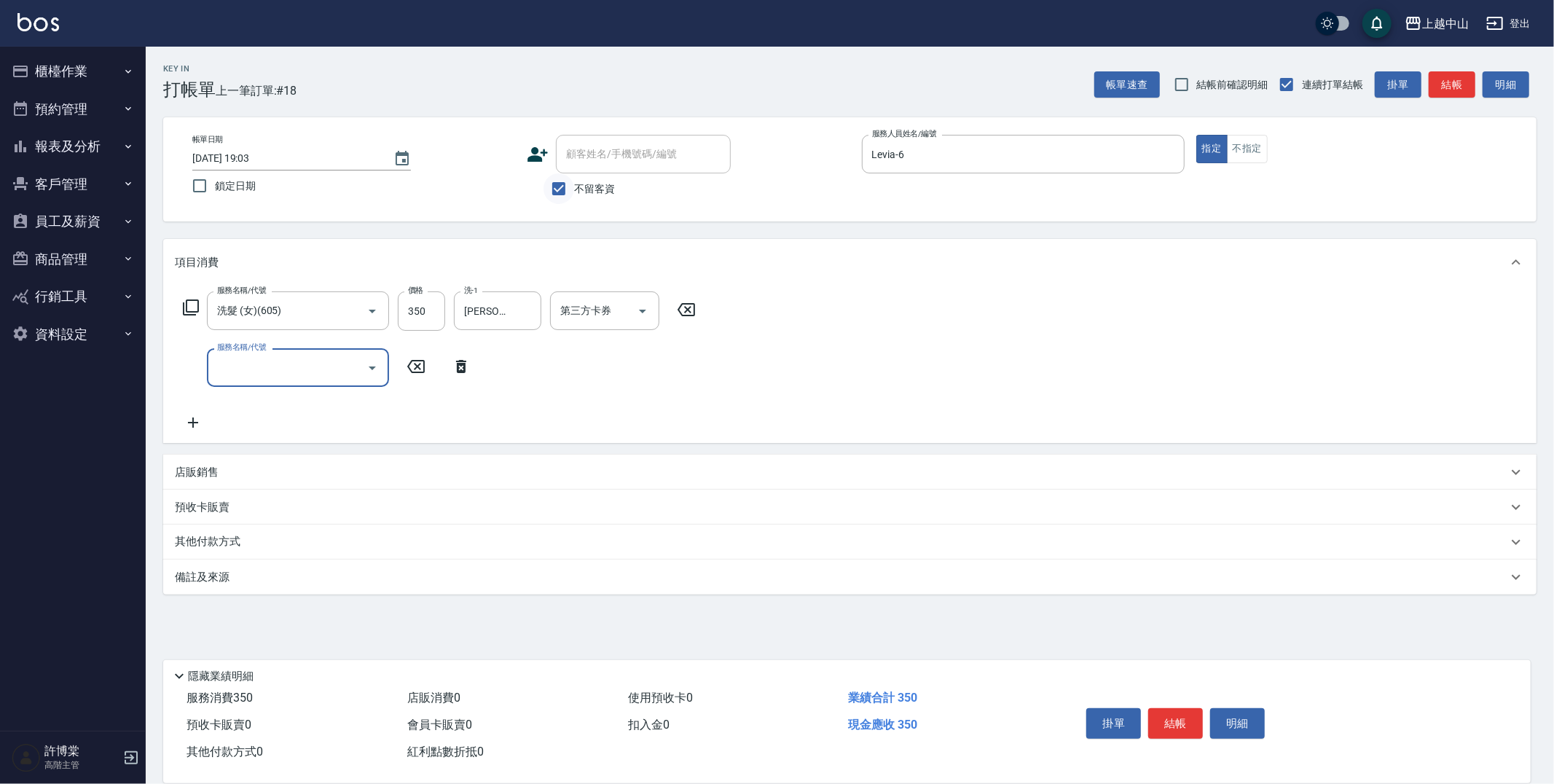
click at [569, 198] on input "不留客資" at bounding box center [558, 188] width 30 height 30
checkbox input "false"
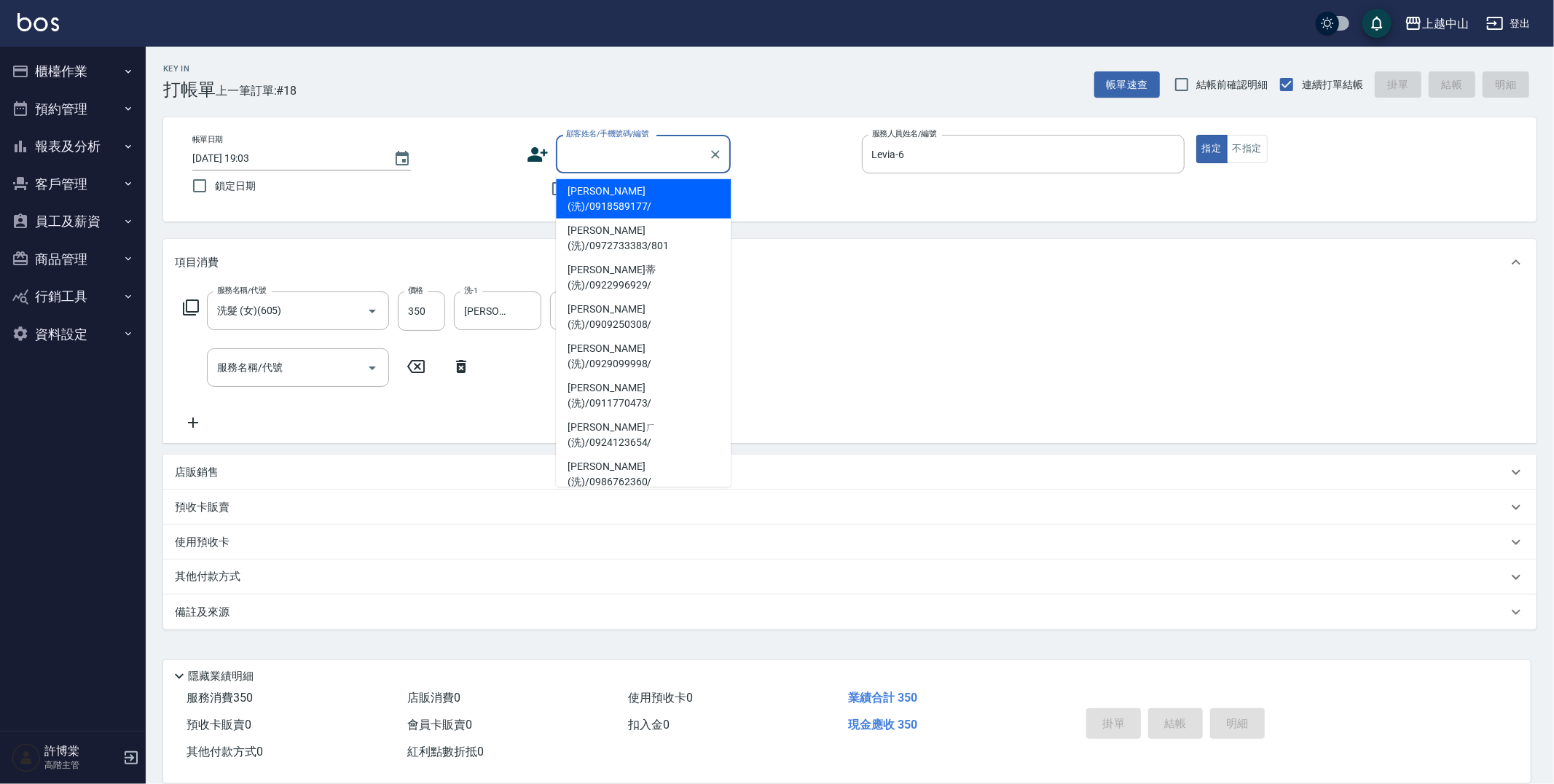
click at [569, 165] on input "顧客姓名/手機號碼/編號" at bounding box center [632, 153] width 140 height 26
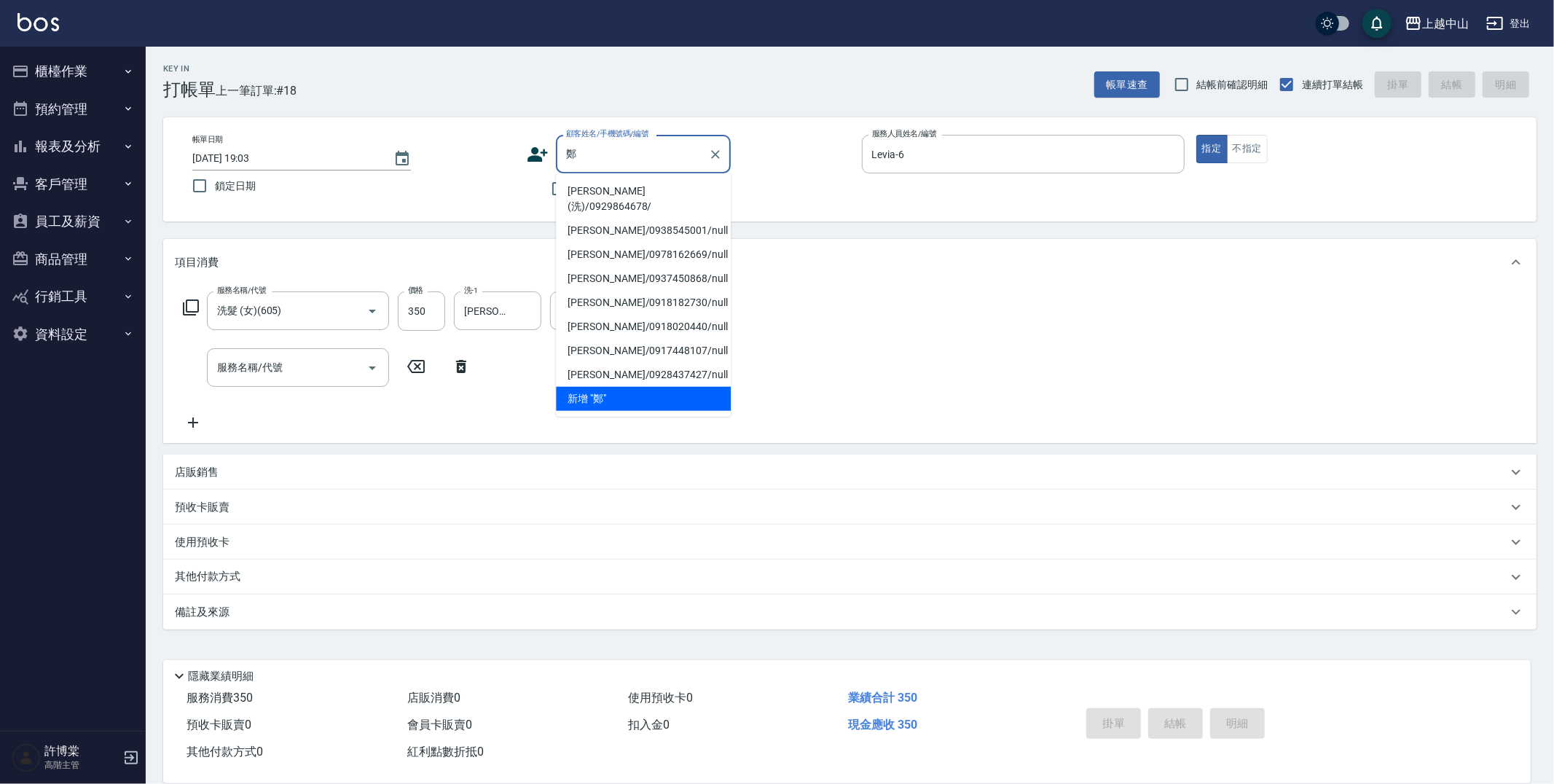
click at [600, 194] on li "[PERSON_NAME](洗)/0929864678/" at bounding box center [643, 199] width 175 height 39
type input "[PERSON_NAME](洗)/0929864678/"
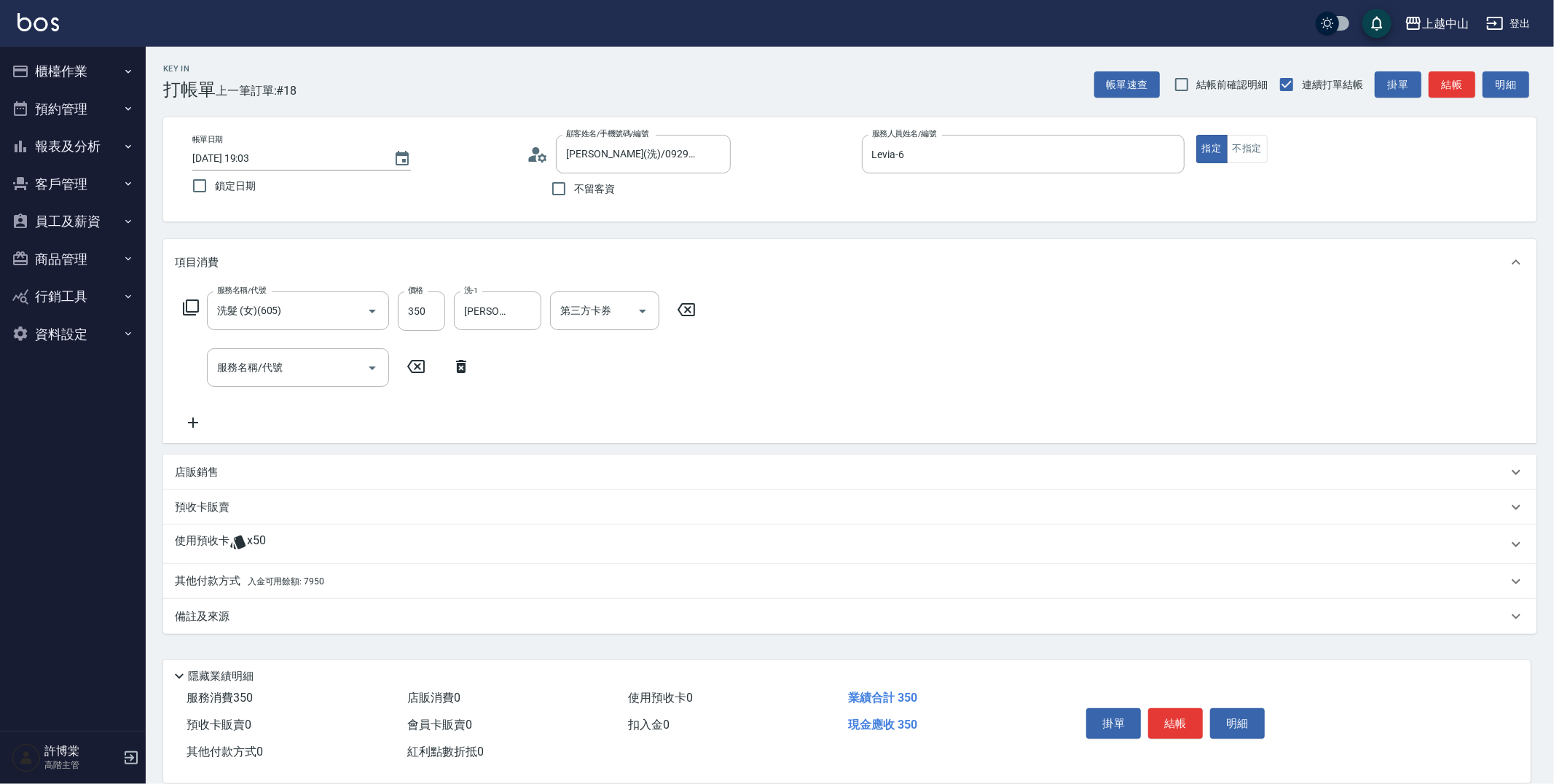
click at [268, 574] on p "其他付款方式 入金可用餘額: 7950" at bounding box center [249, 582] width 149 height 16
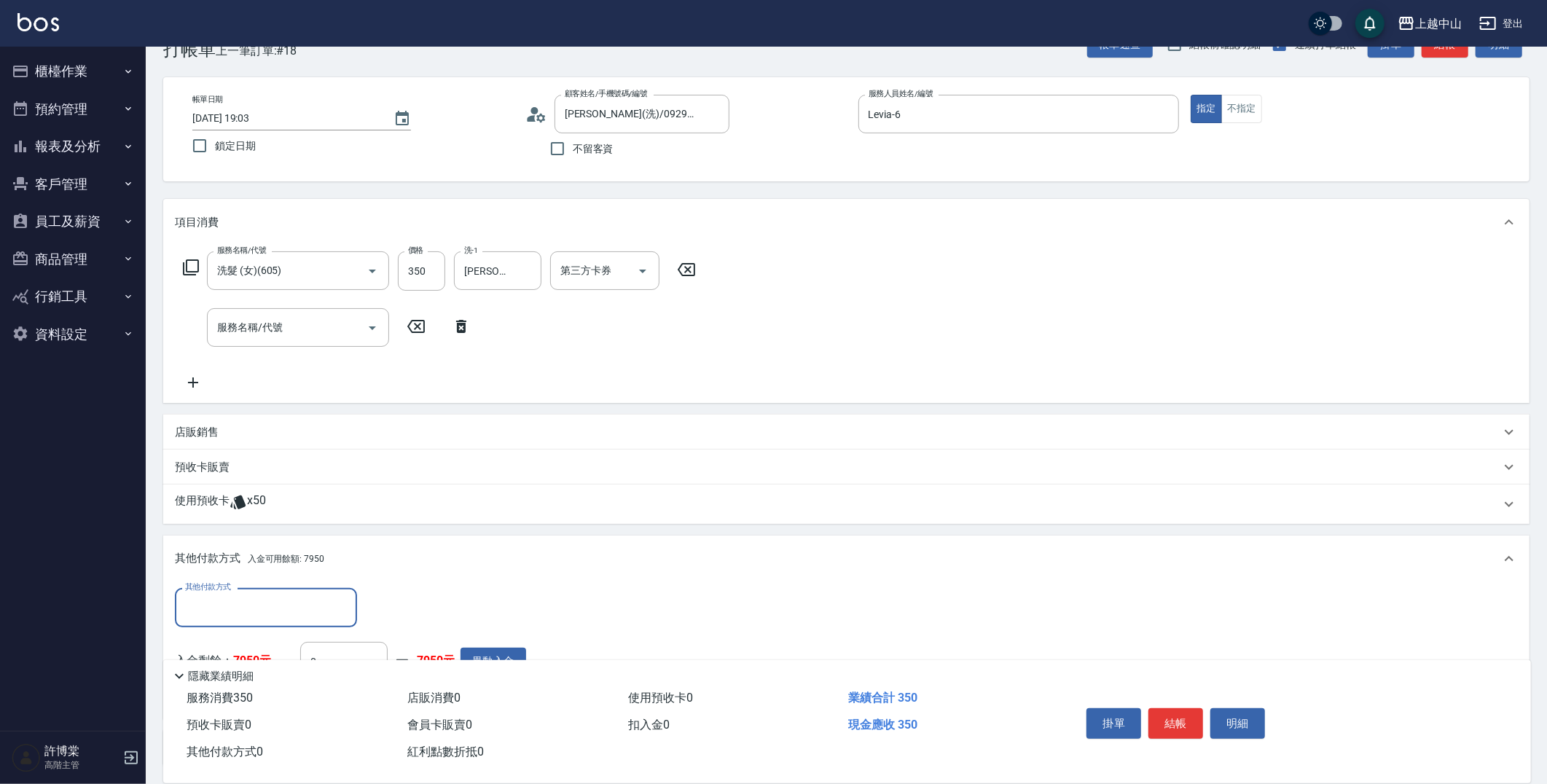
scroll to position [158, 0]
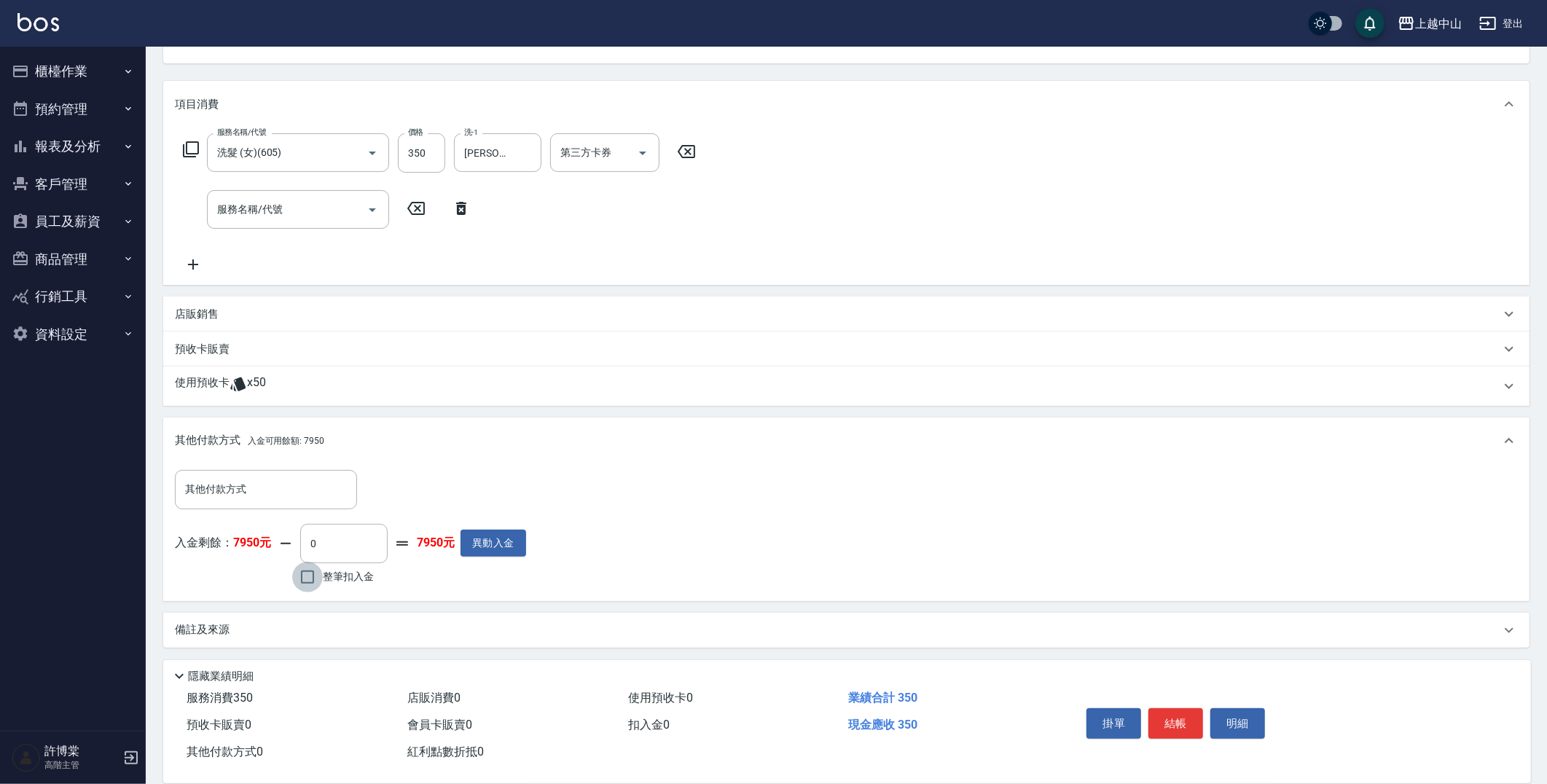
click at [314, 575] on input "整筆扣入金" at bounding box center [307, 577] width 30 height 30
checkbox input "true"
type input "350"
click at [1155, 722] on button "結帳" at bounding box center [1175, 723] width 54 height 30
type input "[DATE] 19:04"
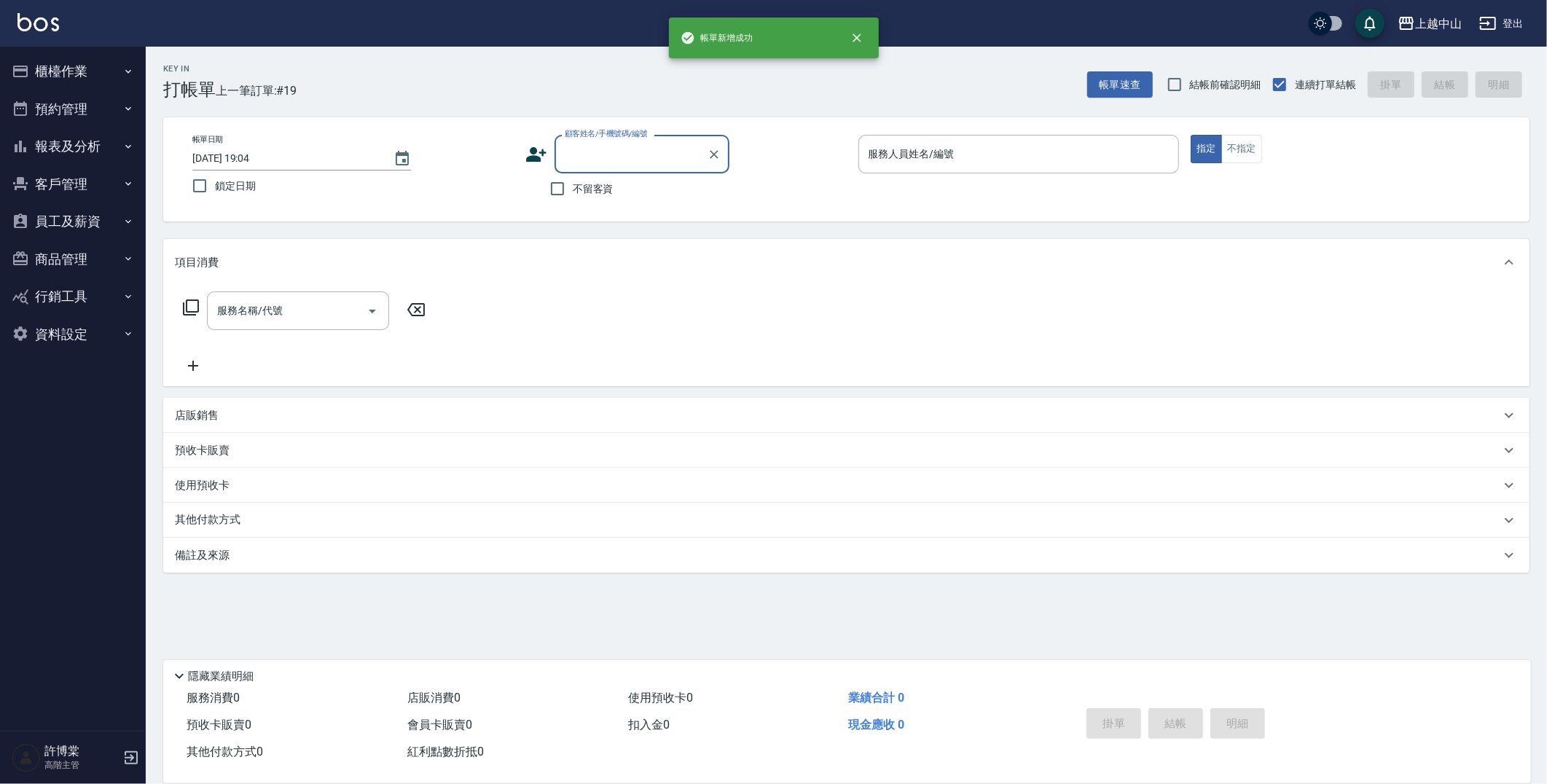
scroll to position [0, 0]
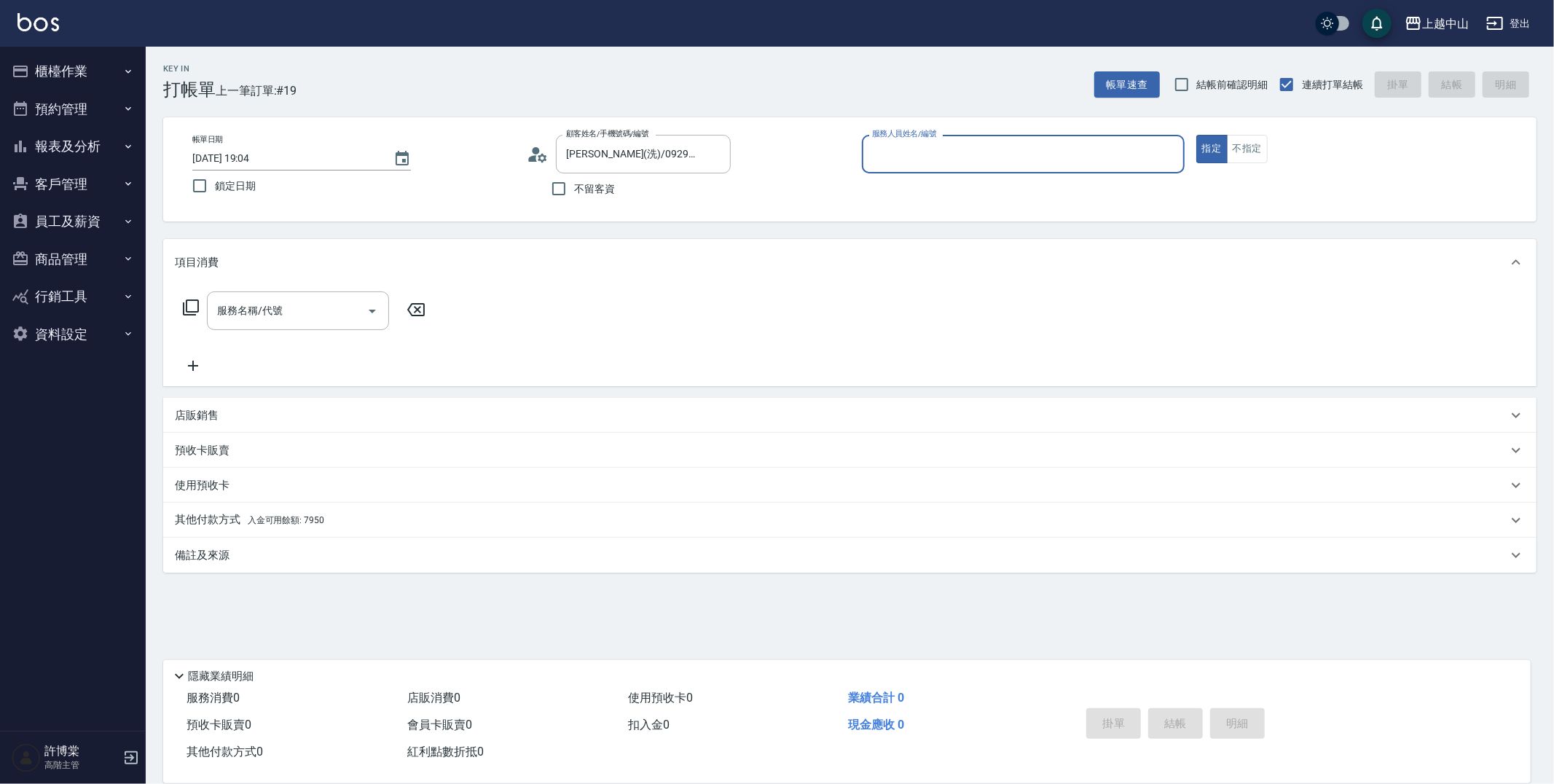
click at [1196, 135] on button "指定" at bounding box center [1211, 149] width 31 height 29
click at [565, 188] on input "不留客資" at bounding box center [558, 188] width 30 height 30
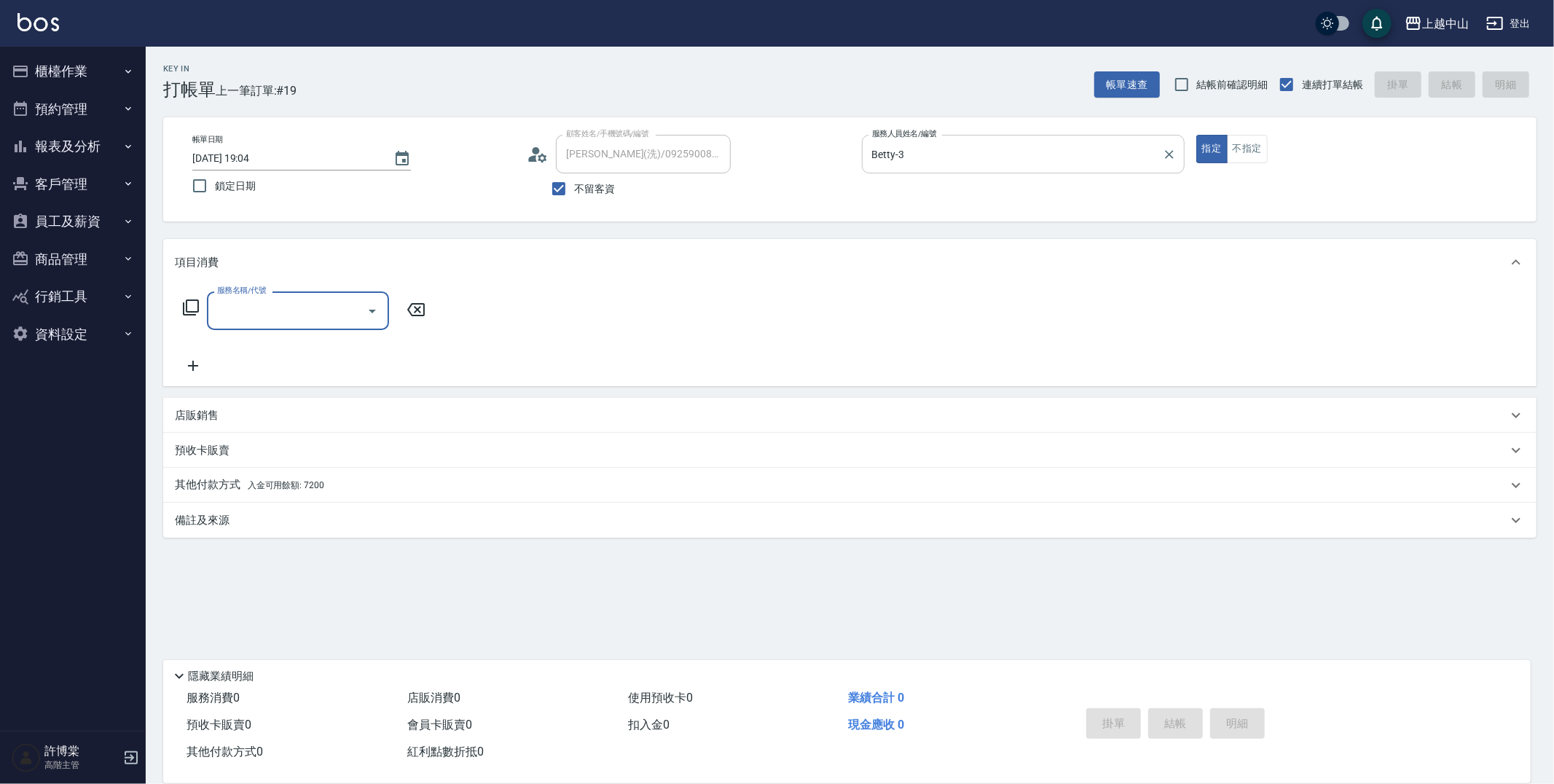
click at [1070, 146] on input "Betty-3" at bounding box center [1012, 153] width 288 height 26
click at [1070, 146] on input "Betty-3." at bounding box center [1012, 153] width 288 height 26
click at [1045, 139] on div "Betty-3. 服務人員姓名/編號" at bounding box center [1023, 153] width 323 height 38
click at [1050, 157] on input "Betty-3." at bounding box center [1012, 153] width 288 height 26
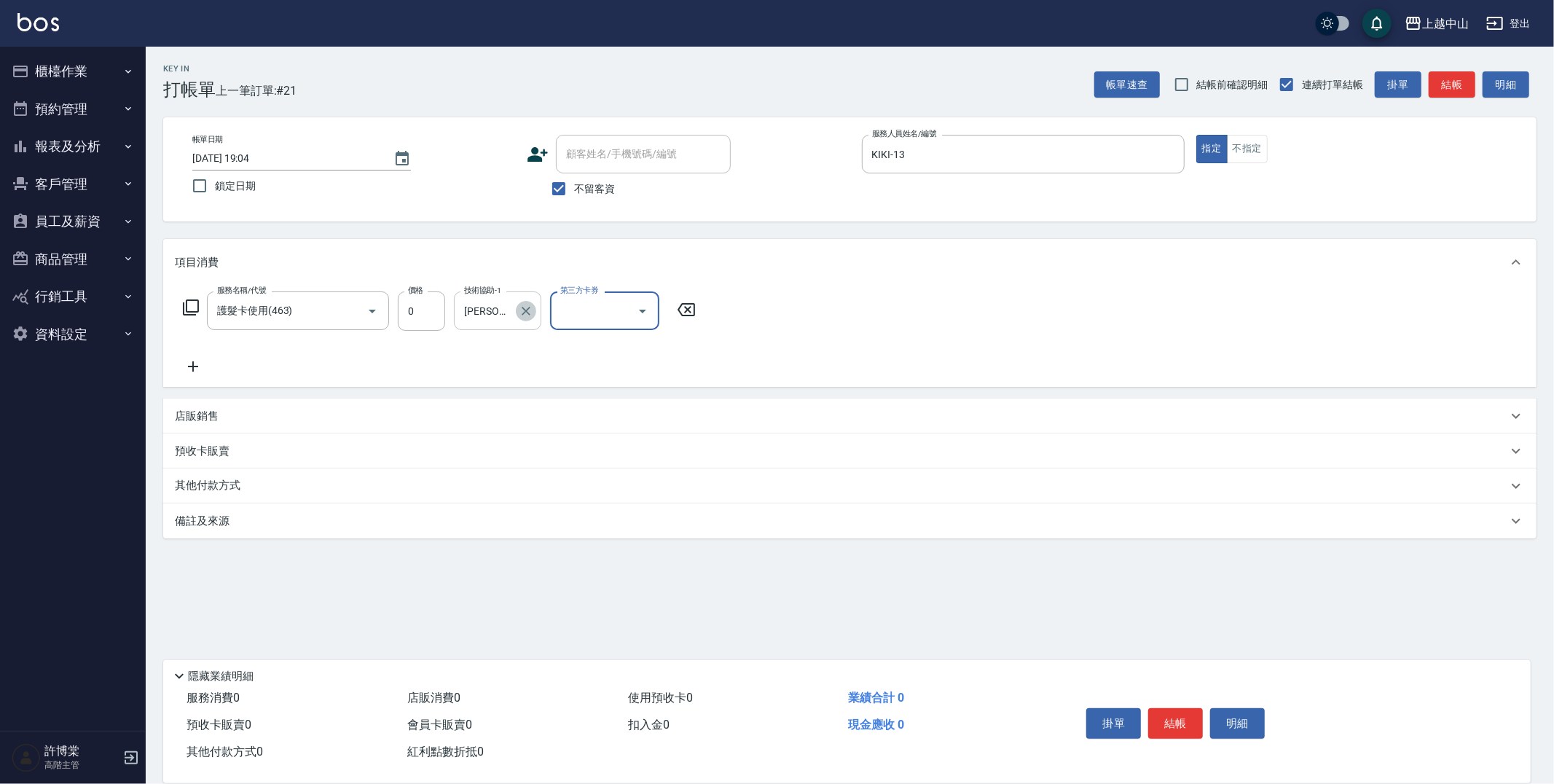
click at [521, 313] on icon "Clear" at bounding box center [525, 311] width 14 height 14
click at [521, 313] on input "技術協助-1" at bounding box center [497, 310] width 74 height 26
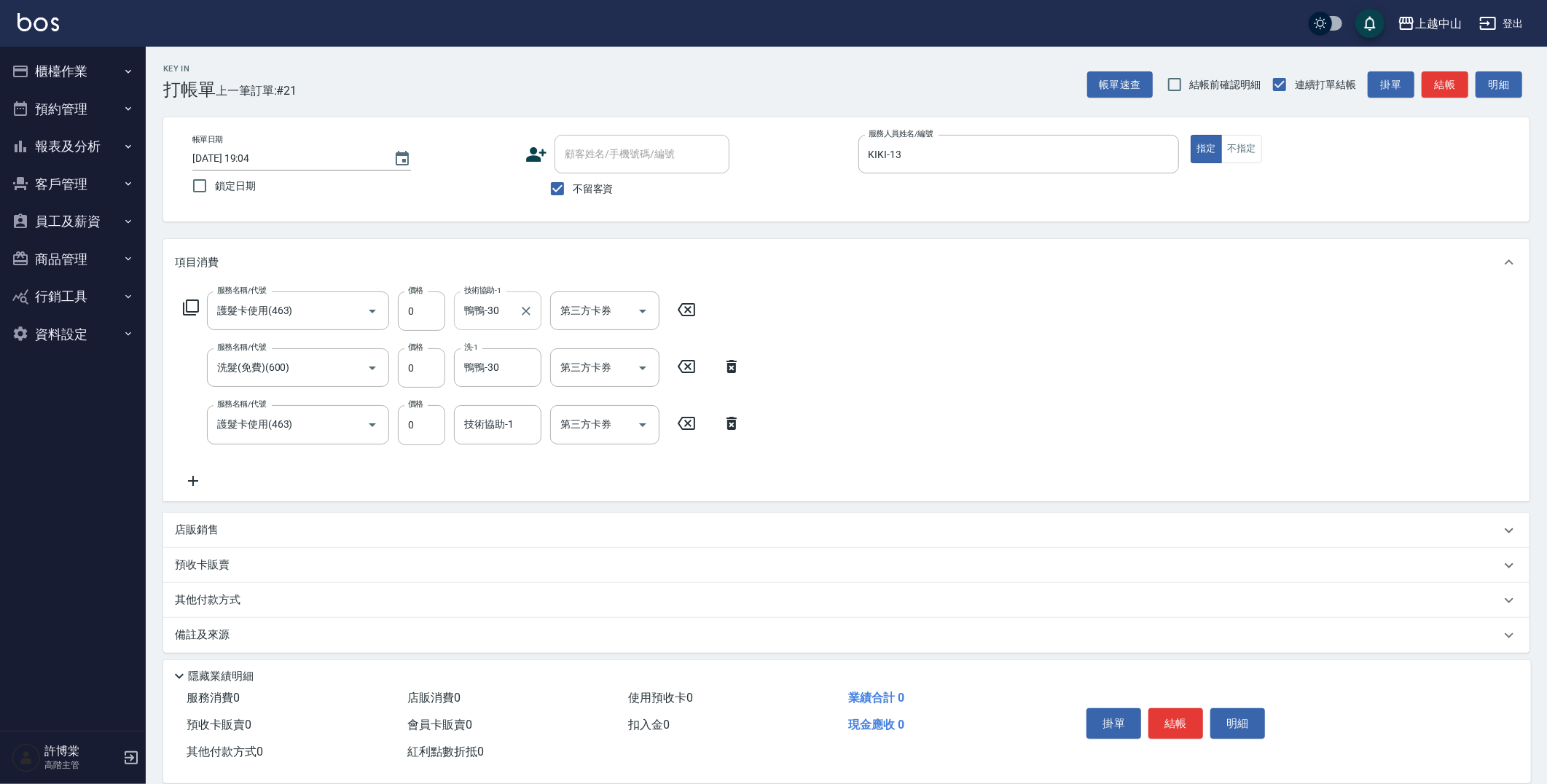
click at [725, 423] on icon at bounding box center [732, 424] width 37 height 18
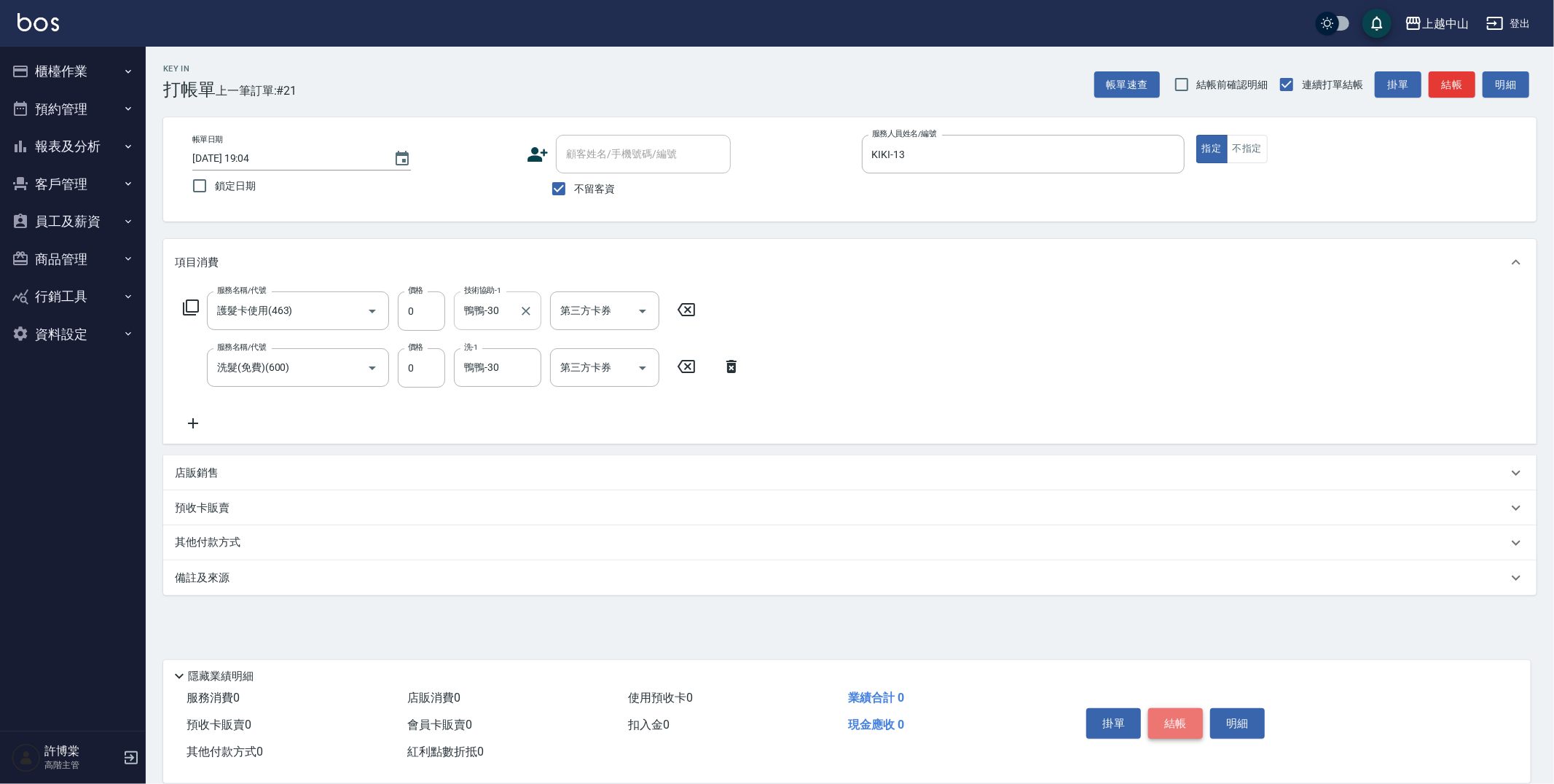
click at [1174, 723] on button "結帳" at bounding box center [1175, 723] width 54 height 30
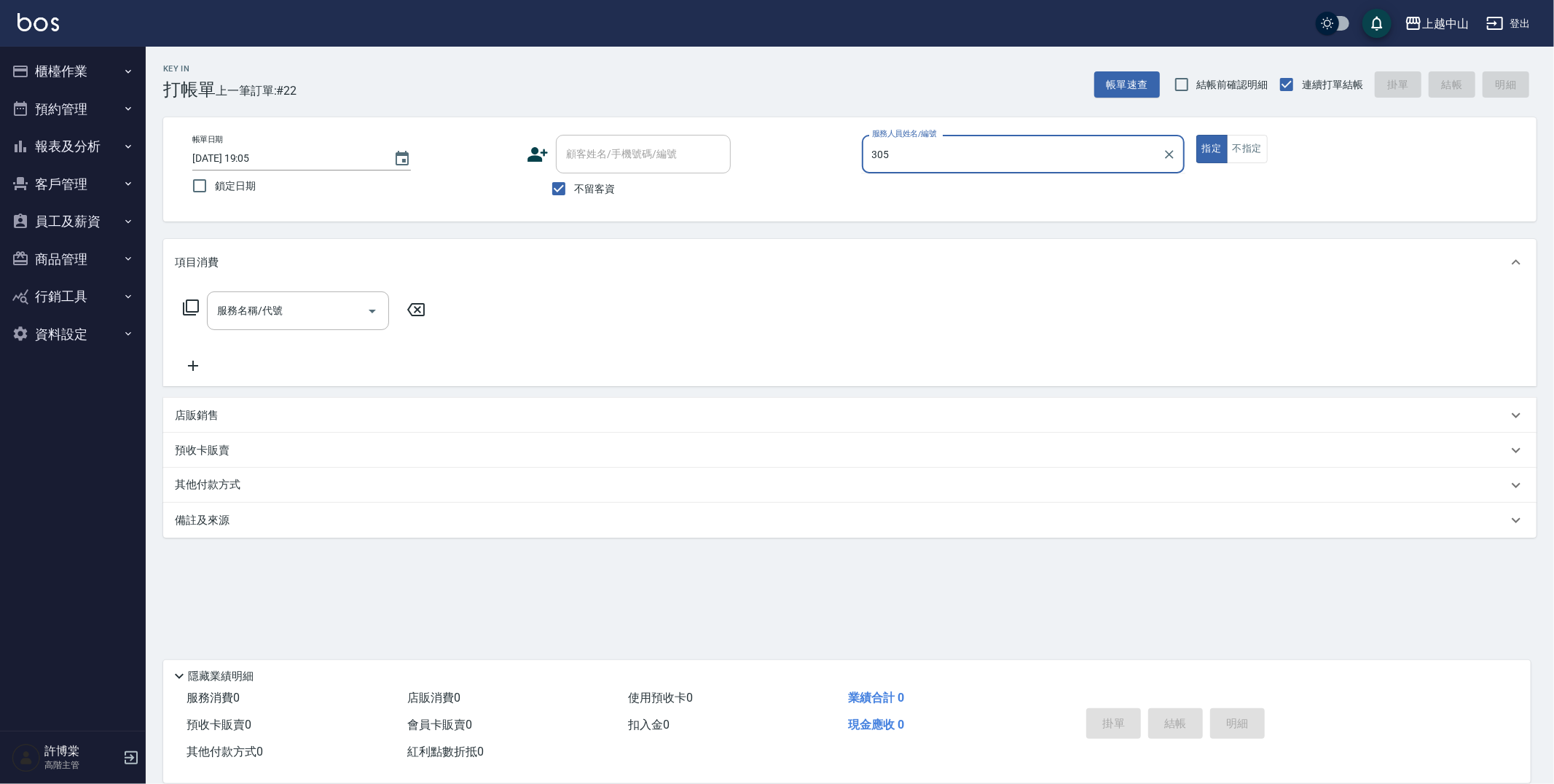
click at [1196, 135] on button "指定" at bounding box center [1211, 149] width 31 height 29
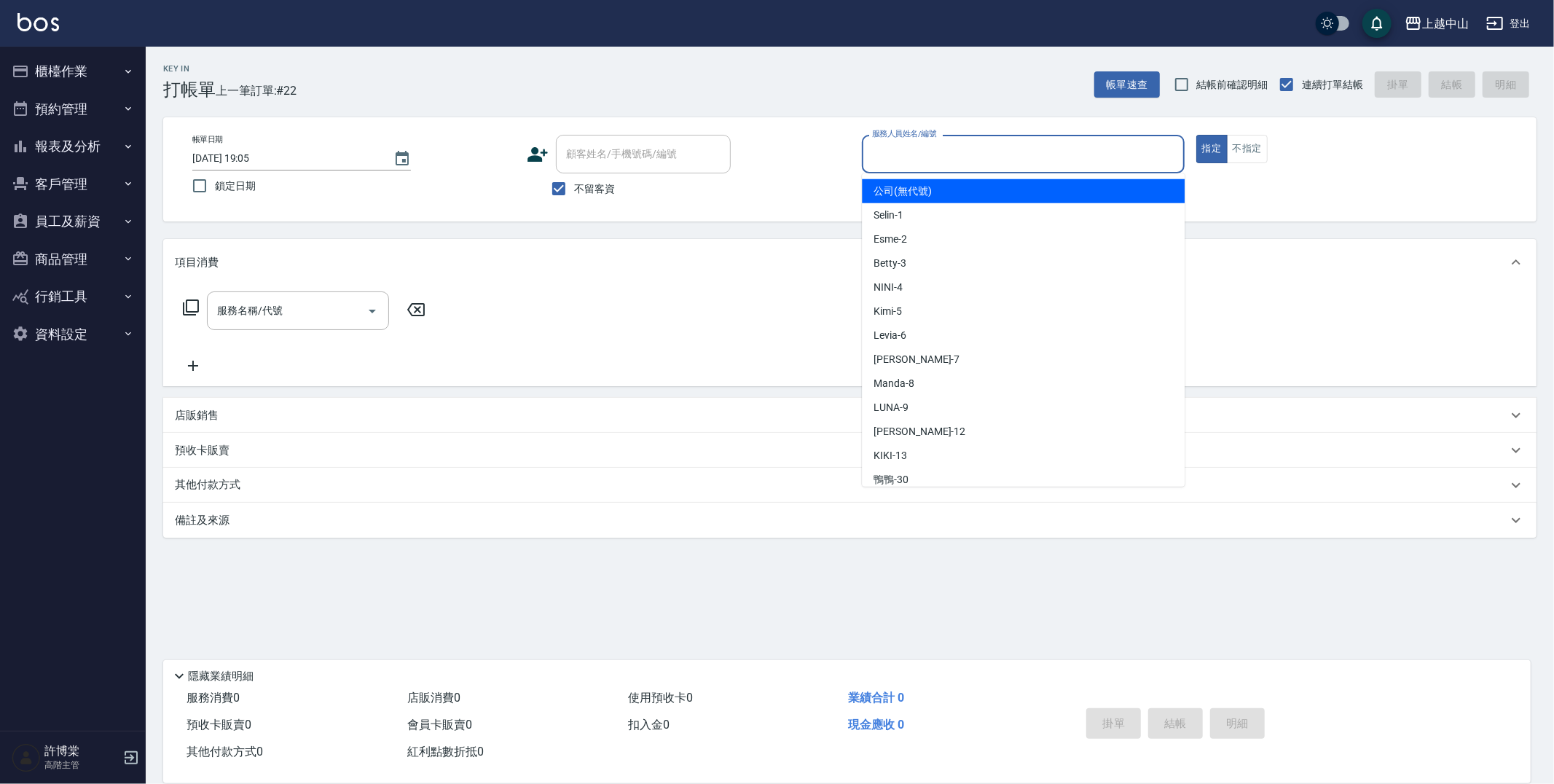
click at [1003, 163] on input "服務人員姓名/編號" at bounding box center [1022, 153] width 310 height 26
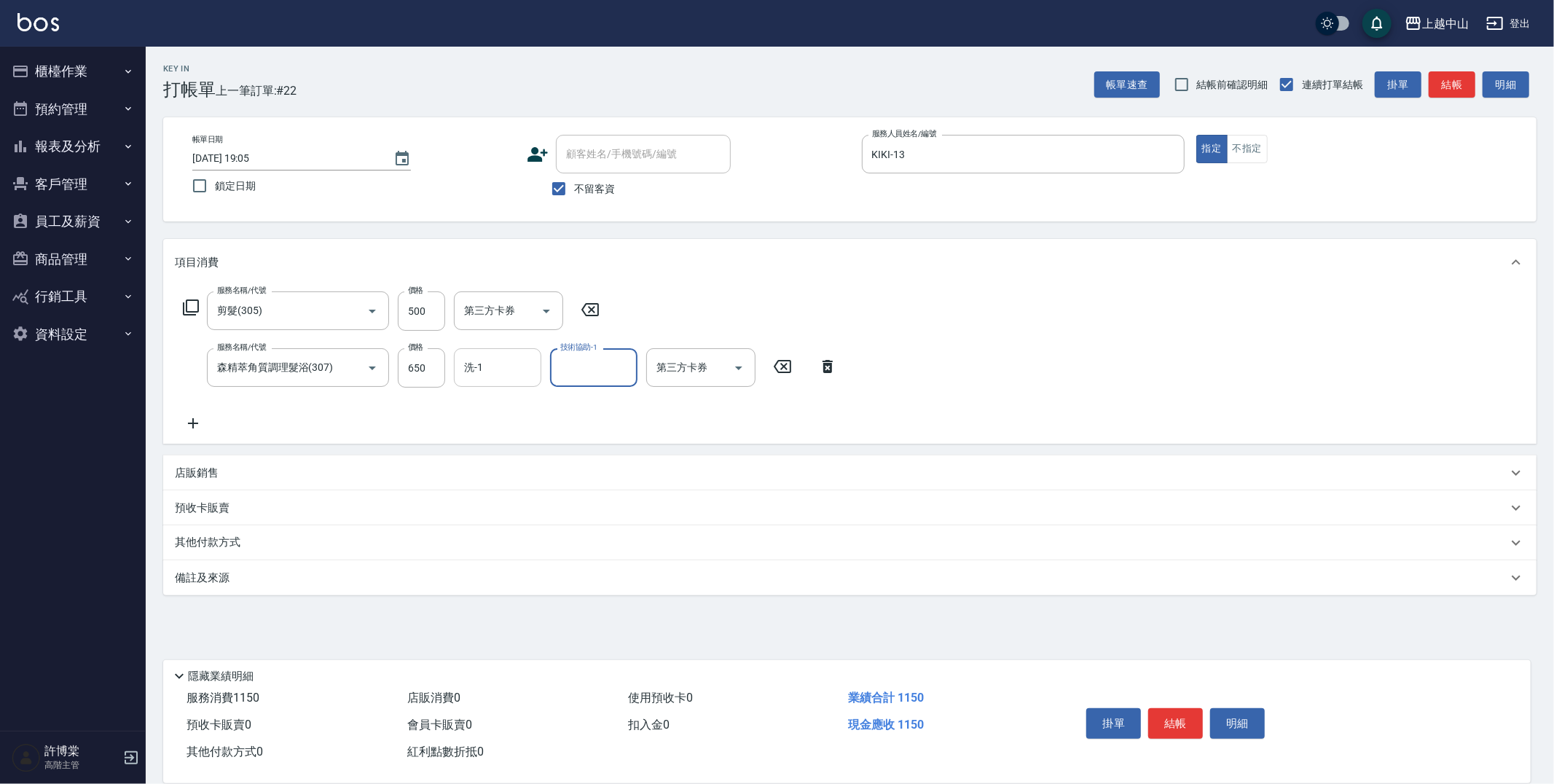
click at [475, 367] on input "洗-1" at bounding box center [497, 367] width 74 height 26
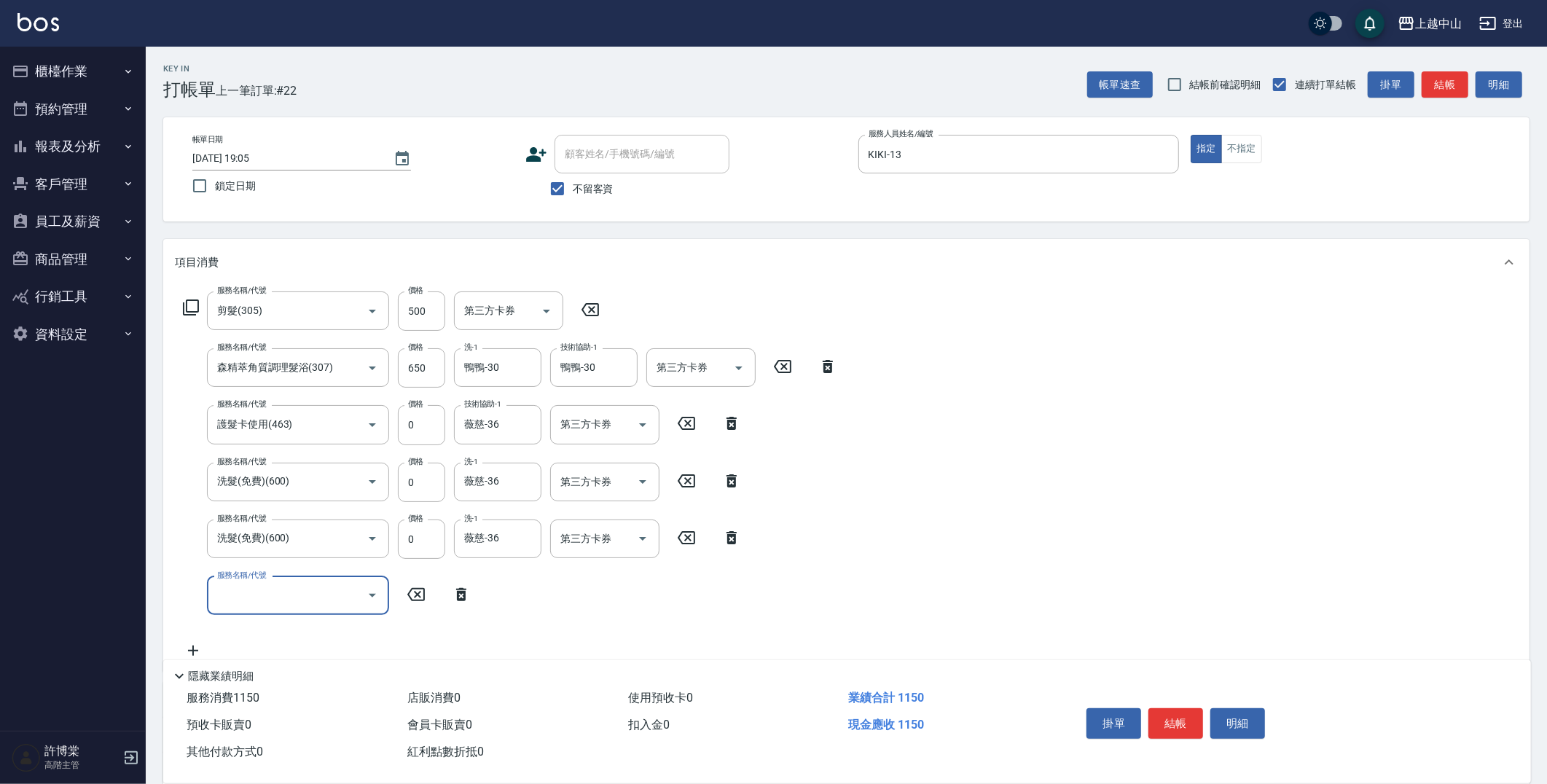
scroll to position [62, 0]
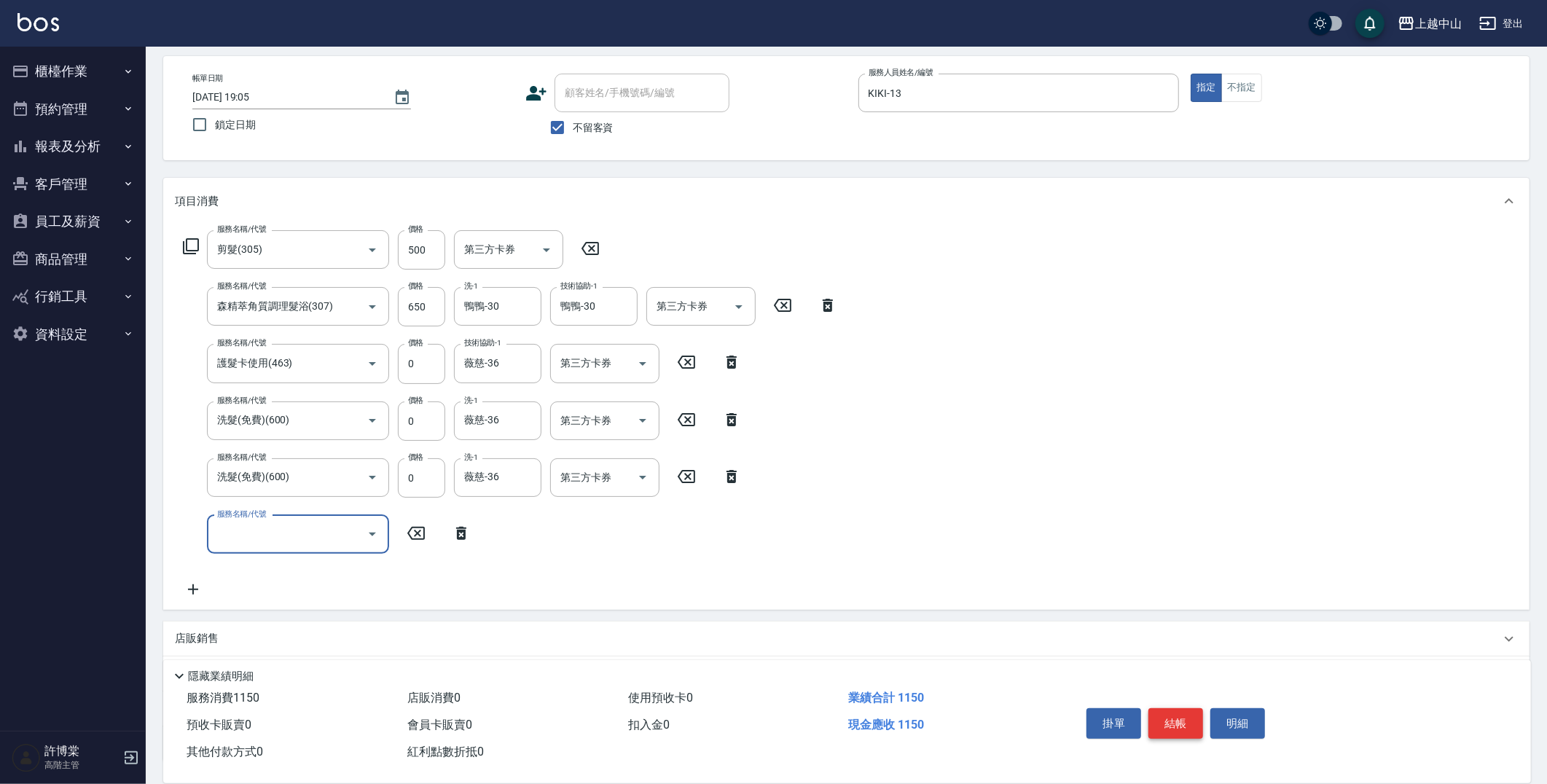
click at [1174, 724] on button "結帳" at bounding box center [1175, 723] width 54 height 30
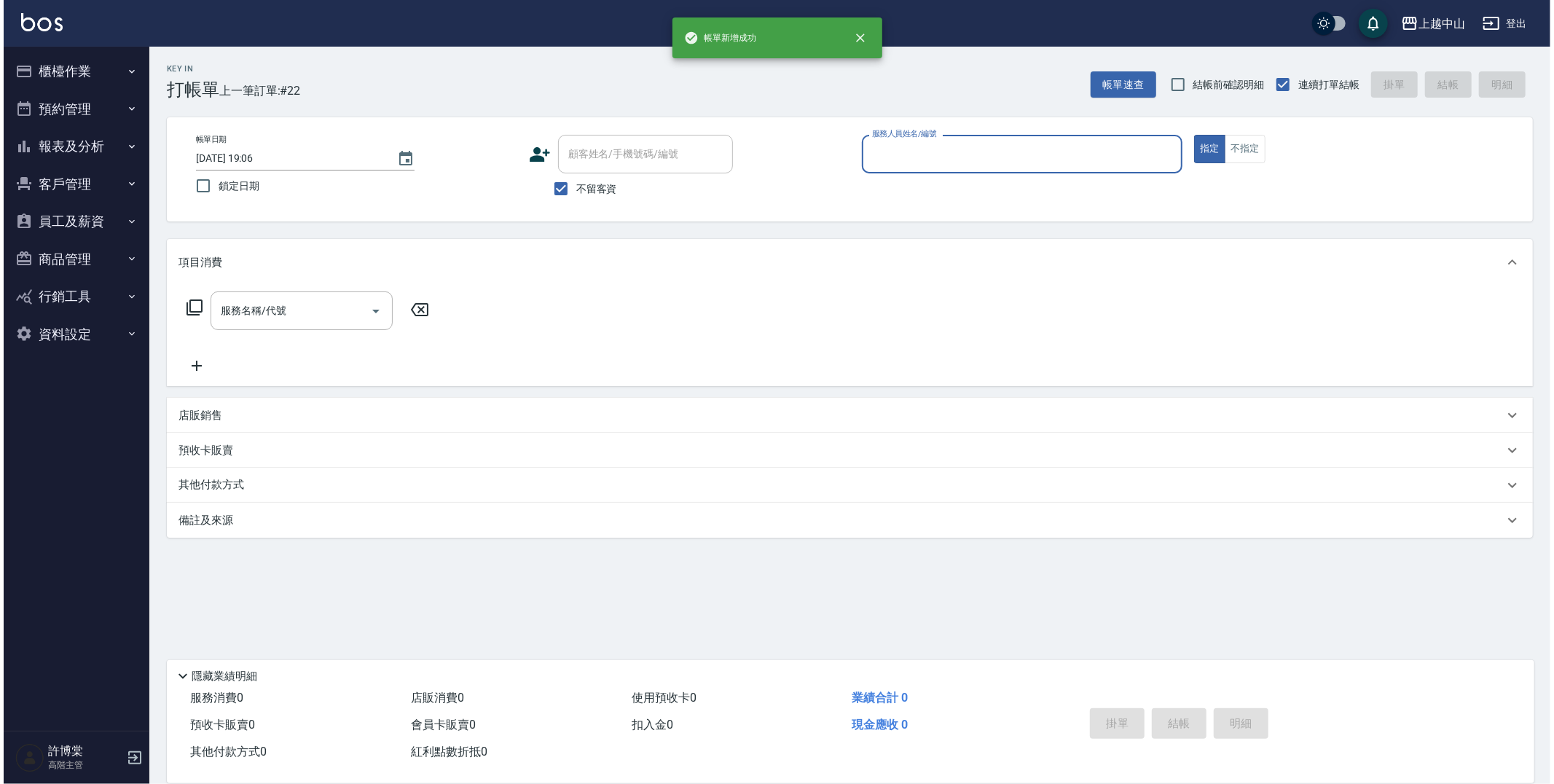
scroll to position [0, 0]
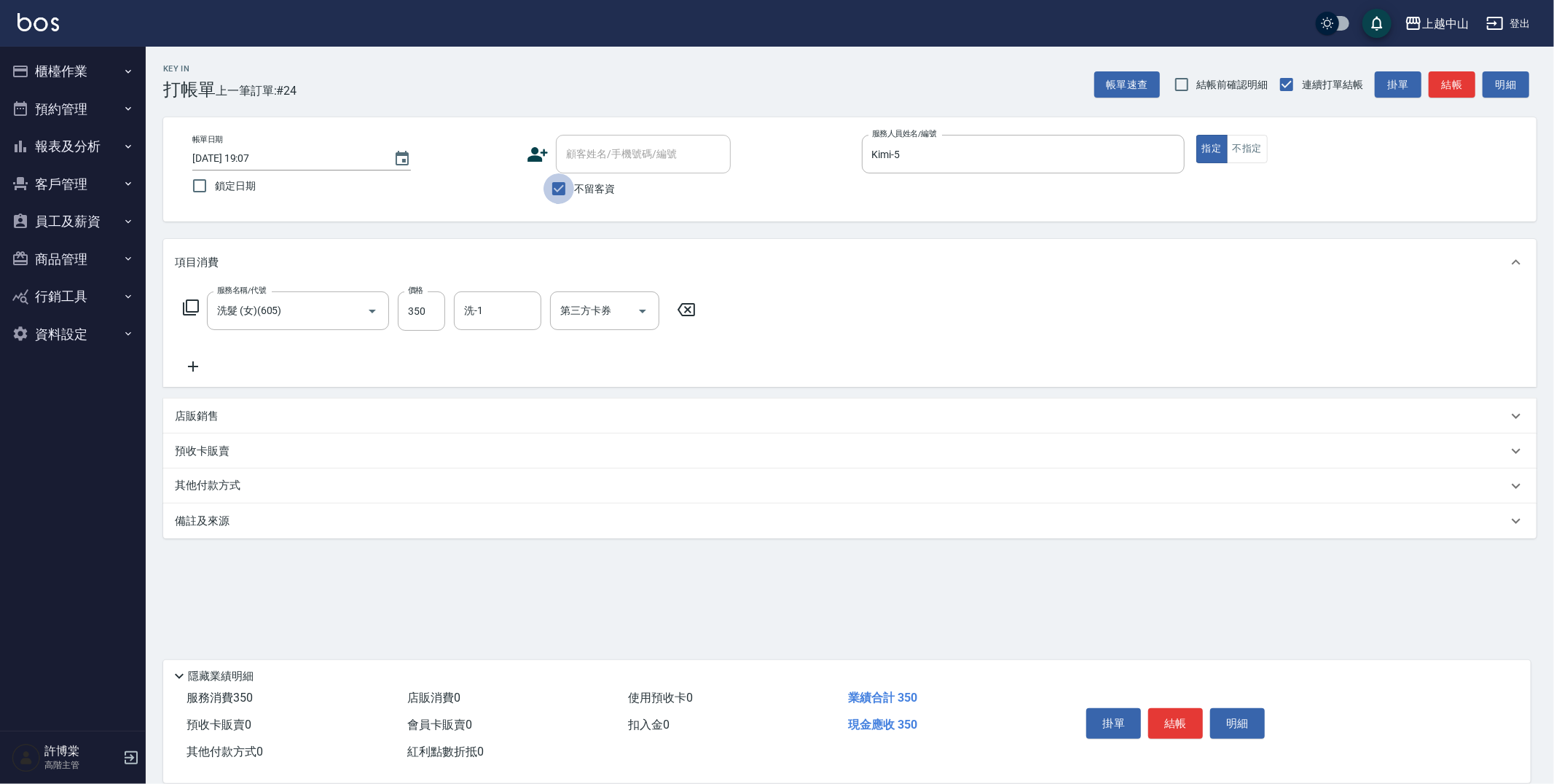
click at [566, 185] on input "不留客資" at bounding box center [558, 188] width 30 height 30
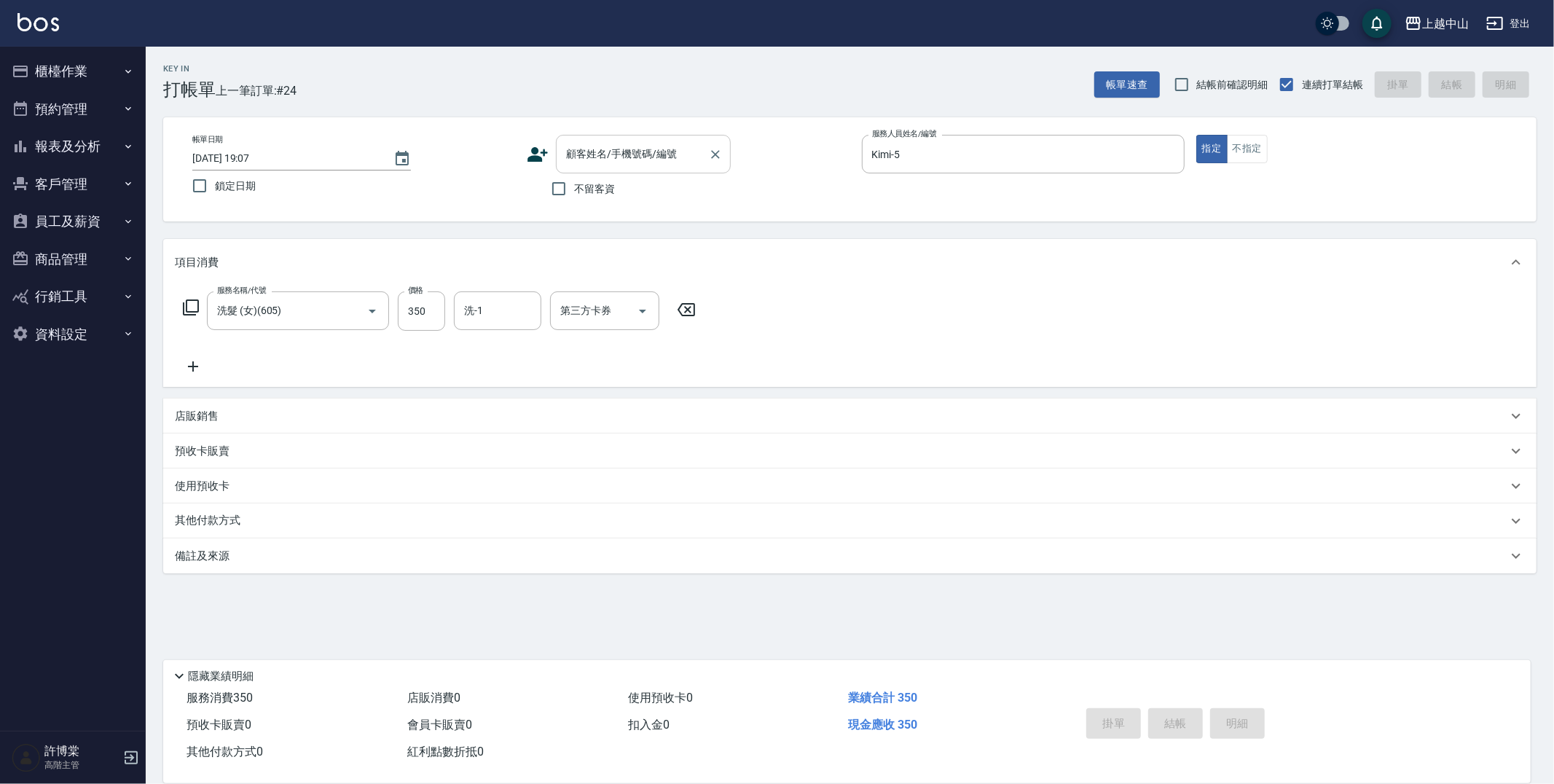
click at [587, 157] on input "顧客姓名/手機號碼/編號" at bounding box center [632, 153] width 140 height 26
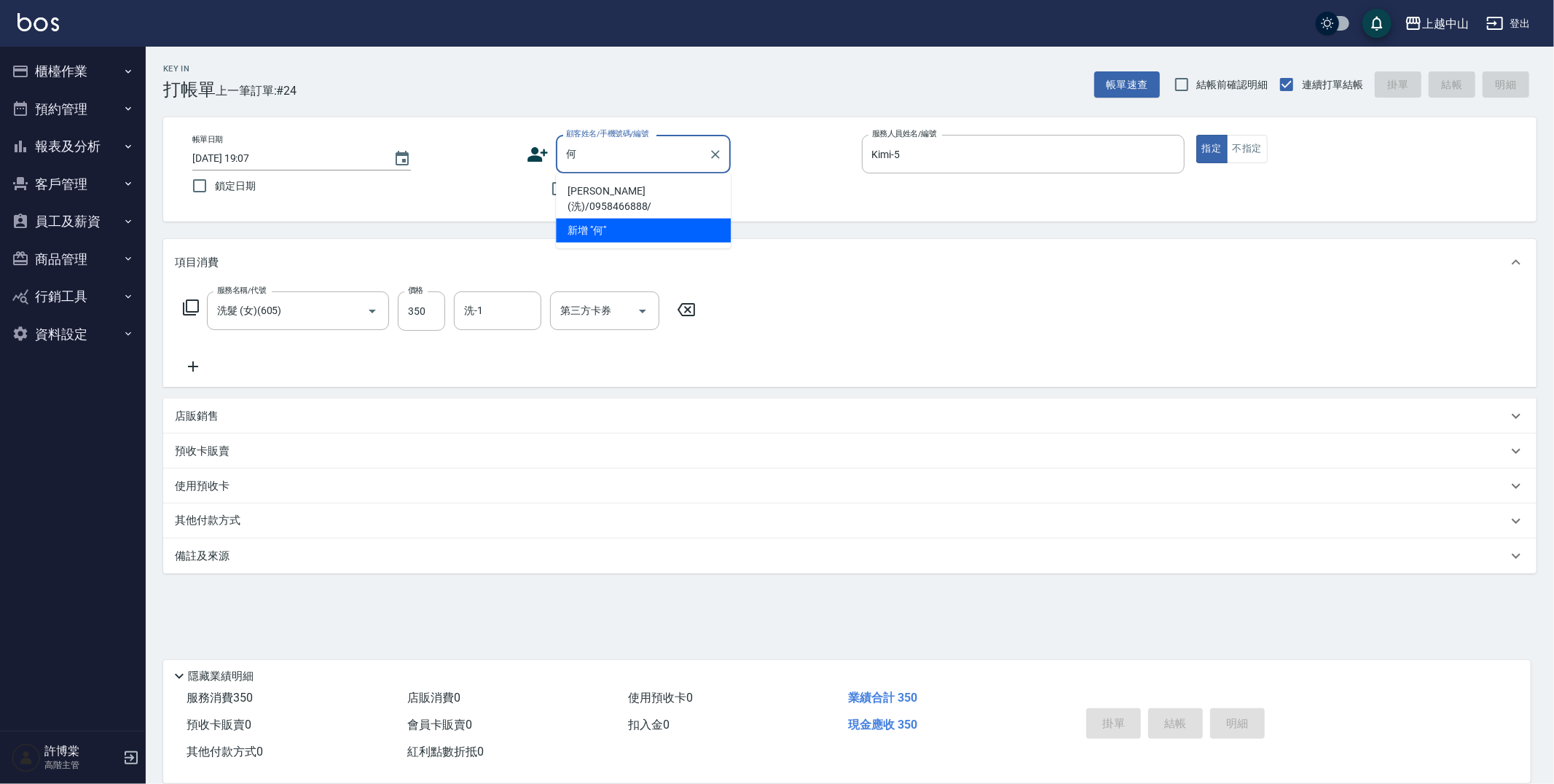
click at [617, 186] on li "[PERSON_NAME](洗)/0958466888/" at bounding box center [643, 199] width 175 height 39
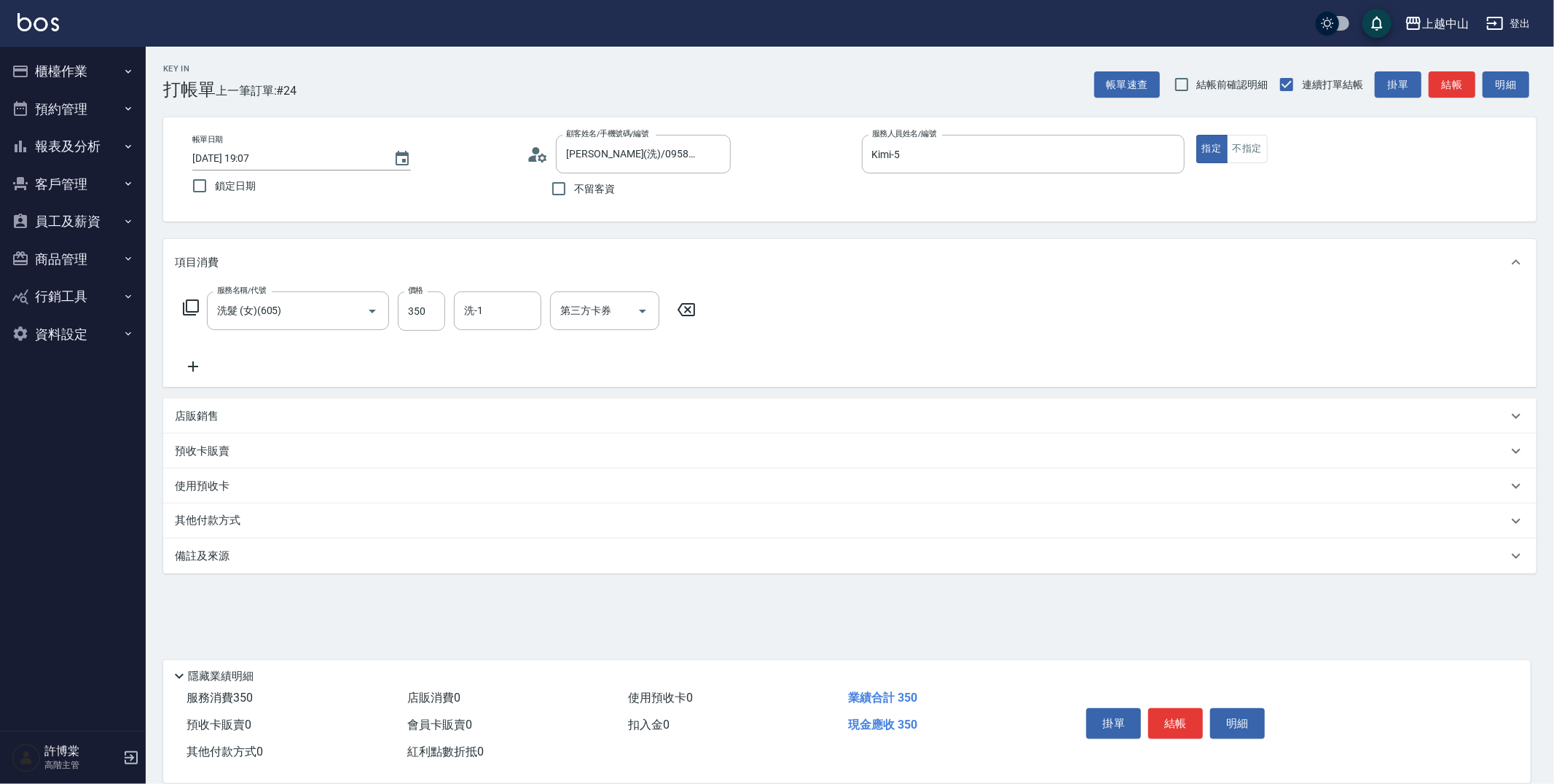
drag, startPoint x: 1553, startPoint y: 376, endPoint x: 1553, endPoint y: 528, distance: 152.0
click at [1553, 528] on div "Key In 打帳單 上一筆訂單:#24 帳單速查 結帳前確認明細 連續打單結帳 掛單 結帳 明細 帳單日期 [DATE] 19:07 鎖定日期 顧客姓名/手…" at bounding box center [849, 379] width 1409 height 665
click at [302, 519] on span "入金可用餘額: 8600" at bounding box center [286, 520] width 77 height 10
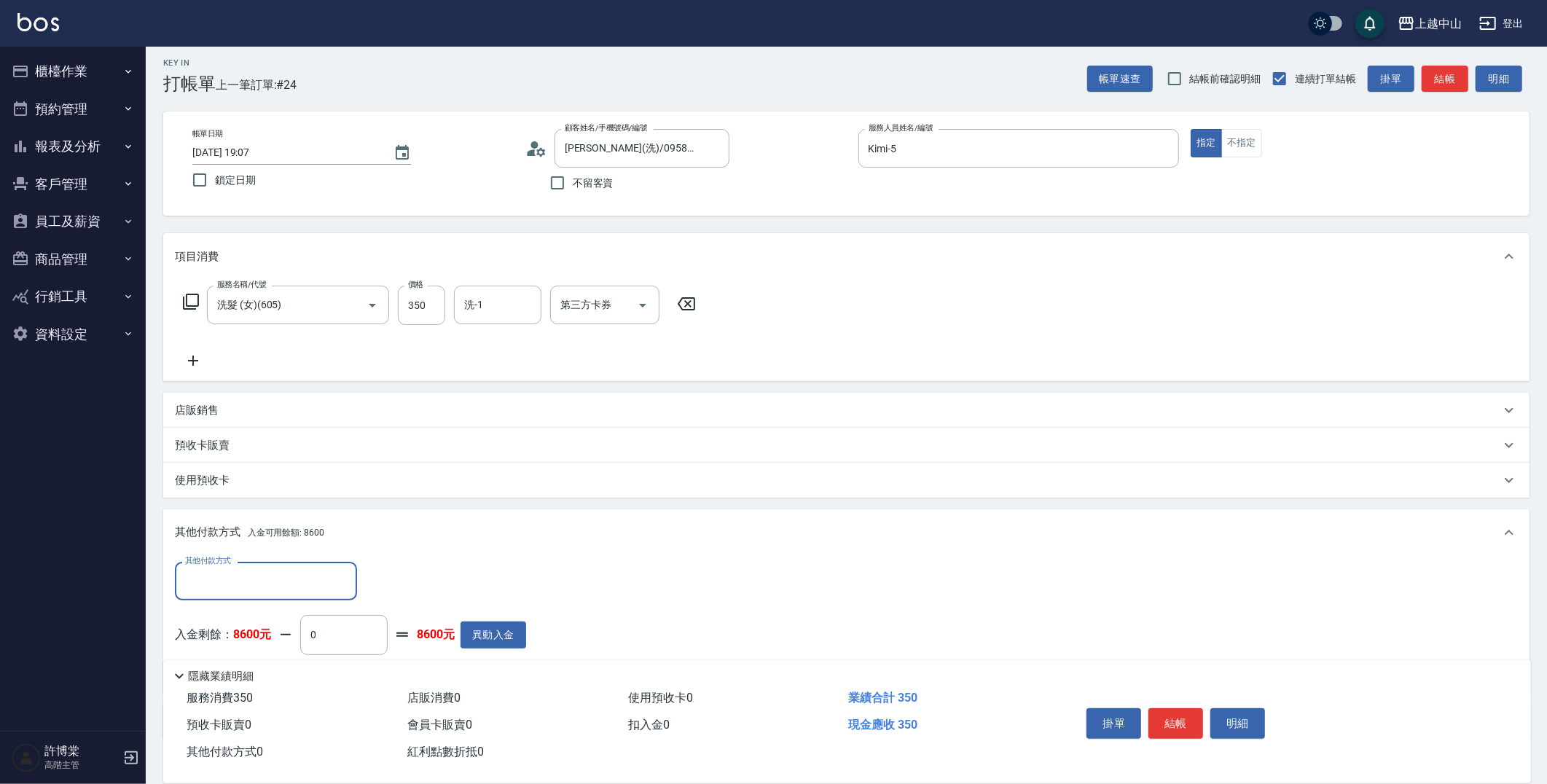
scroll to position [98, 0]
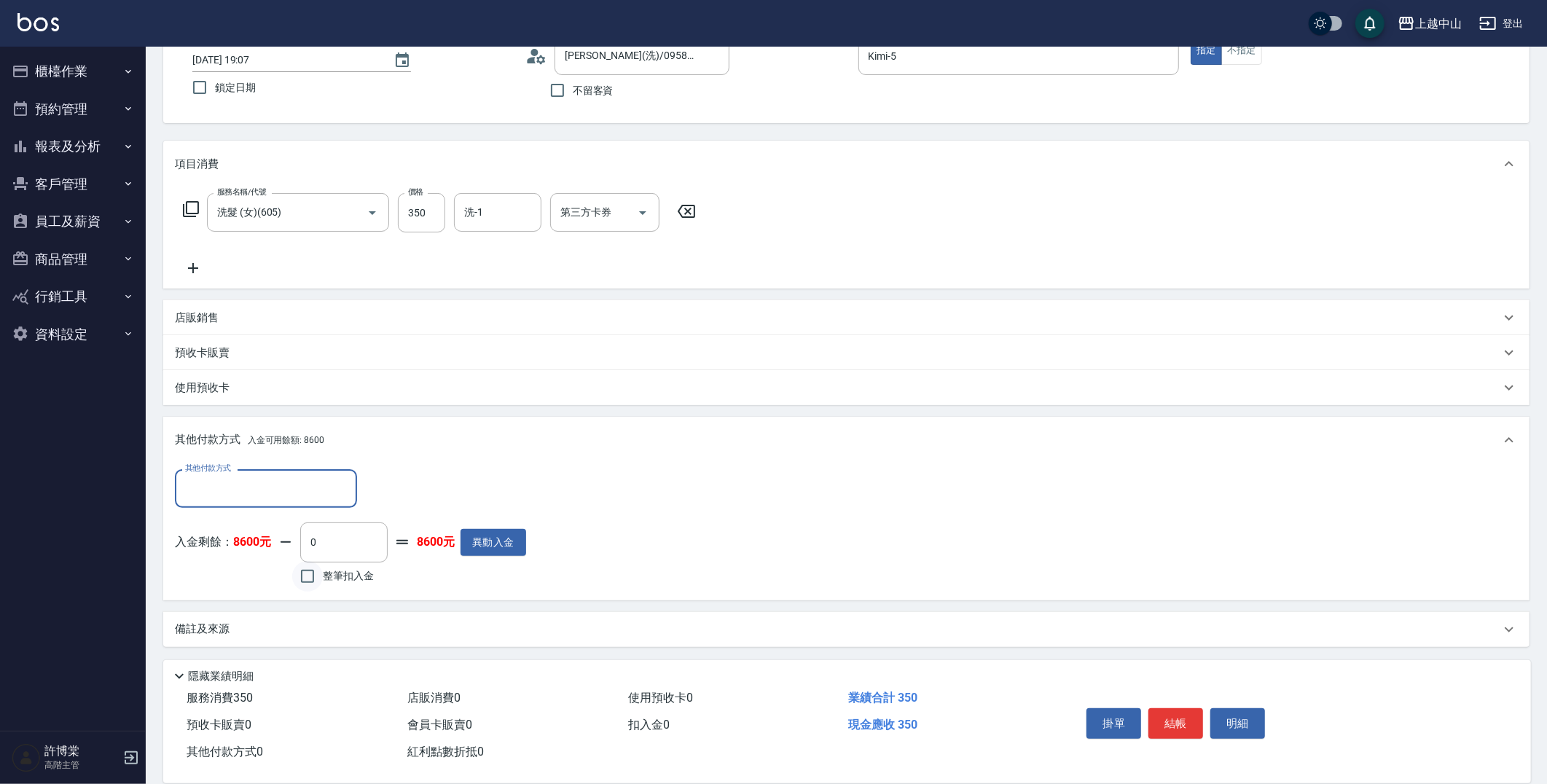
click at [314, 570] on input "整筆扣入金" at bounding box center [307, 576] width 30 height 30
click at [1198, 722] on button "結帳" at bounding box center [1175, 723] width 54 height 30
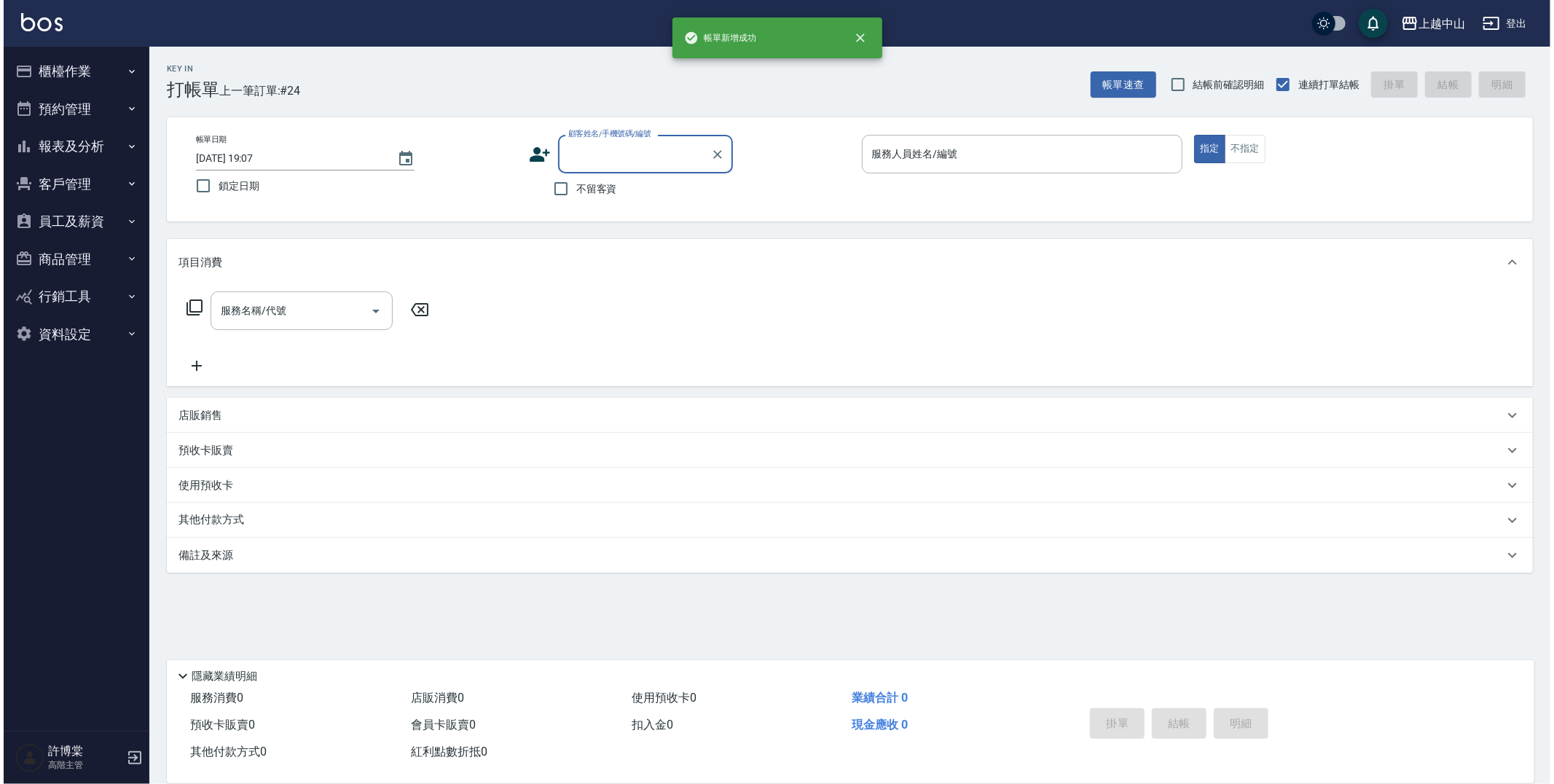
scroll to position [0, 0]
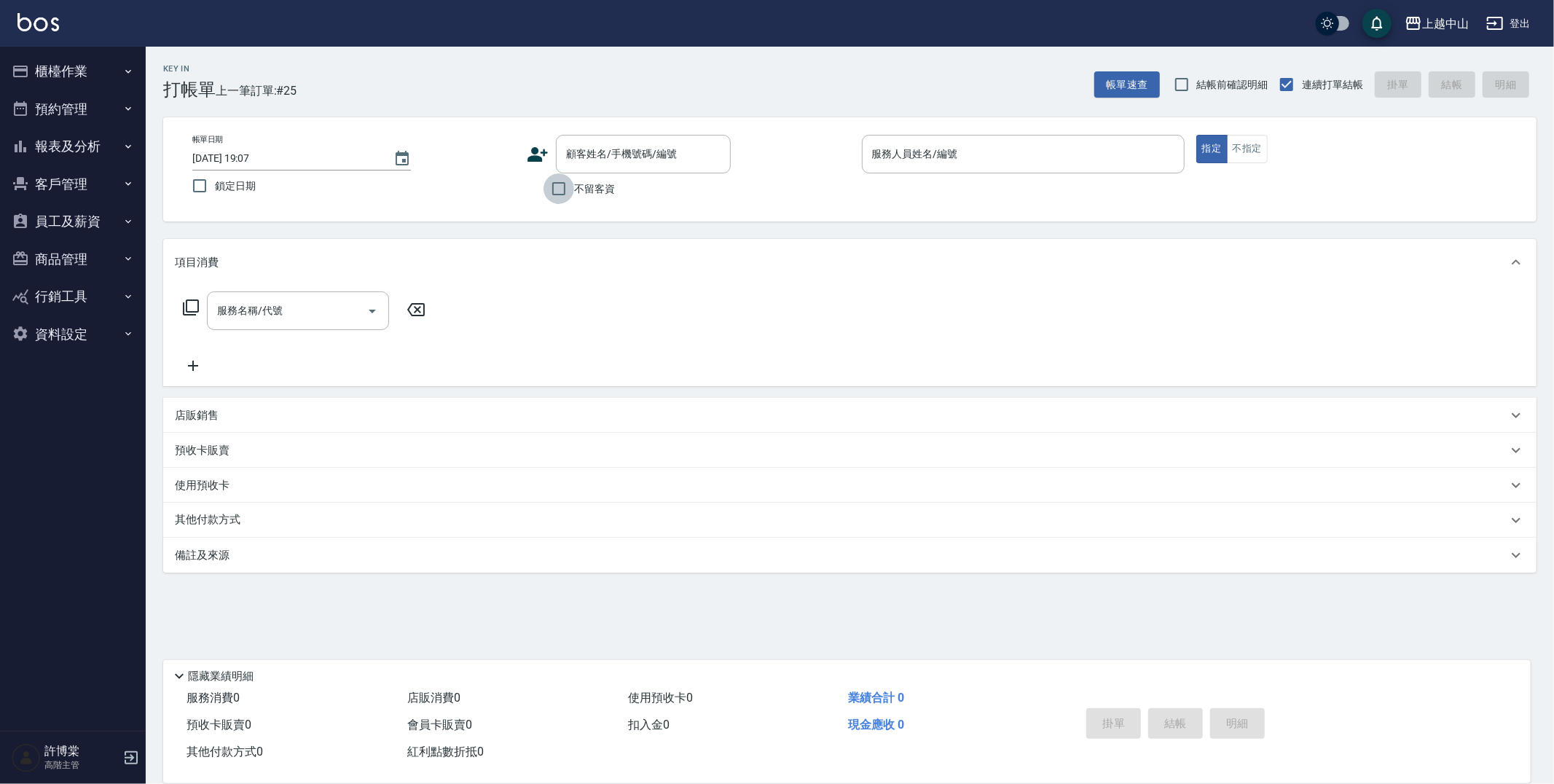
click at [550, 189] on input "不留客資" at bounding box center [558, 188] width 30 height 30
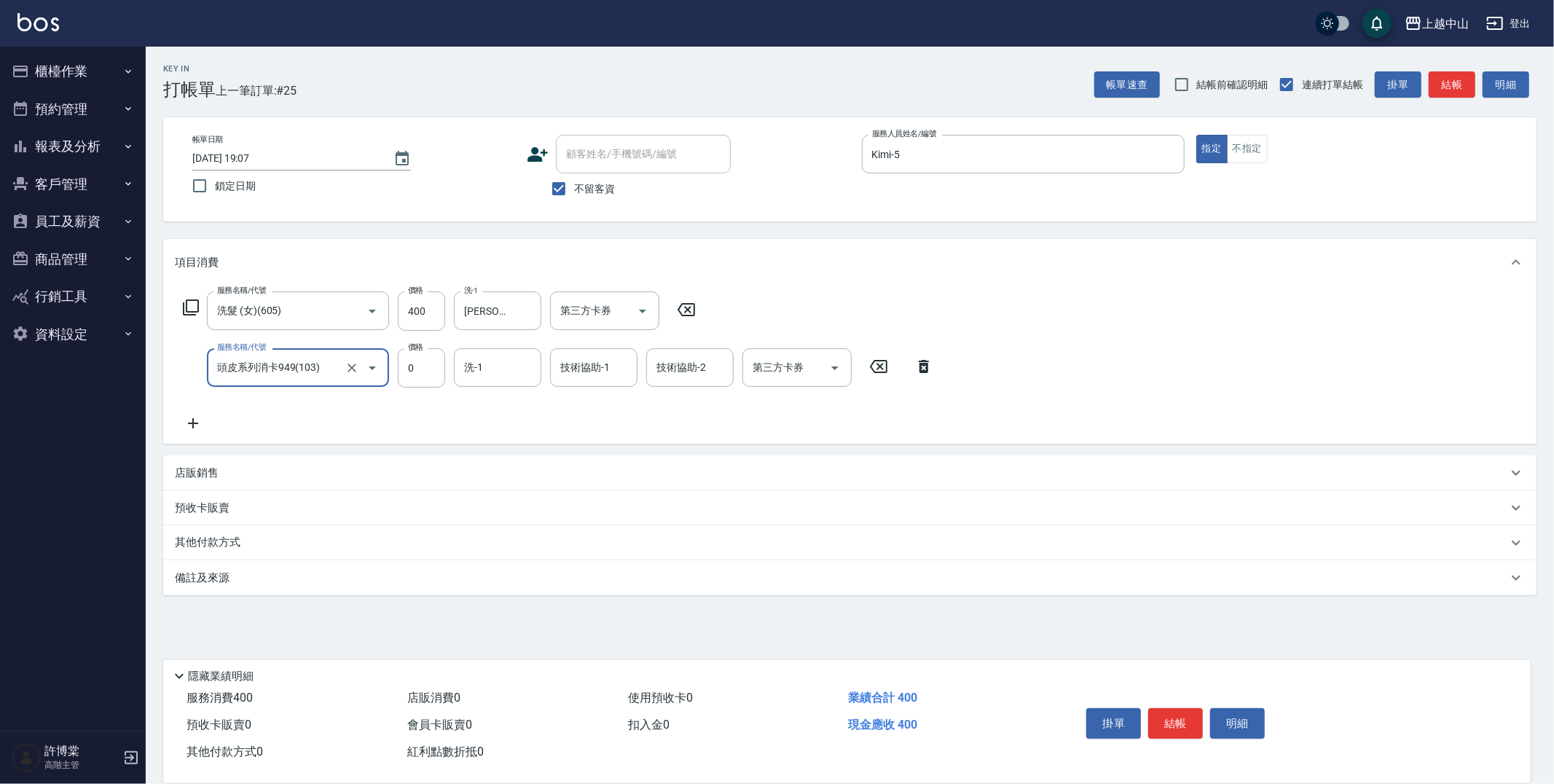
click at [921, 368] on icon at bounding box center [923, 366] width 10 height 13
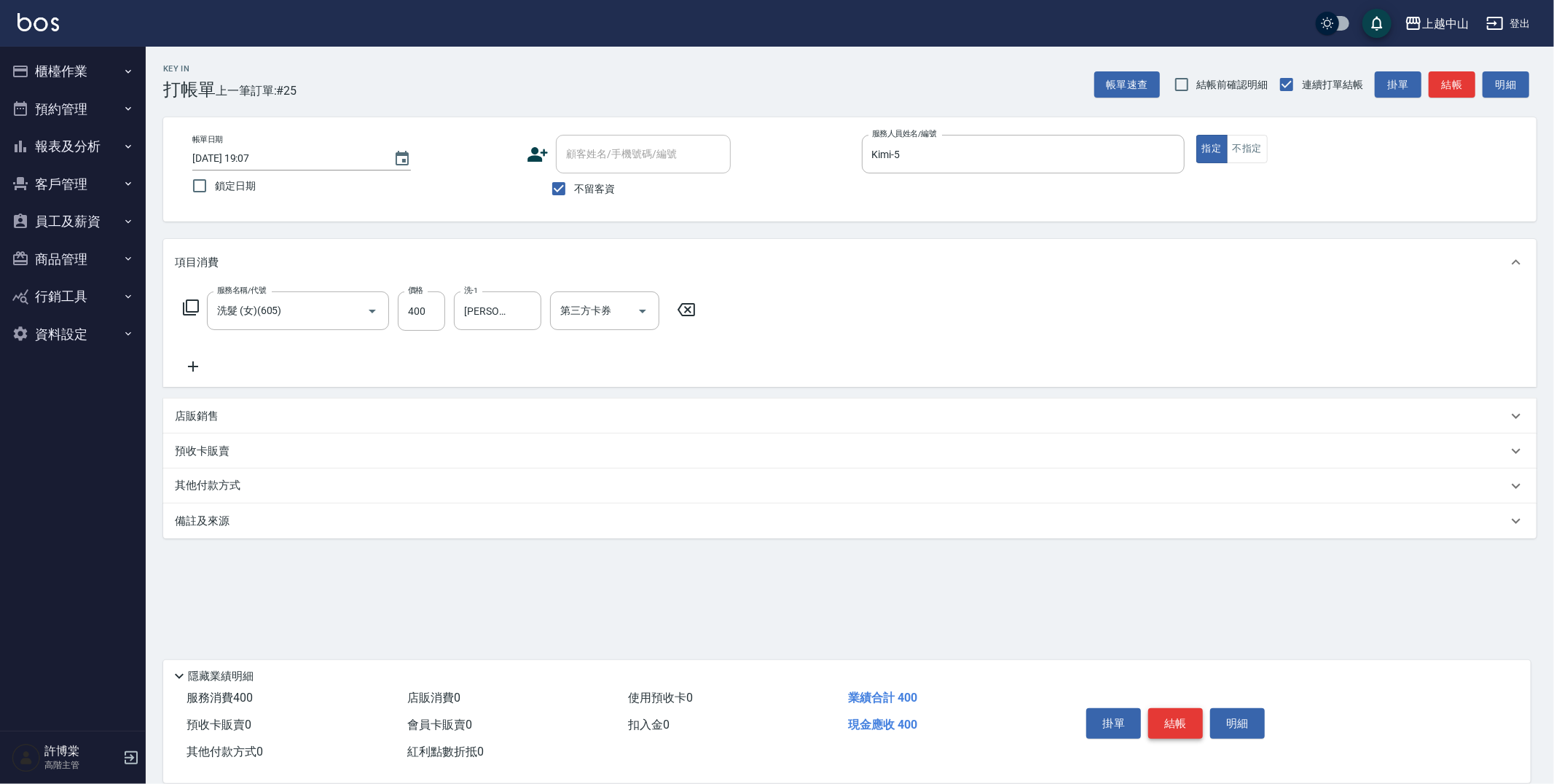
click at [1186, 714] on button "結帳" at bounding box center [1175, 723] width 54 height 30
click at [565, 185] on input "不留客資" at bounding box center [558, 188] width 30 height 30
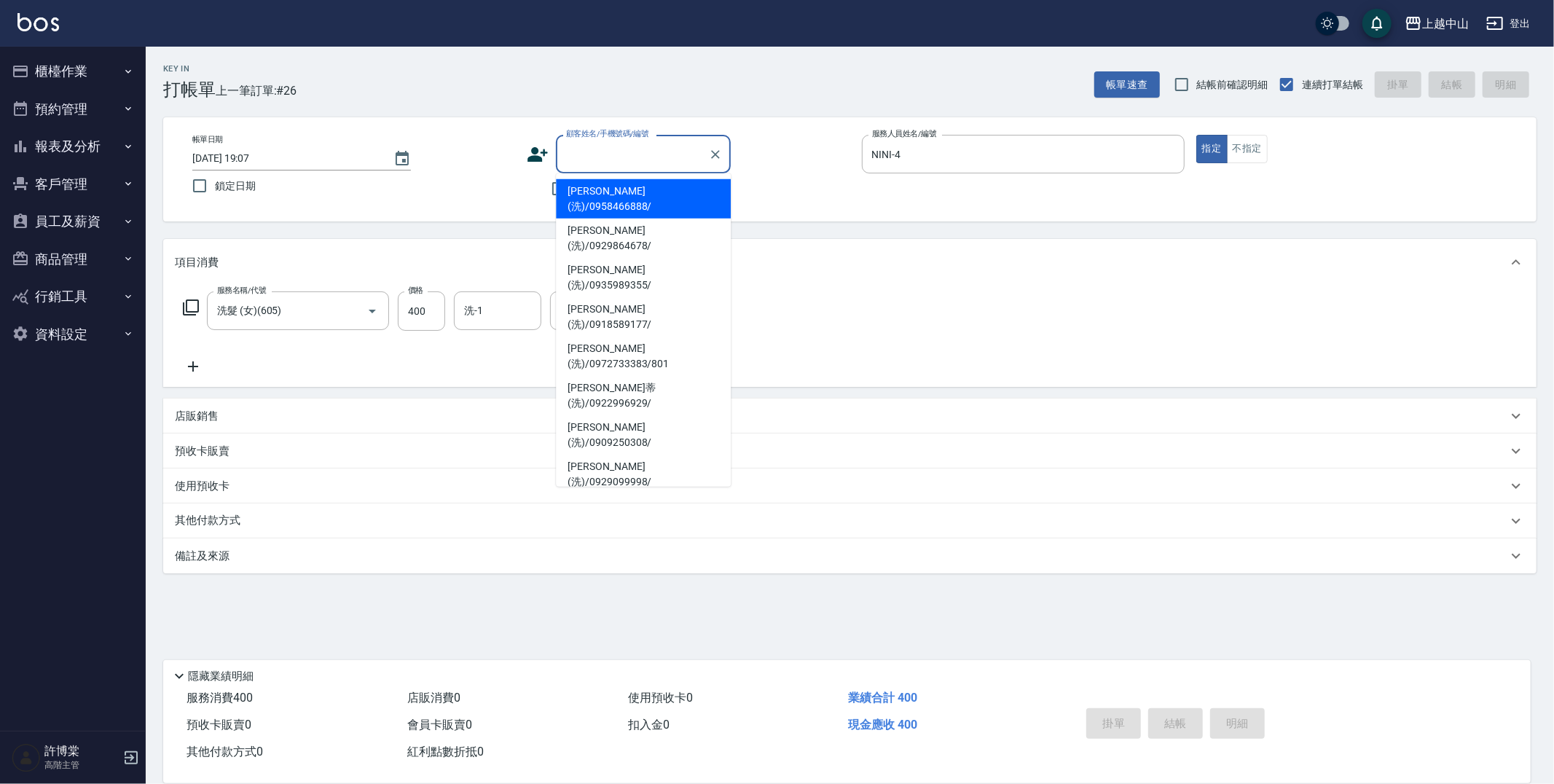
click at [578, 164] on input "顧客姓名/手機號碼/編號" at bounding box center [632, 153] width 140 height 26
click at [663, 573] on li "[PERSON_NAME](洗)/0986762360/" at bounding box center [643, 592] width 175 height 39
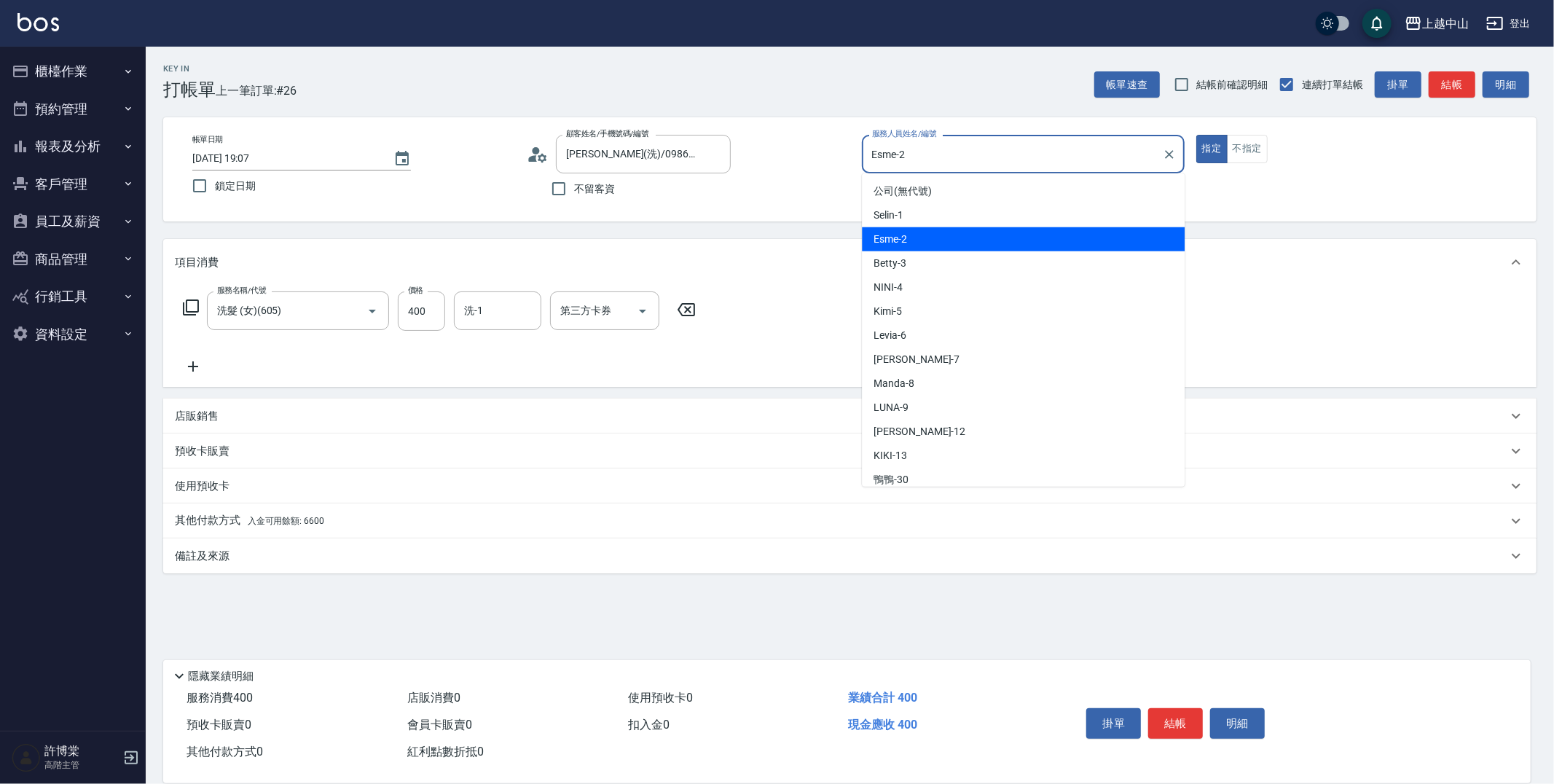
click at [1043, 161] on input "Esme-2" at bounding box center [1012, 153] width 288 height 26
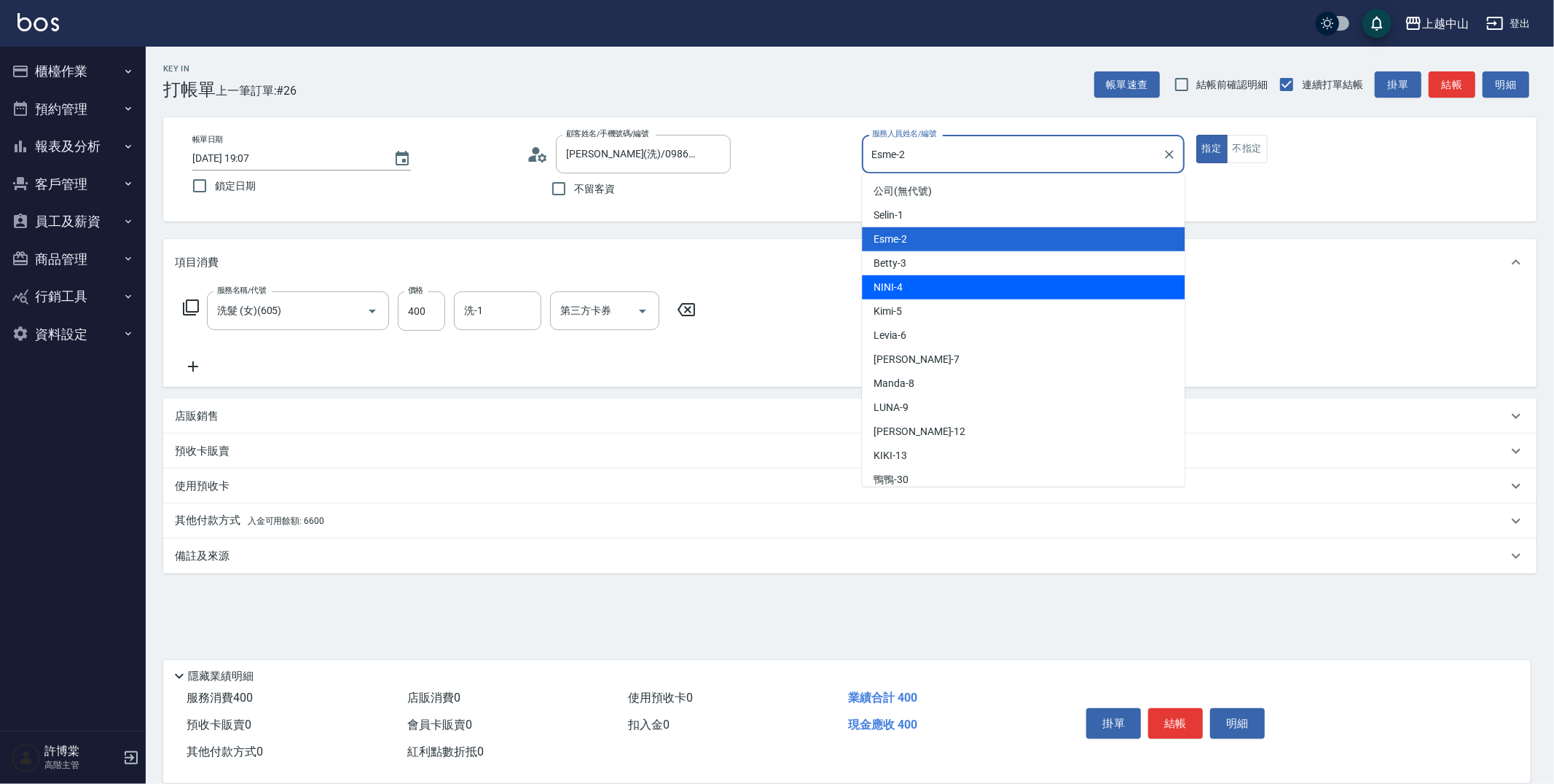
click at [1000, 290] on div "NINI -4" at bounding box center [1023, 287] width 323 height 24
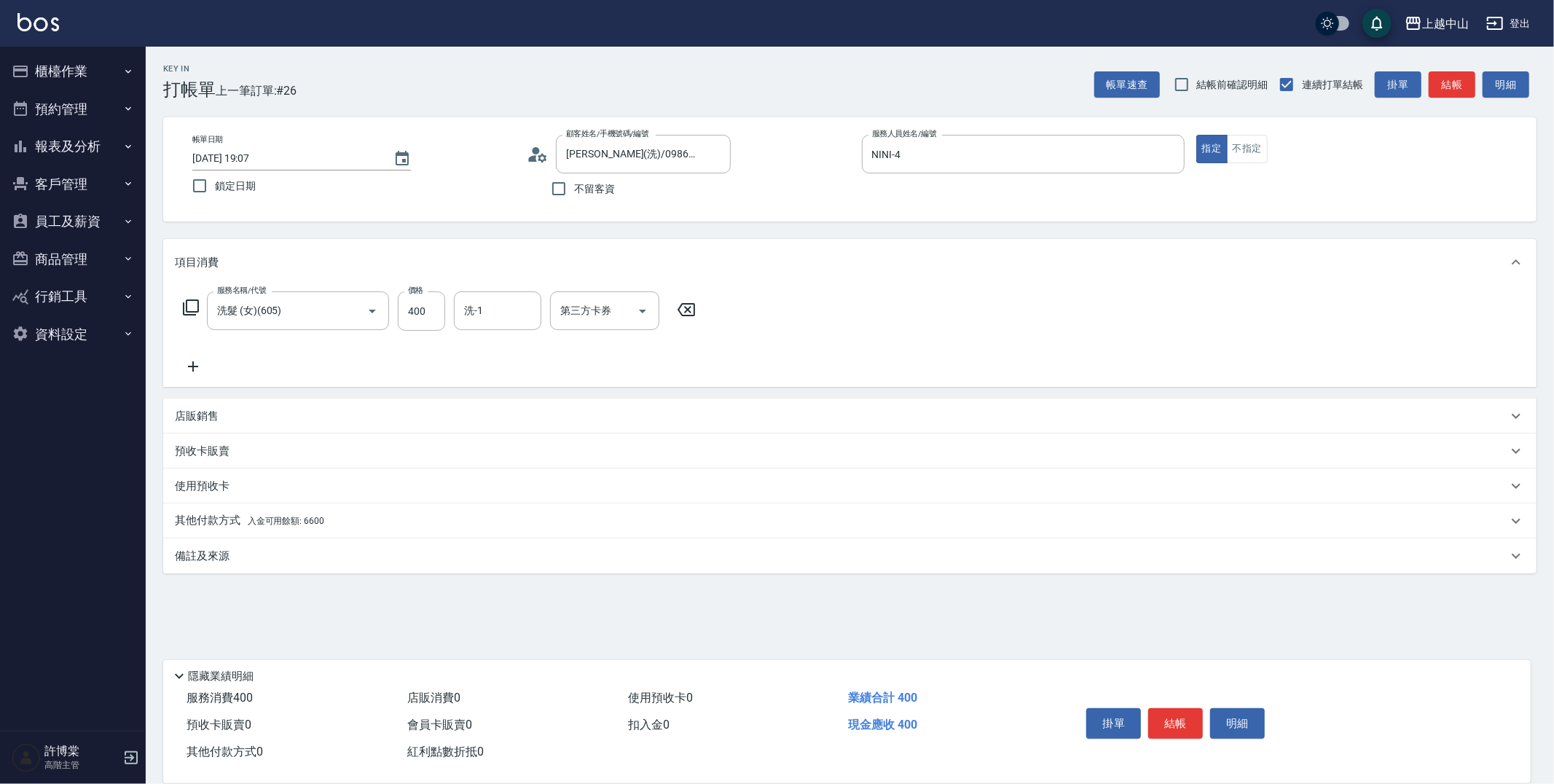
drag, startPoint x: 1553, startPoint y: 419, endPoint x: 1553, endPoint y: 625, distance: 206.0
click at [1553, 625] on div "Key In 打帳單 上一筆訂單:#26 帳單速查 結帳前確認明細 連續打單結帳 掛單 結帳 明細 帳單日期 [DATE] 19:07 鎖定日期 顧客姓名/手…" at bounding box center [849, 379] width 1409 height 665
click at [304, 522] on span "入金可用餘額: 6600" at bounding box center [286, 520] width 77 height 10
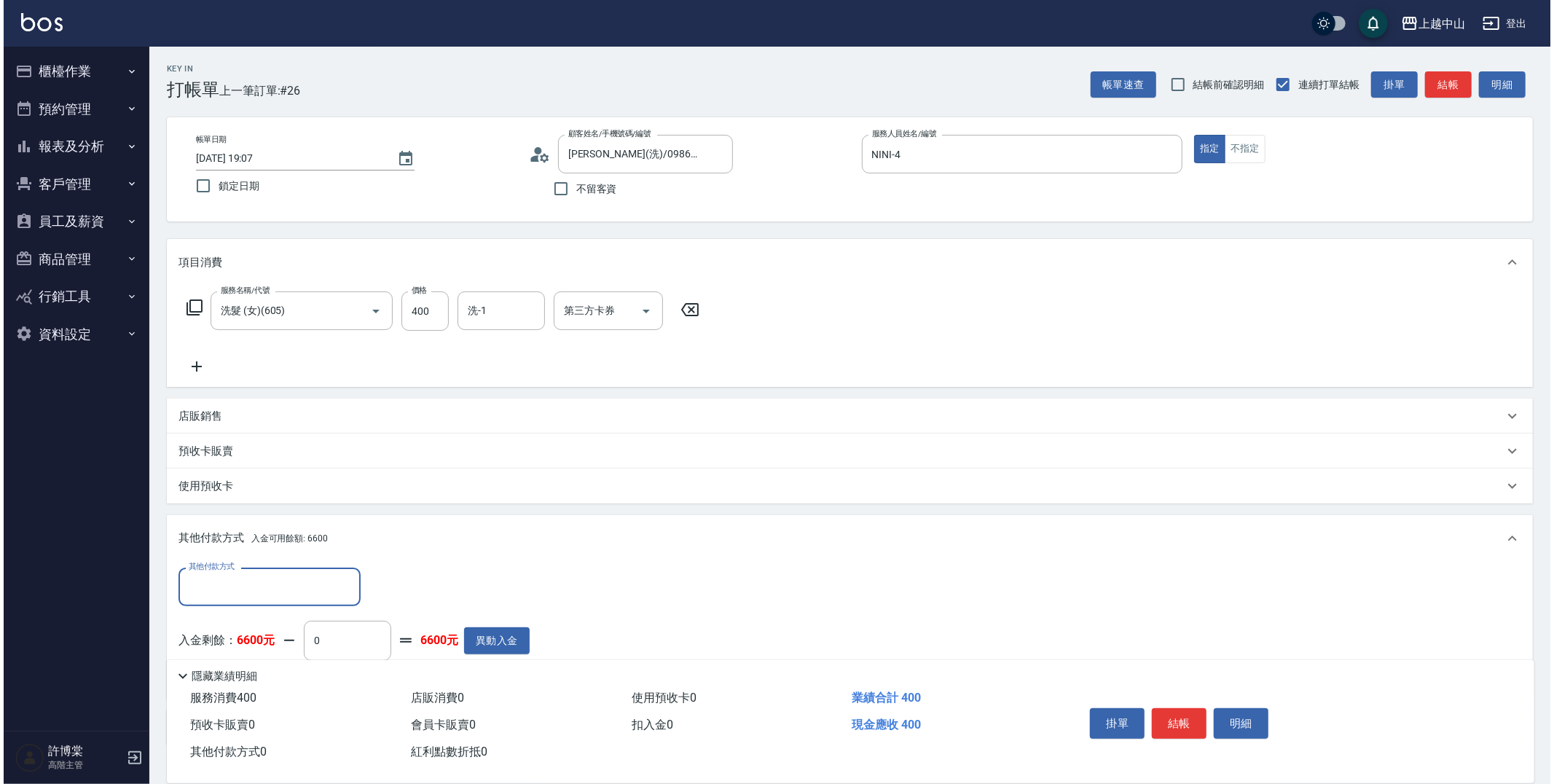
scroll to position [98, 0]
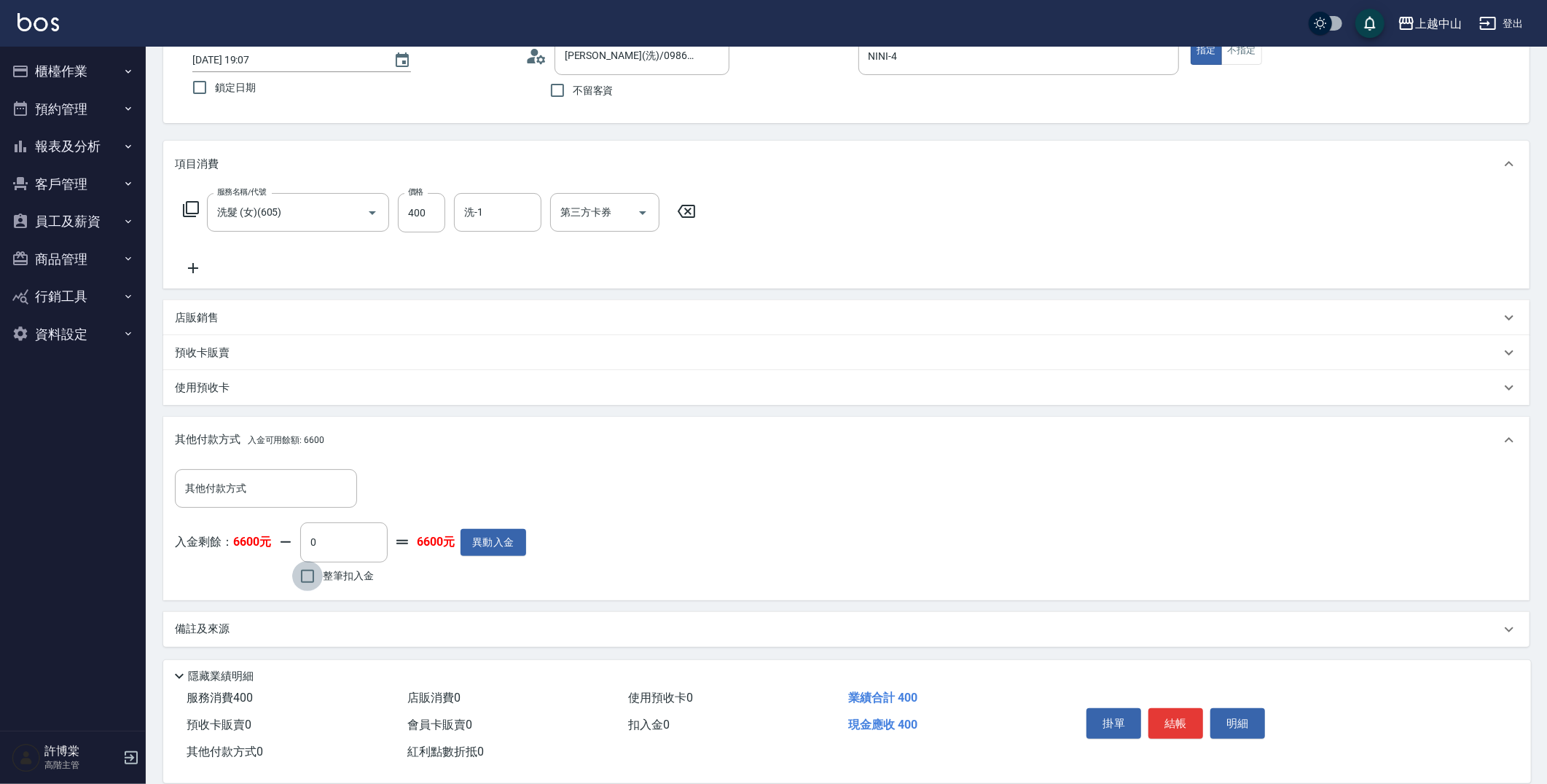
click at [296, 574] on input "整筆扣入金" at bounding box center [307, 576] width 30 height 30
click at [1240, 713] on button "明細" at bounding box center [1237, 723] width 54 height 30
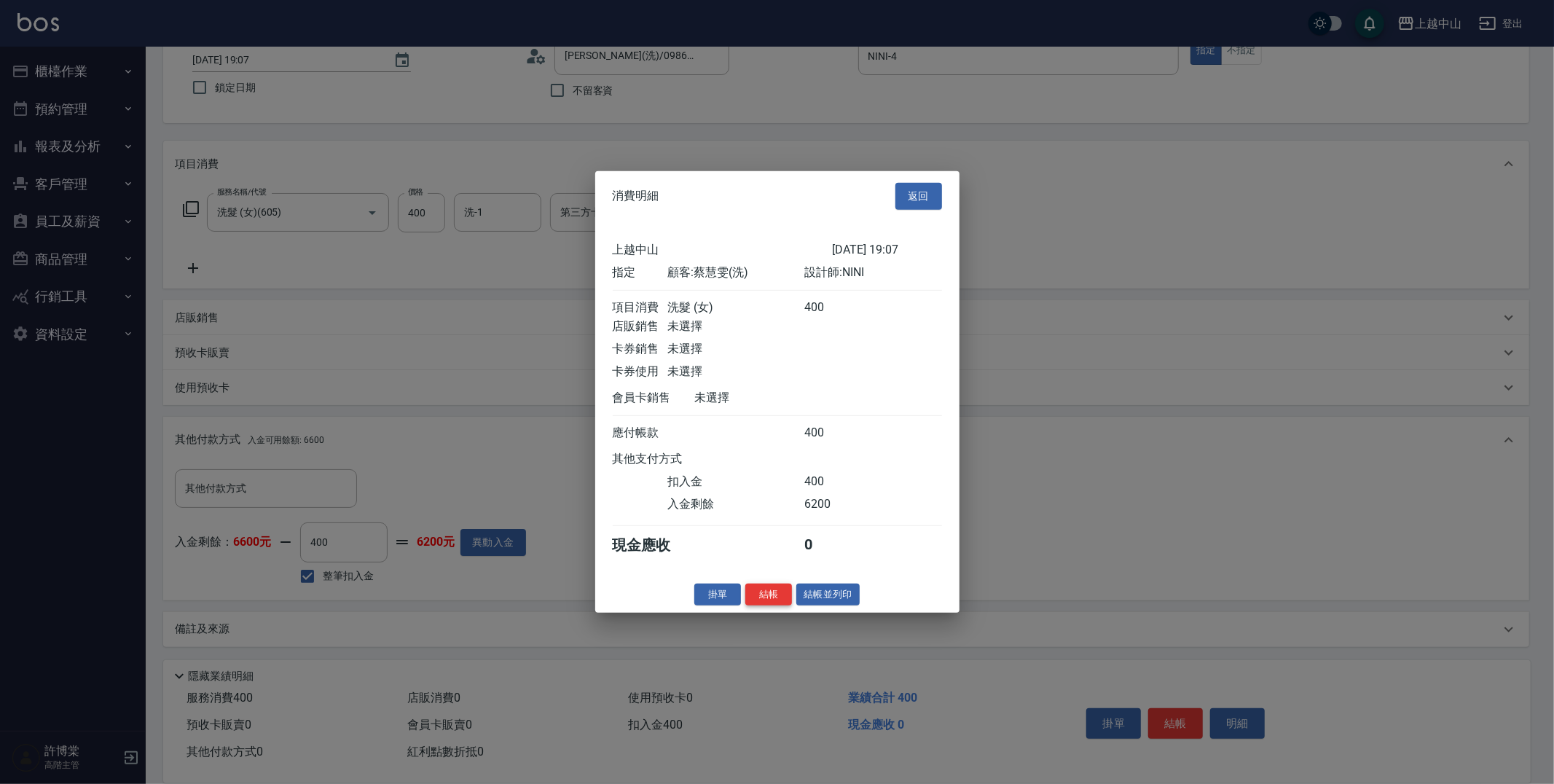
click at [756, 598] on button "結帳" at bounding box center [768, 593] width 46 height 22
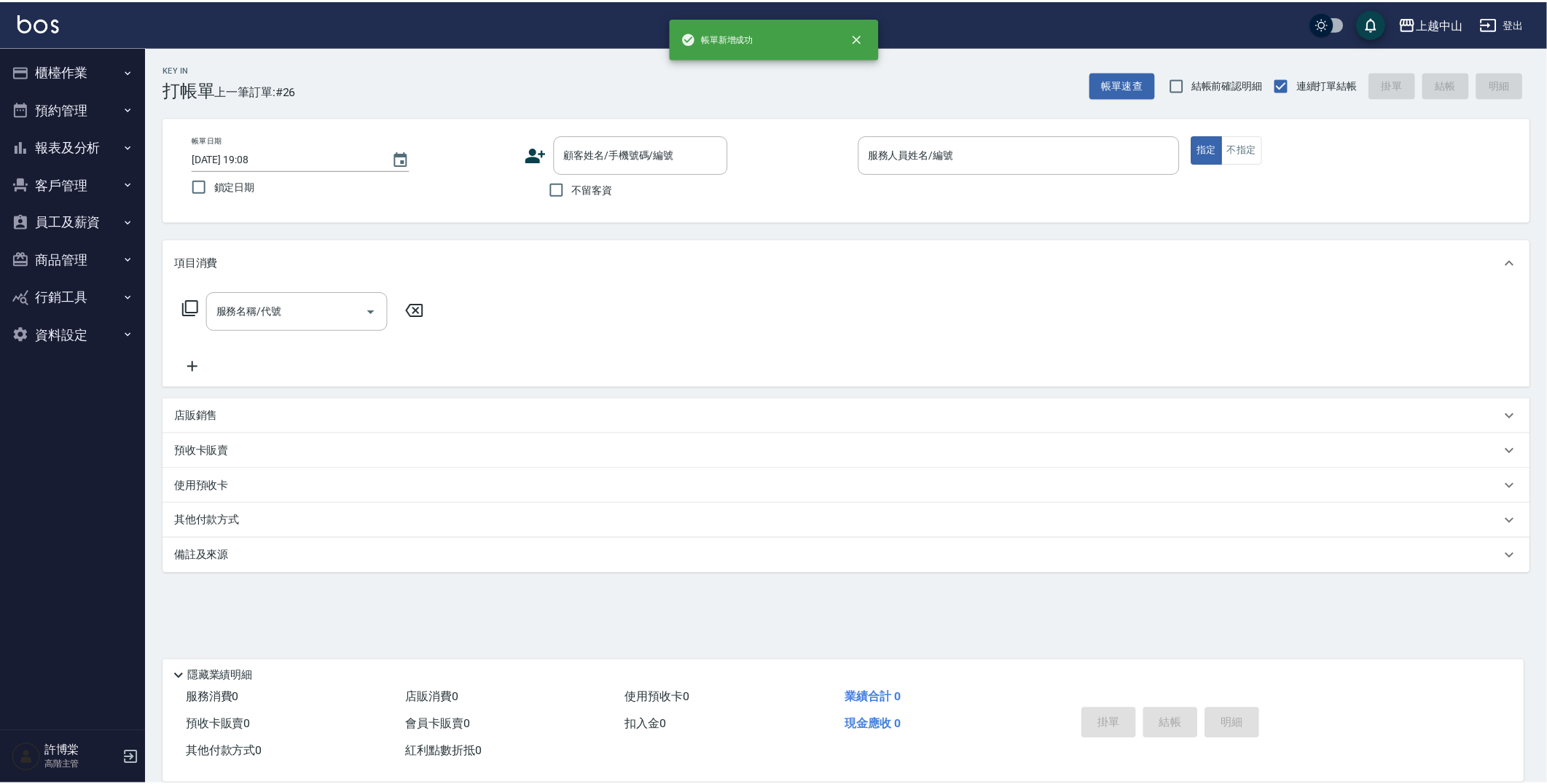
scroll to position [0, 0]
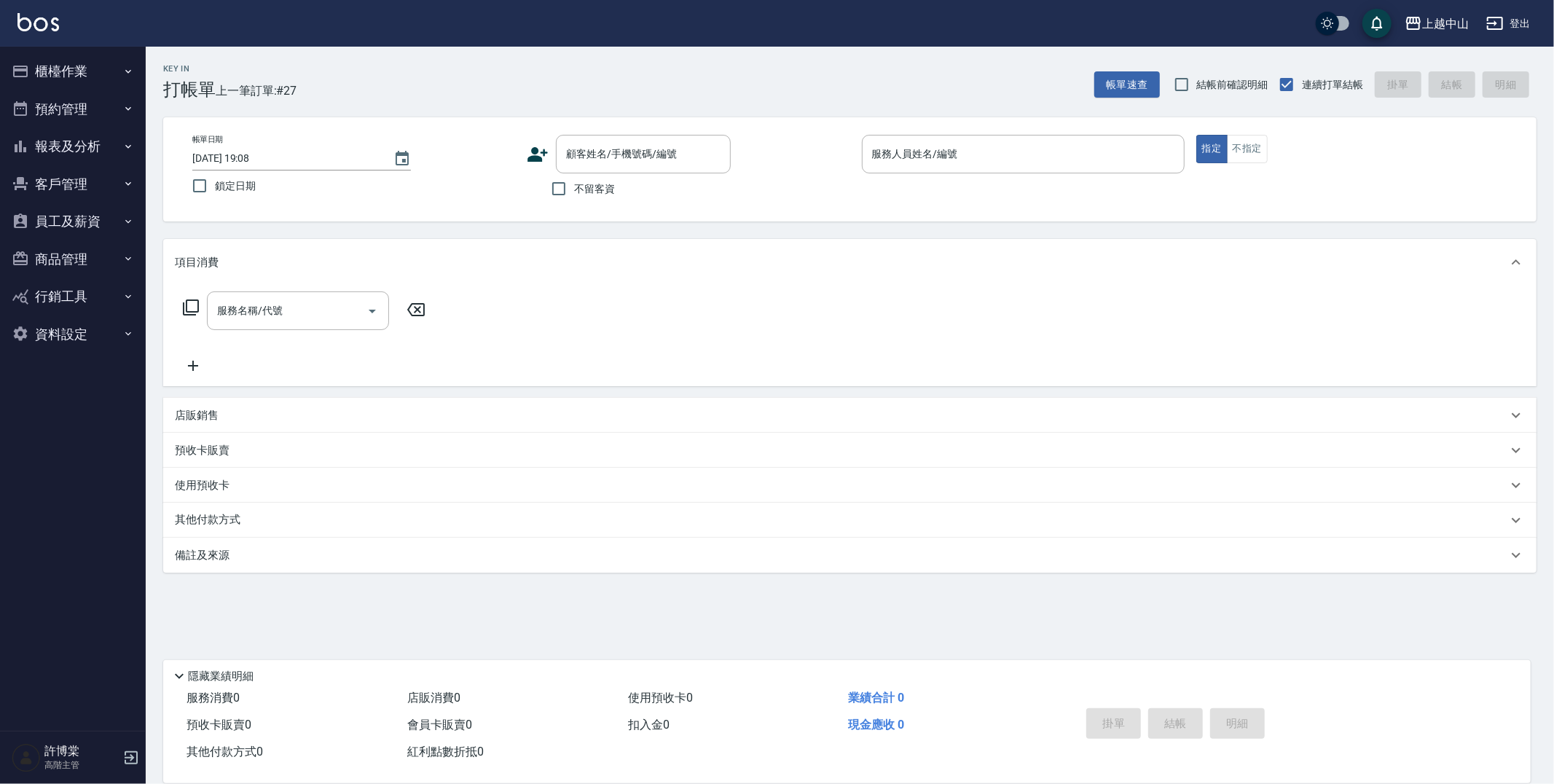
click at [105, 149] on button "報表及分析" at bounding box center [73, 146] width 134 height 37
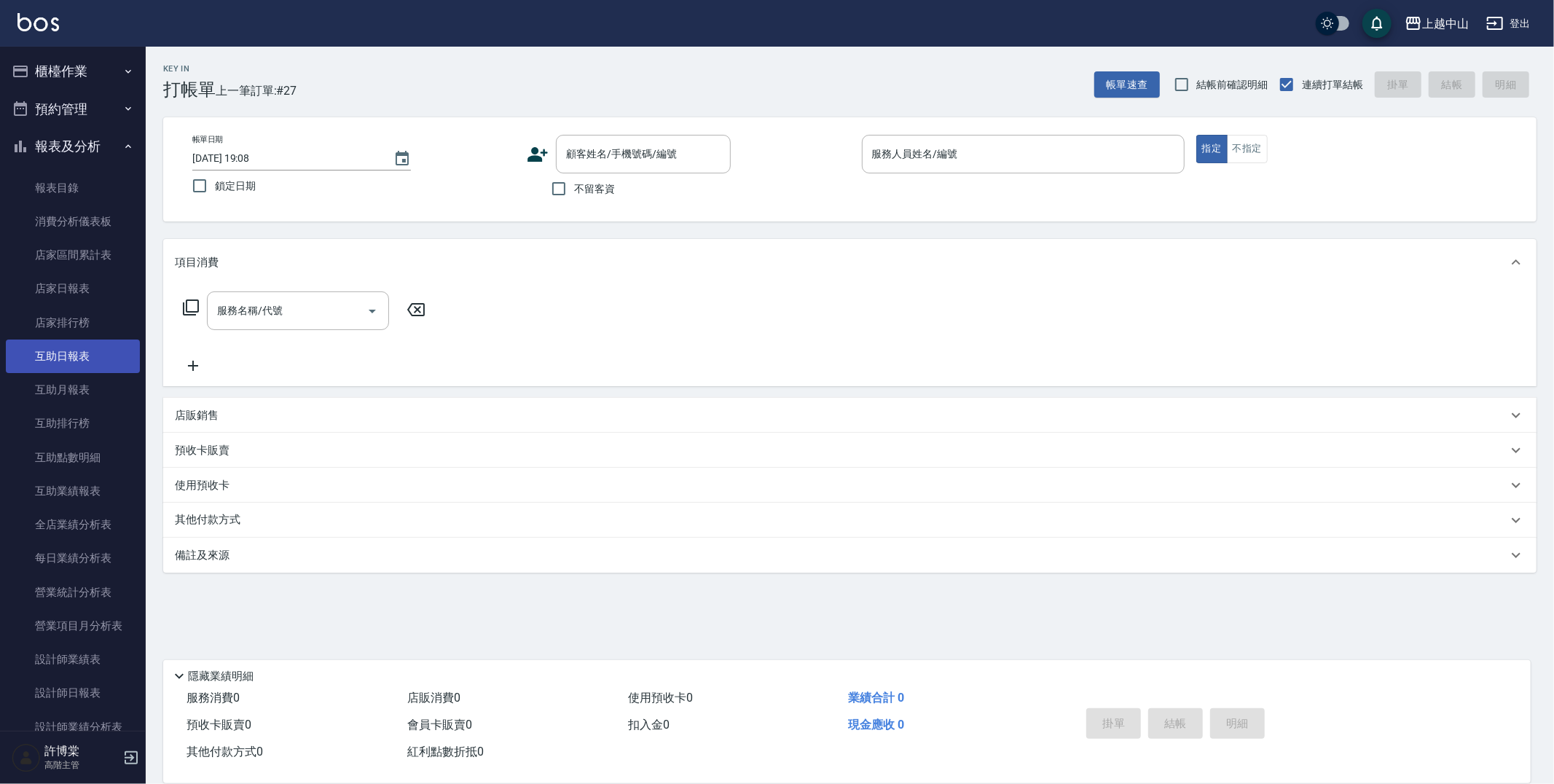
click at [86, 361] on link "互助日報表" at bounding box center [73, 357] width 134 height 34
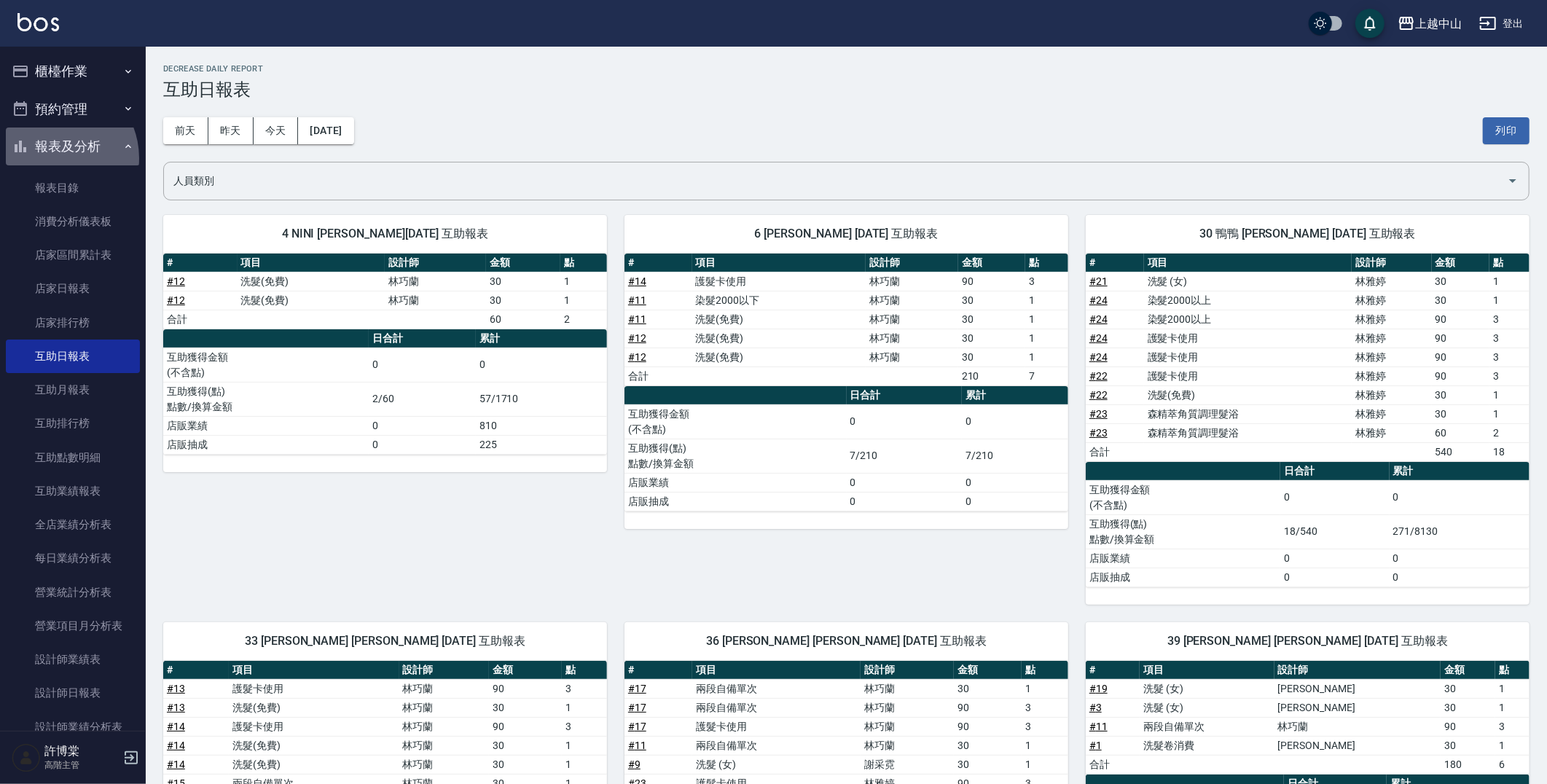
click at [53, 158] on button "報表及分析" at bounding box center [73, 146] width 134 height 37
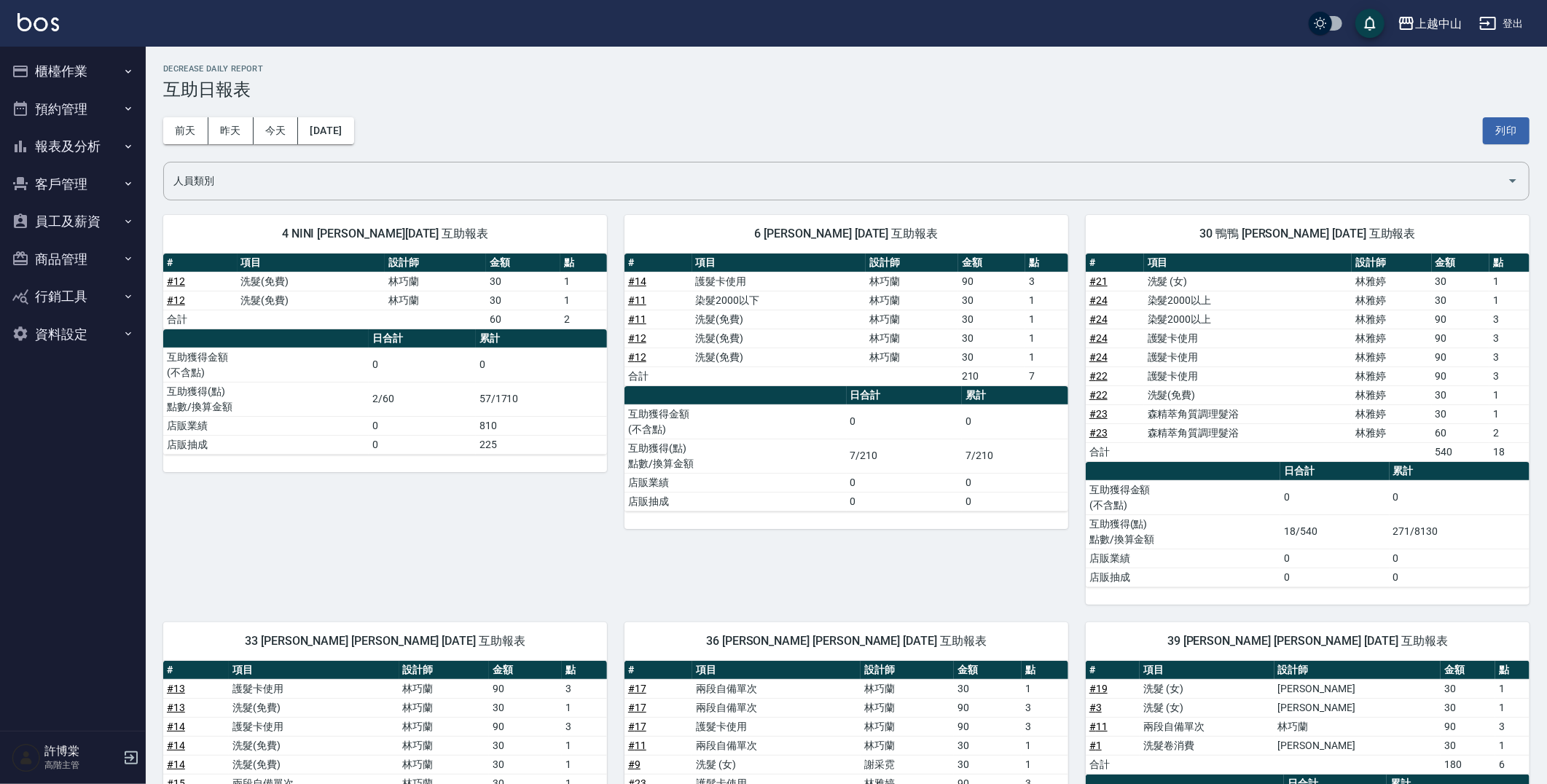
click at [54, 90] on button "預約管理" at bounding box center [73, 109] width 134 height 37
click at [77, 132] on ul "預約管理 單日預約紀錄 單週預約紀錄" at bounding box center [73, 184] width 134 height 113
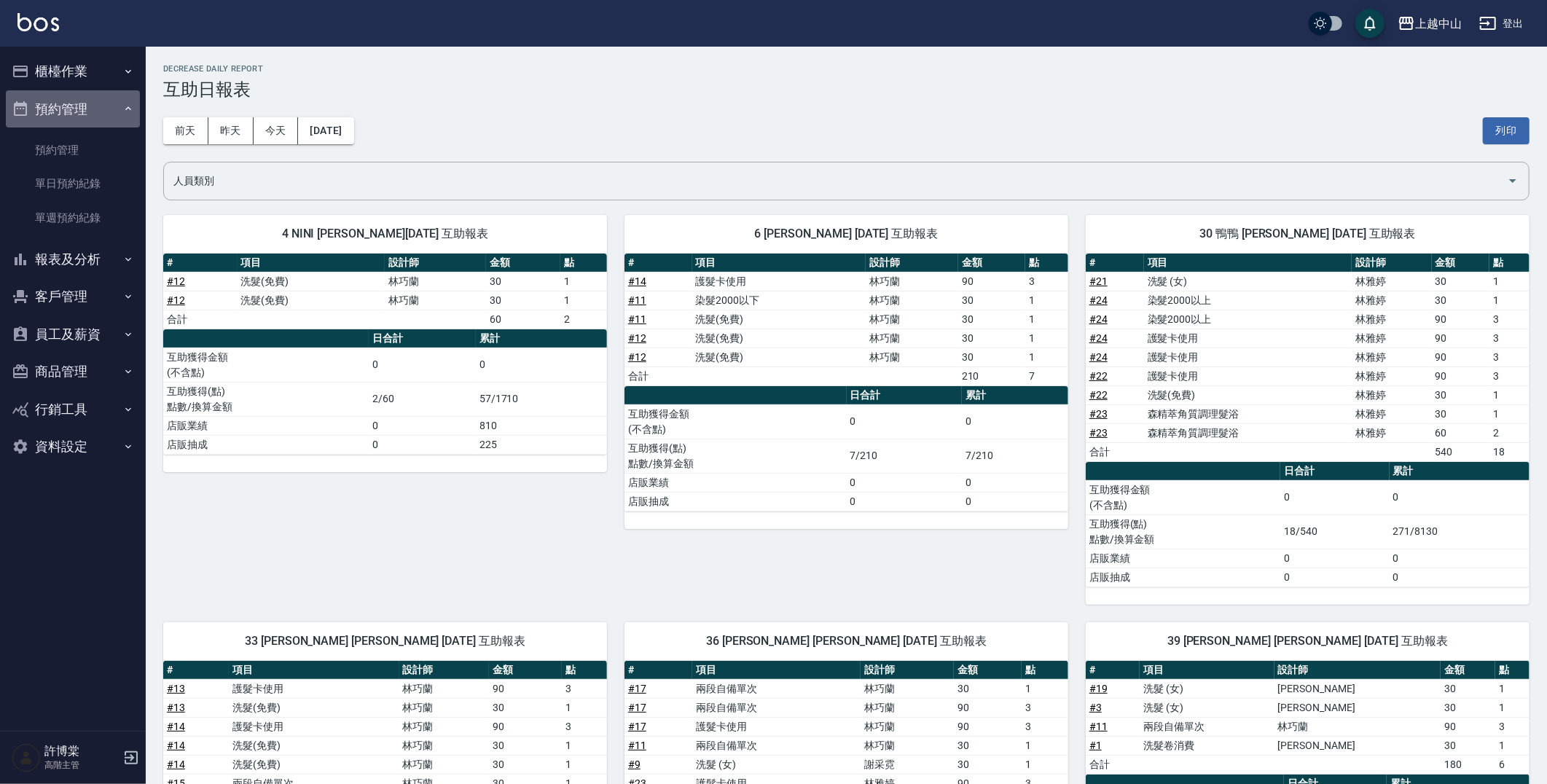
click at [79, 110] on button "預約管理" at bounding box center [73, 109] width 134 height 37
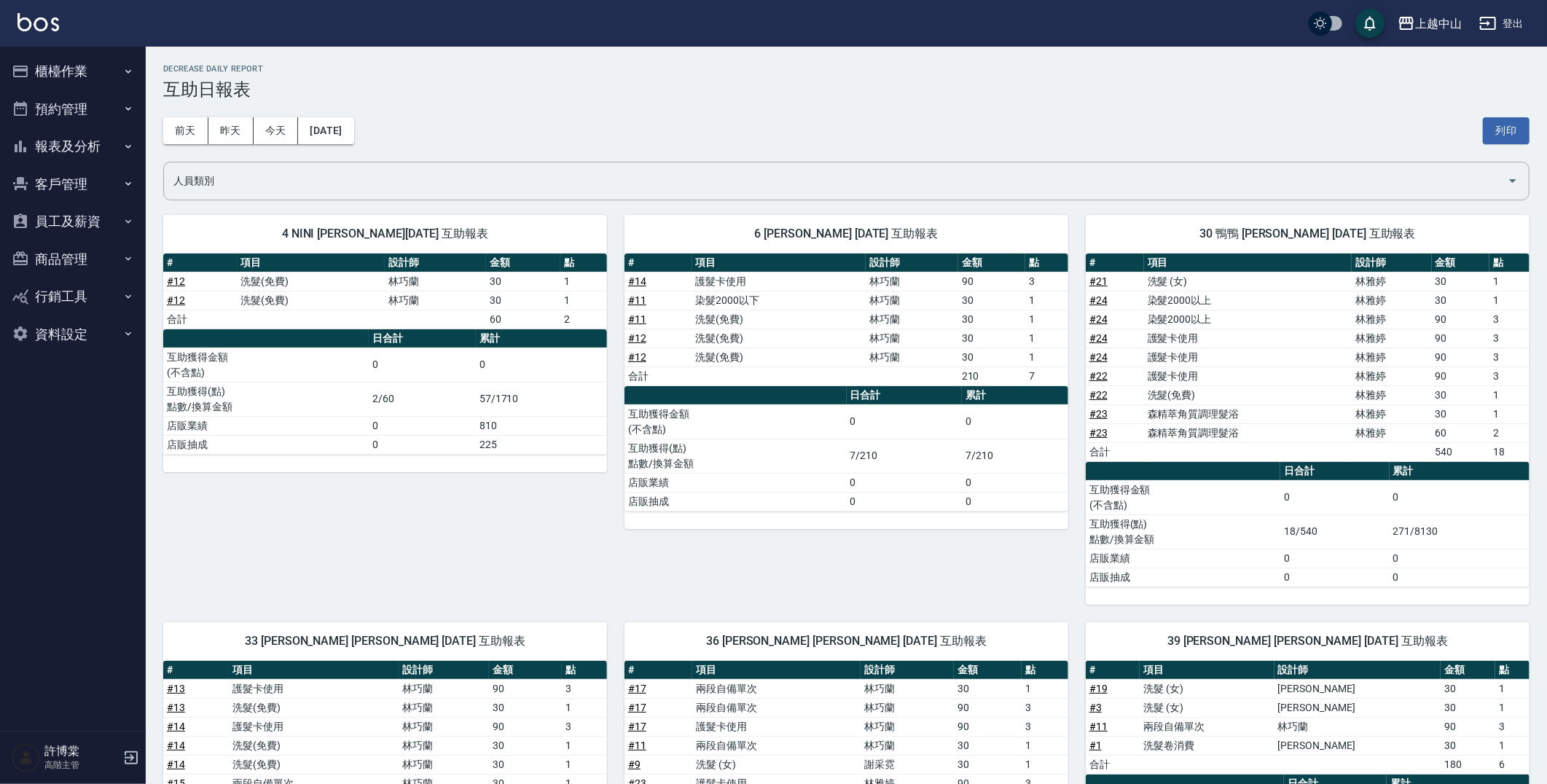
click at [97, 75] on button "櫃檯作業" at bounding box center [73, 71] width 134 height 37
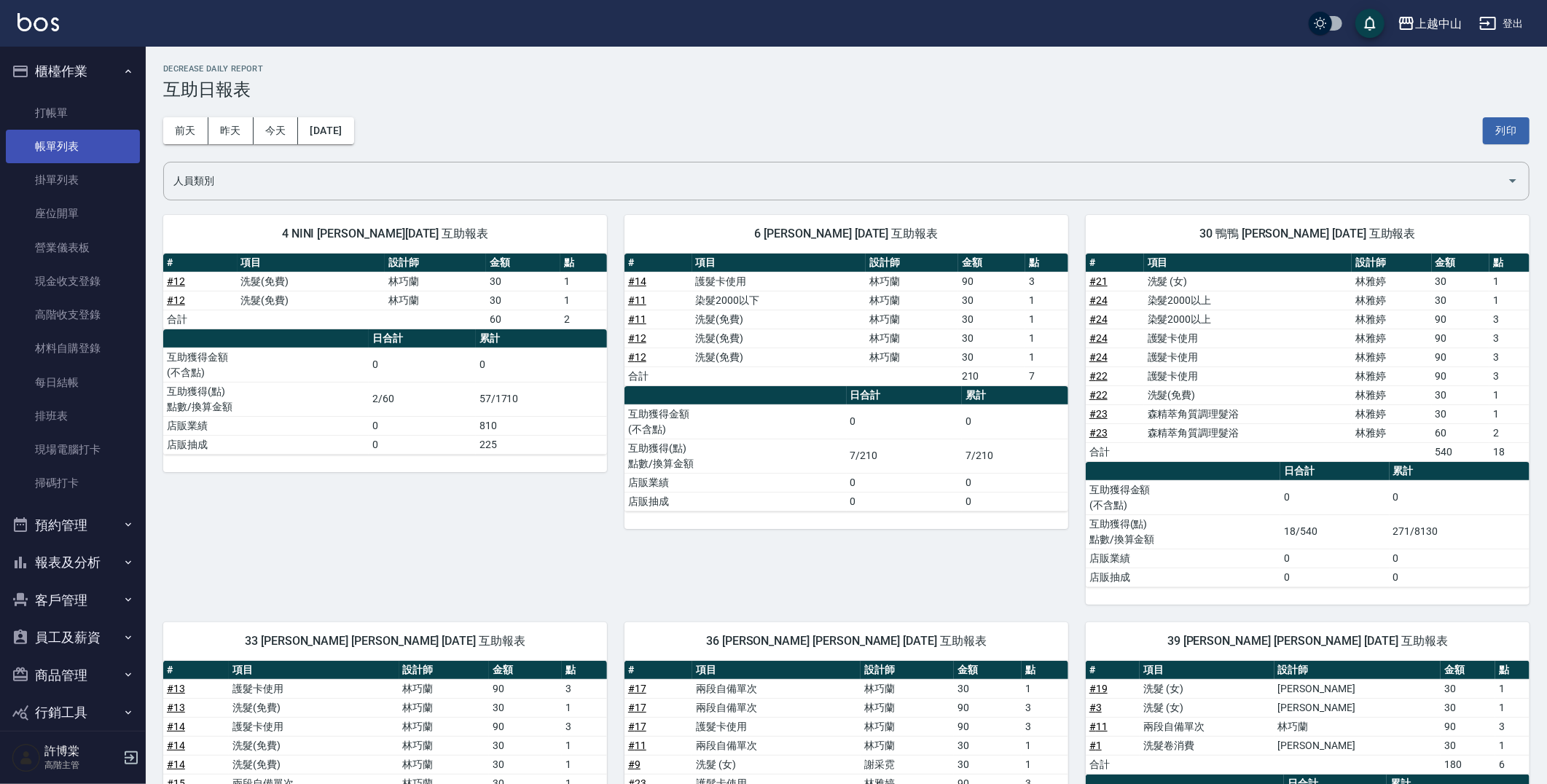
click at [118, 144] on link "帳單列表" at bounding box center [73, 146] width 134 height 34
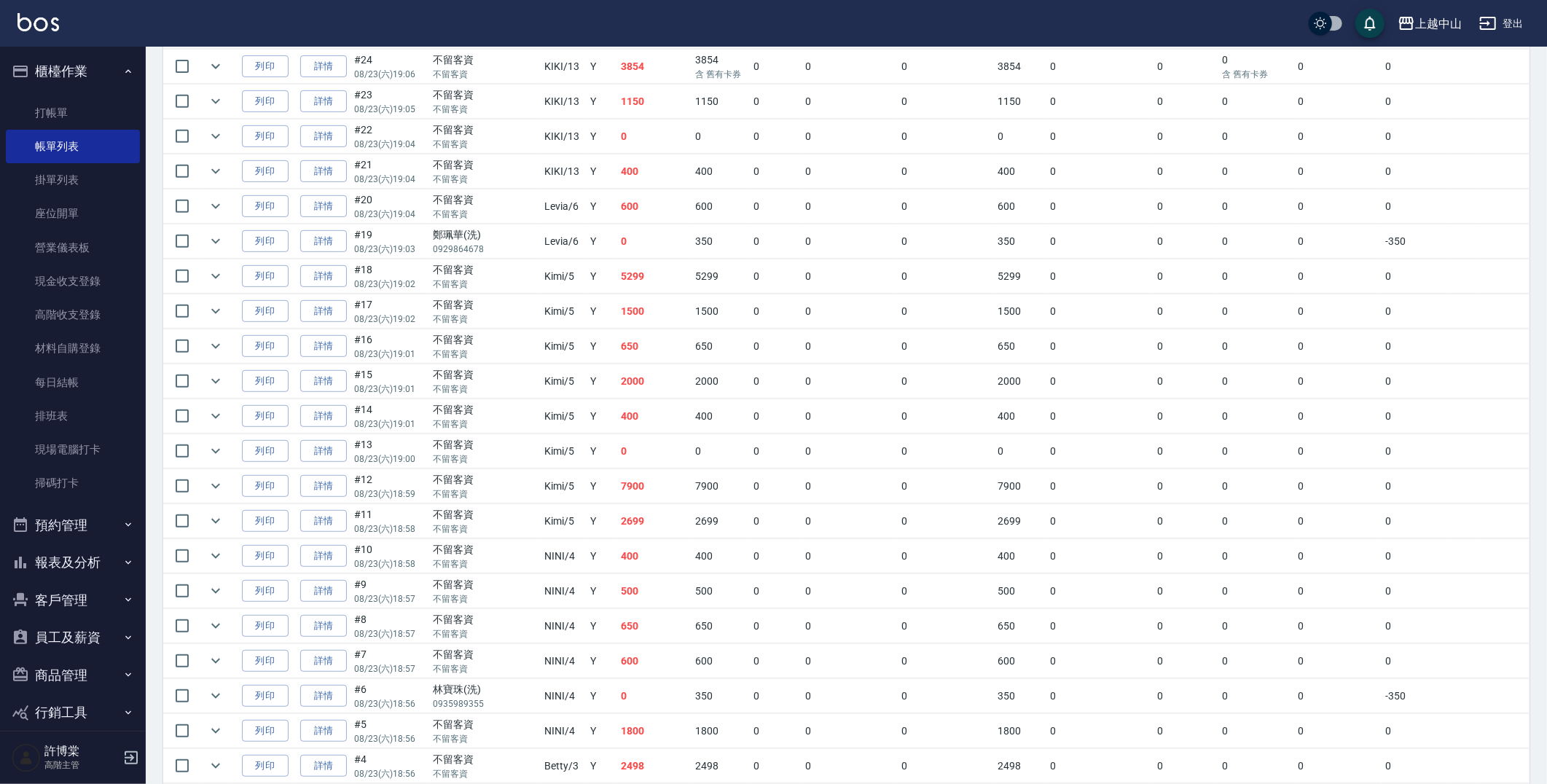
scroll to position [497, 0]
drag, startPoint x: 1553, startPoint y: 614, endPoint x: 1543, endPoint y: 329, distance: 285.2
click at [1543, 329] on div "ORDERS 帳單列表 新開單 [DATE] [DATE] [DATE] [DATE] 設計師編號/姓名 設計師編號/姓名 顧客編號/姓名 顧客編號/姓名 其…" at bounding box center [846, 245] width 1401 height 1392
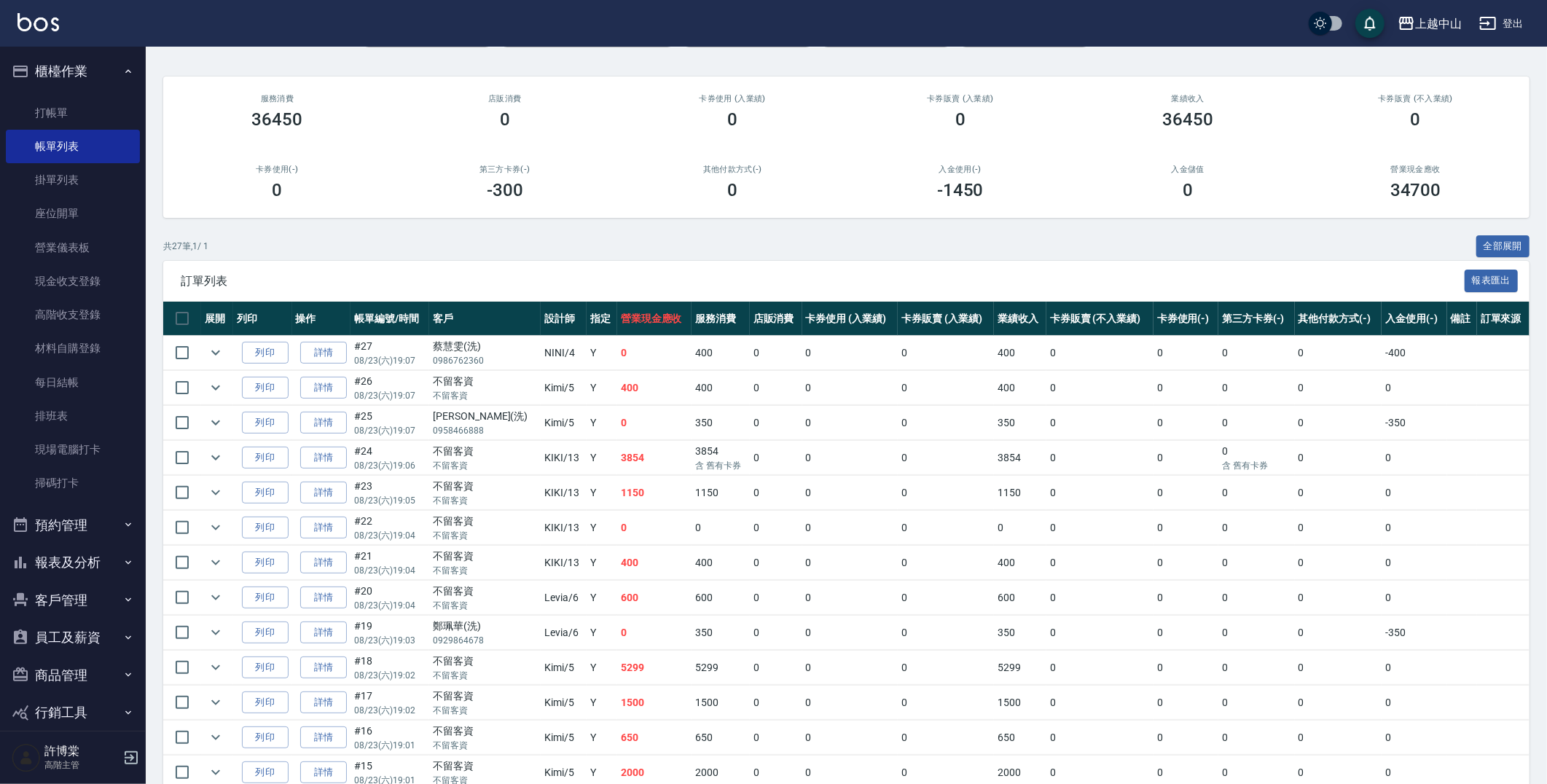
scroll to position [98, 0]
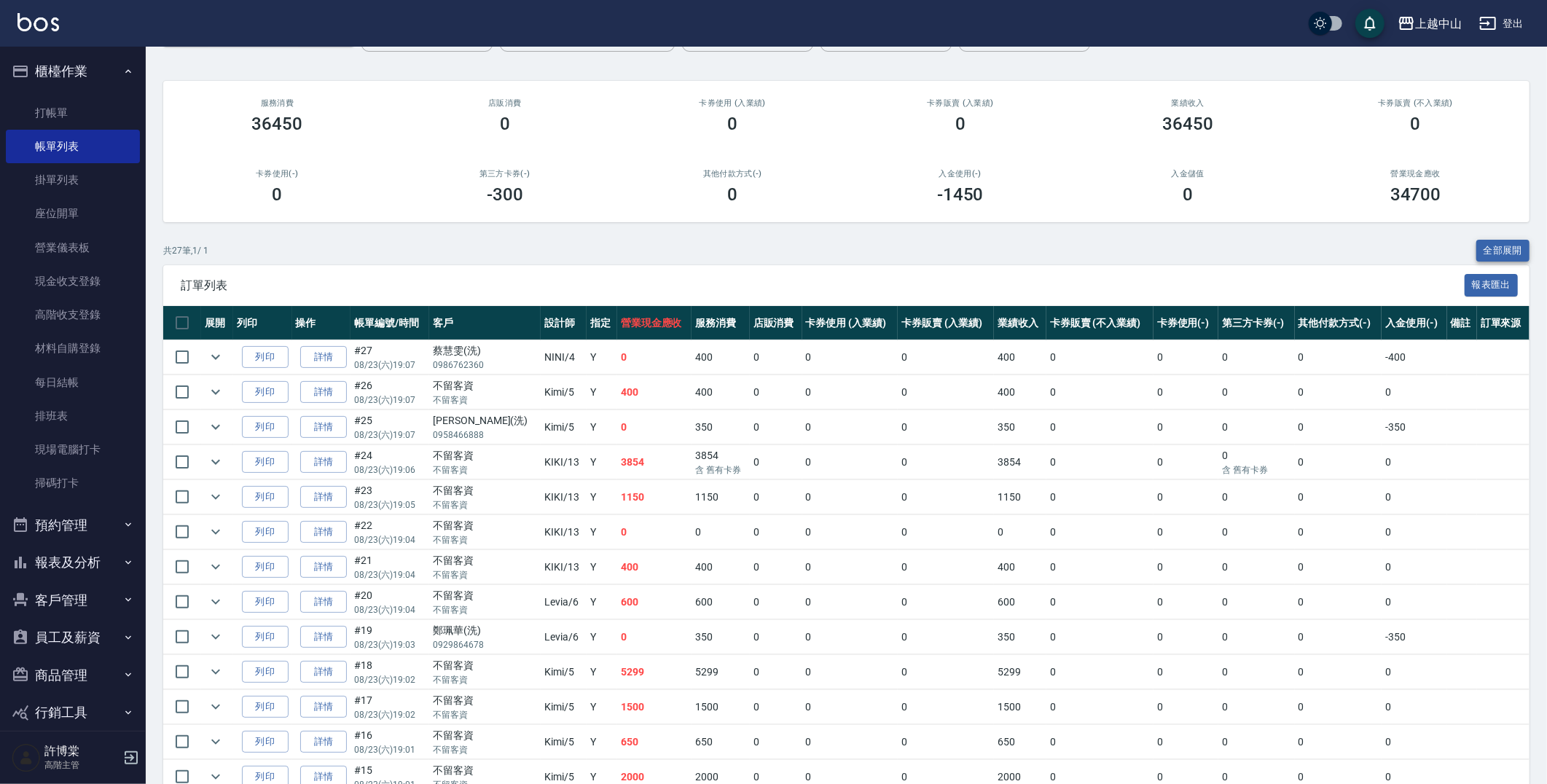
click at [1504, 252] on button "全部展開" at bounding box center [1503, 251] width 54 height 22
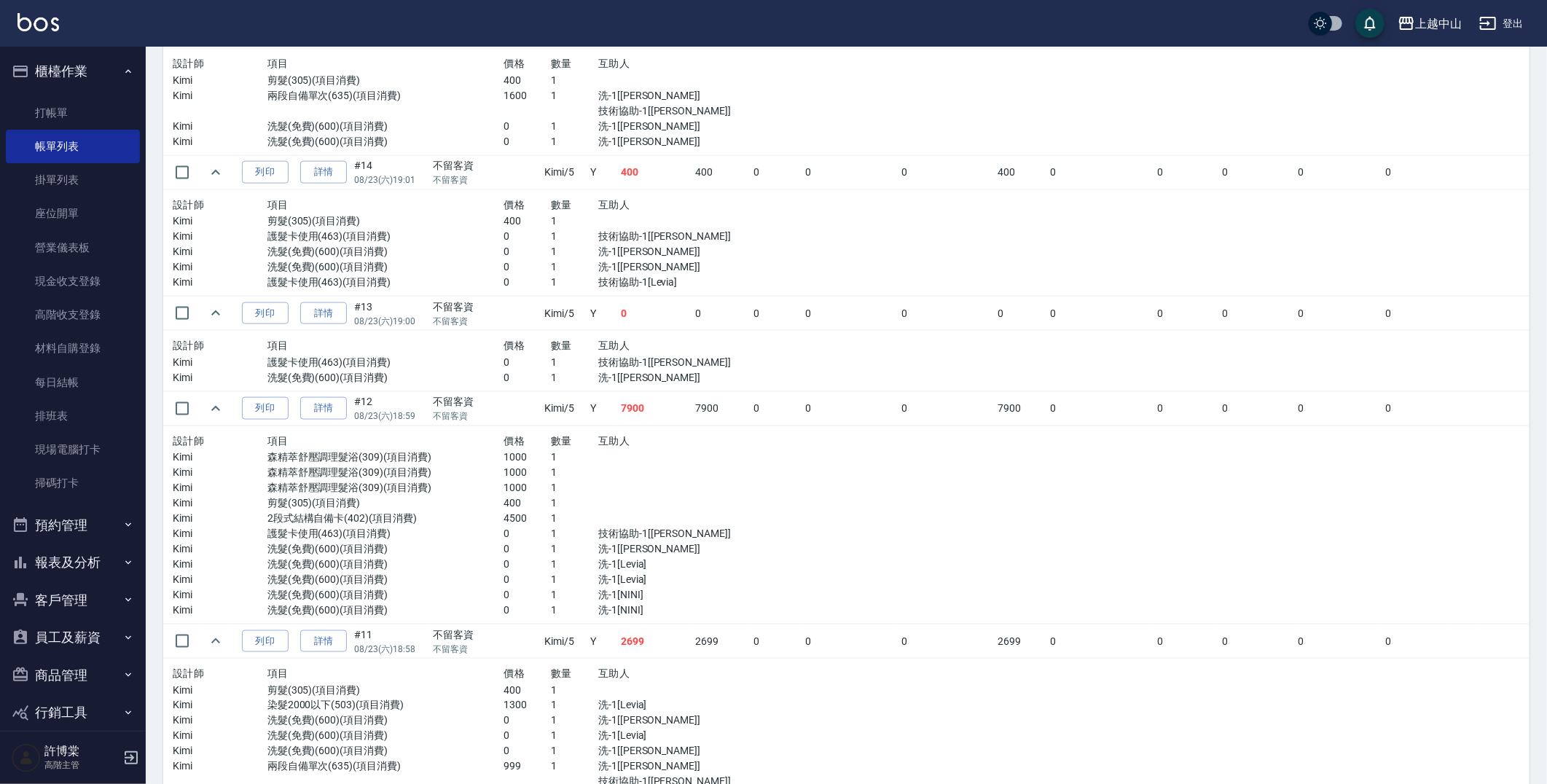
scroll to position [1707, 0]
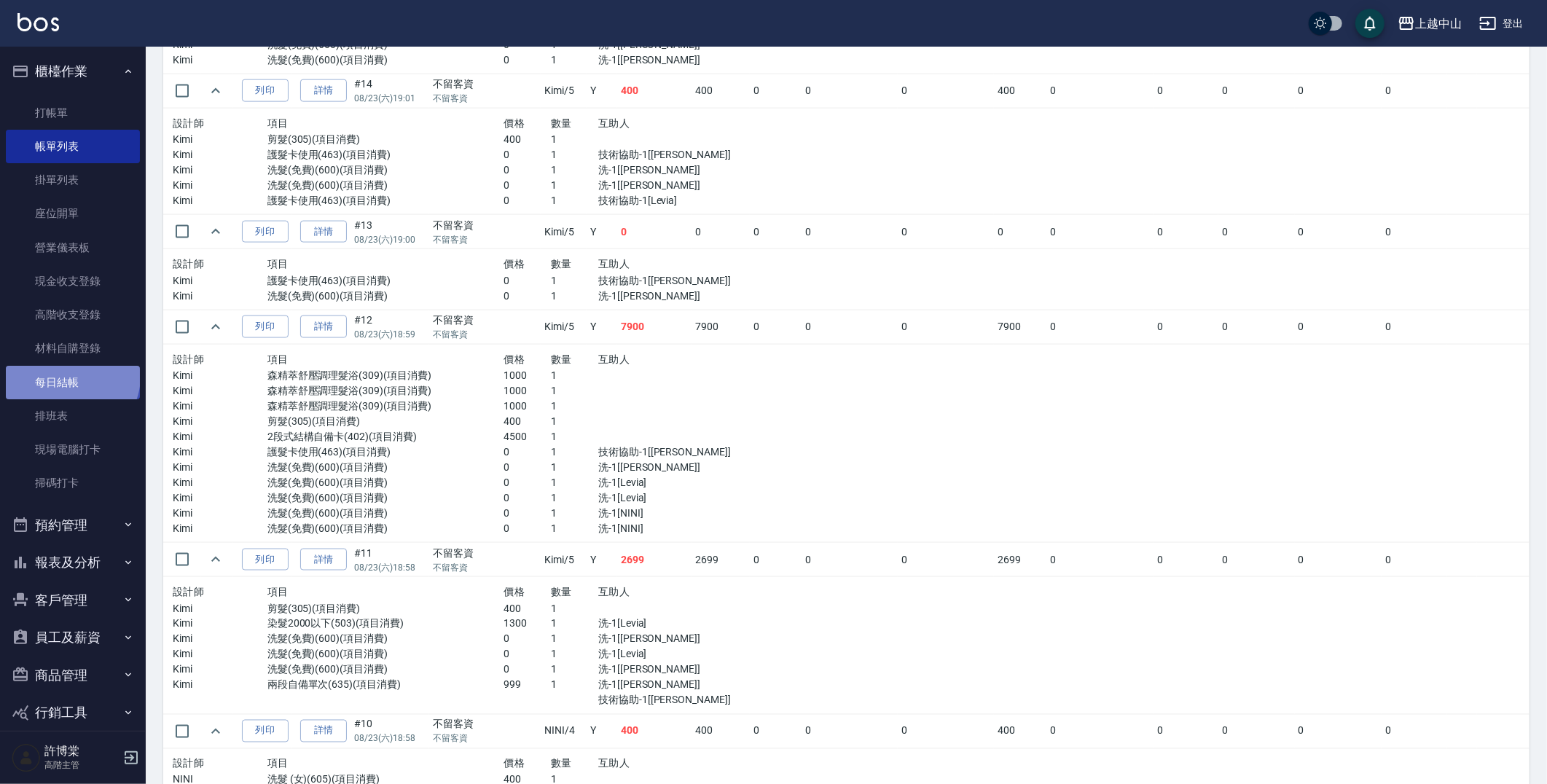
click at [70, 375] on link "每日結帳" at bounding box center [73, 383] width 134 height 34
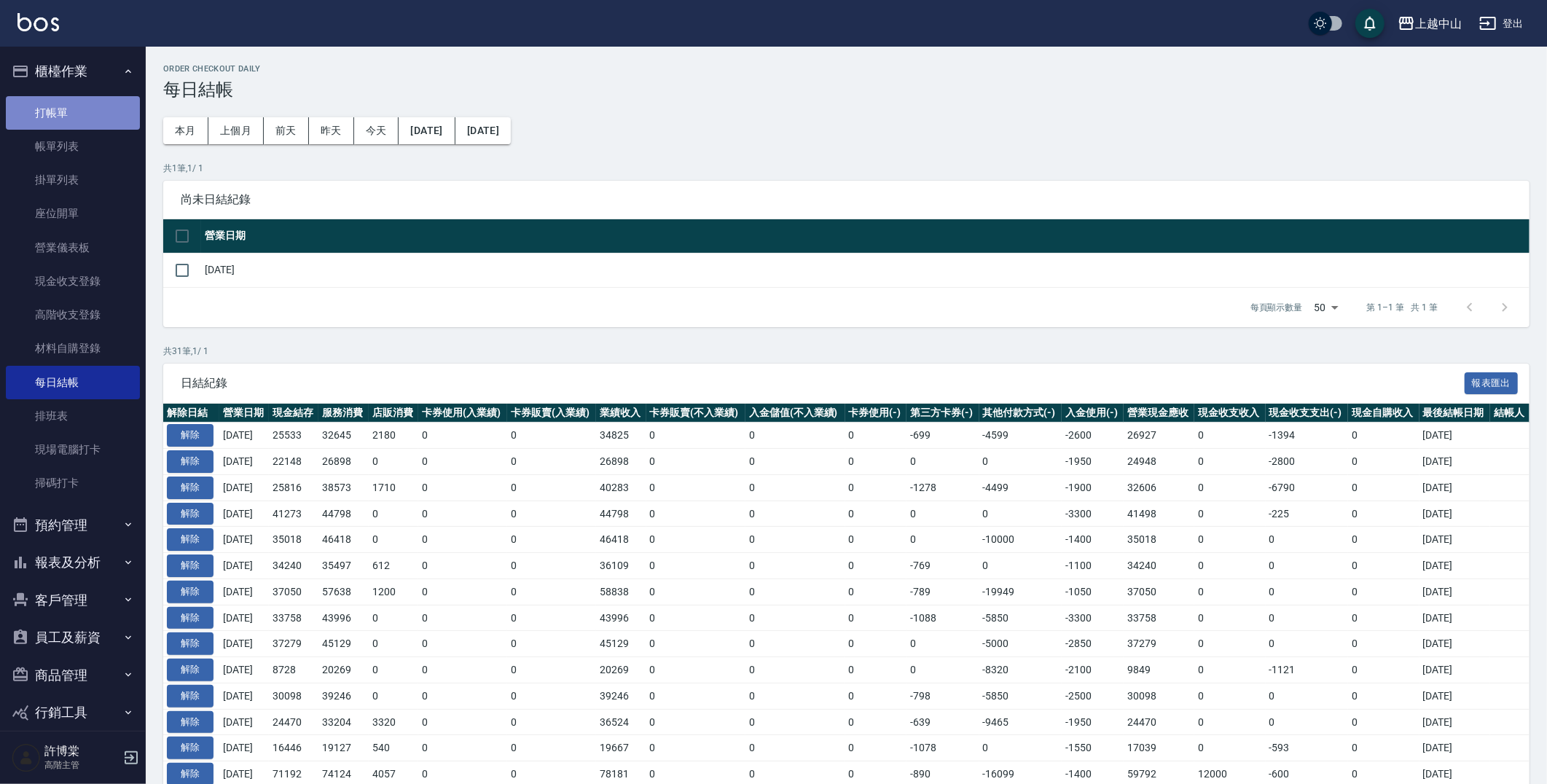
click at [80, 125] on link "打帳單" at bounding box center [73, 113] width 134 height 34
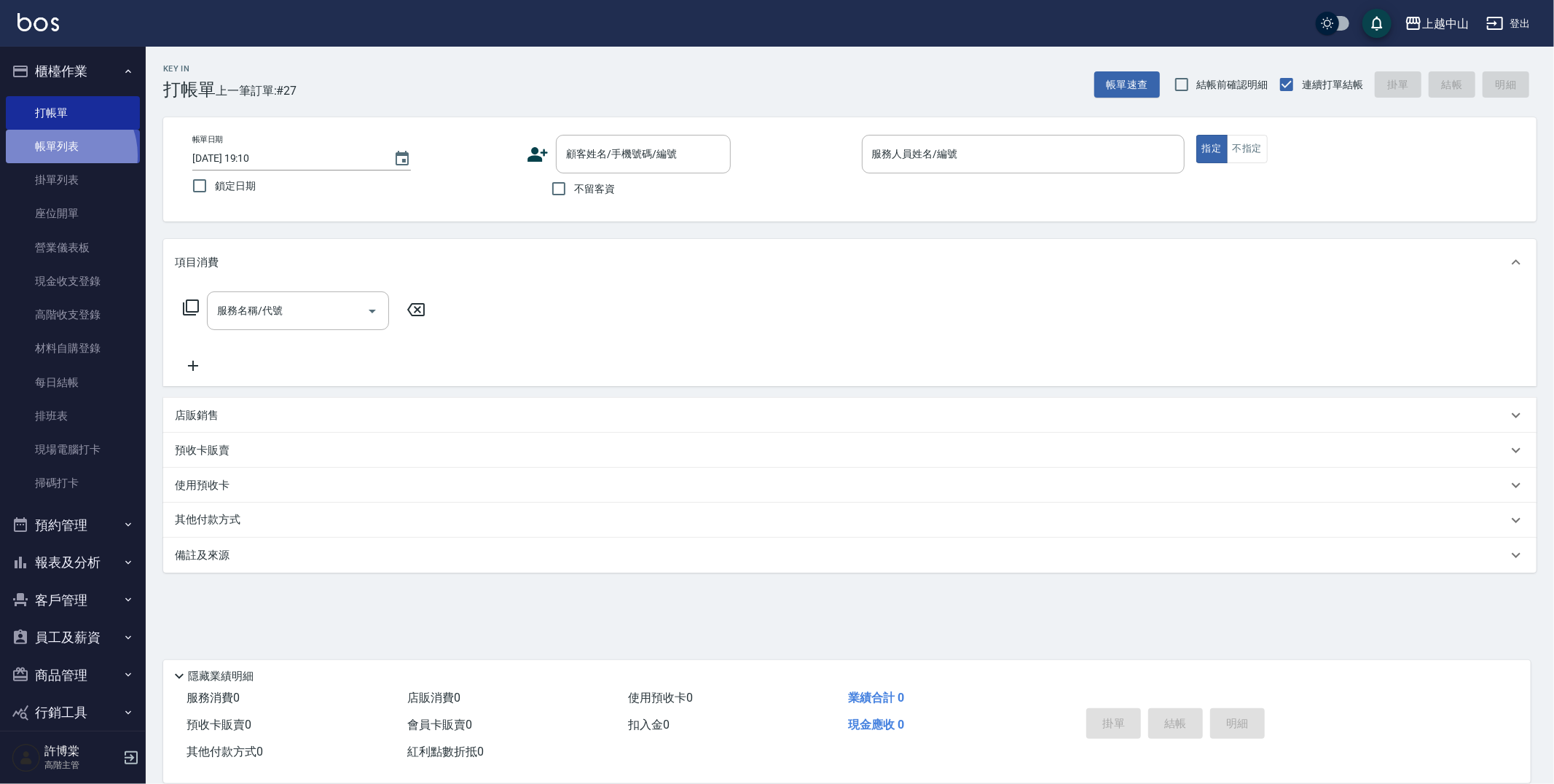
click at [57, 156] on link "帳單列表" at bounding box center [73, 146] width 134 height 34
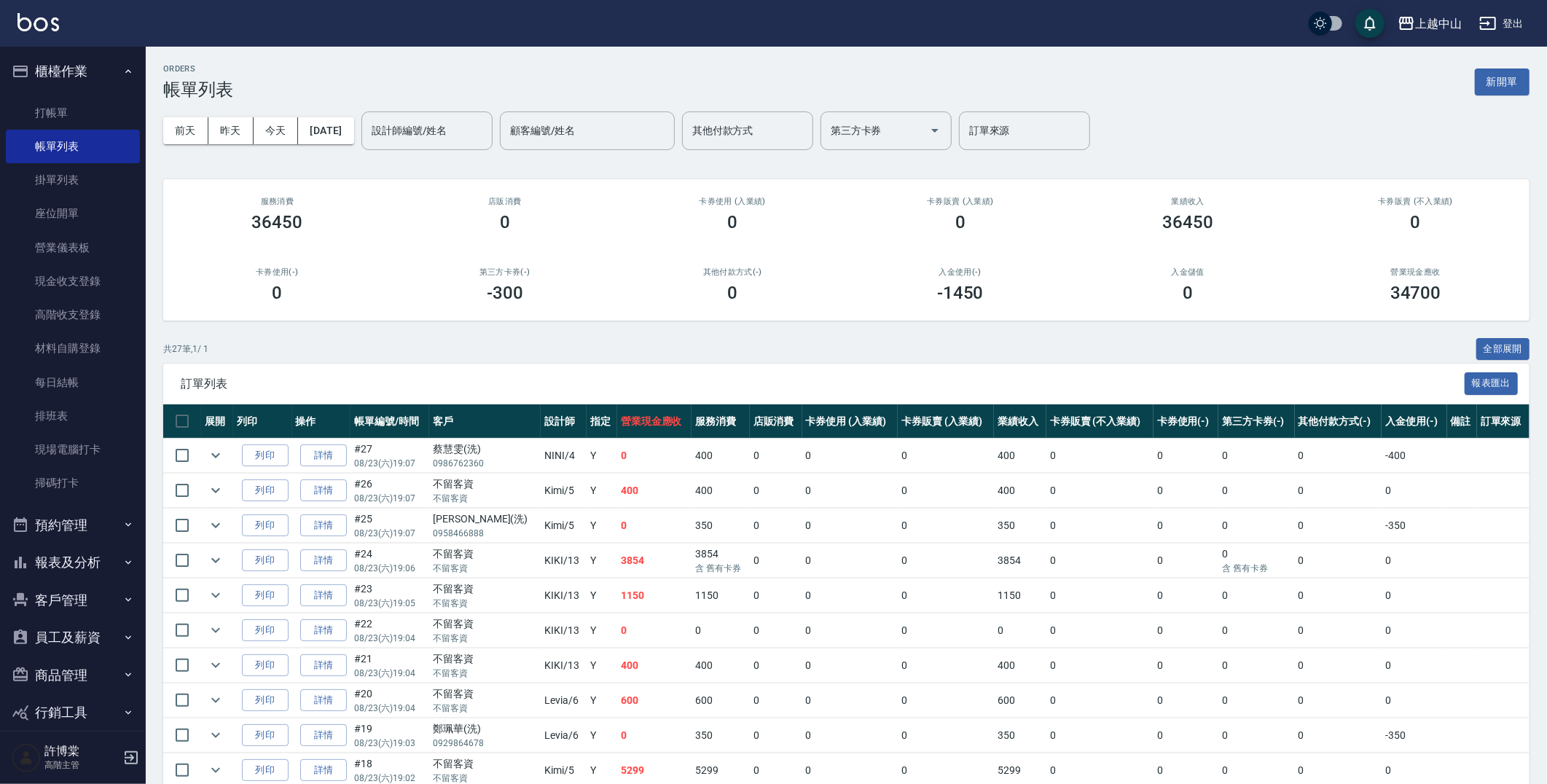
click at [1542, 141] on div "ORDERS 帳單列表 新開單 [DATE] [DATE] [DATE] [DATE] 設計師編號/姓名 設計師編號/姓名 顧客編號/姓名 顧客編號/姓名 其…" at bounding box center [846, 742] width 1401 height 1392
click at [79, 351] on link "材料自購登錄" at bounding box center [73, 349] width 134 height 34
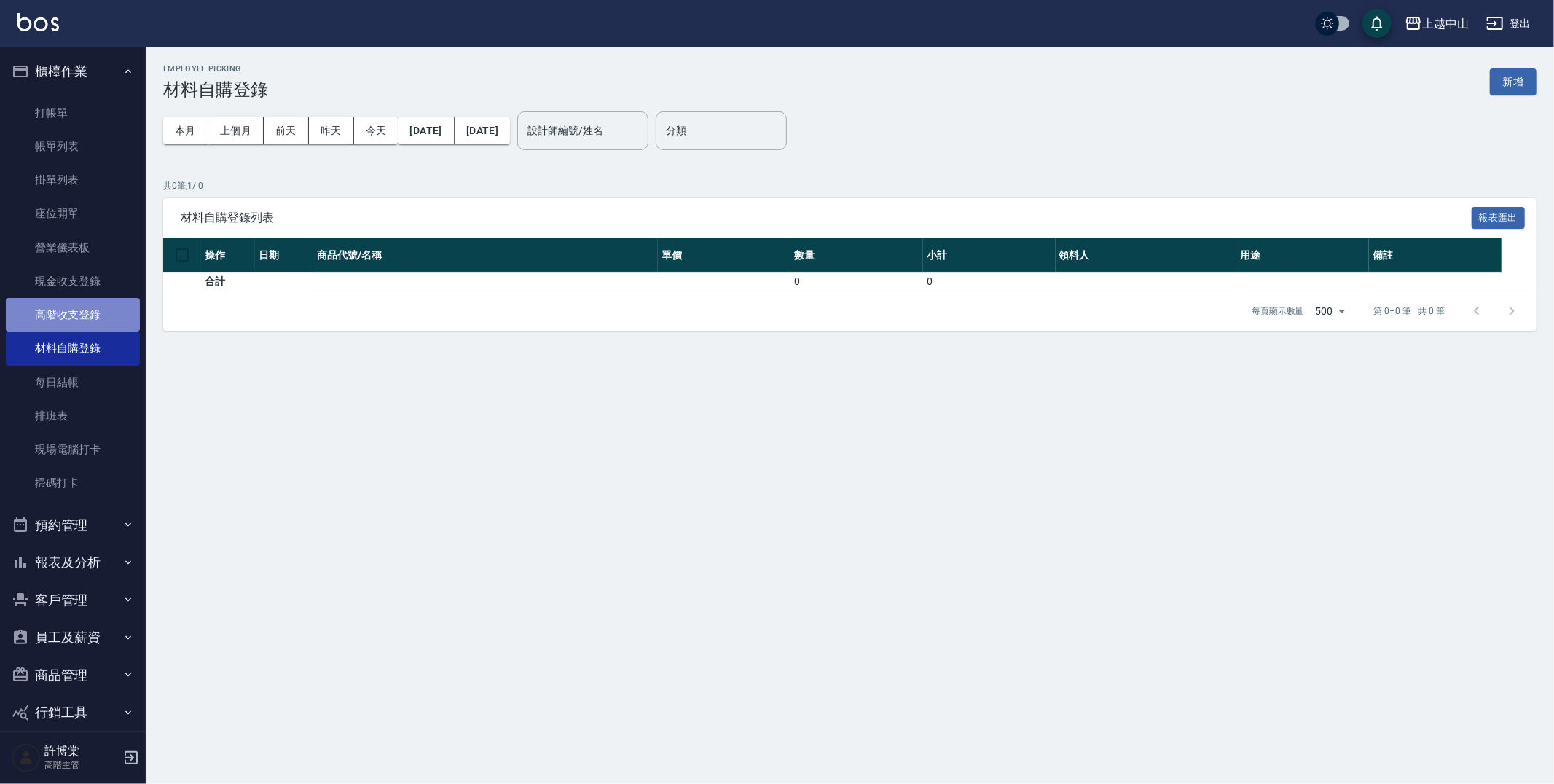
click at [83, 322] on link "高階收支登錄" at bounding box center [73, 315] width 134 height 34
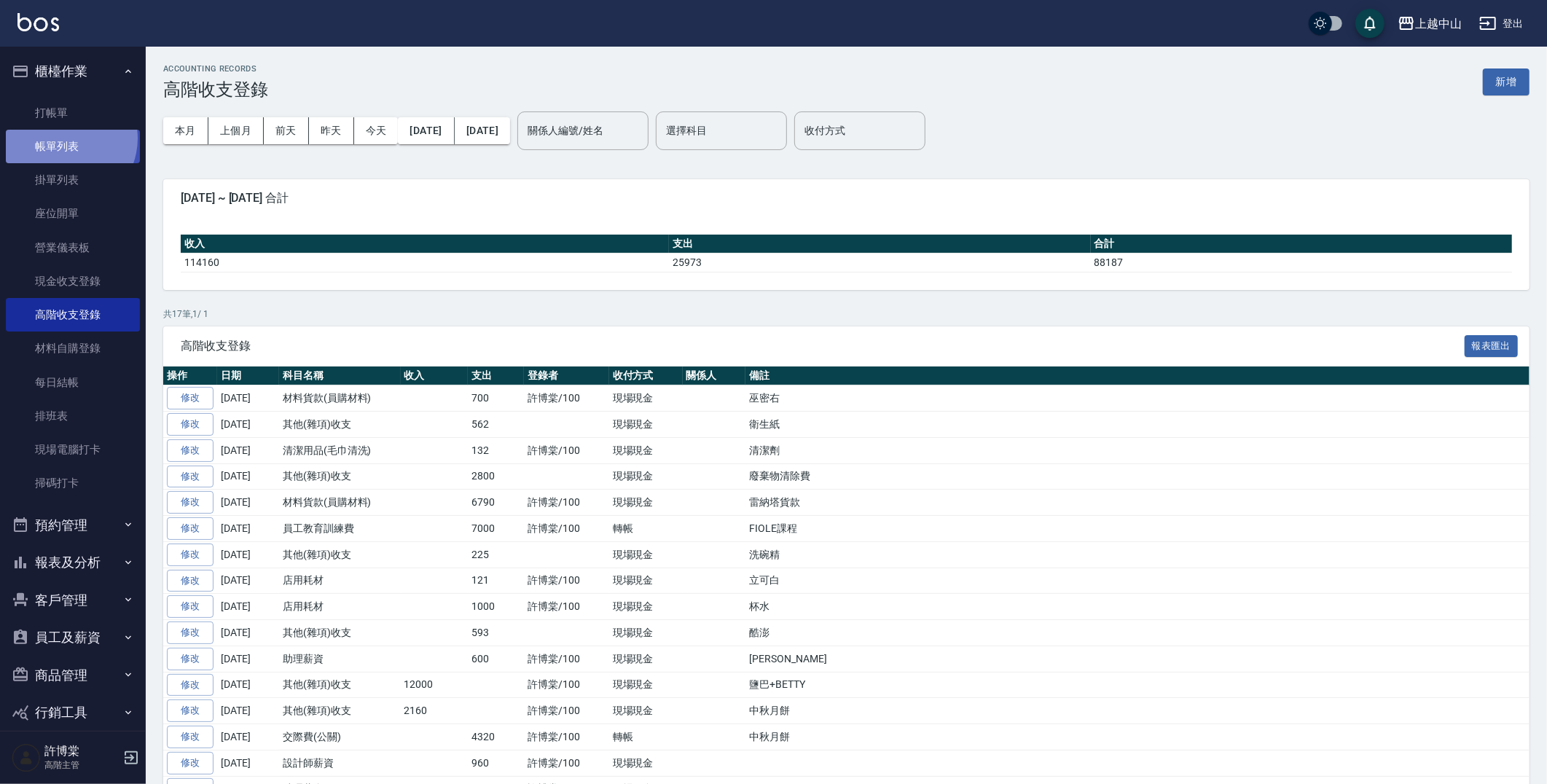
click at [63, 138] on link "帳單列表" at bounding box center [73, 146] width 134 height 34
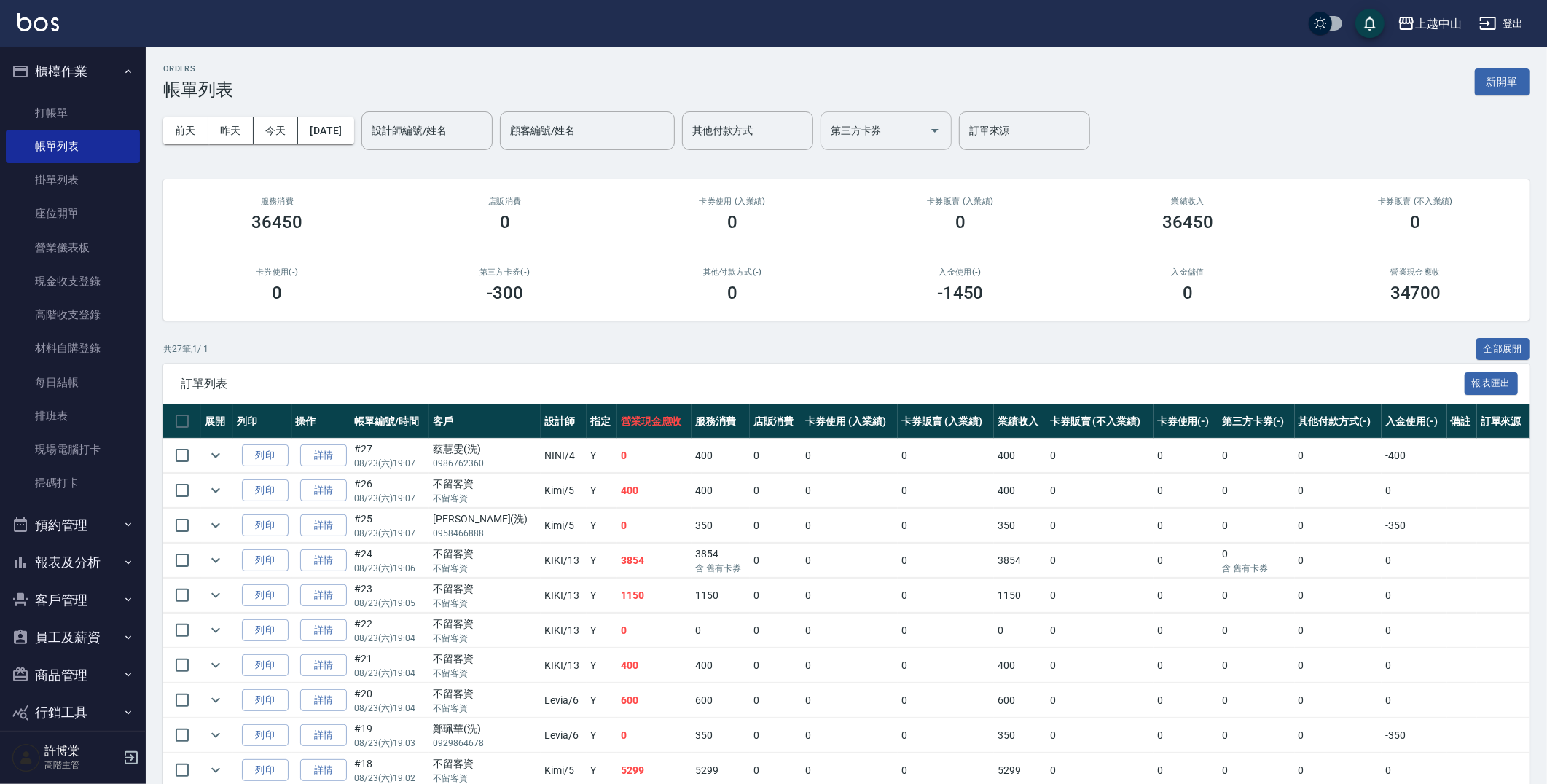
click at [936, 117] on div "第三方卡券" at bounding box center [886, 130] width 131 height 38
click at [938, 77] on div "ORDERS 帳單列表 新開單" at bounding box center [846, 82] width 1366 height 36
